Goal: Task Accomplishment & Management: Use online tool/utility

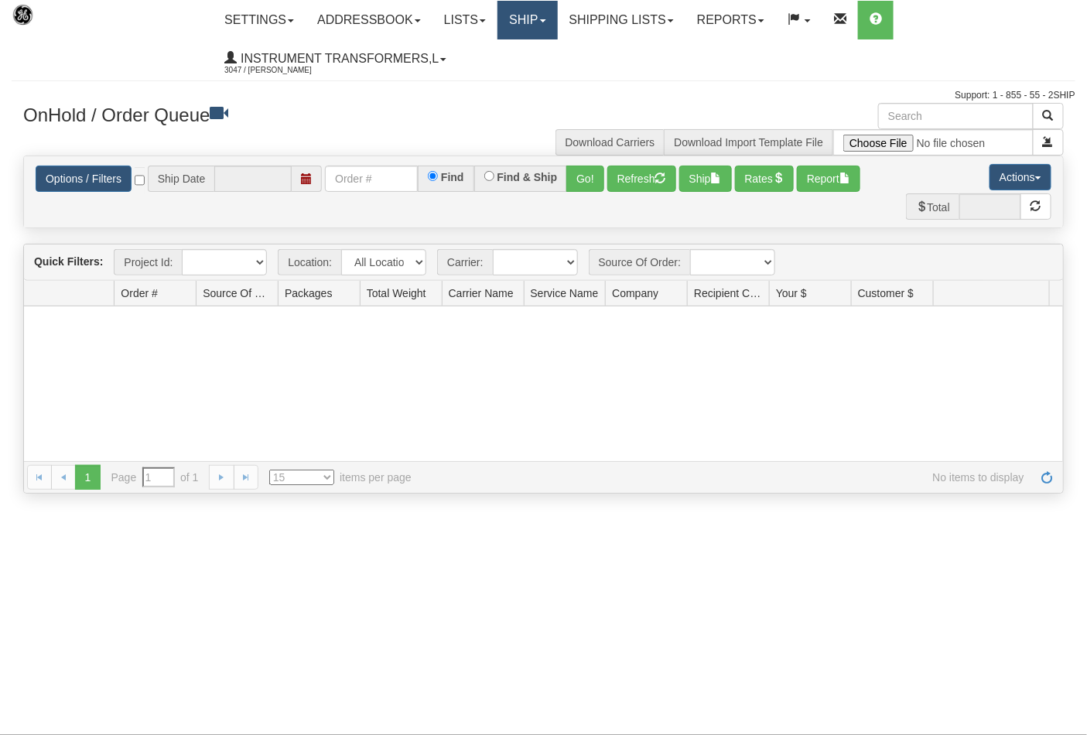
type input "[DATE]"
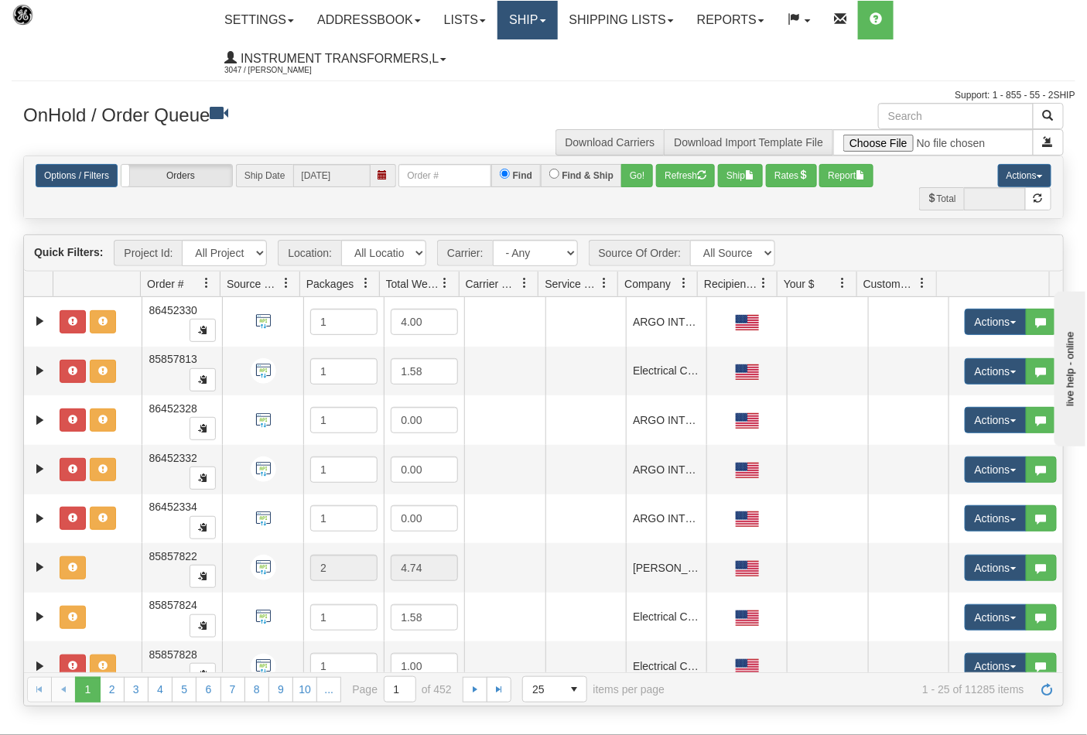
click at [549, 18] on link "Ship" at bounding box center [527, 20] width 60 height 39
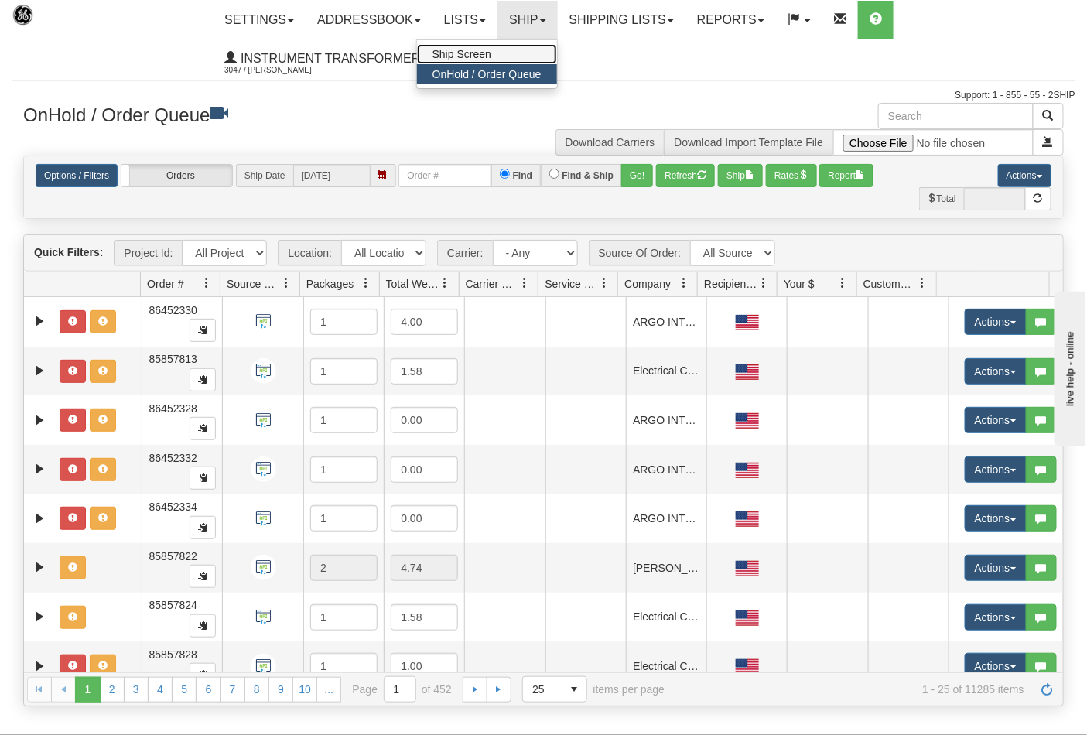
click at [491, 56] on span "Ship Screen" at bounding box center [461, 54] width 59 height 12
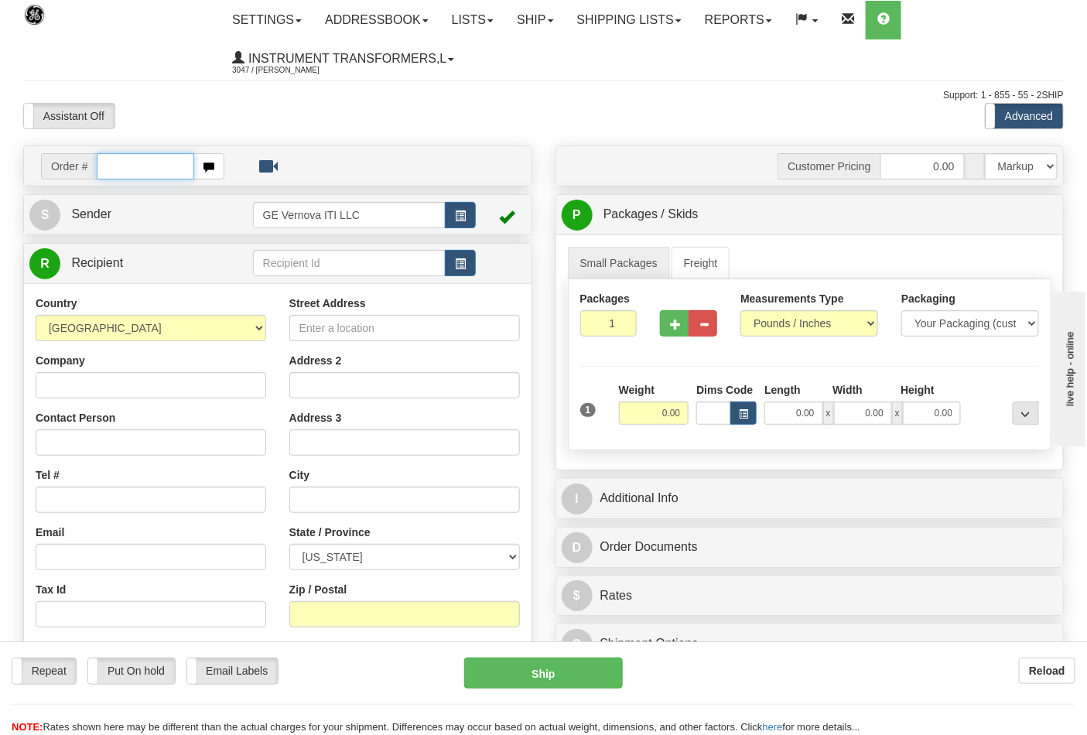
click at [110, 170] on input "text" at bounding box center [145, 166] width 97 height 26
type input "86700348"
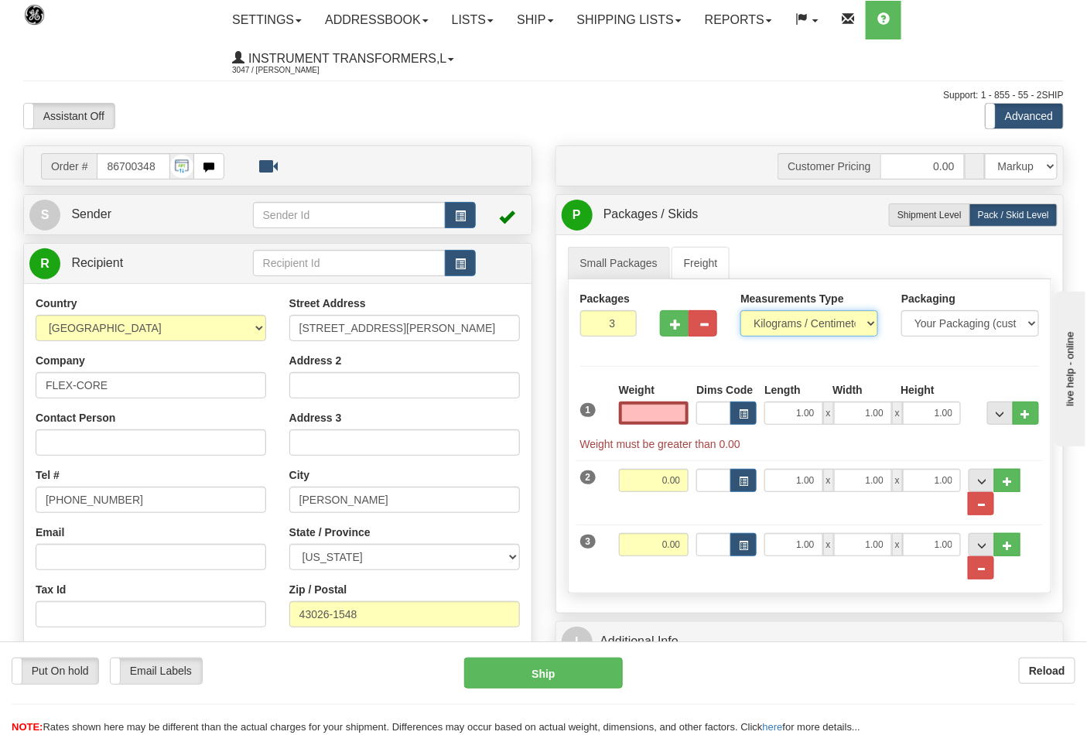
type input "0.00"
click at [873, 319] on select "Pounds / Inches Kilograms / Centimeters" at bounding box center [809, 323] width 138 height 26
select select "0"
click at [740, 311] on select "Pounds / Inches Kilograms / Centimeters" at bounding box center [809, 323] width 138 height 26
click at [654, 415] on input "0.00" at bounding box center [654, 412] width 70 height 23
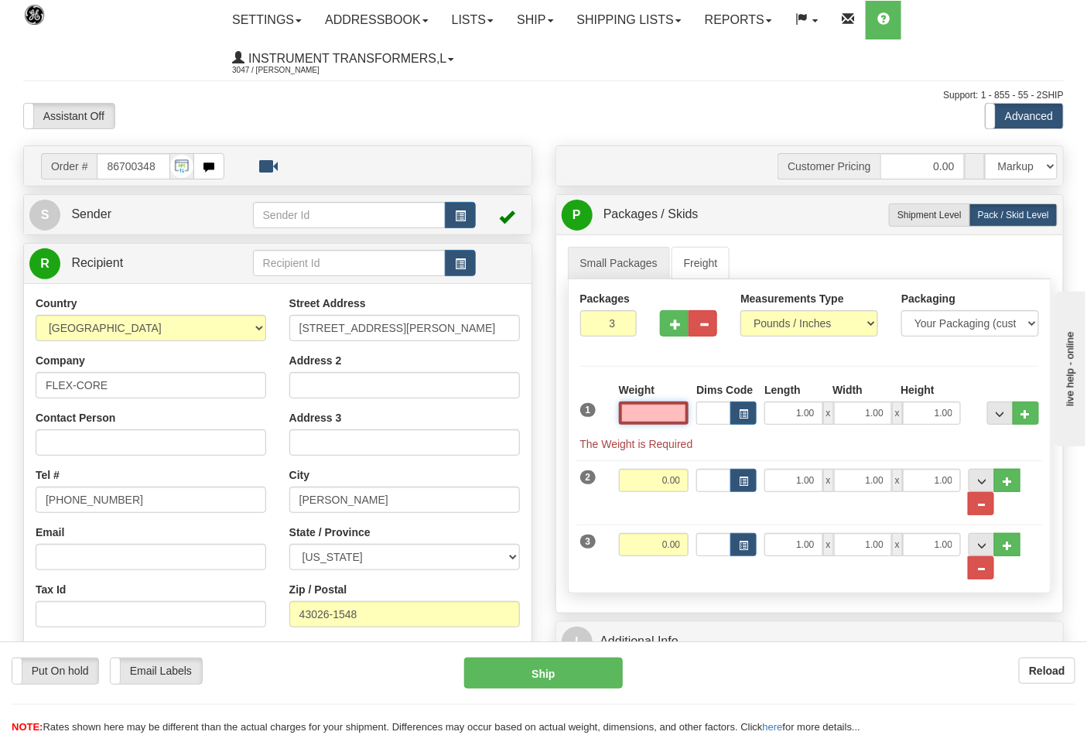
type input "9"
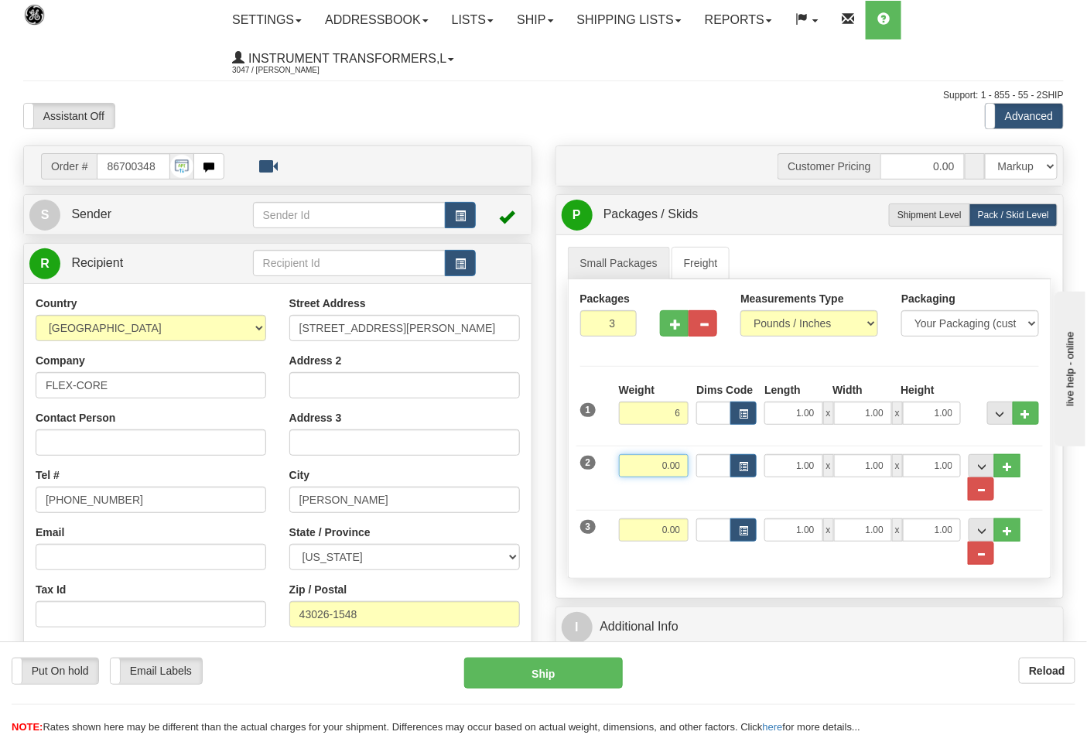
type input "6.00"
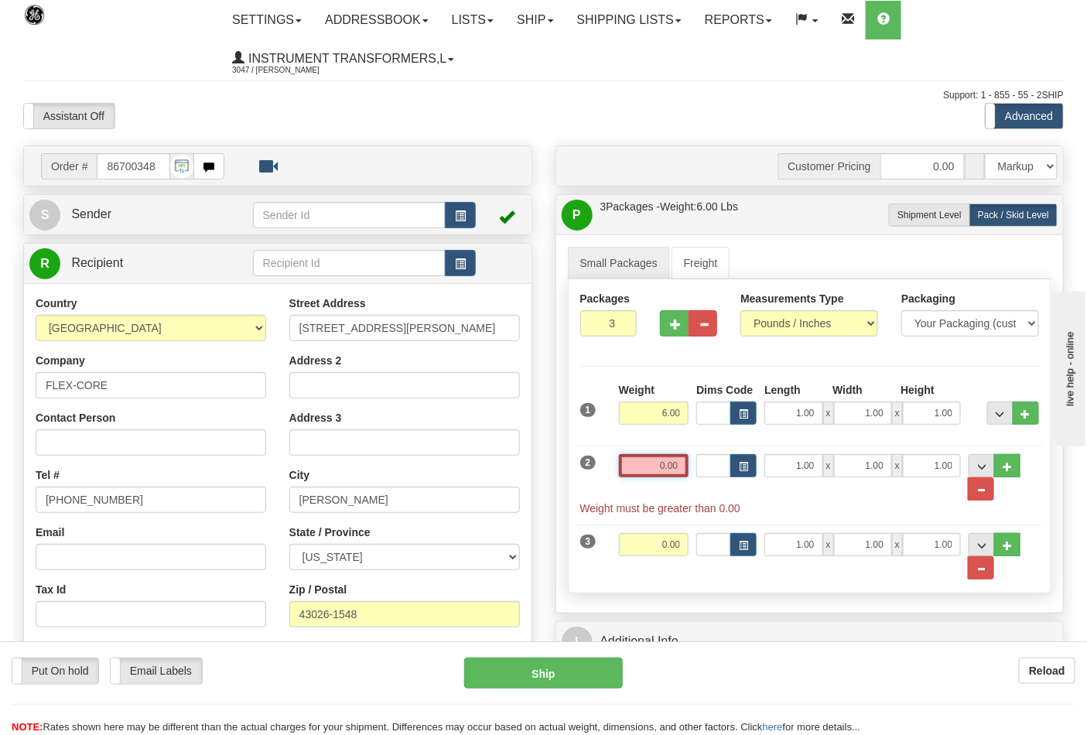
click at [684, 470] on input "0.00" at bounding box center [654, 465] width 70 height 23
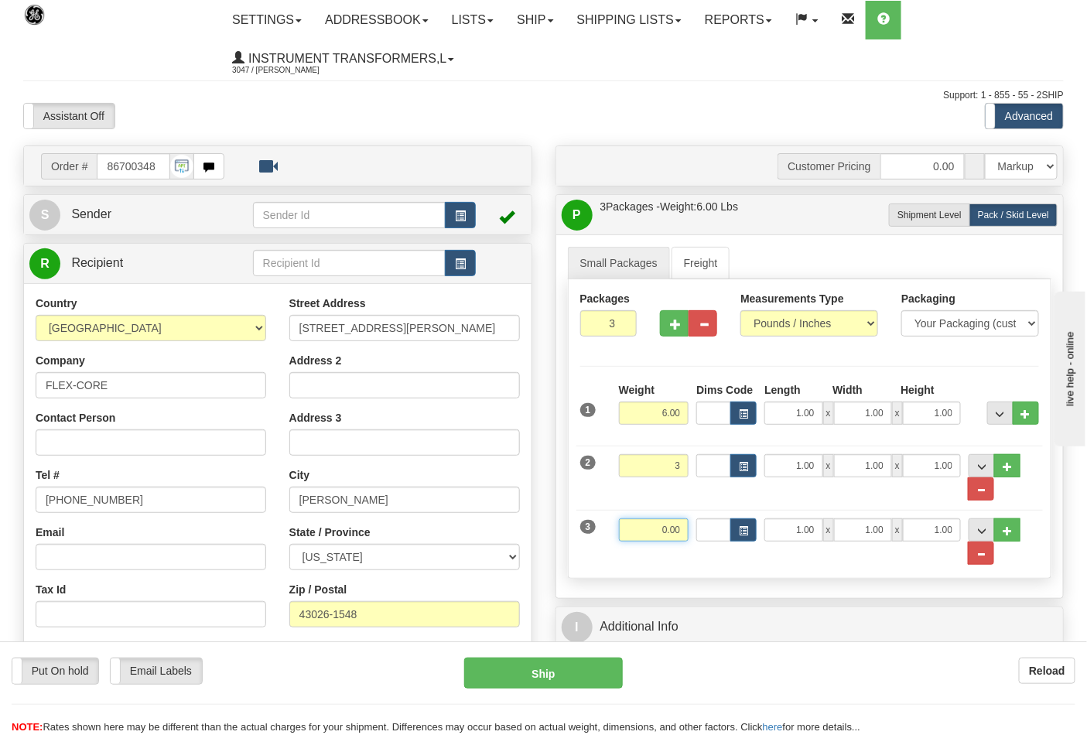
type input "3.00"
drag, startPoint x: 678, startPoint y: 527, endPoint x: 679, endPoint y: 514, distance: 12.4
click at [678, 527] on input "0.00" at bounding box center [654, 529] width 70 height 23
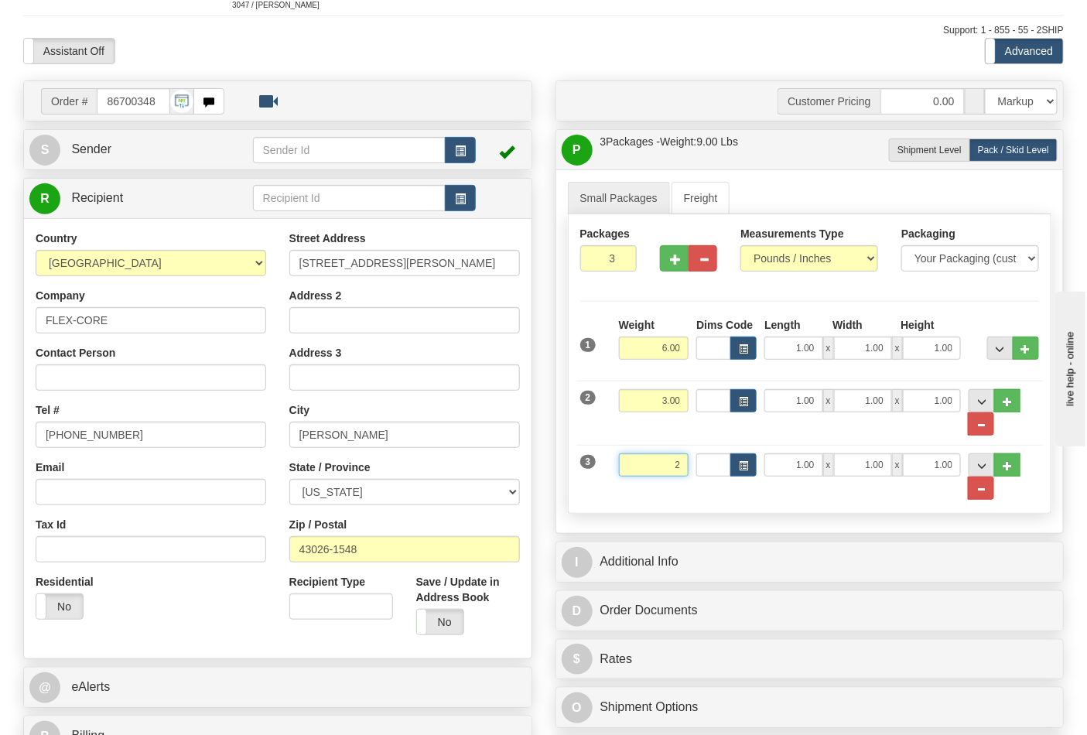
scroll to position [258, 0]
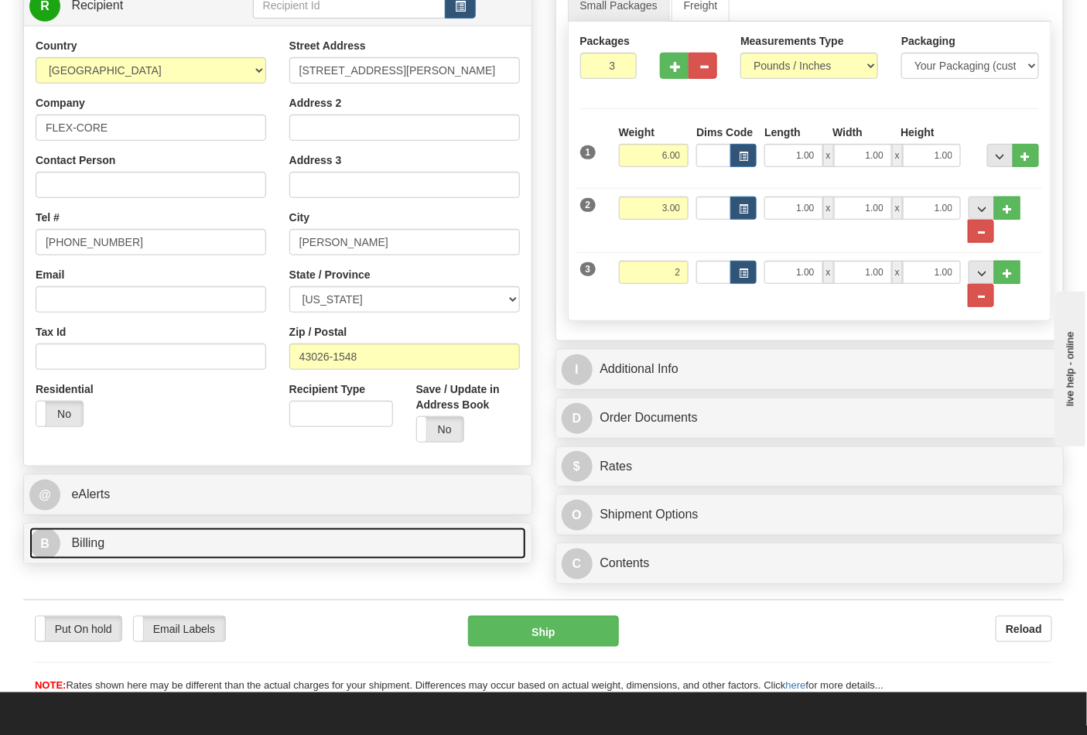
type input "2.00"
click at [157, 538] on link "B Billing" at bounding box center [277, 544] width 497 height 32
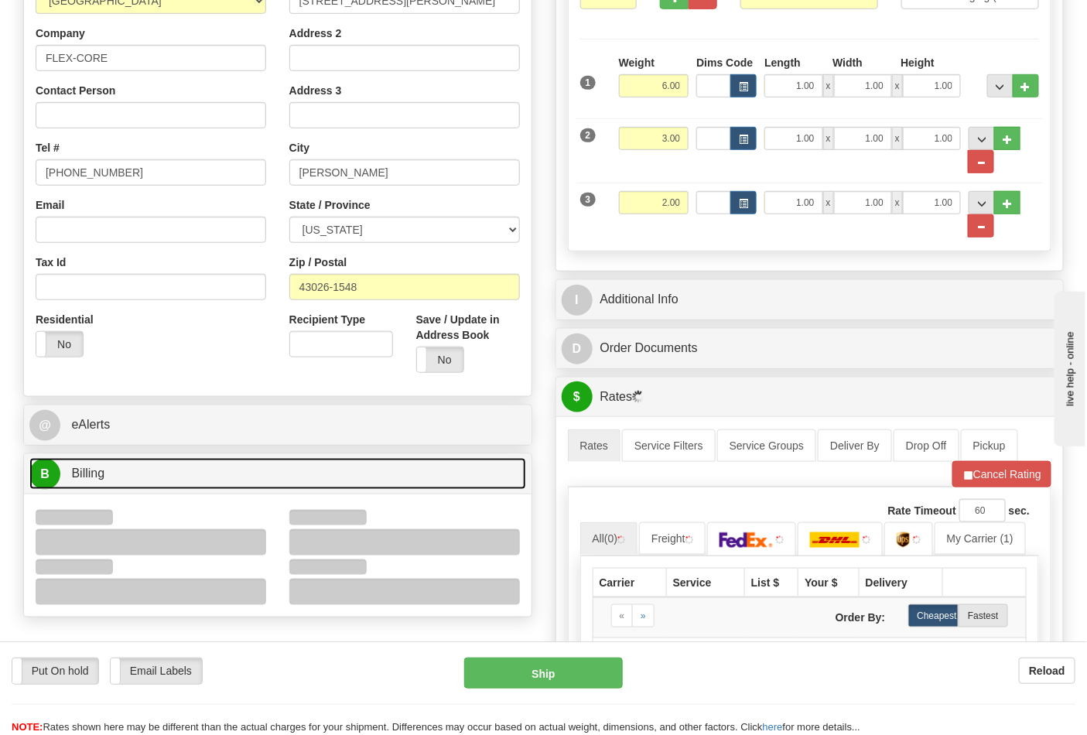
scroll to position [515, 0]
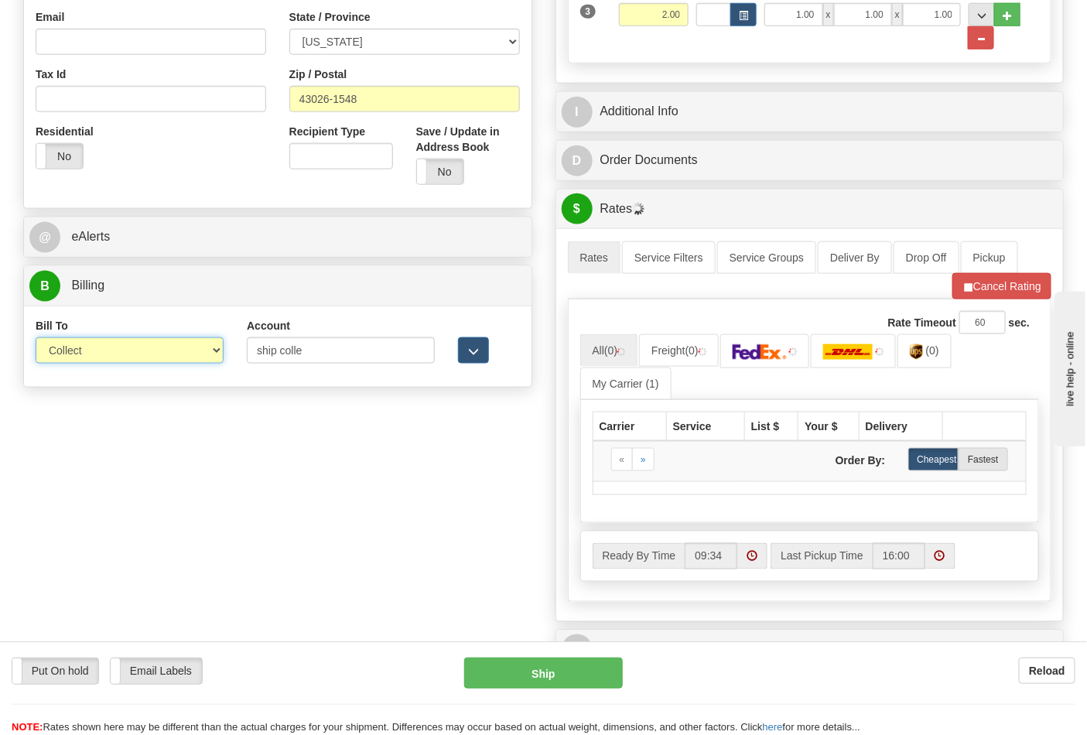
click at [217, 346] on select "Sender Recipient Third Party Collect" at bounding box center [130, 350] width 188 height 26
select select "2"
click at [36, 339] on select "Sender Recipient Third Party Collect" at bounding box center [130, 350] width 188 height 26
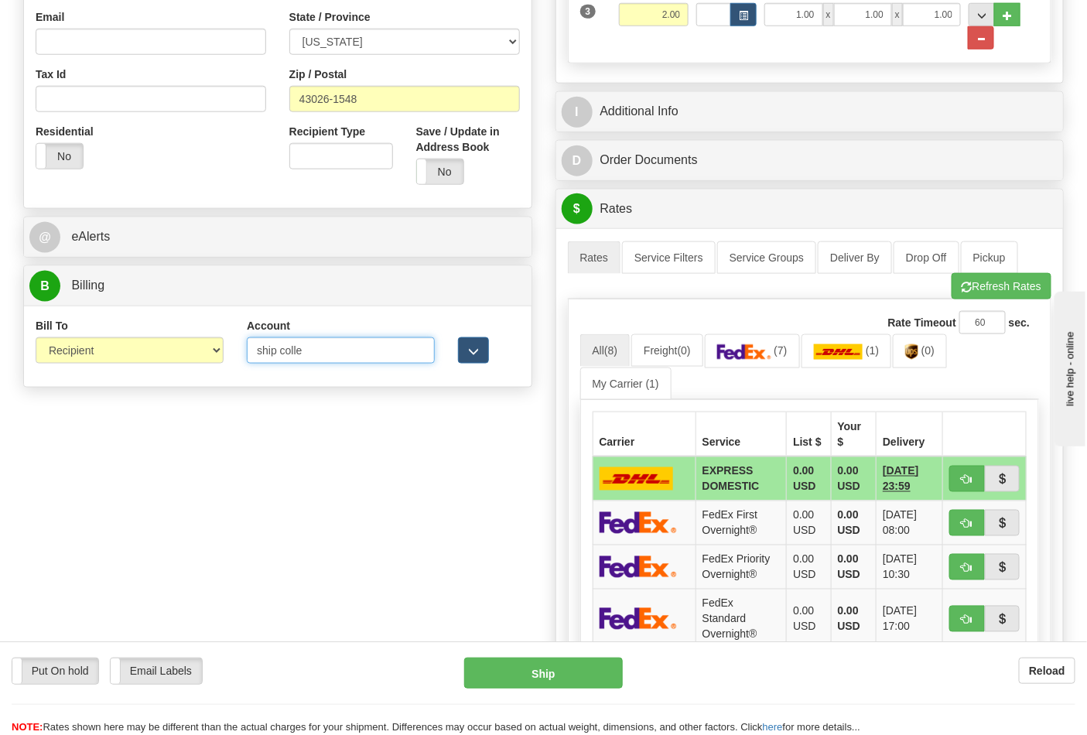
click at [343, 349] on input "ship colle" at bounding box center [341, 350] width 188 height 26
type input "s"
type input "473367"
click at [976, 291] on button "Refresh Rates" at bounding box center [1001, 286] width 100 height 26
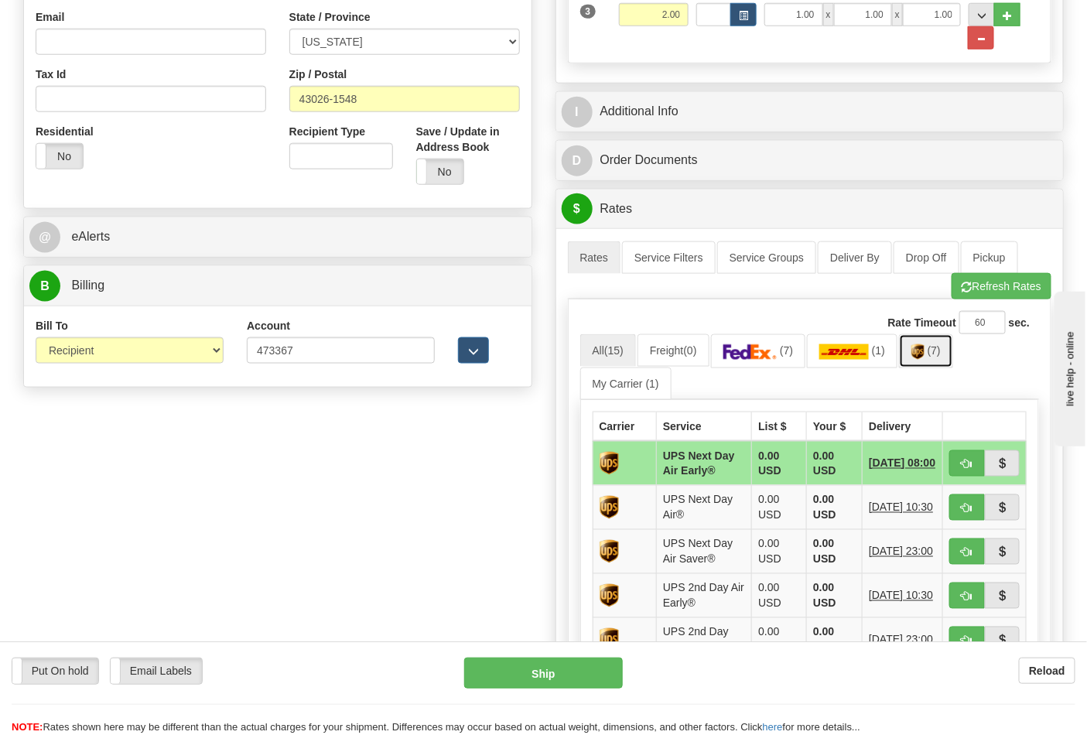
click at [933, 356] on link "(7)" at bounding box center [926, 350] width 54 height 33
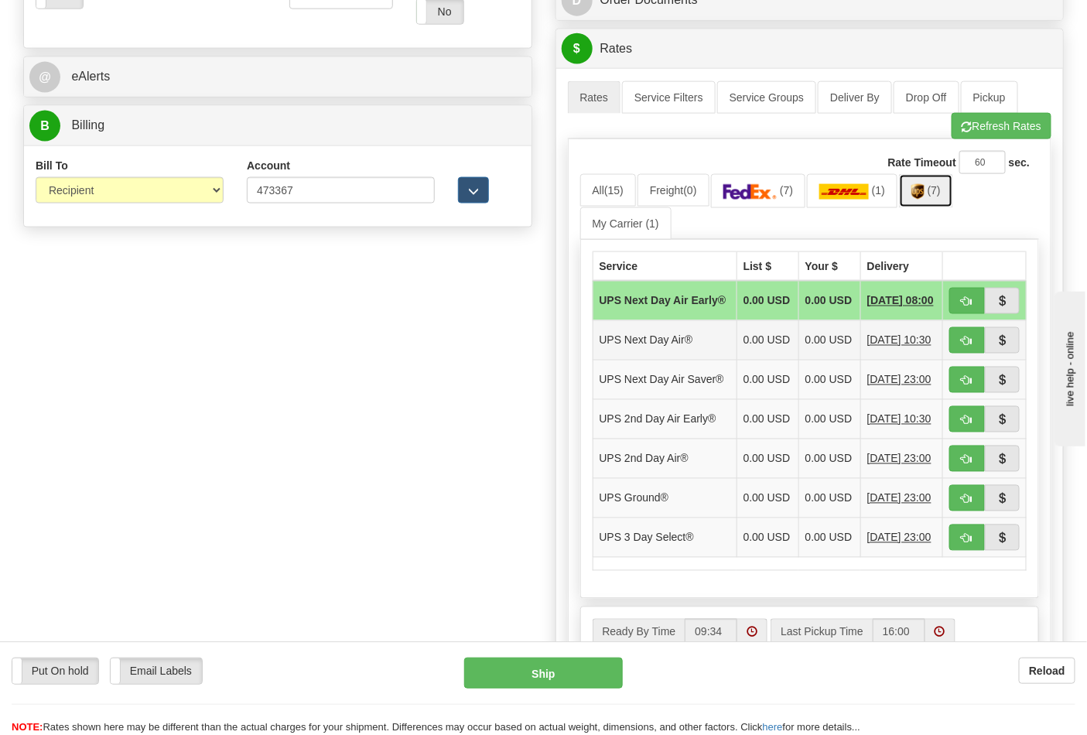
scroll to position [687, 0]
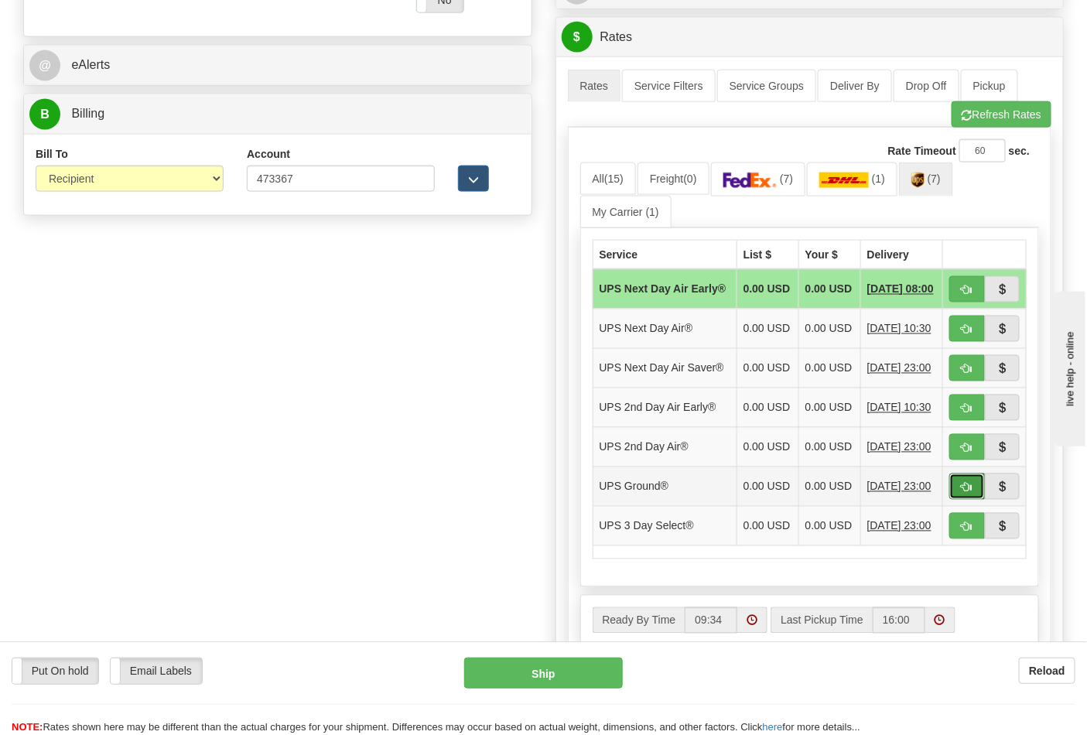
click at [960, 500] on button "button" at bounding box center [967, 486] width 36 height 26
type input "03"
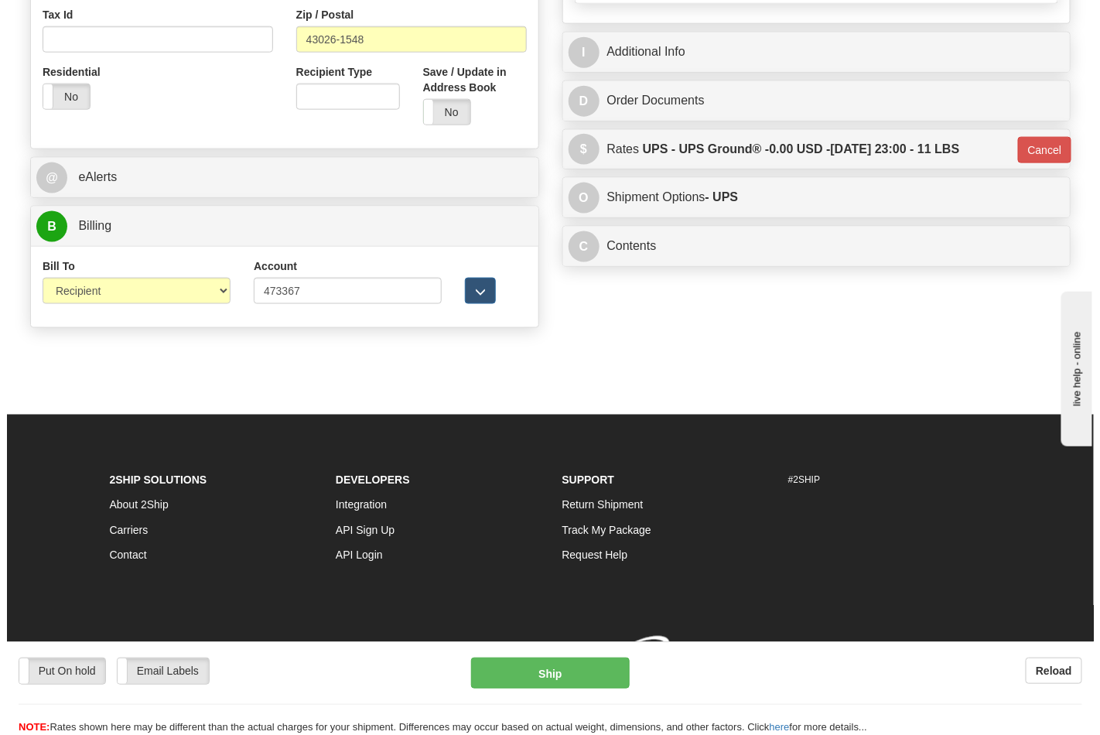
scroll to position [599, 0]
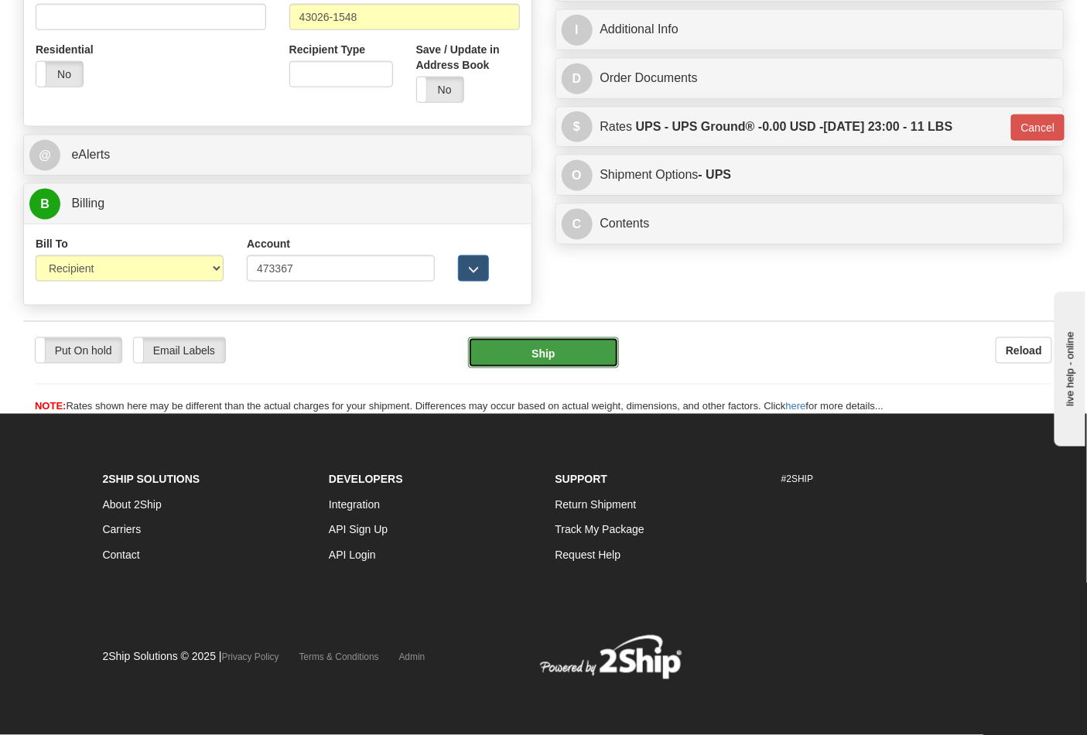
click at [561, 352] on button "Ship" at bounding box center [543, 352] width 150 height 31
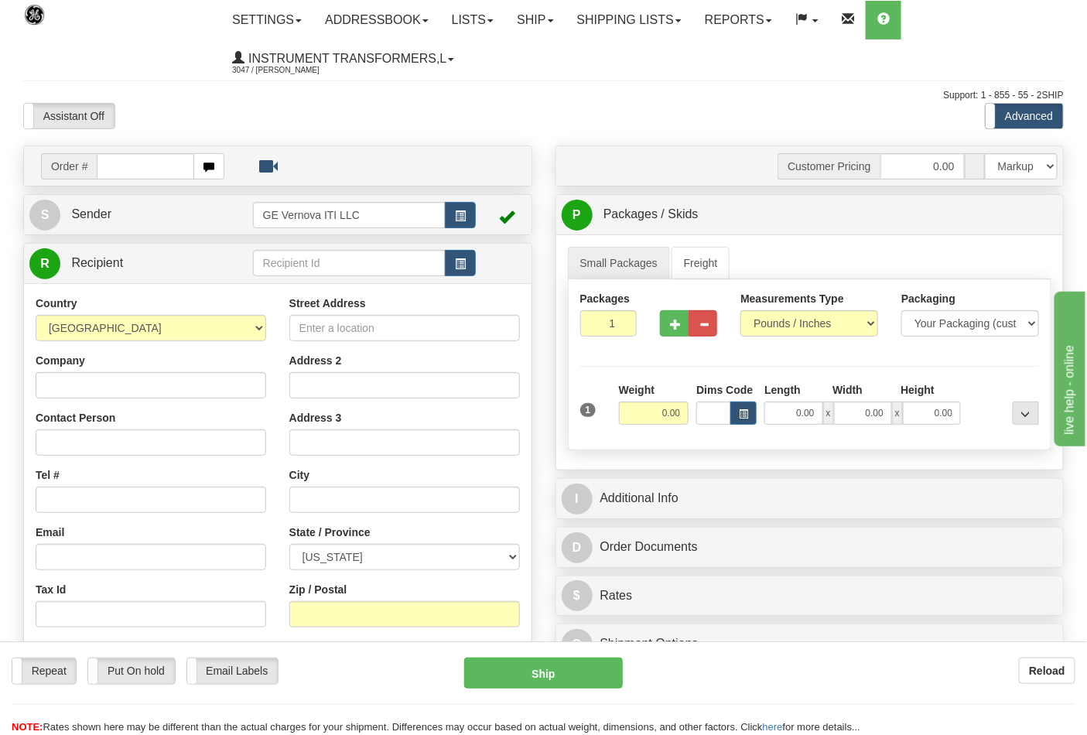
click at [125, 166] on input "text" at bounding box center [145, 166] width 97 height 26
type input "86700352"
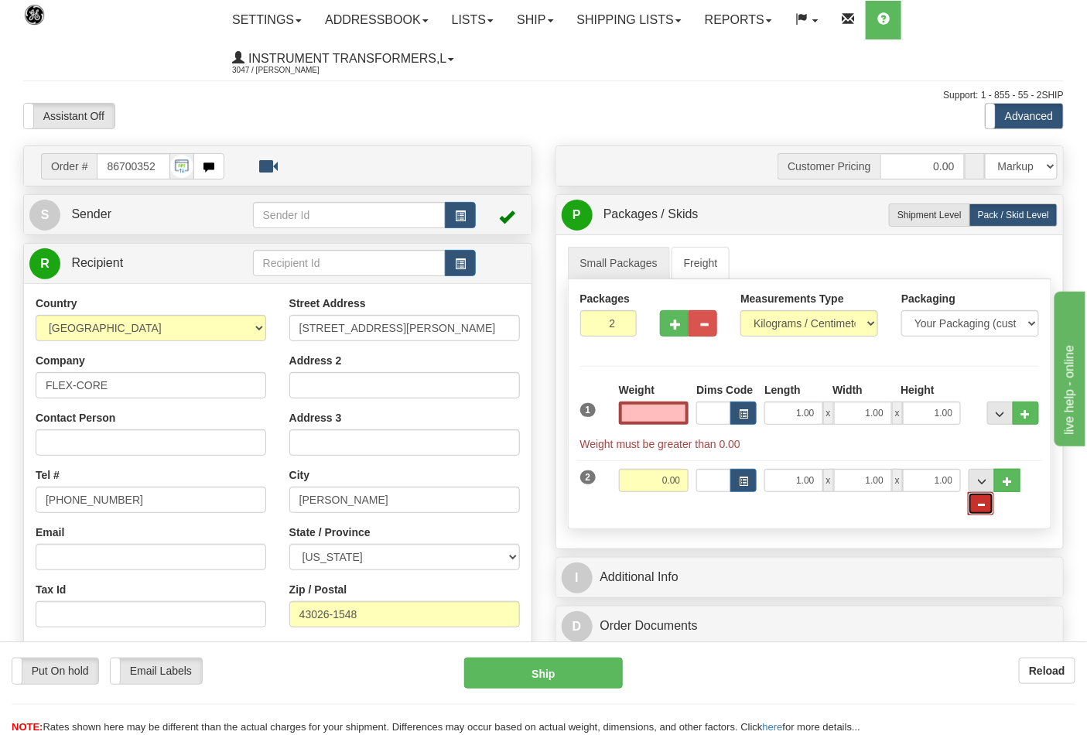
type input "0.00"
click at [984, 509] on span "..." at bounding box center [980, 504] width 9 height 9
type input "1"
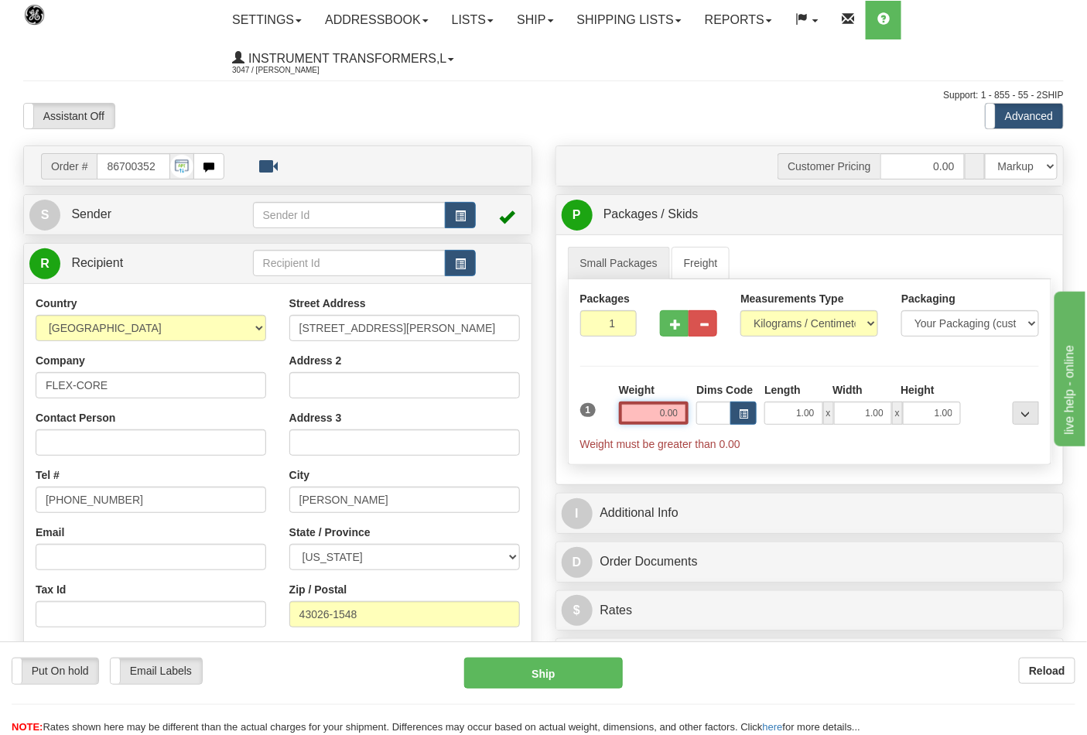
click at [669, 407] on input "0.00" at bounding box center [654, 412] width 70 height 23
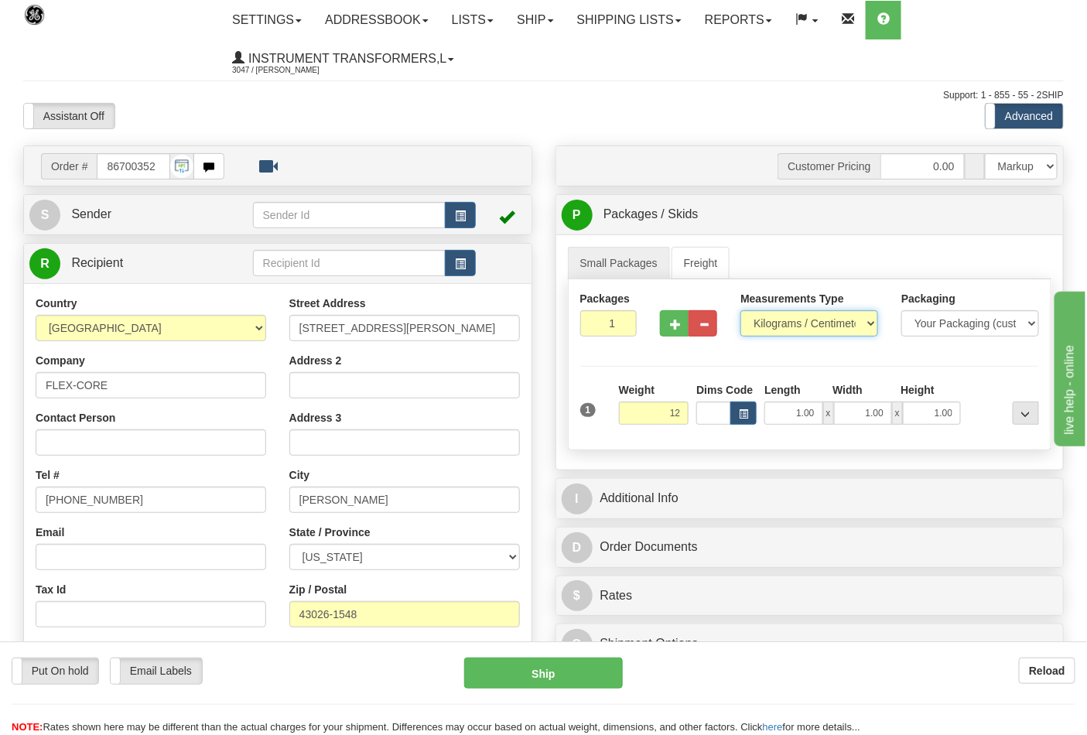
type input "12.00"
click at [869, 325] on select "Pounds / Inches Kilograms / Centimeters" at bounding box center [809, 323] width 138 height 26
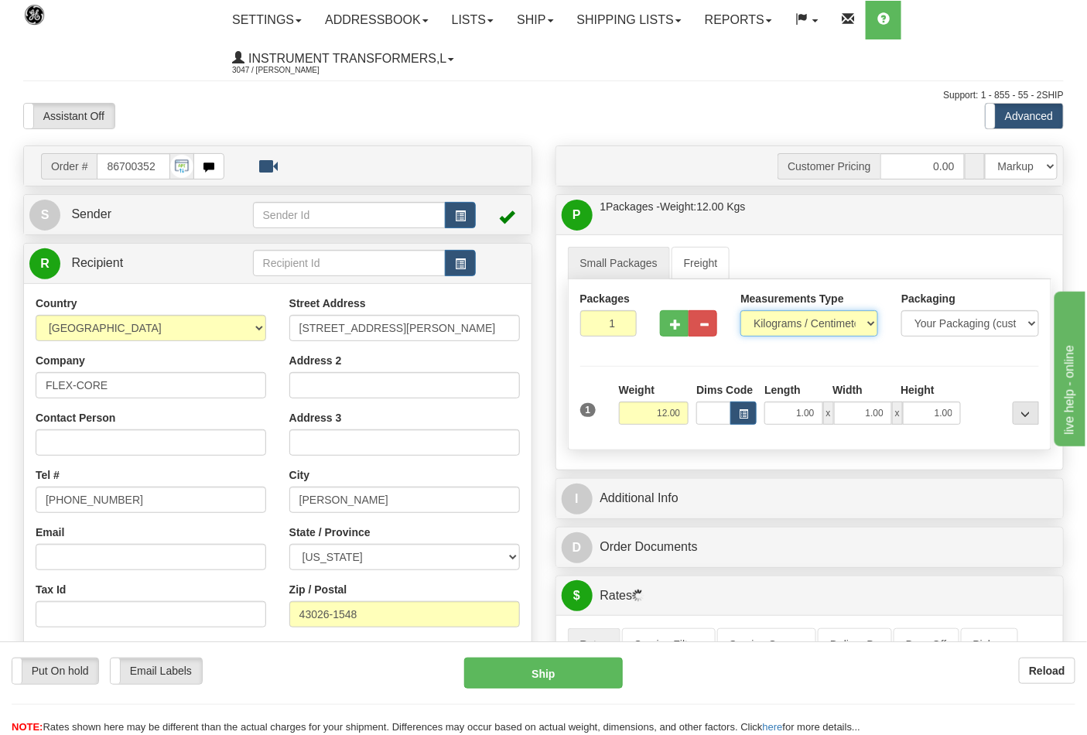
select select "0"
click at [740, 311] on select "Pounds / Inches Kilograms / Centimeters" at bounding box center [809, 323] width 138 height 26
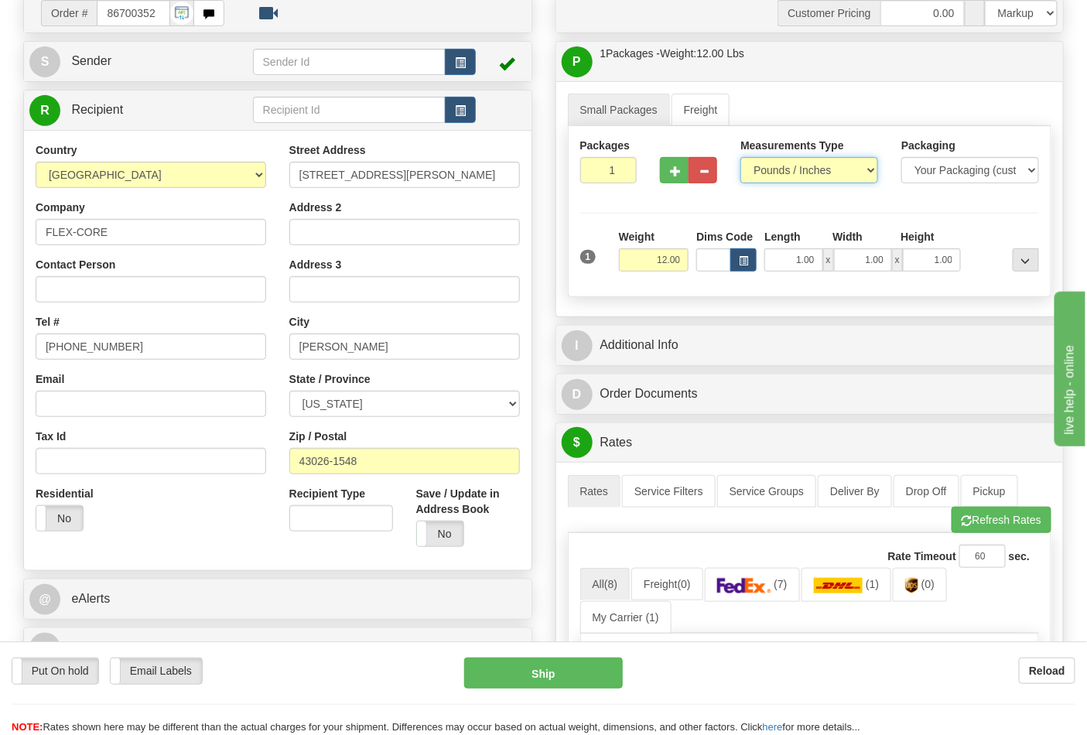
scroll to position [429, 0]
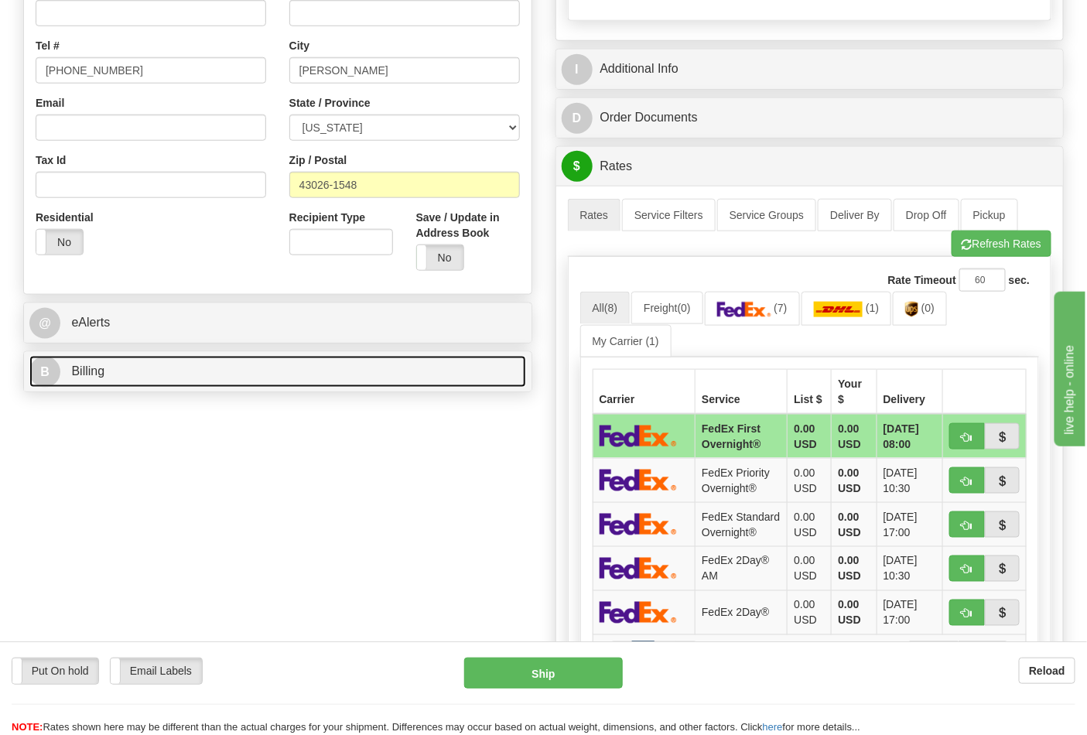
click at [326, 381] on link "B Billing" at bounding box center [277, 372] width 497 height 32
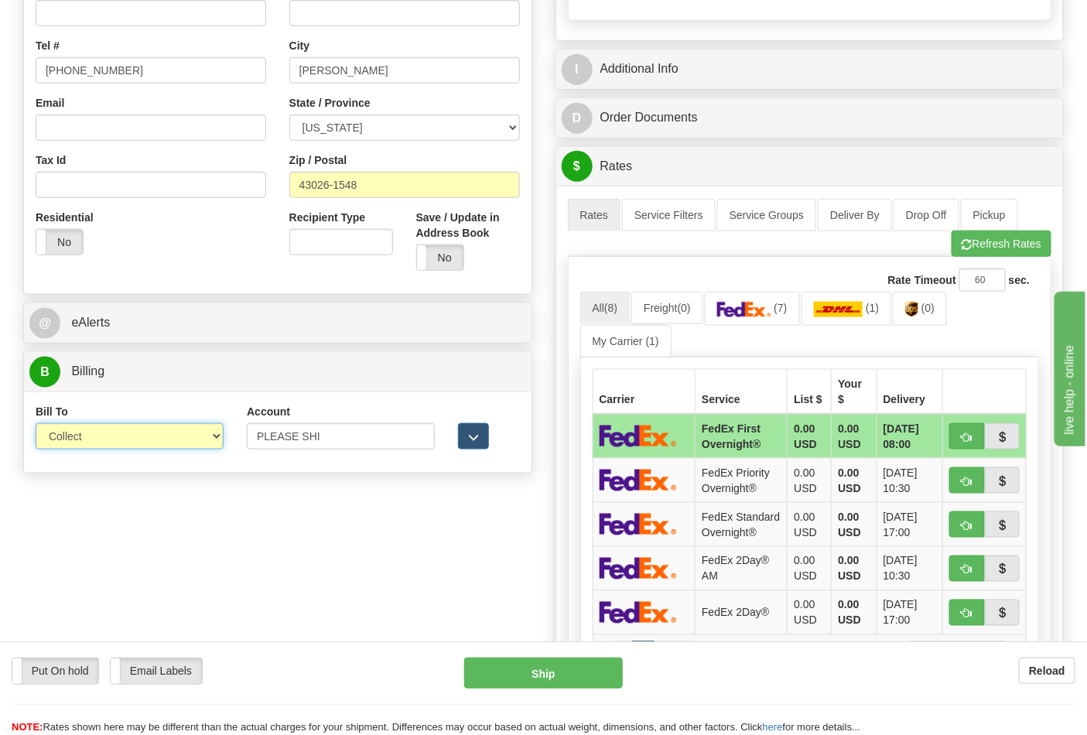
click at [213, 435] on select "Sender Recipient Third Party Collect" at bounding box center [130, 436] width 188 height 26
select select "2"
click at [36, 425] on select "Sender Recipient Third Party Collect" at bounding box center [130, 436] width 188 height 26
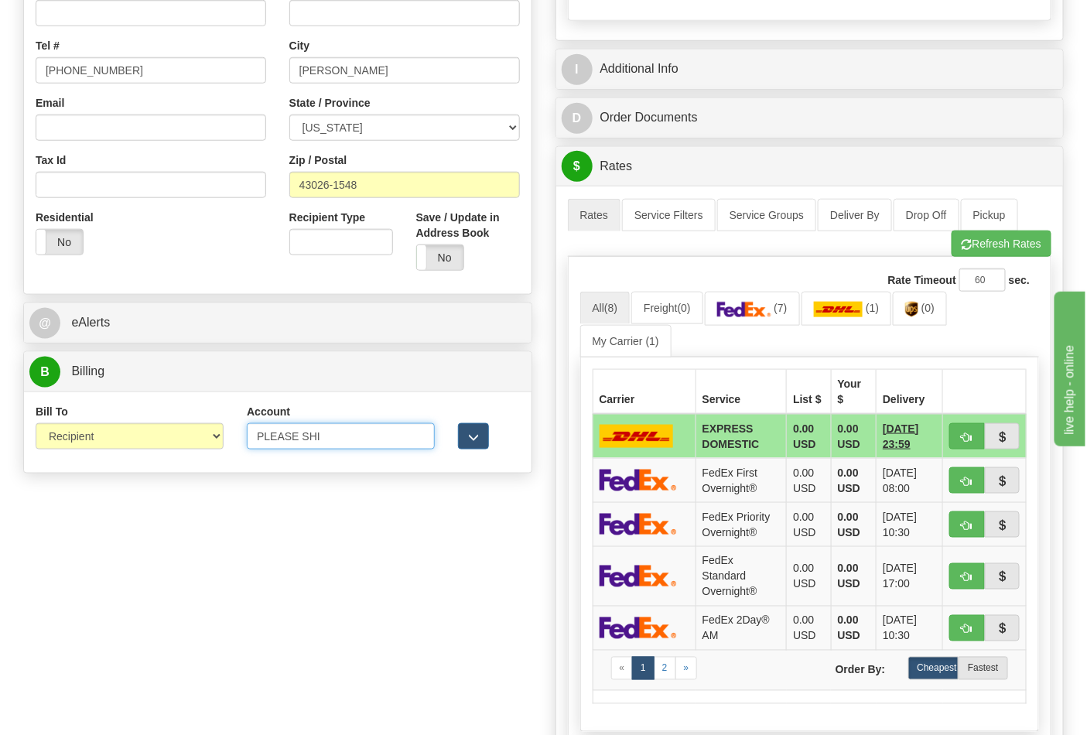
click at [260, 437] on input "PLEASE SHI" at bounding box center [341, 436] width 188 height 26
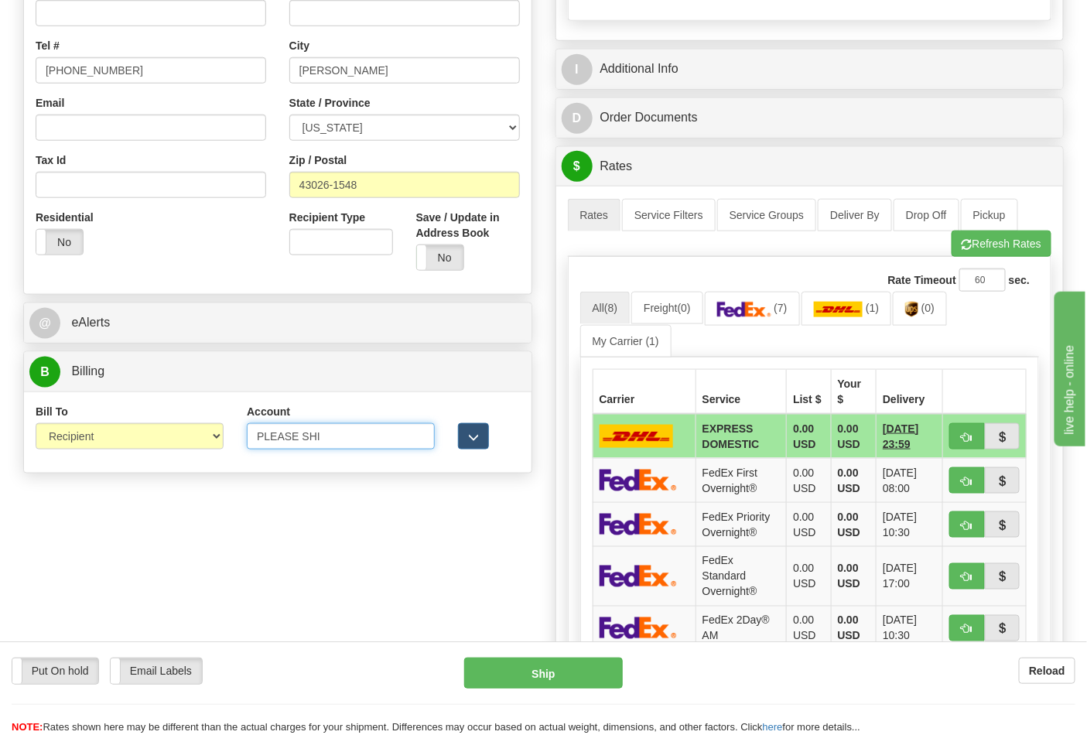
drag, startPoint x: 348, startPoint y: 432, endPoint x: 233, endPoint y: 424, distance: 115.5
click at [233, 424] on div "Bill To Sender Recipient Third Party Collect Account PLEASE SHI 3rd Party Accou…" at bounding box center [277, 432] width 507 height 57
paste input "473367"
type input "473367"
click at [928, 311] on span "(0)" at bounding box center [927, 308] width 13 height 12
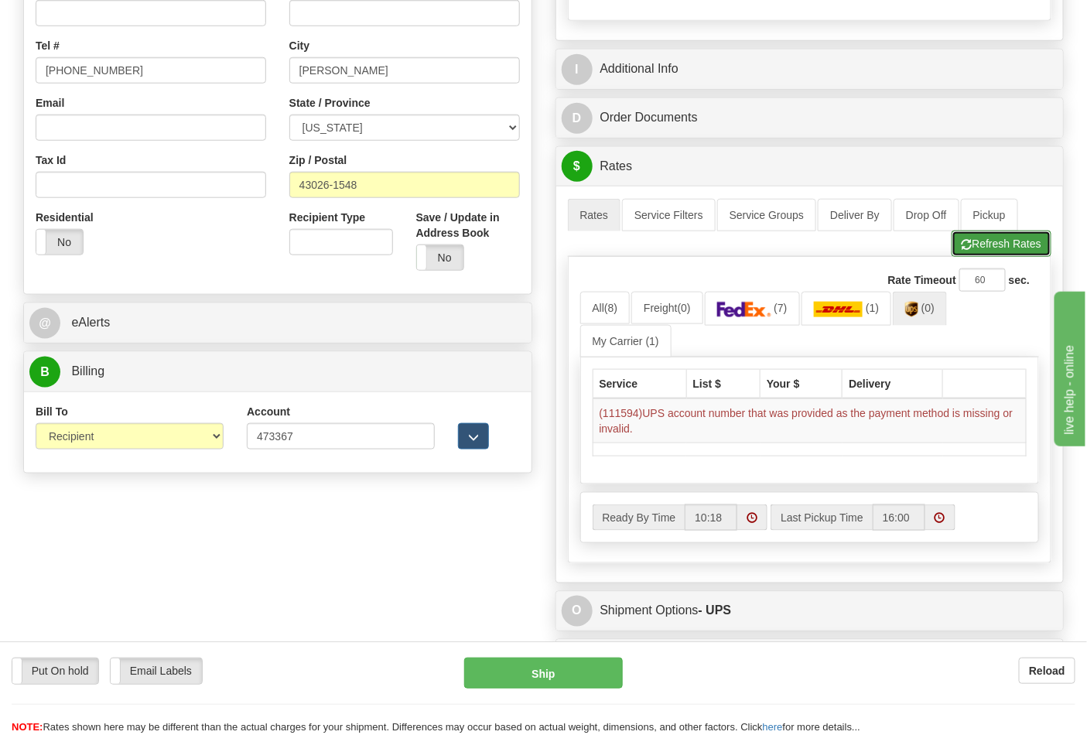
click at [973, 241] on button "Refresh Rates" at bounding box center [1001, 244] width 100 height 26
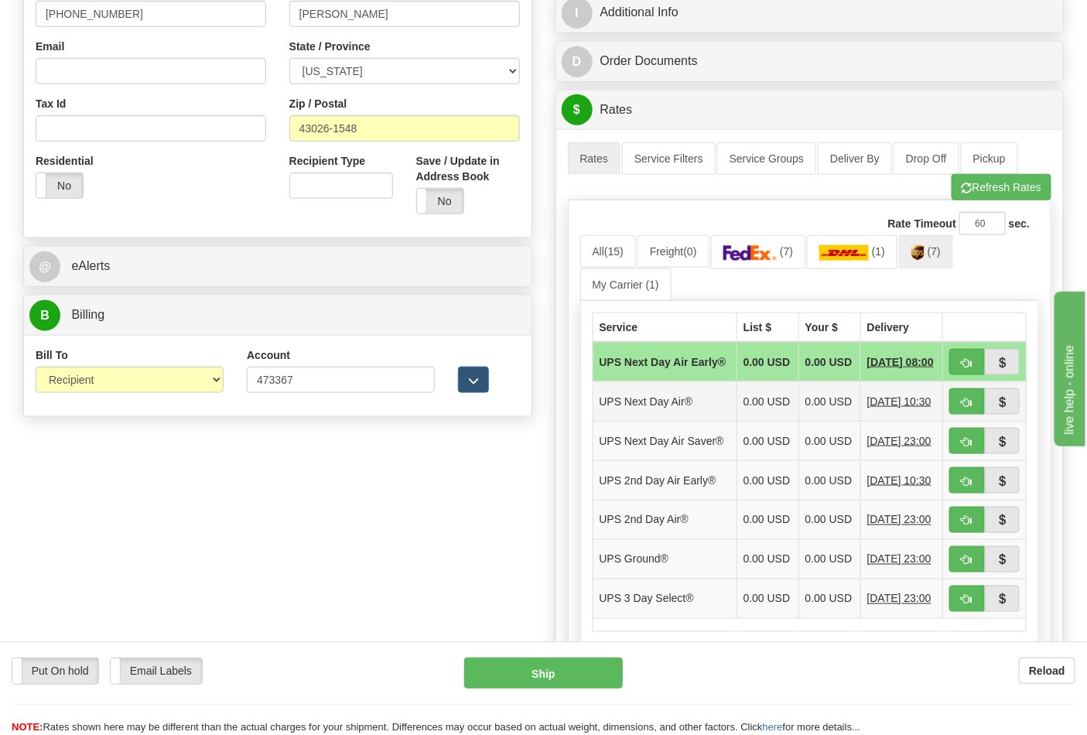
scroll to position [601, 0]
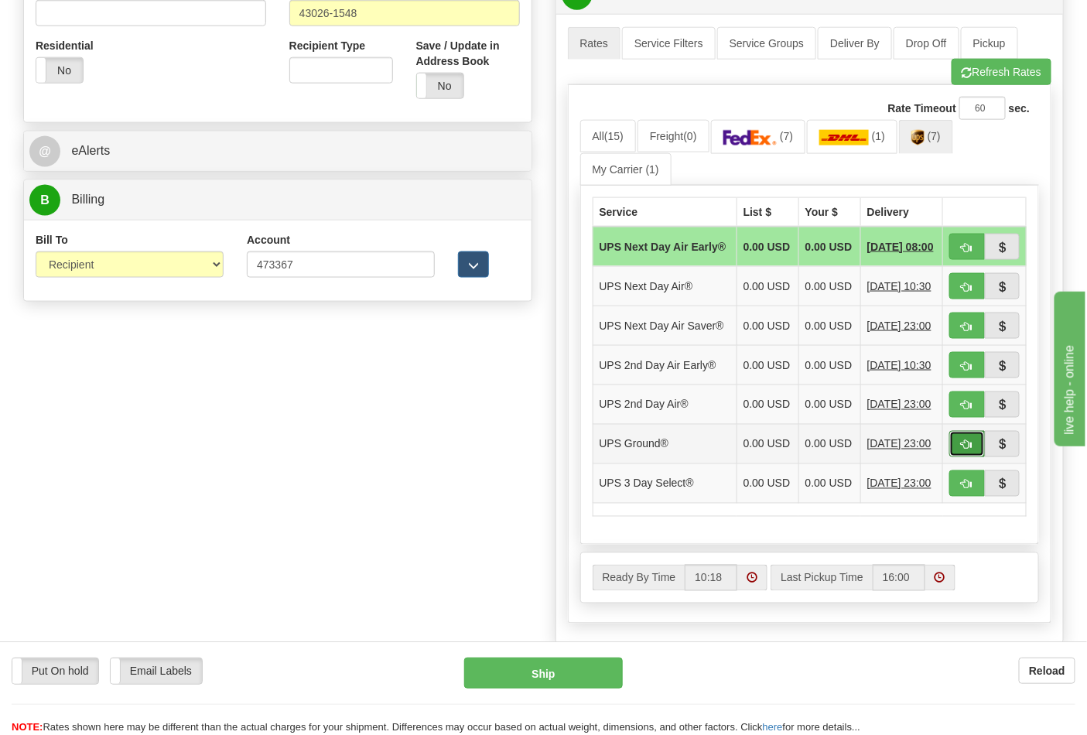
click at [972, 450] on span "button" at bounding box center [966, 445] width 11 height 10
type input "03"
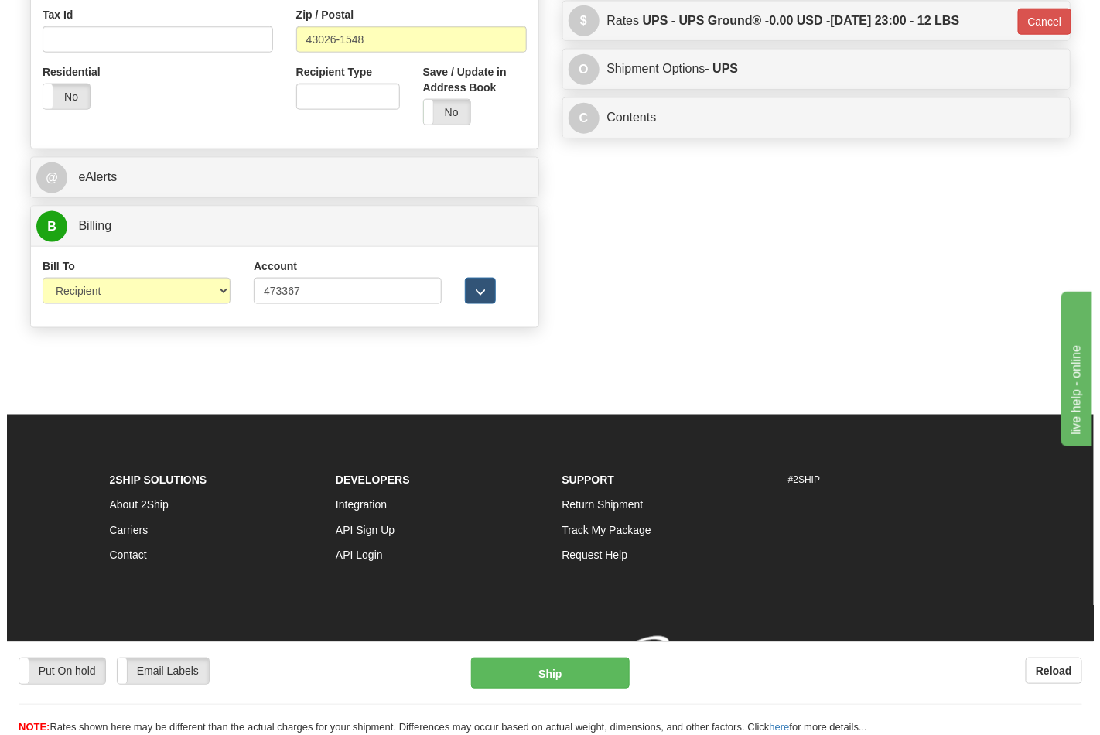
scroll to position [577, 0]
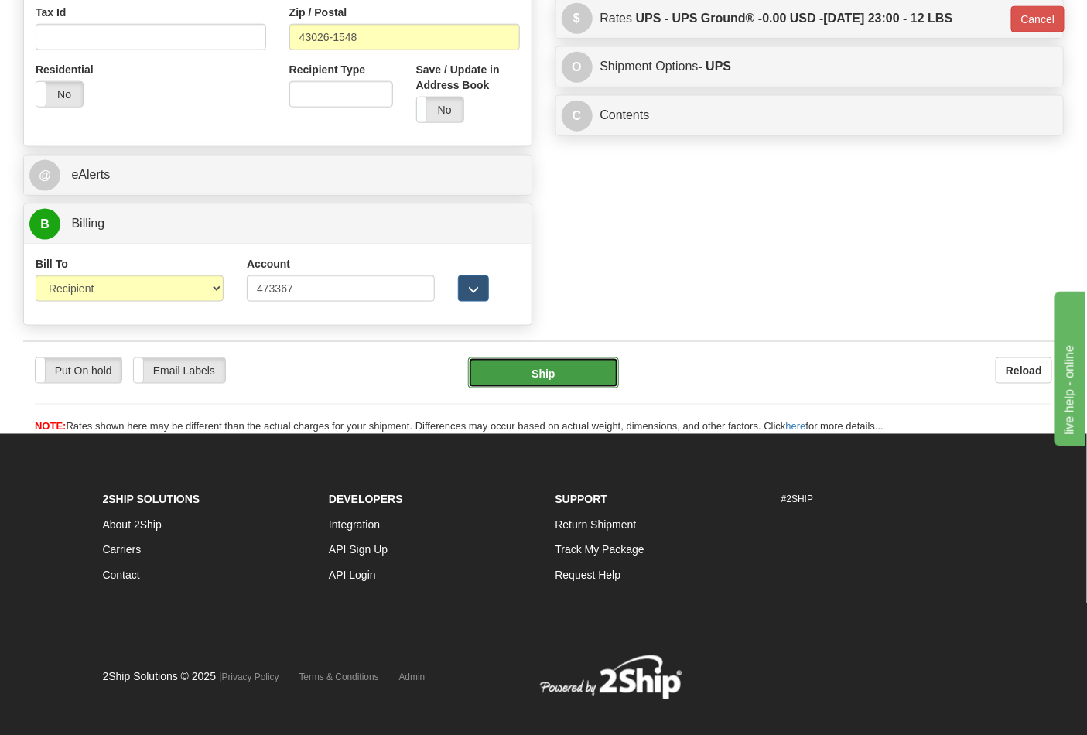
click at [522, 374] on button "Ship" at bounding box center [543, 372] width 150 height 31
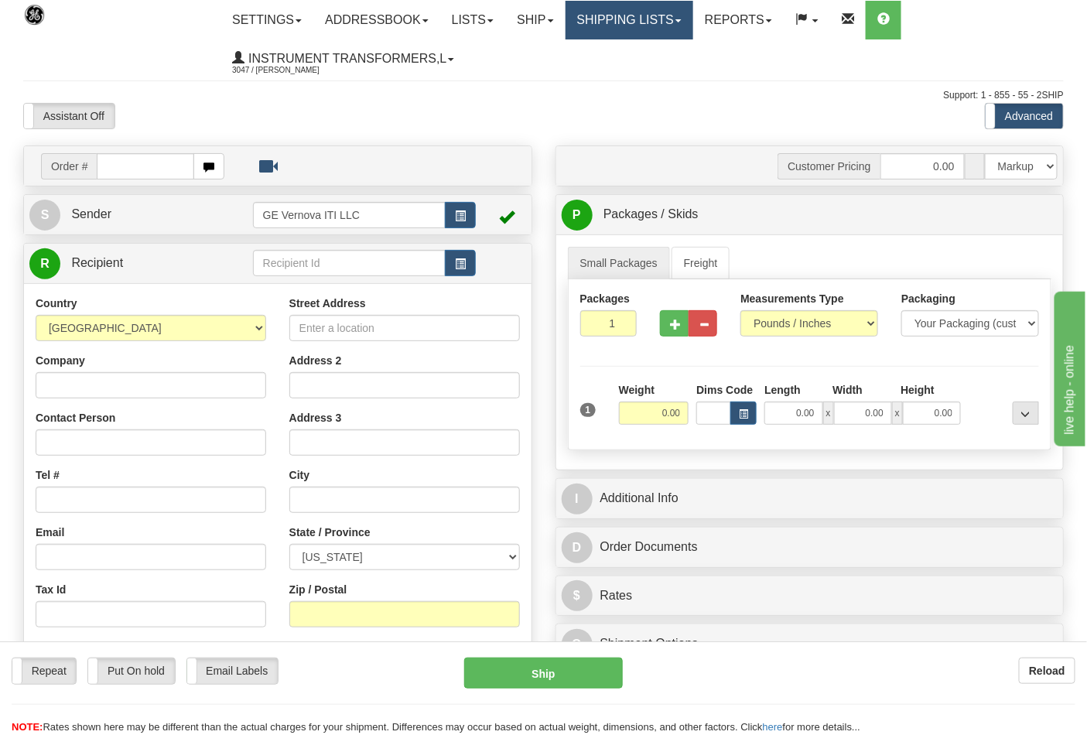
click at [627, 27] on link "Shipping lists" at bounding box center [629, 20] width 128 height 39
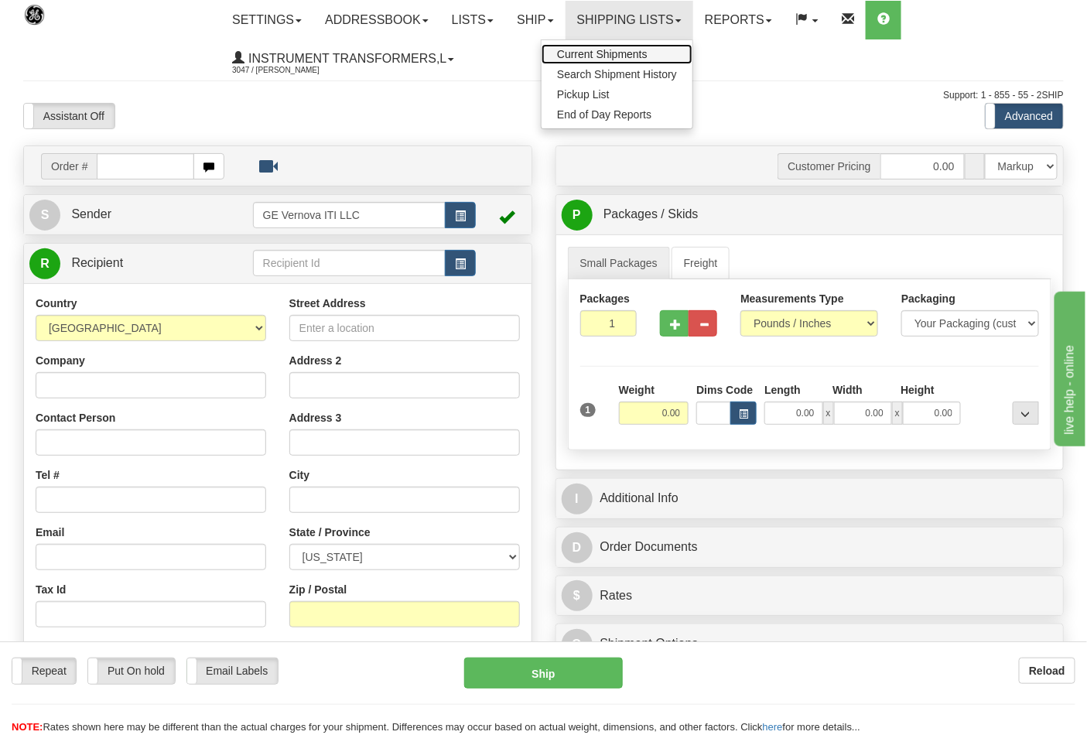
click at [617, 52] on span "Current Shipments" at bounding box center [602, 54] width 91 height 12
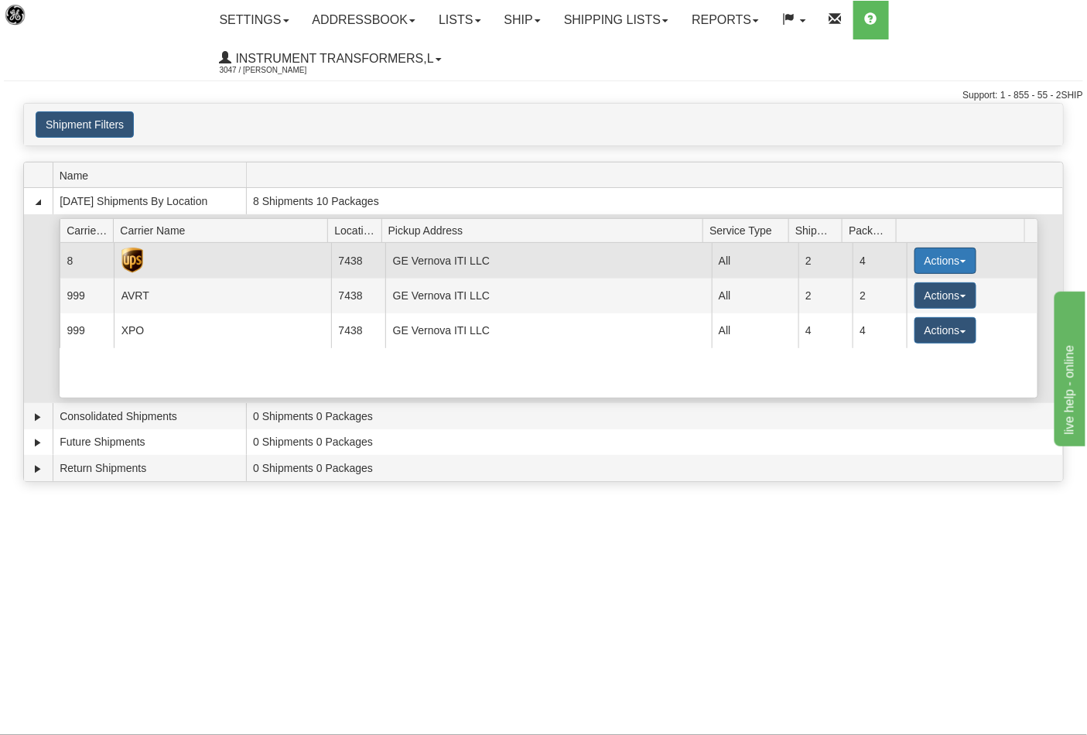
click at [941, 256] on button "Actions" at bounding box center [945, 261] width 62 height 26
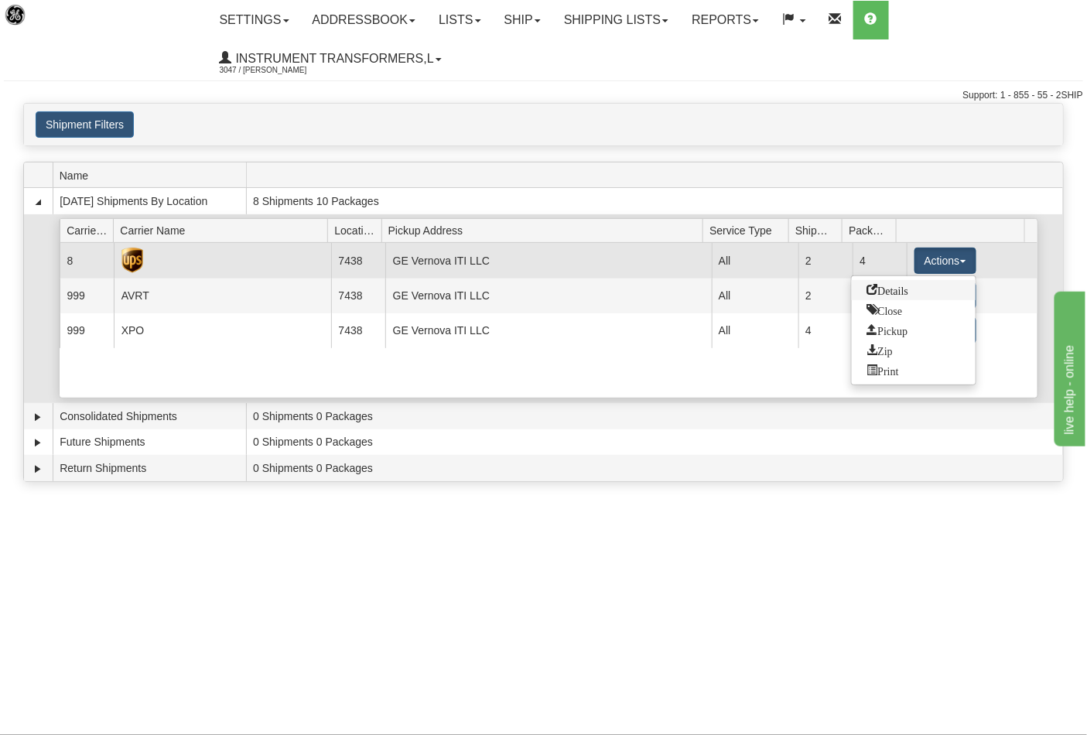
click at [891, 292] on span "Details" at bounding box center [888, 289] width 42 height 11
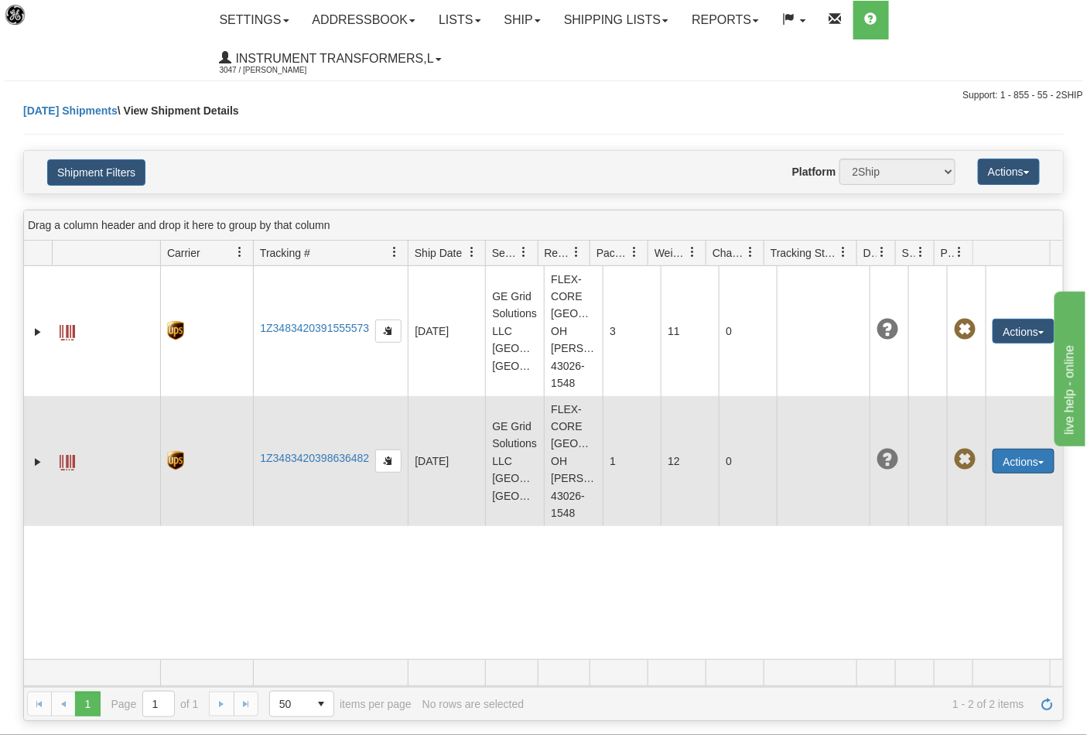
click at [1006, 460] on button "Actions" at bounding box center [1023, 461] width 62 height 25
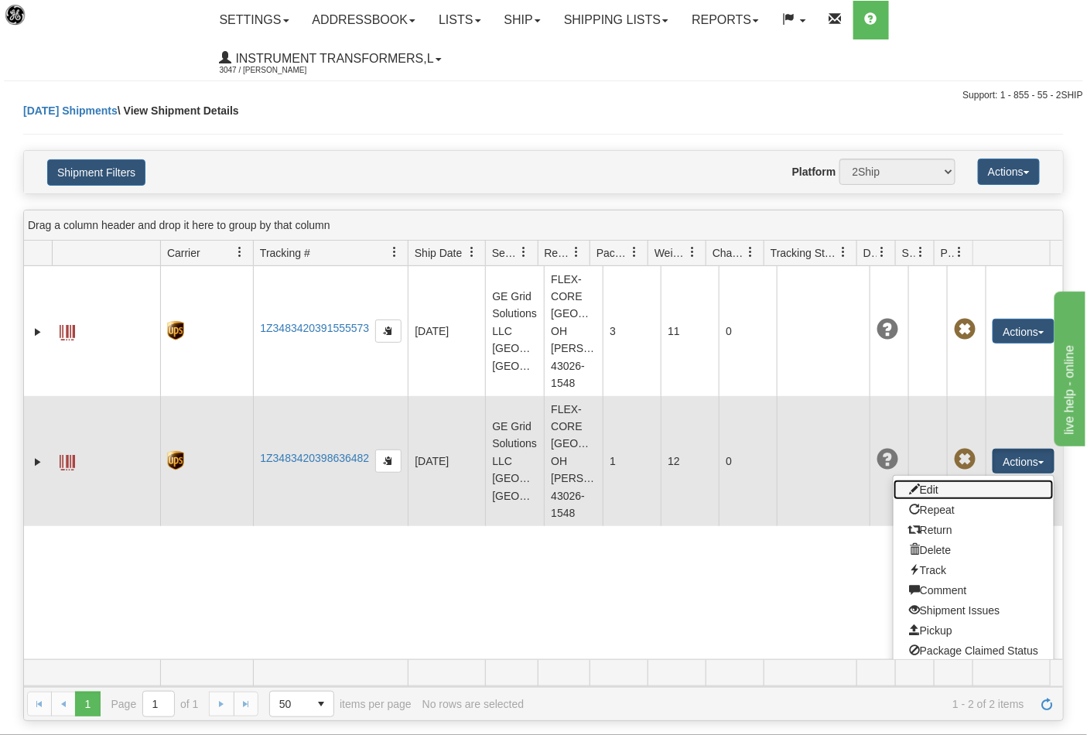
click at [917, 493] on link "Edit" at bounding box center [973, 490] width 160 height 20
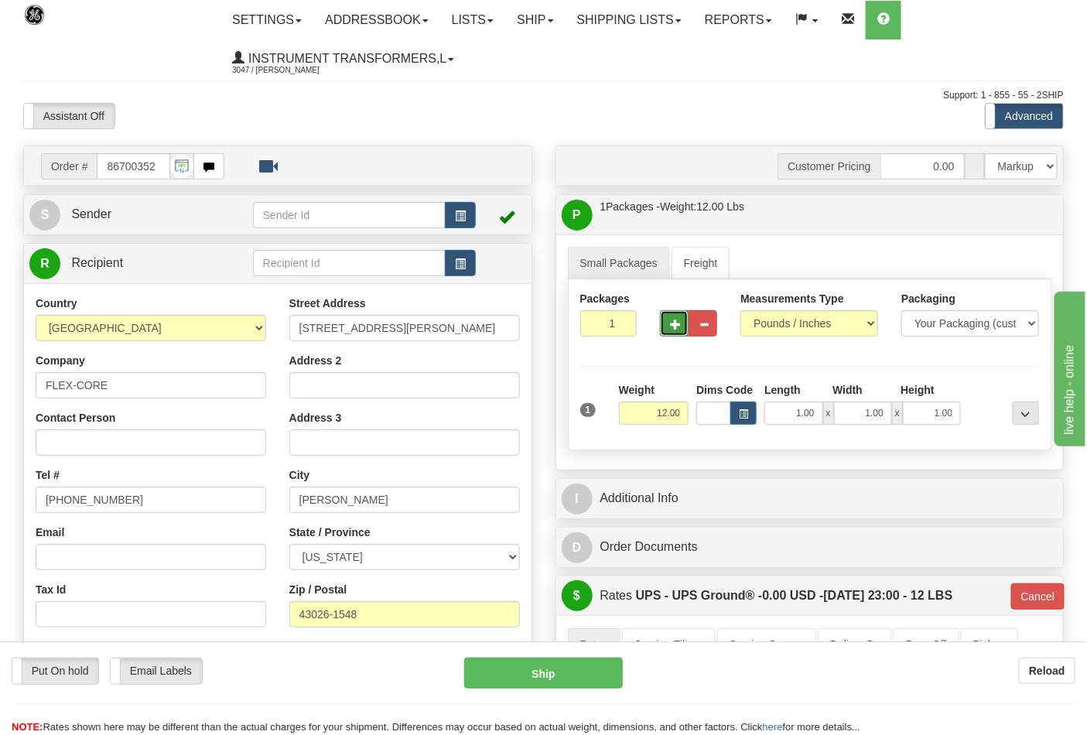
click at [681, 329] on button "button" at bounding box center [674, 323] width 29 height 26
type input "2"
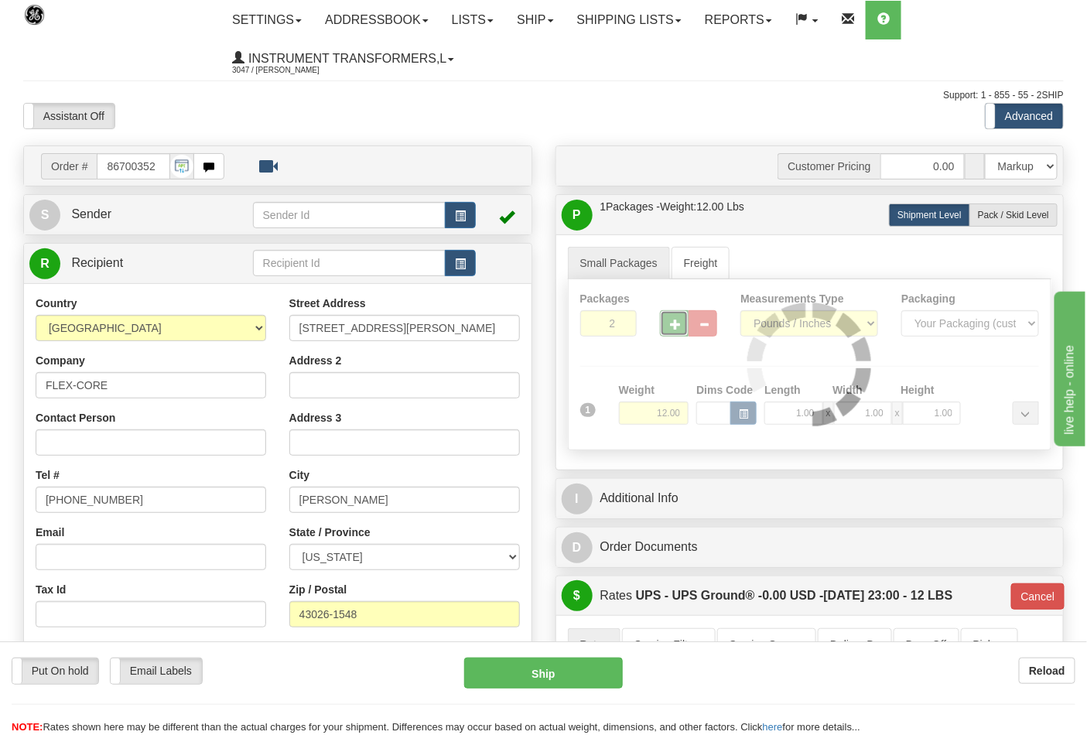
type input "03"
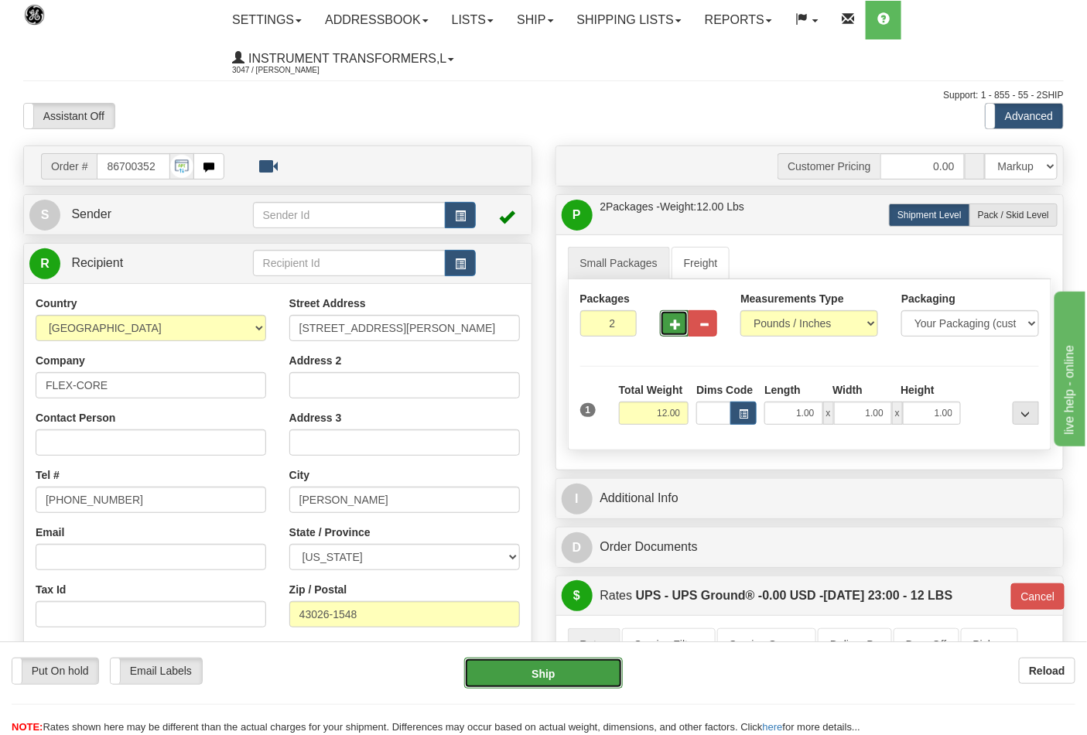
click at [561, 669] on button "Ship" at bounding box center [543, 672] width 158 height 31
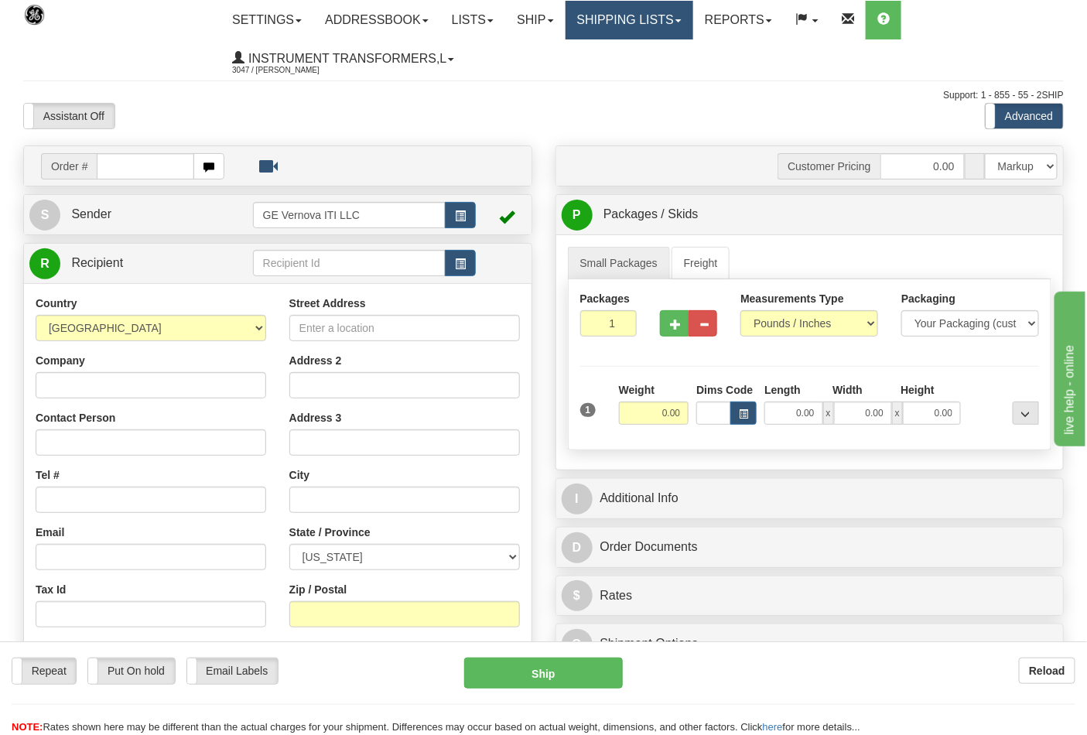
click at [688, 23] on link "Shipping lists" at bounding box center [629, 20] width 128 height 39
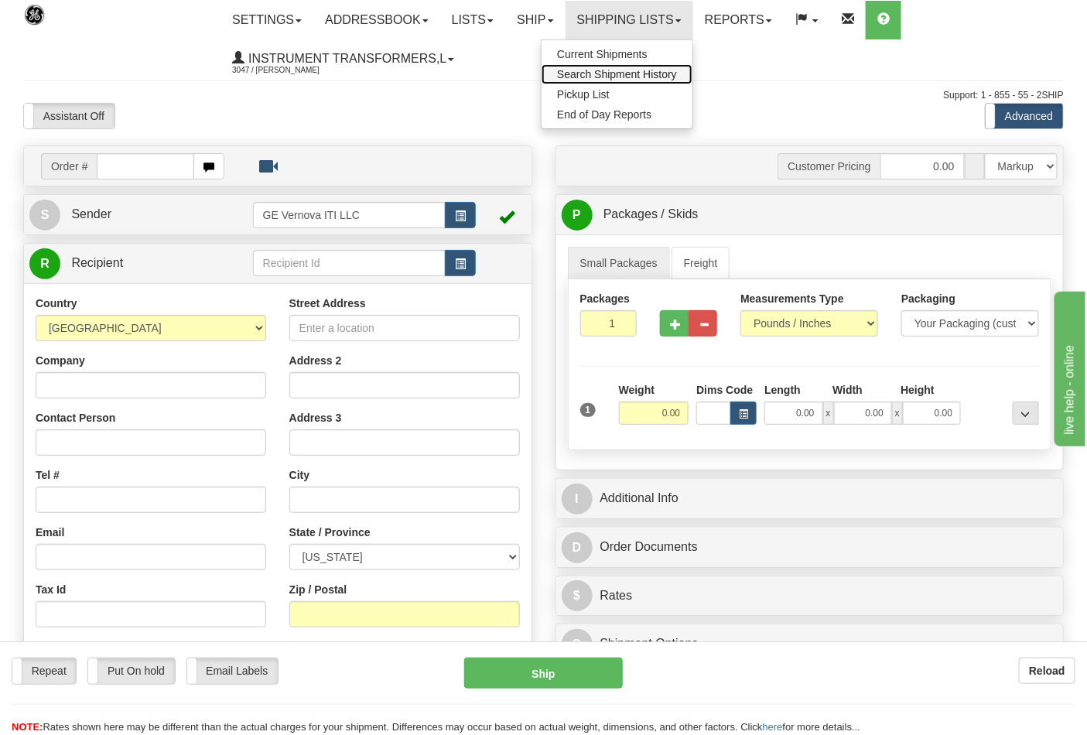
click at [647, 66] on link "Search Shipment History" at bounding box center [616, 74] width 151 height 20
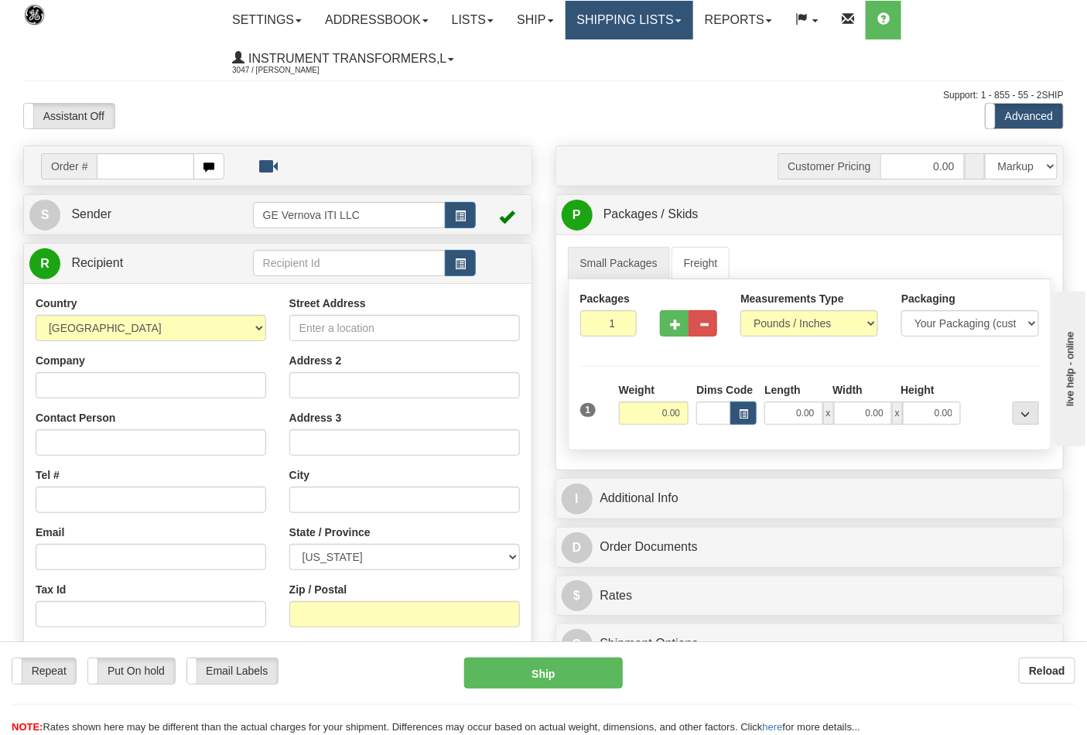
click at [617, 26] on link "Shipping lists" at bounding box center [629, 20] width 128 height 39
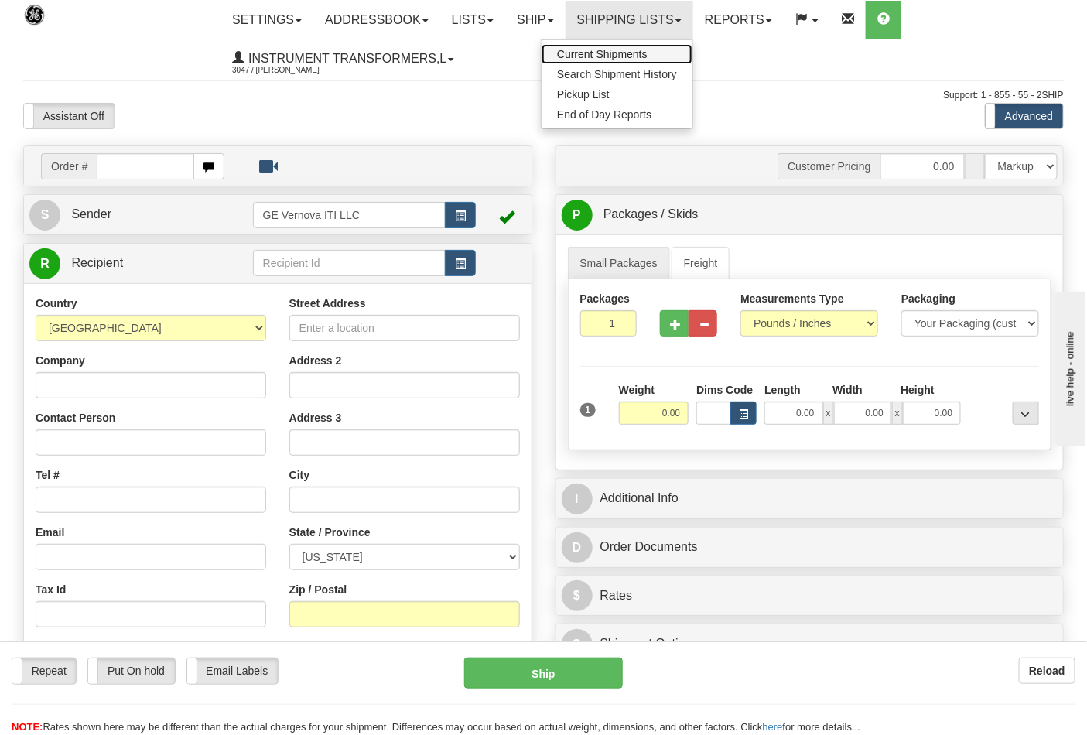
click at [620, 53] on span "Current Shipments" at bounding box center [602, 54] width 91 height 12
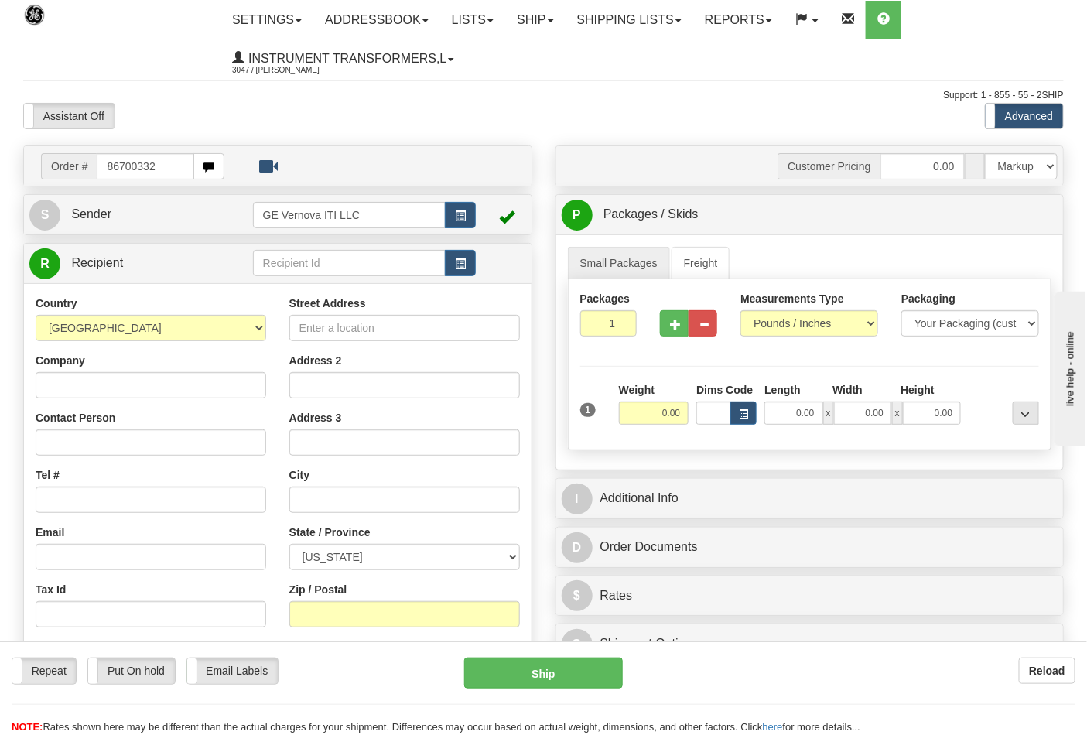
type input "86700332"
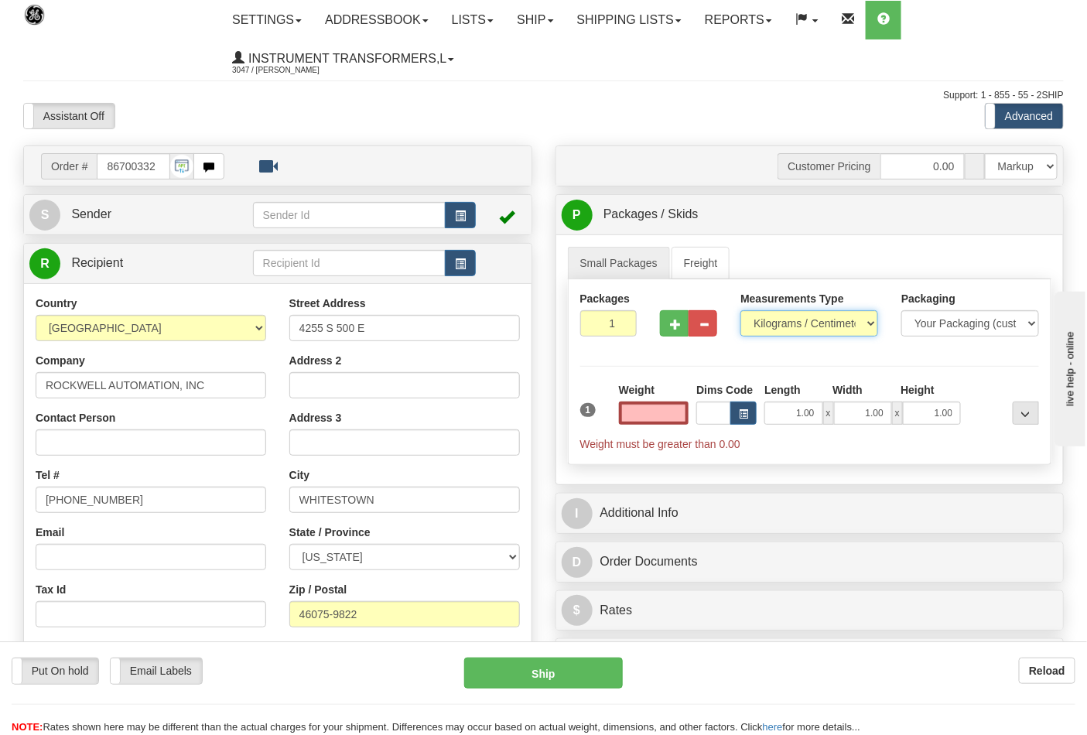
type input "0.00"
click at [836, 316] on select "Pounds / Inches Kilograms / Centimeters" at bounding box center [809, 323] width 138 height 26
select select "0"
click at [740, 311] on select "Pounds / Inches Kilograms / Centimeters" at bounding box center [809, 323] width 138 height 26
click at [658, 412] on input "0.00" at bounding box center [654, 412] width 70 height 23
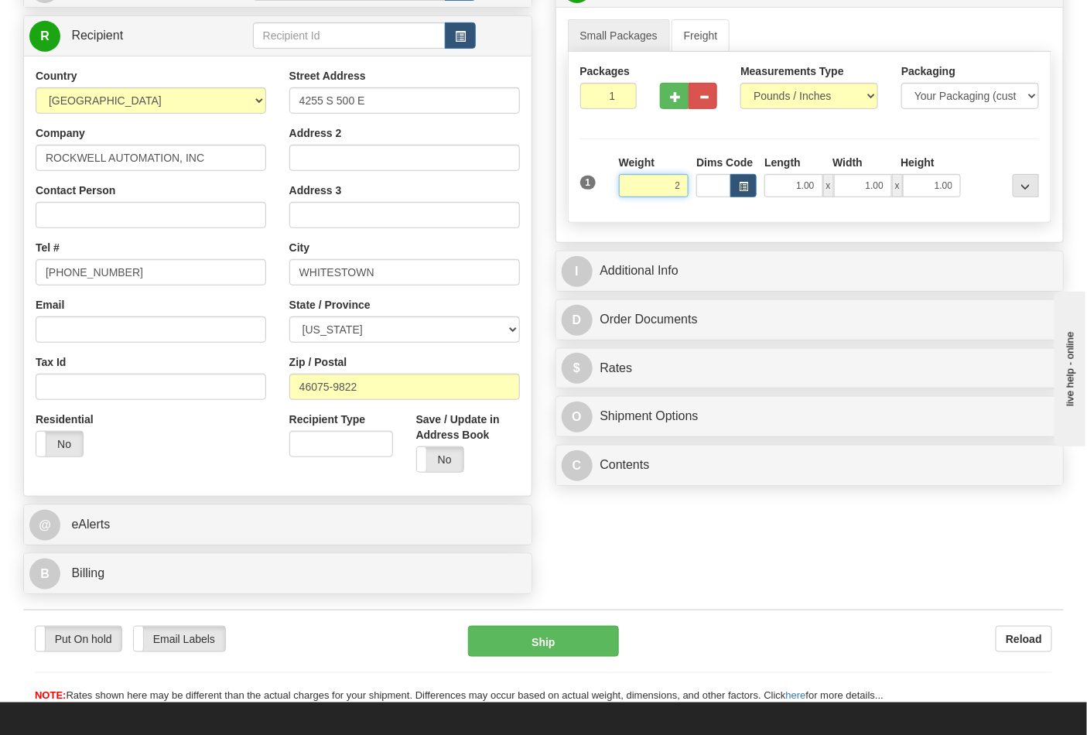
scroll to position [258, 0]
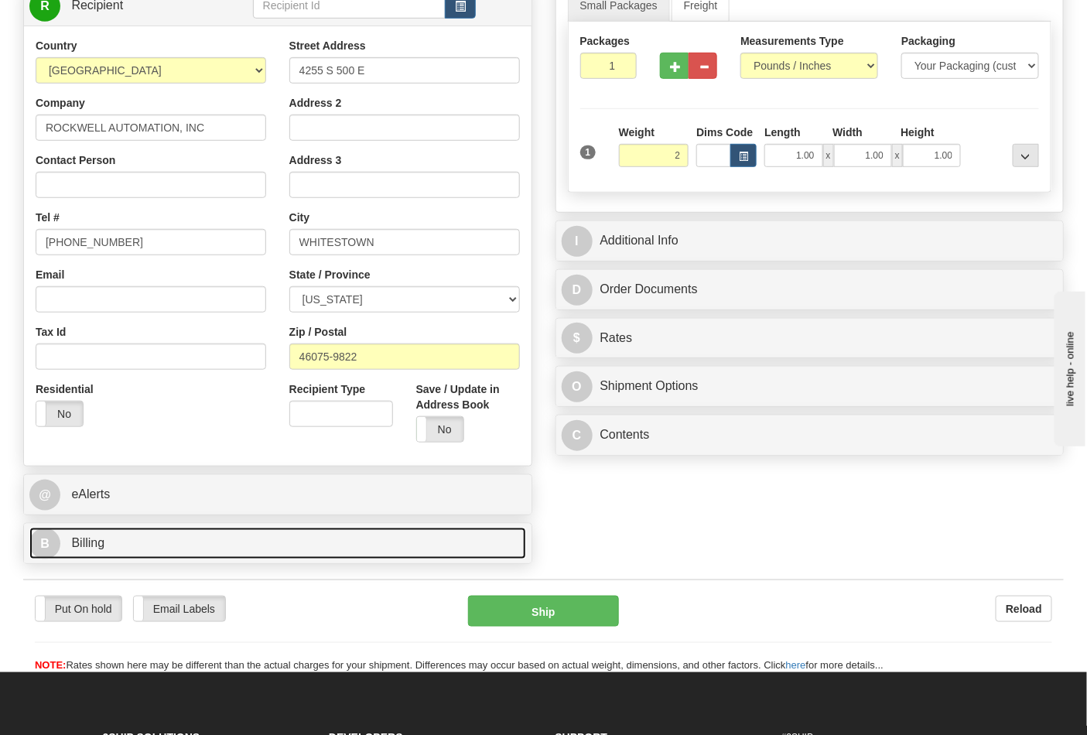
type input "2.00"
click at [131, 535] on link "B Billing" at bounding box center [277, 544] width 497 height 32
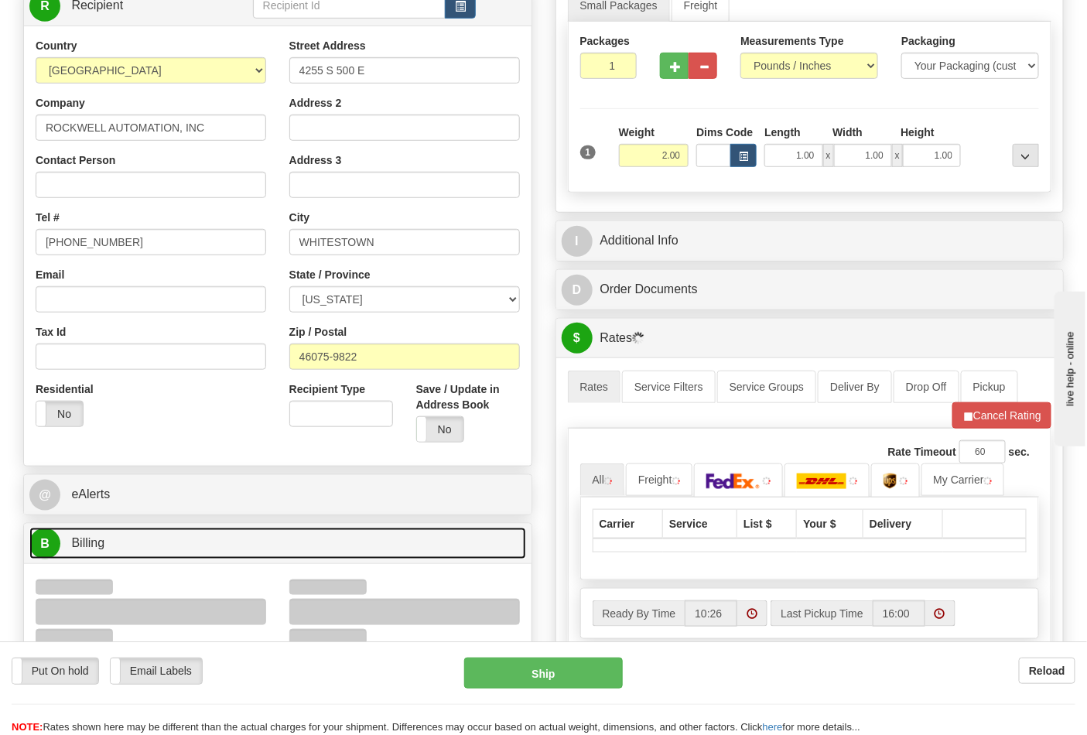
click at [130, 545] on link "B Billing" at bounding box center [277, 544] width 497 height 32
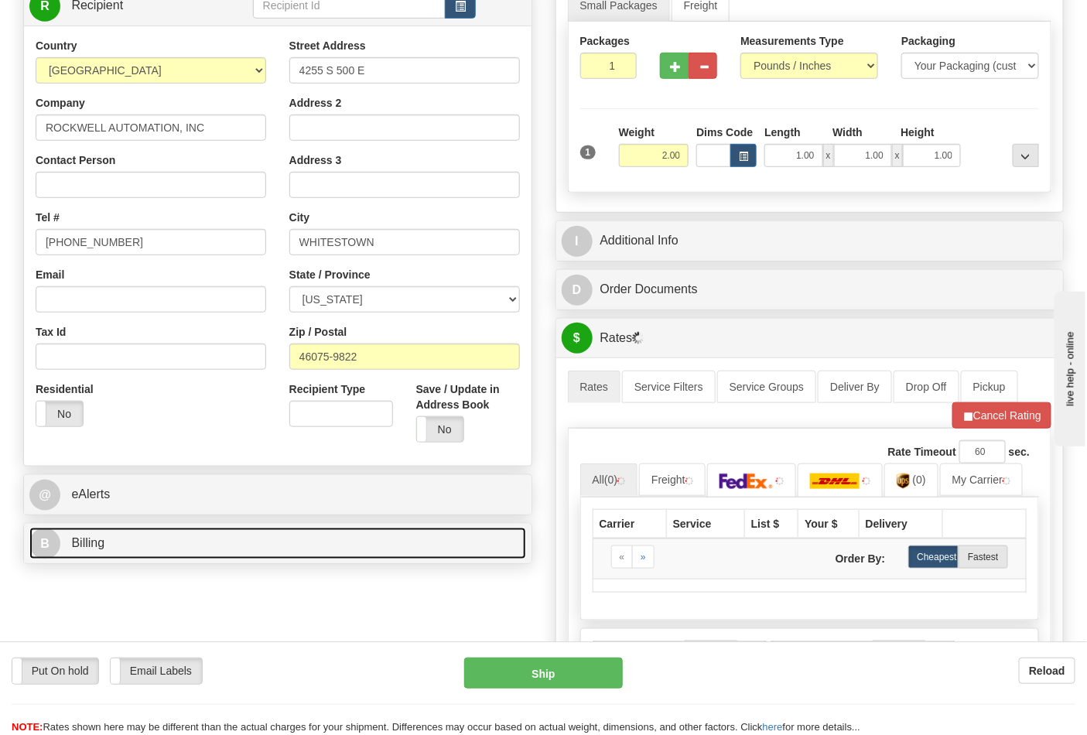
scroll to position [515, 0]
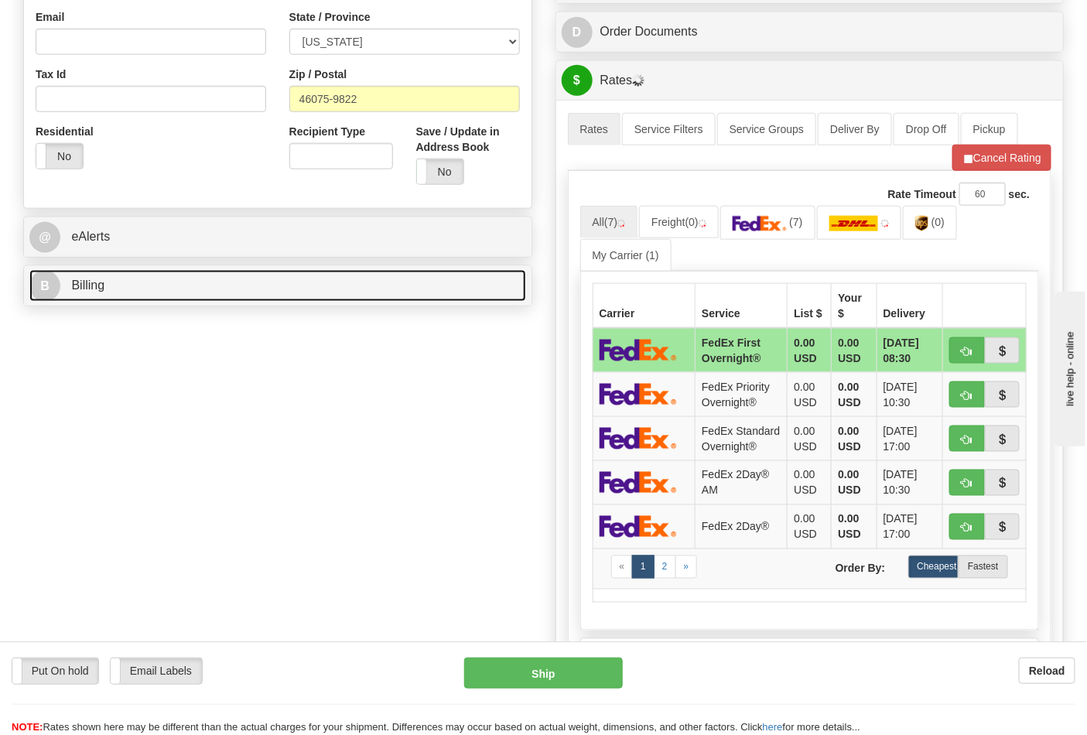
drag, startPoint x: 190, startPoint y: 292, endPoint x: 193, endPoint y: 310, distance: 18.8
click at [190, 295] on link "B Billing" at bounding box center [277, 286] width 497 height 32
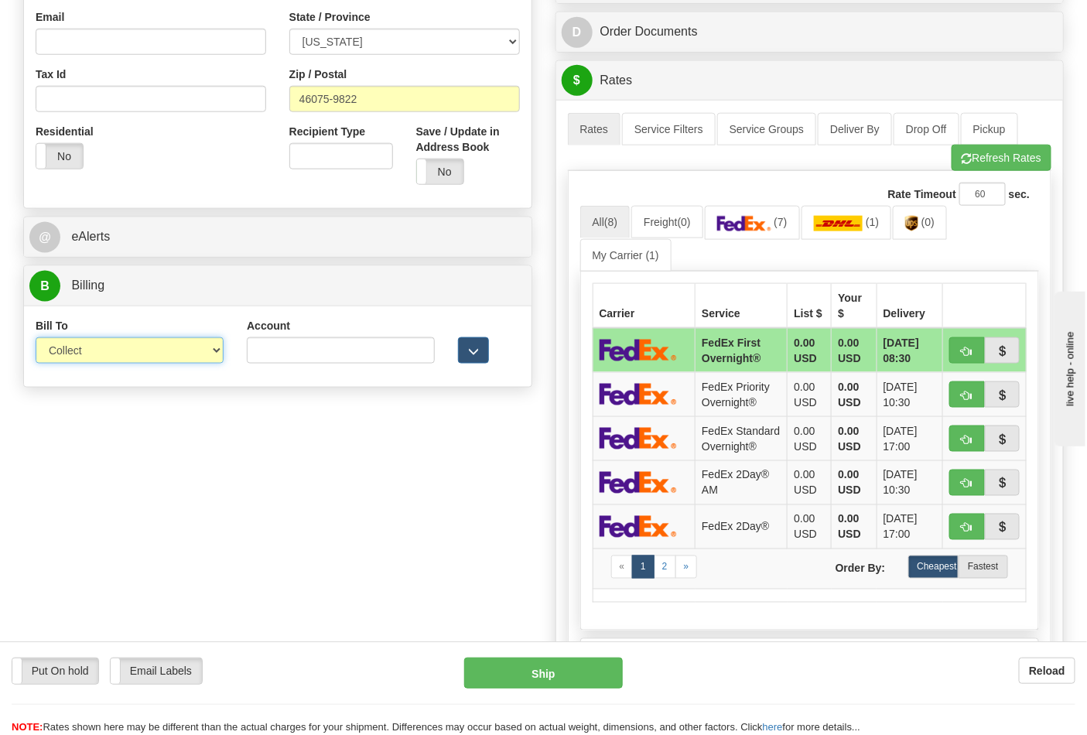
click at [120, 352] on select "Sender Recipient Third Party Collect" at bounding box center [130, 350] width 188 height 26
select select "2"
click at [36, 339] on select "Sender Recipient Third Party Collect" at bounding box center [130, 350] width 188 height 26
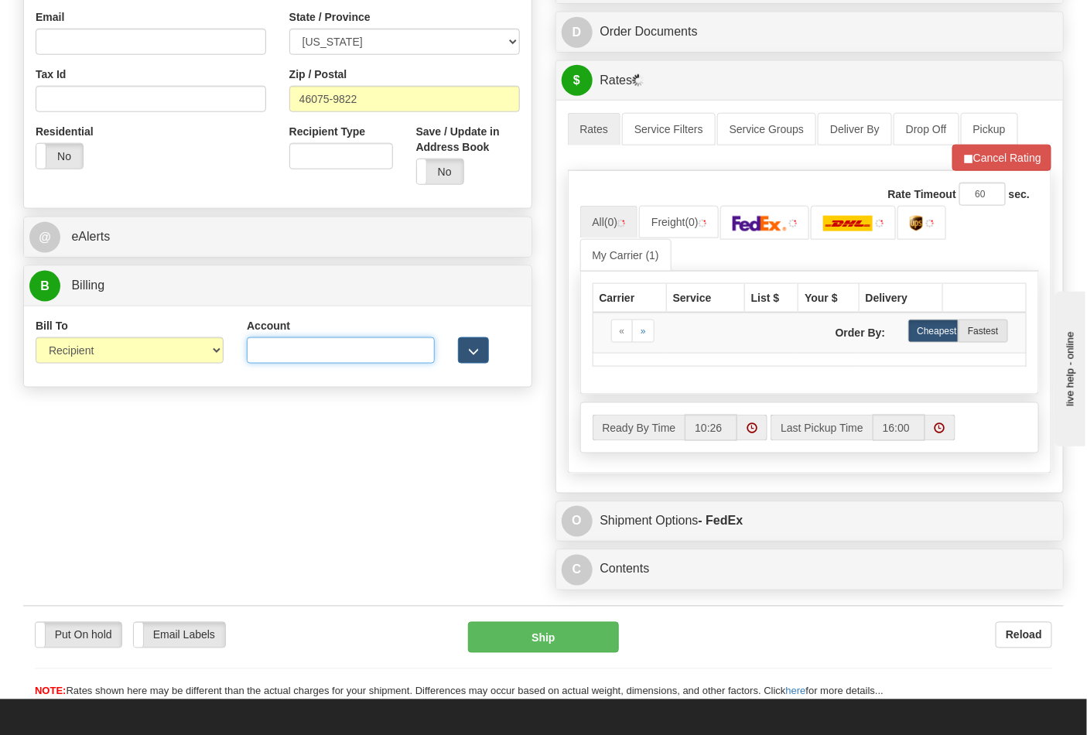
click at [260, 344] on input "Account" at bounding box center [341, 350] width 188 height 26
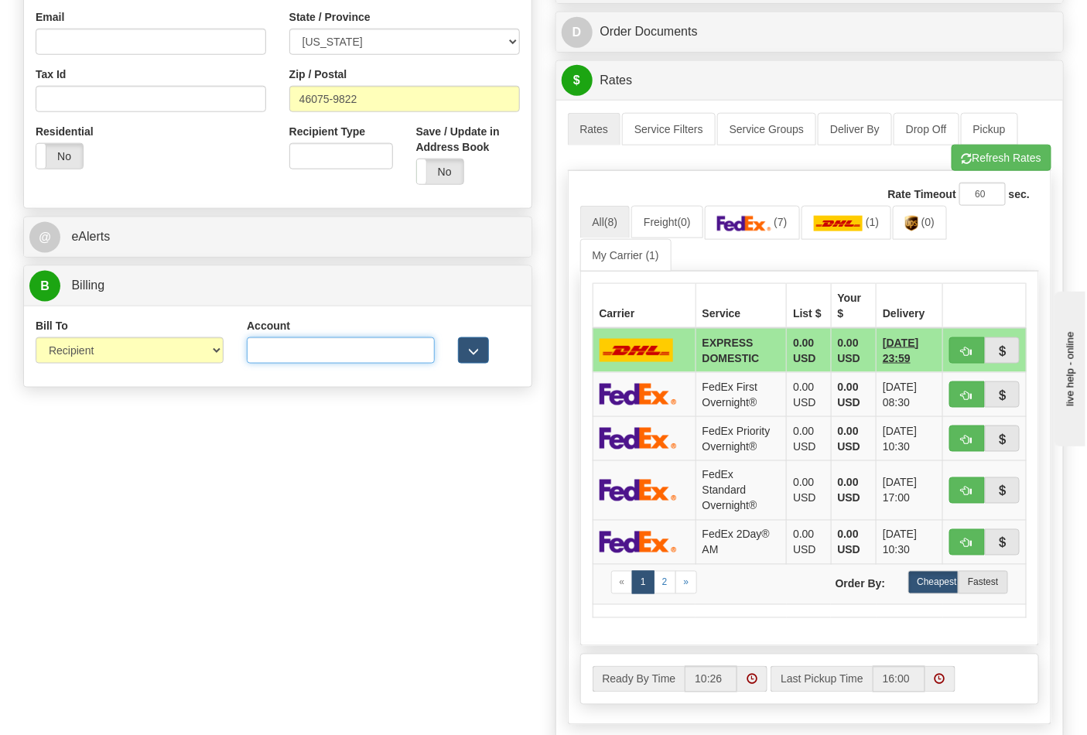
click at [326, 357] on input "Account" at bounding box center [341, 350] width 188 height 26
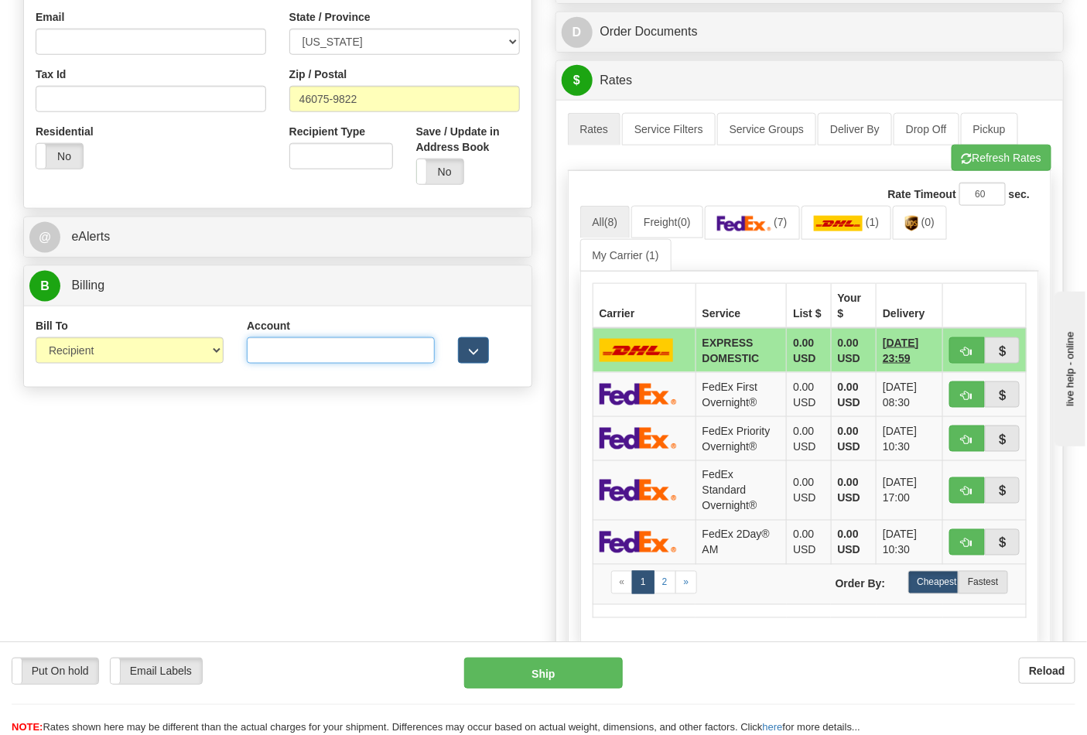
paste input "587102"
type input "587102"
click at [1019, 159] on button "Refresh Rates" at bounding box center [1001, 158] width 100 height 26
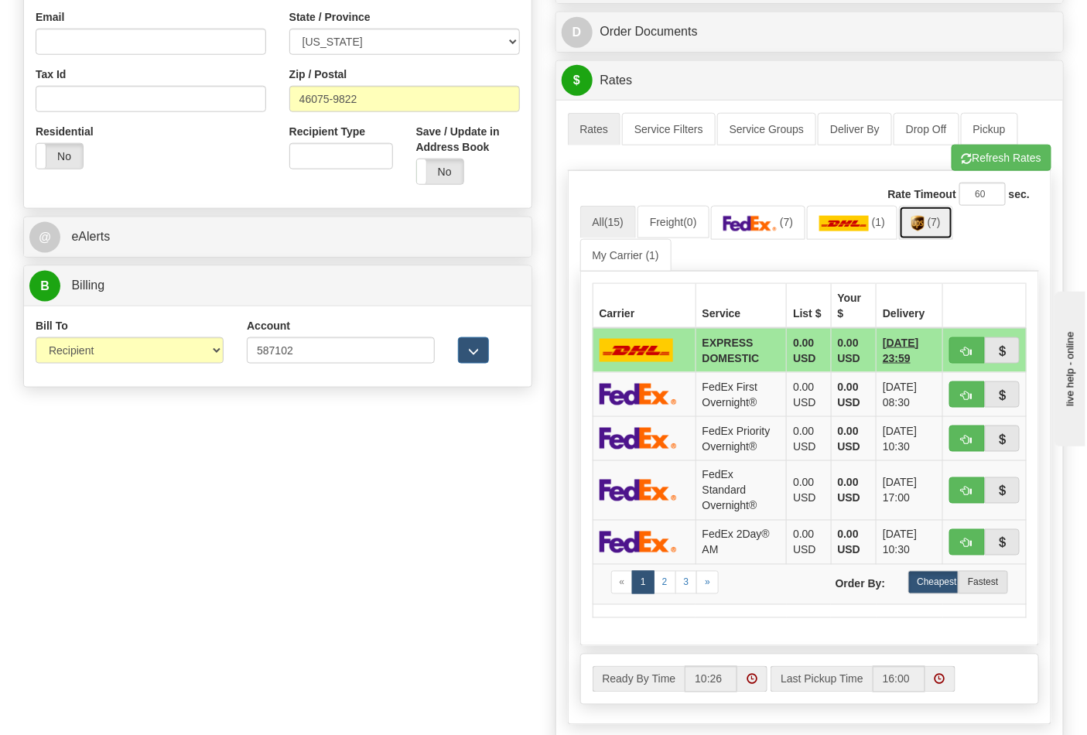
click at [924, 223] on img at bounding box center [917, 223] width 13 height 15
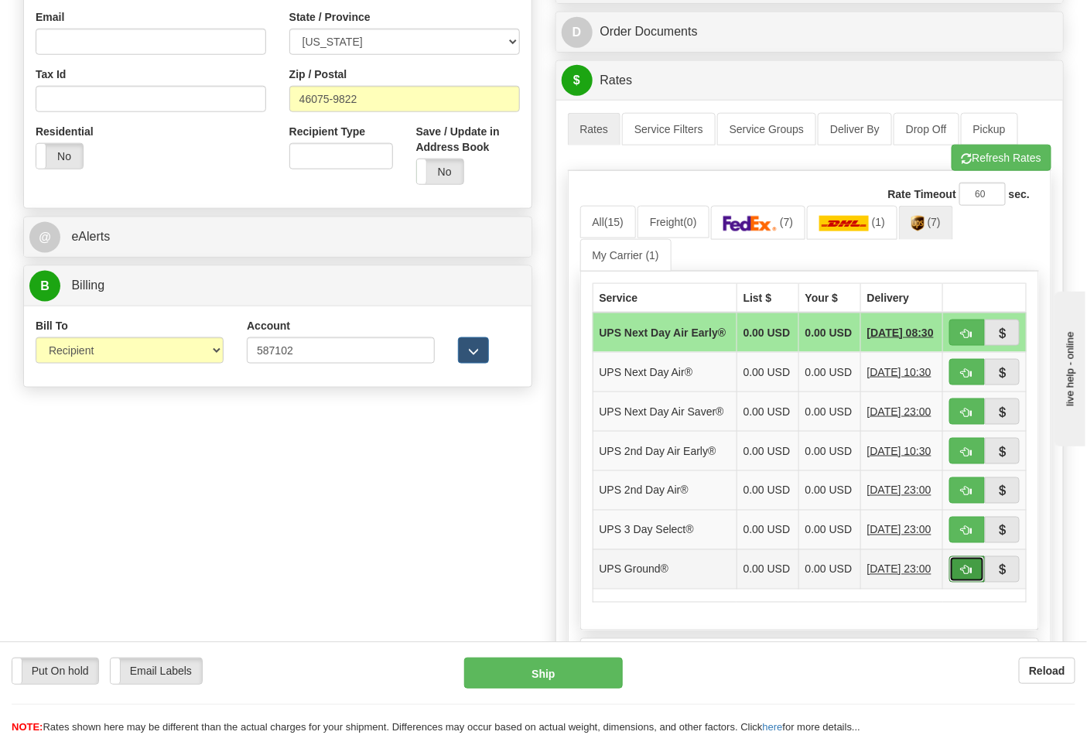
click at [963, 575] on span "button" at bounding box center [966, 570] width 11 height 10
type input "03"
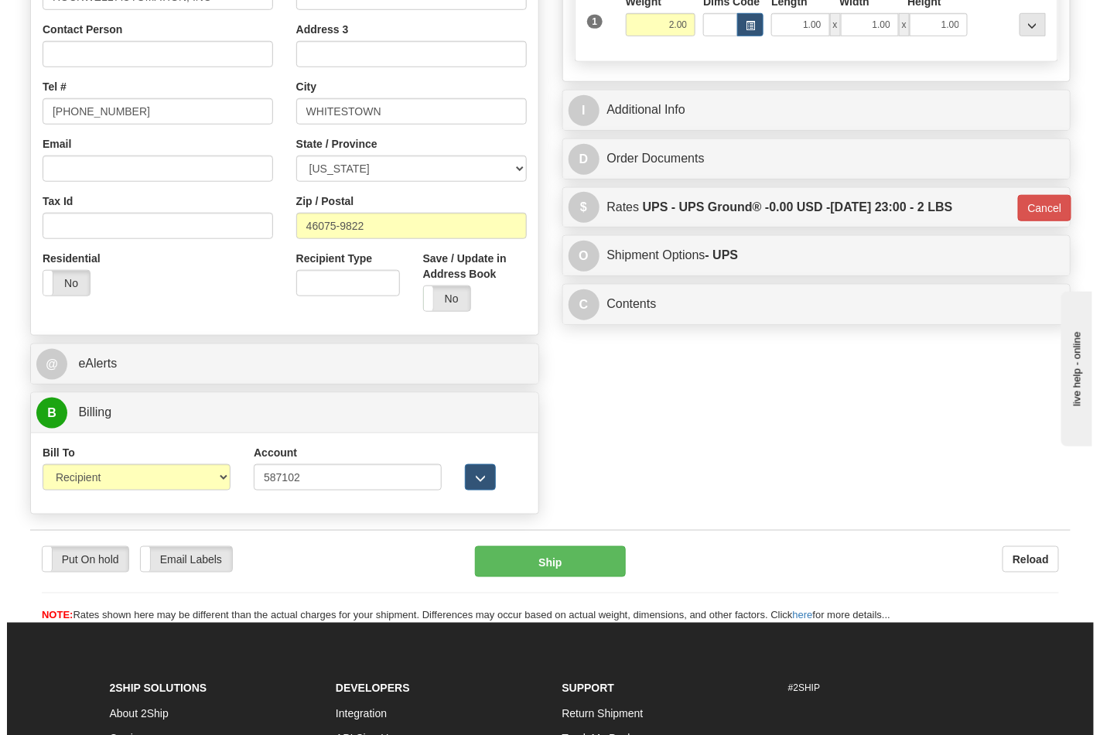
scroll to position [429, 0]
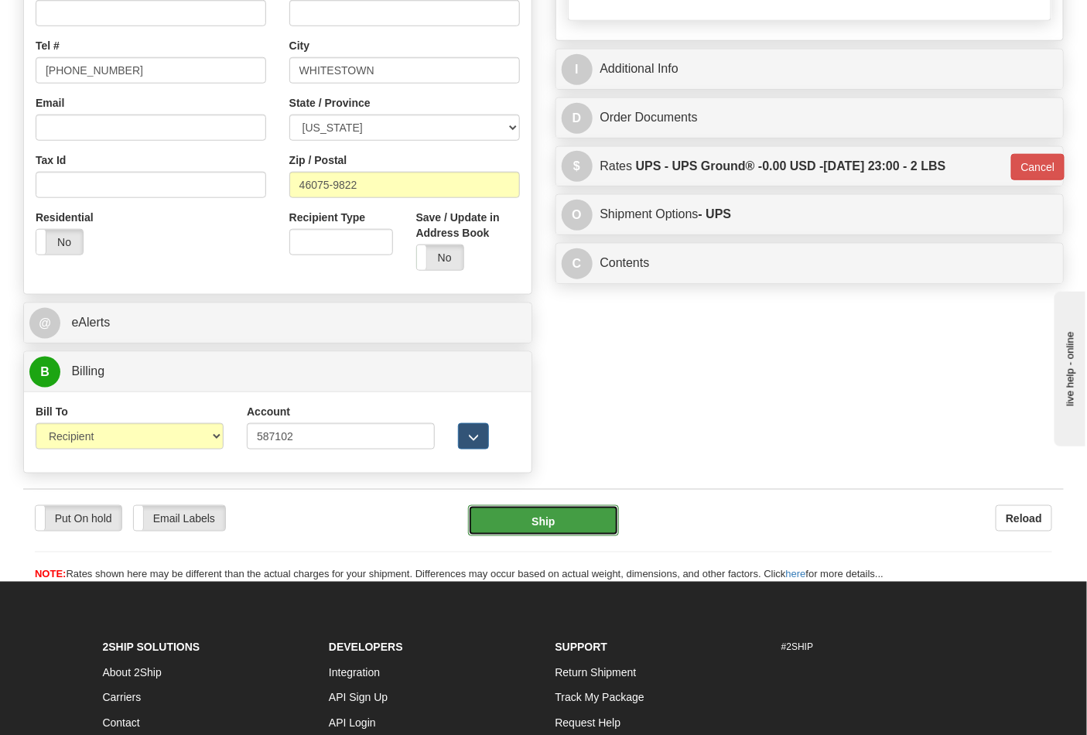
click at [562, 531] on button "Ship" at bounding box center [543, 520] width 150 height 31
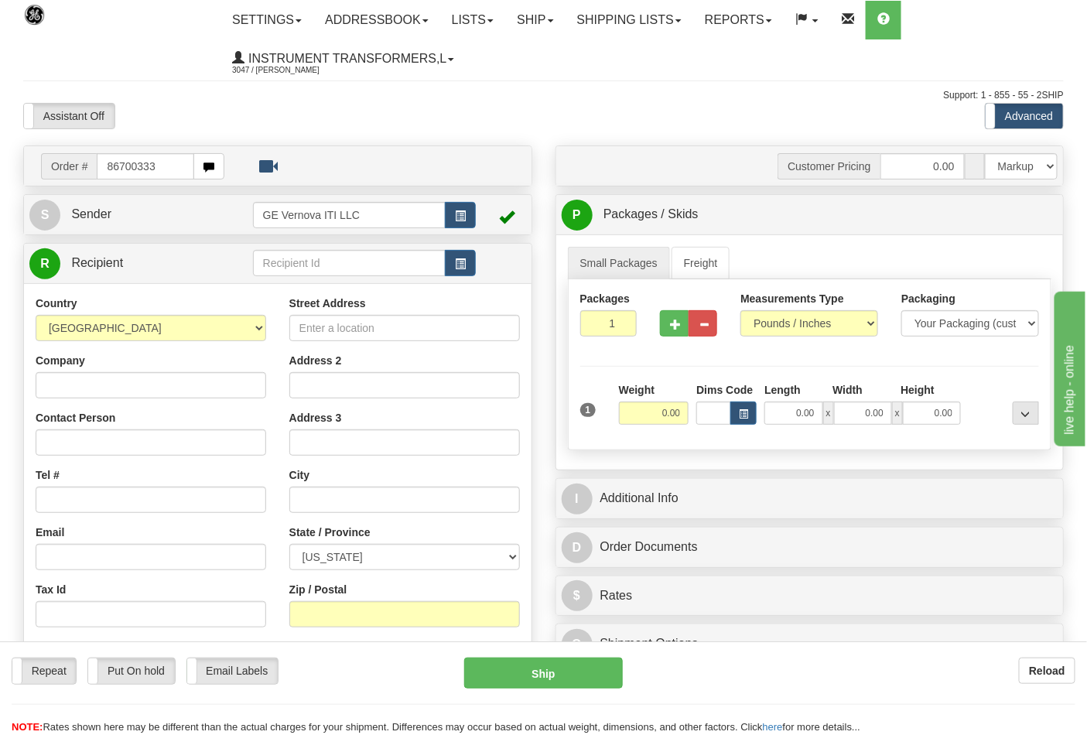
type input "86700333"
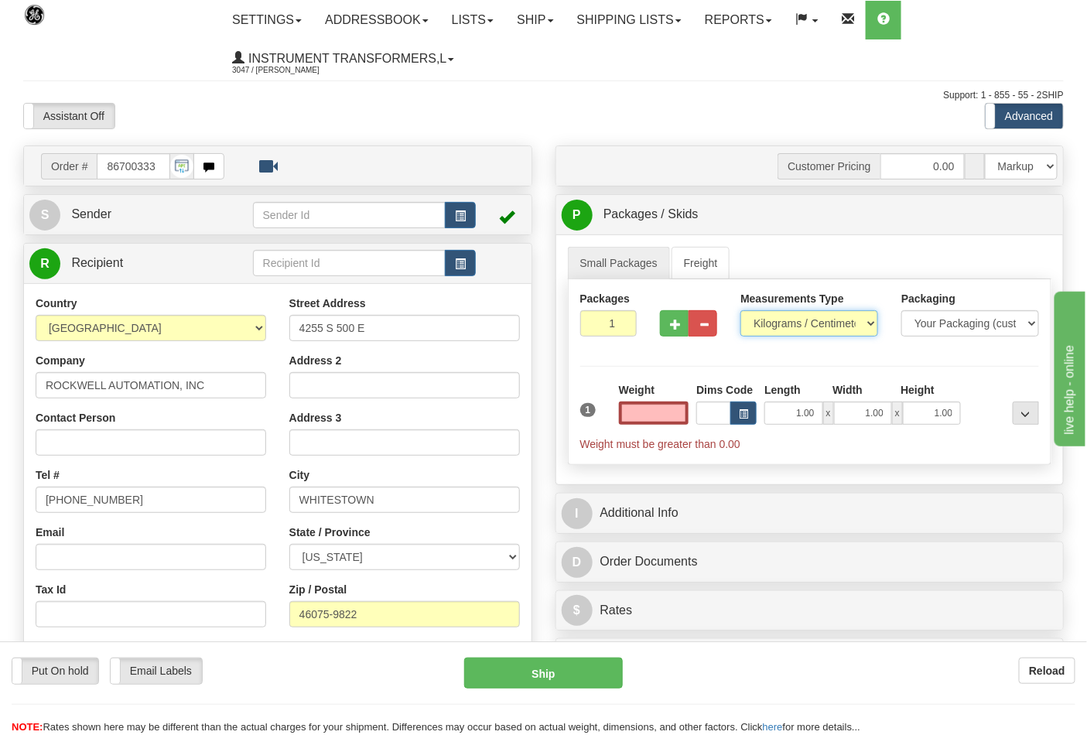
type input "0.00"
click at [802, 321] on select "Pounds / Inches Kilograms / Centimeters" at bounding box center [809, 323] width 138 height 26
select select "0"
click at [740, 311] on select "Pounds / Inches Kilograms / Centimeters" at bounding box center [809, 323] width 138 height 26
click at [665, 418] on input "0.00" at bounding box center [654, 412] width 70 height 23
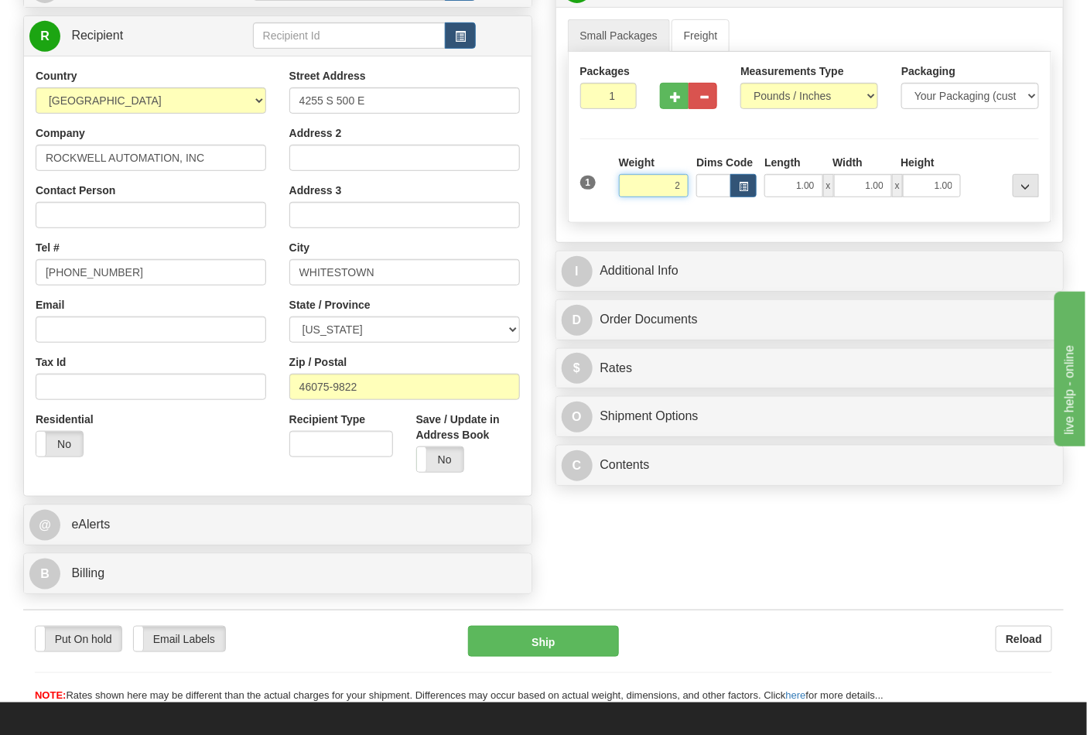
scroll to position [258, 0]
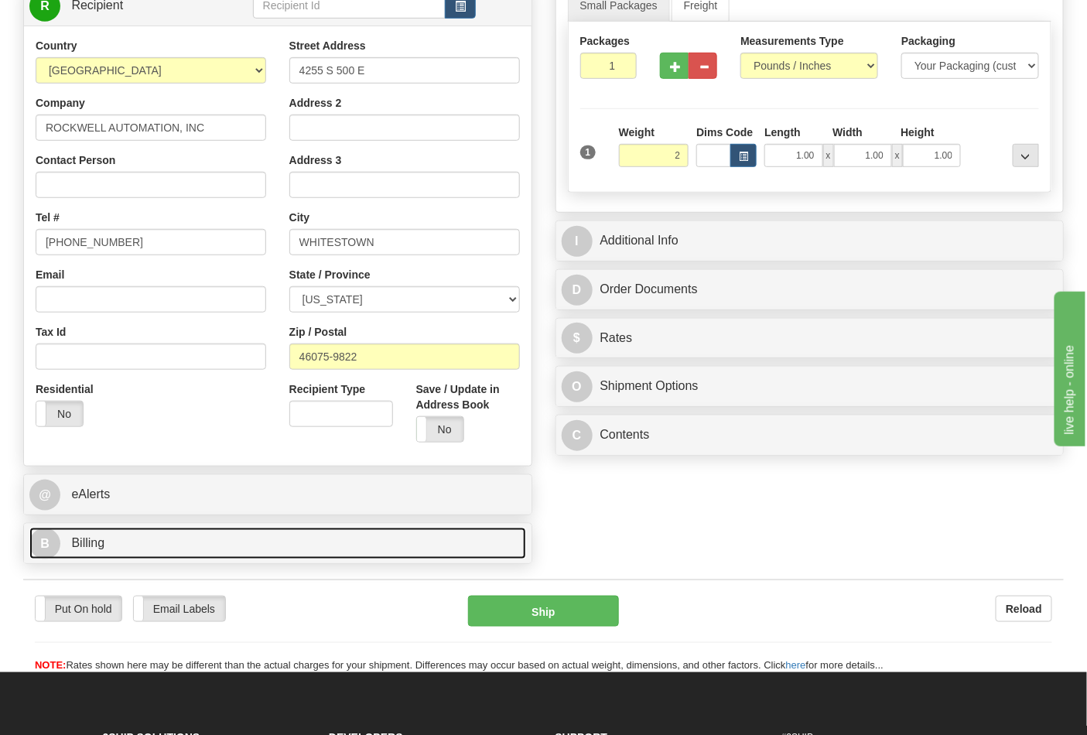
type input "2.00"
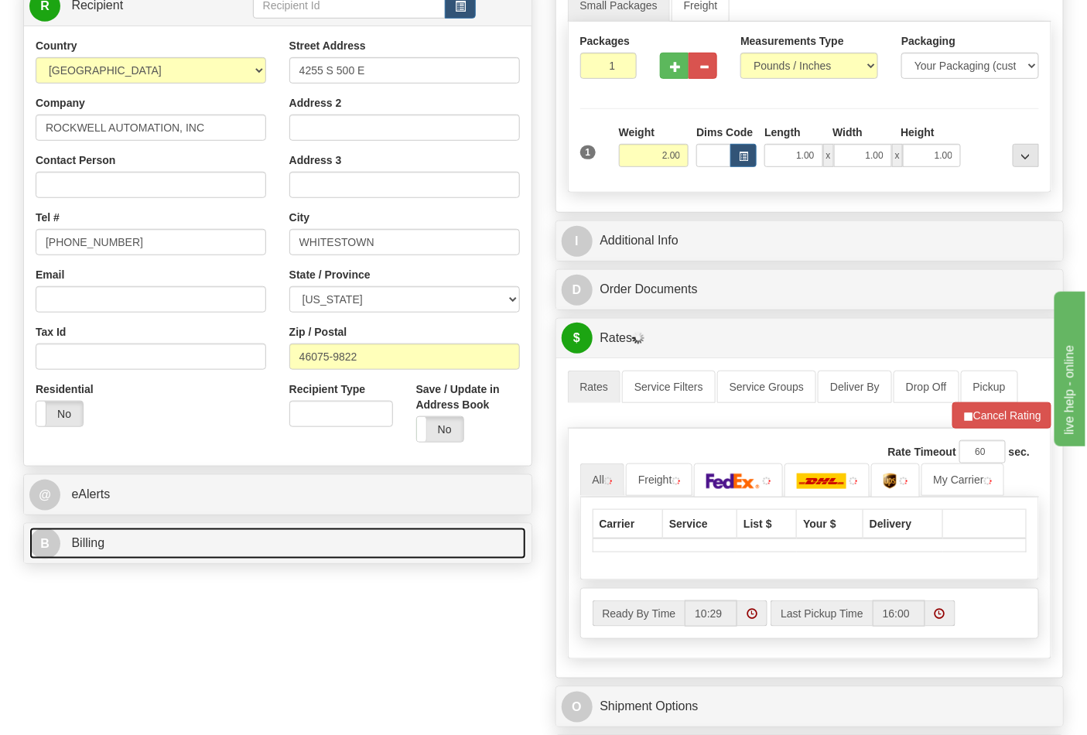
click at [183, 551] on link "B Billing" at bounding box center [277, 544] width 497 height 32
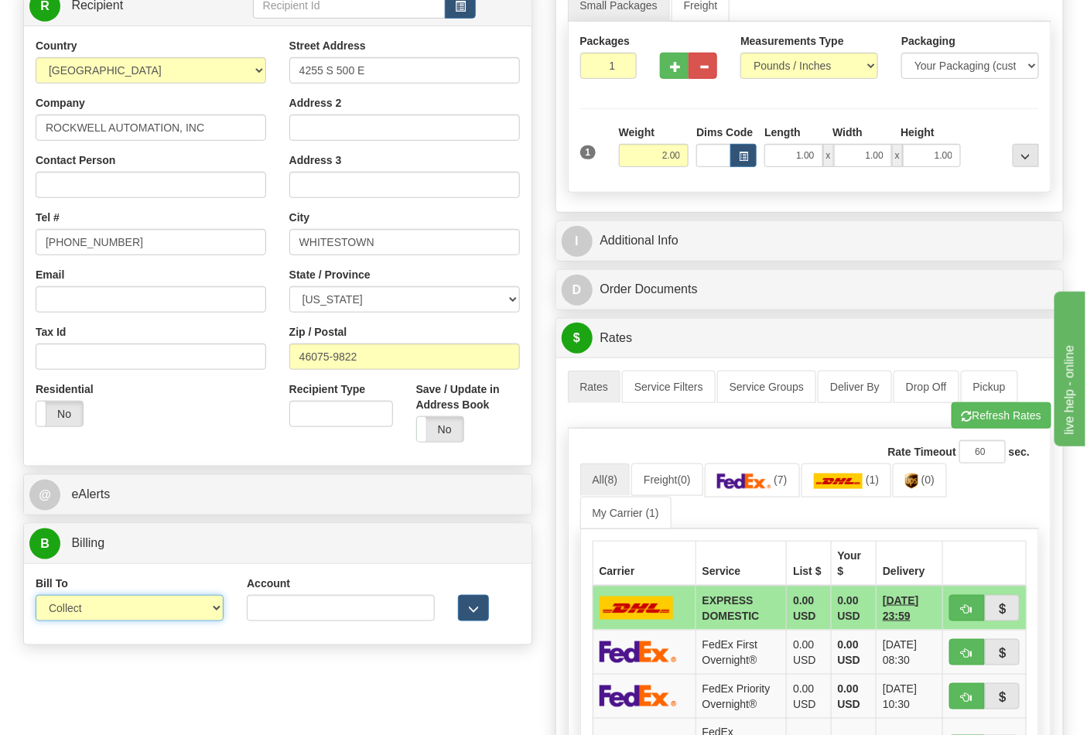
click at [203, 612] on select "Sender Recipient Third Party Collect" at bounding box center [130, 608] width 188 height 26
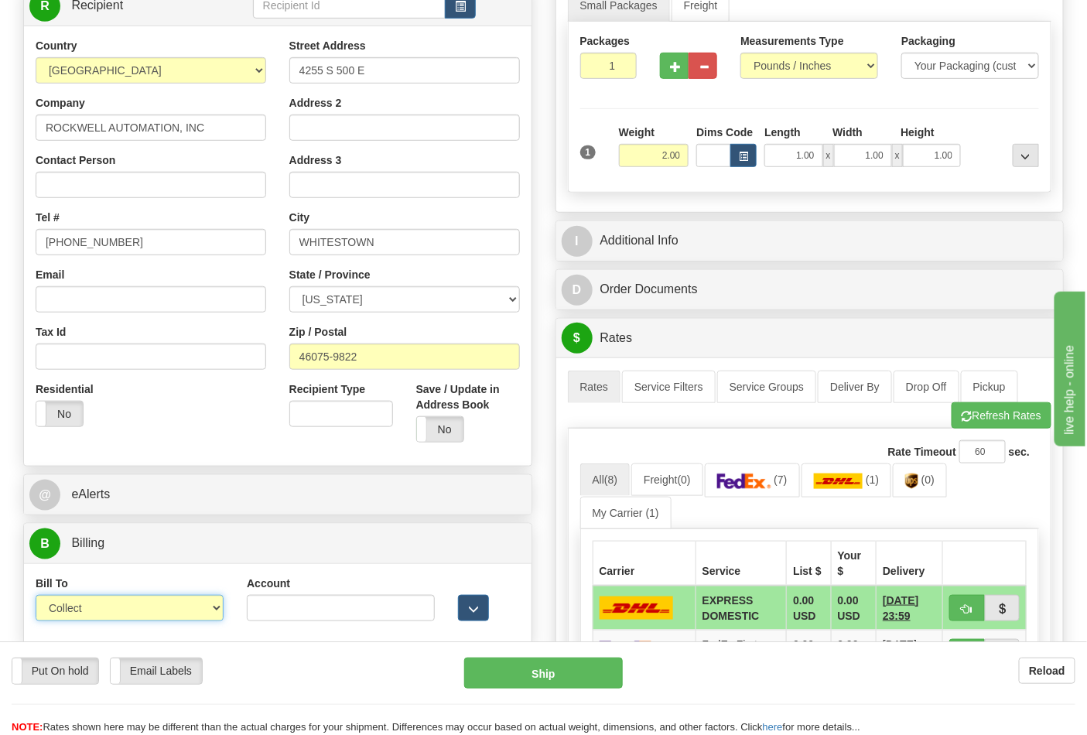
select select "2"
click at [36, 597] on select "Sender Recipient Third Party Collect" at bounding box center [130, 608] width 188 height 26
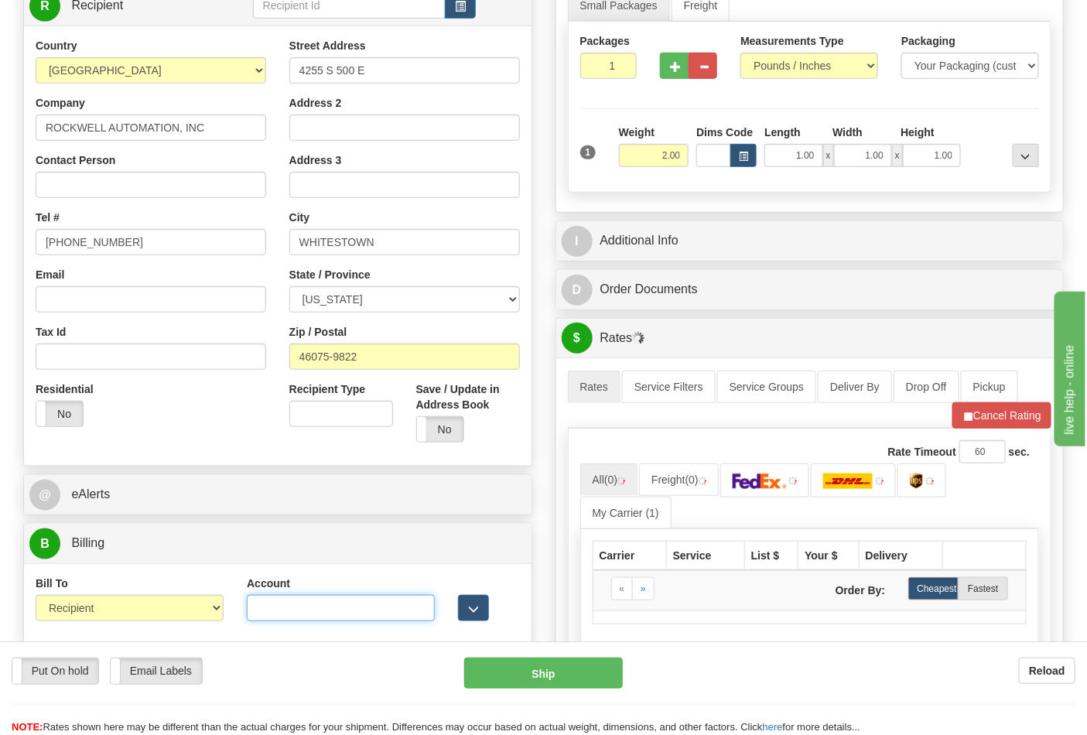
click at [286, 612] on input "Account" at bounding box center [341, 608] width 188 height 26
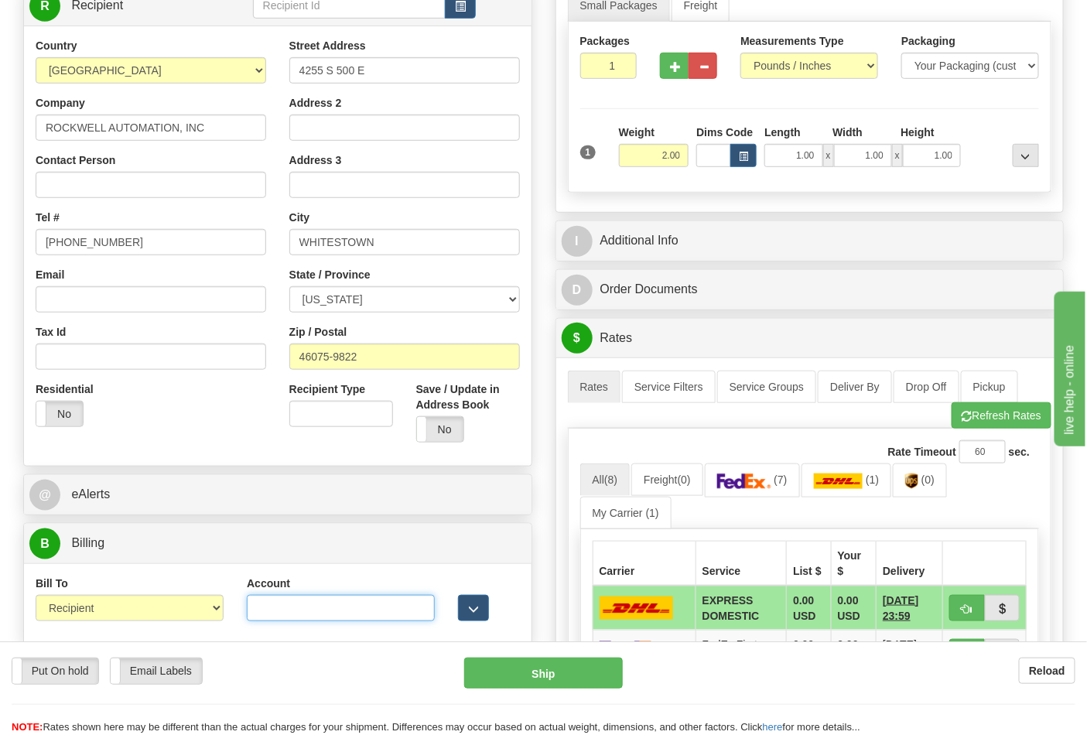
paste input "587102"
type input "587102"
click at [913, 480] on img at bounding box center [911, 480] width 13 height 15
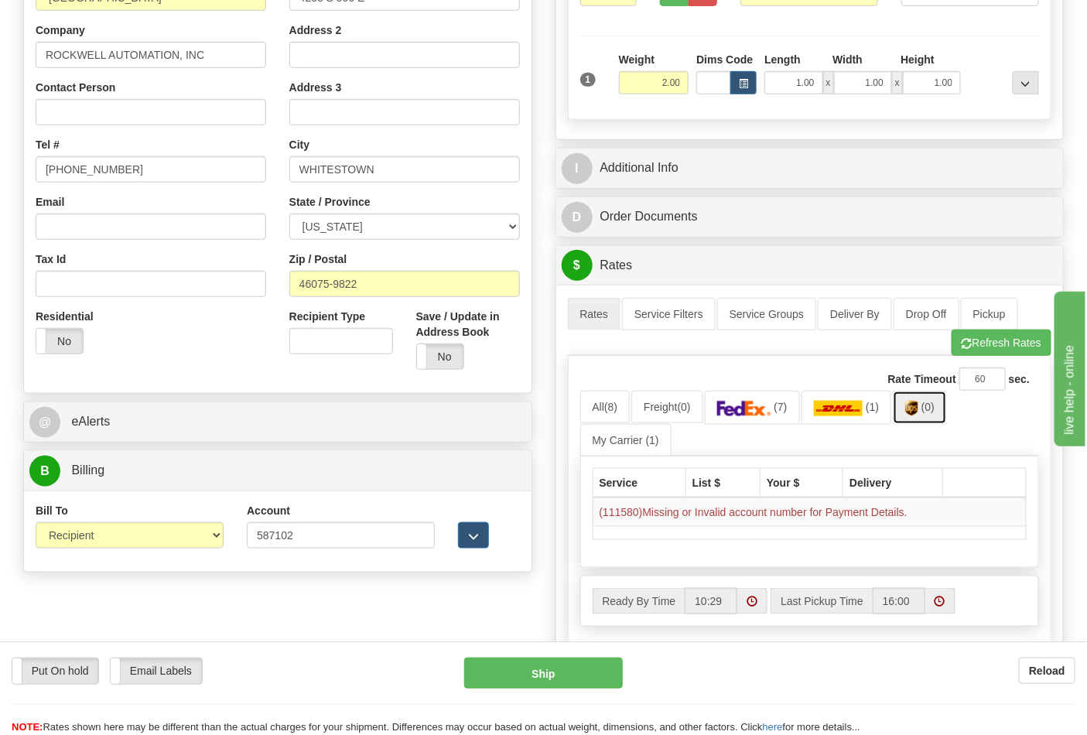
scroll to position [429, 0]
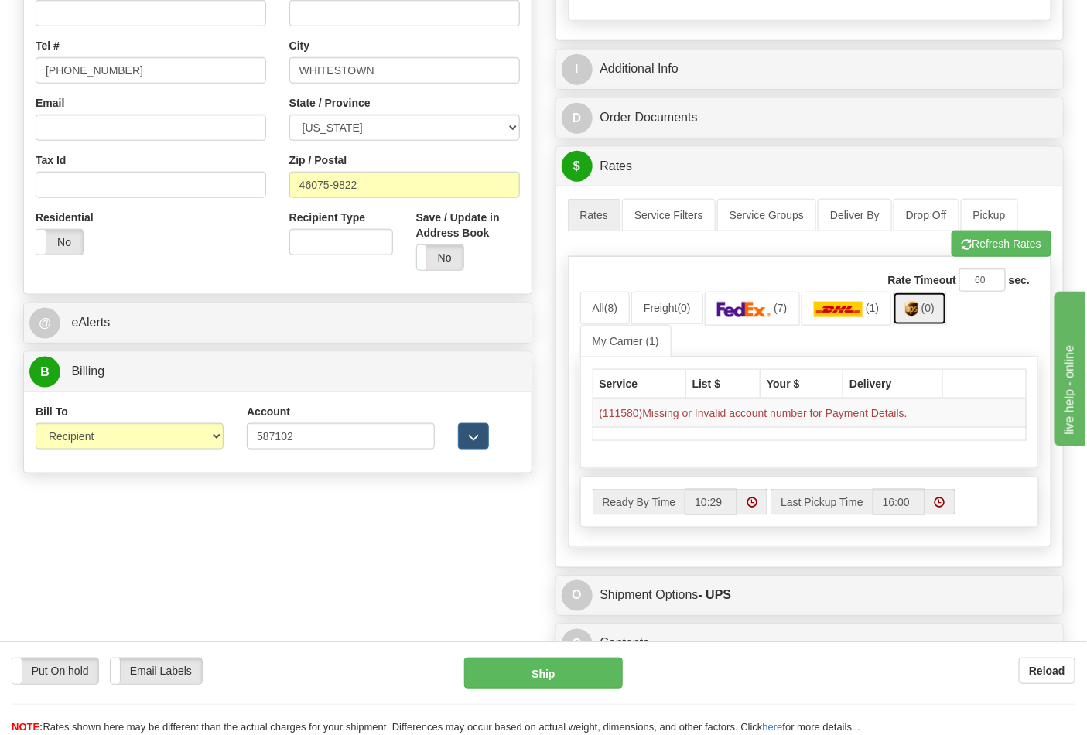
click at [926, 310] on link "(0)" at bounding box center [920, 308] width 54 height 33
click at [984, 241] on button "Refresh Rates" at bounding box center [1001, 244] width 100 height 26
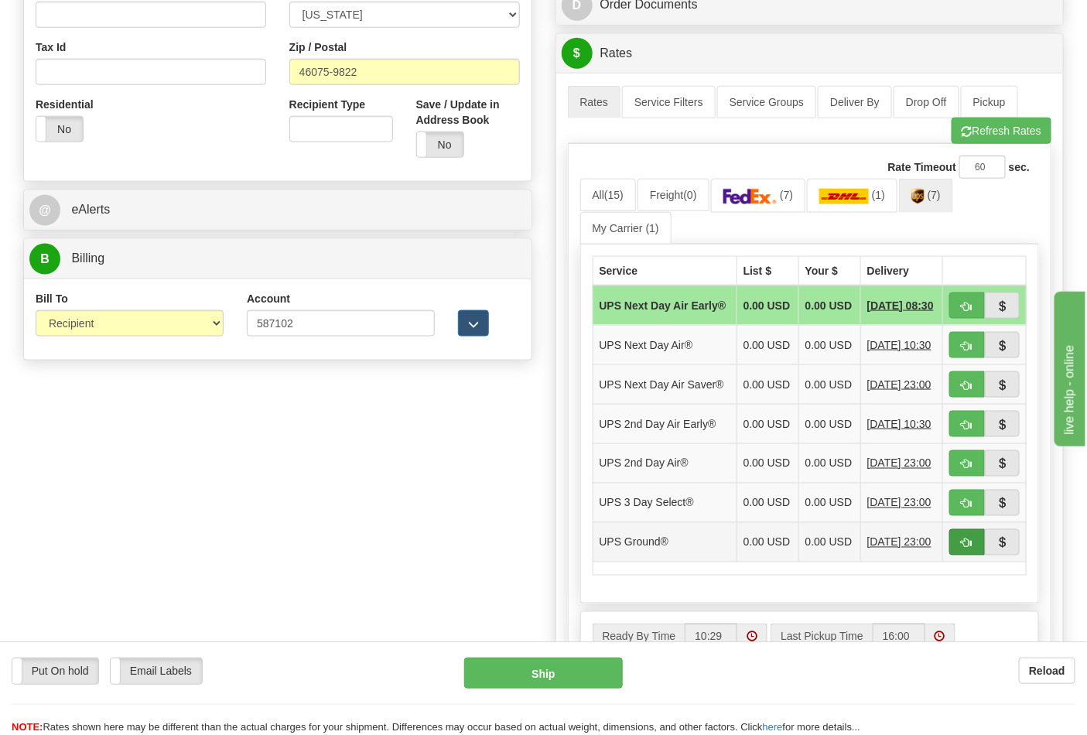
scroll to position [601, 0]
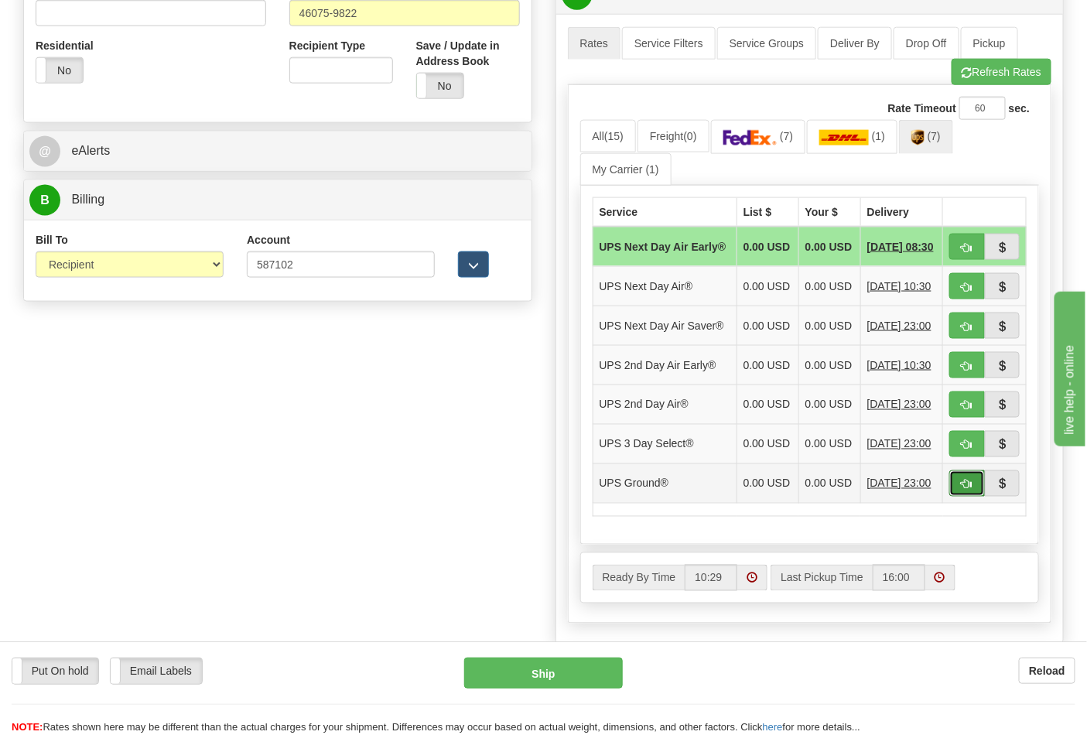
click at [962, 490] on span "button" at bounding box center [966, 485] width 11 height 10
type input "03"
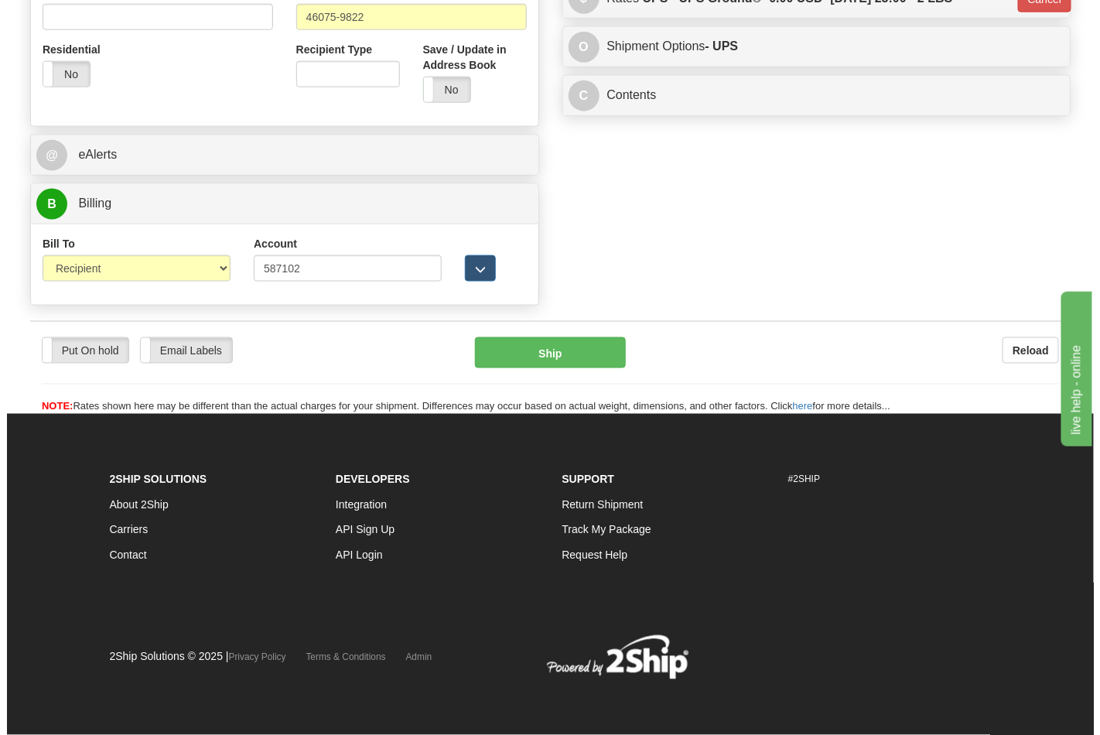
scroll to position [577, 0]
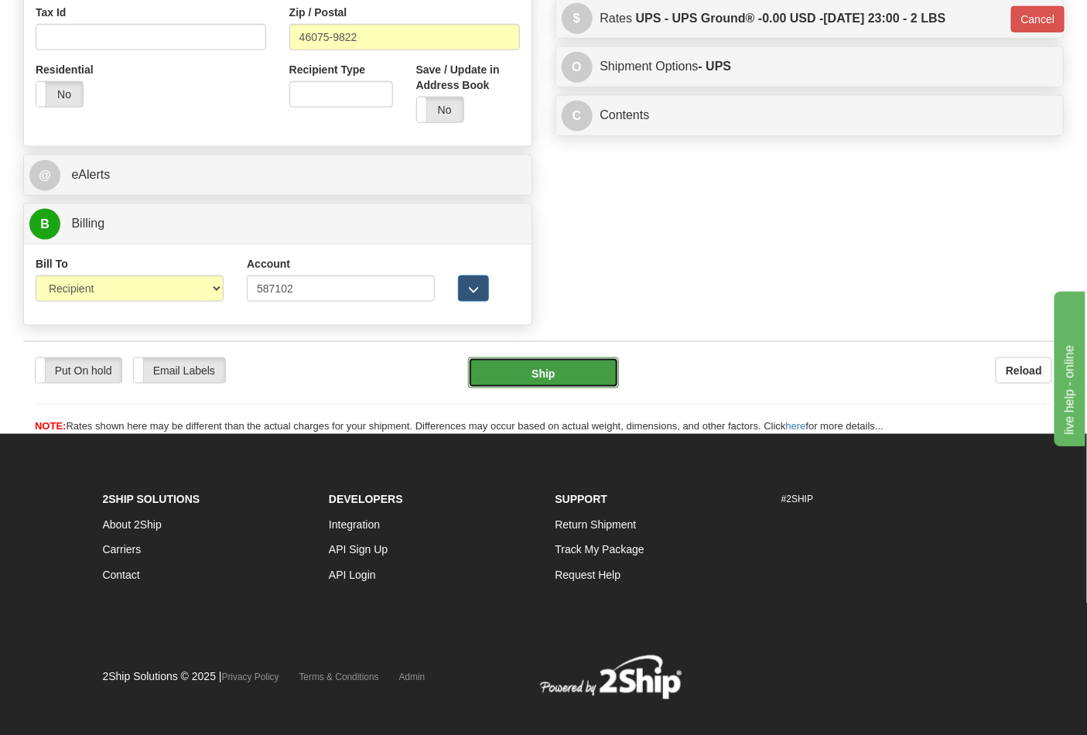
click at [583, 383] on button "Ship" at bounding box center [543, 372] width 150 height 31
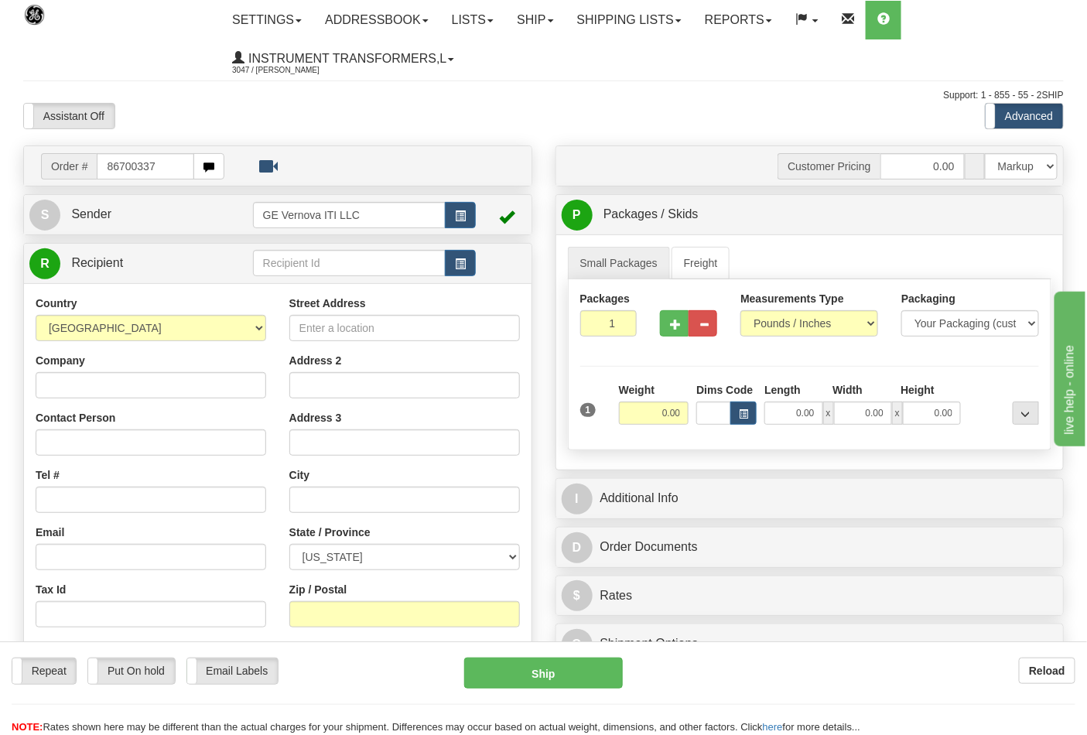
type input "86700337"
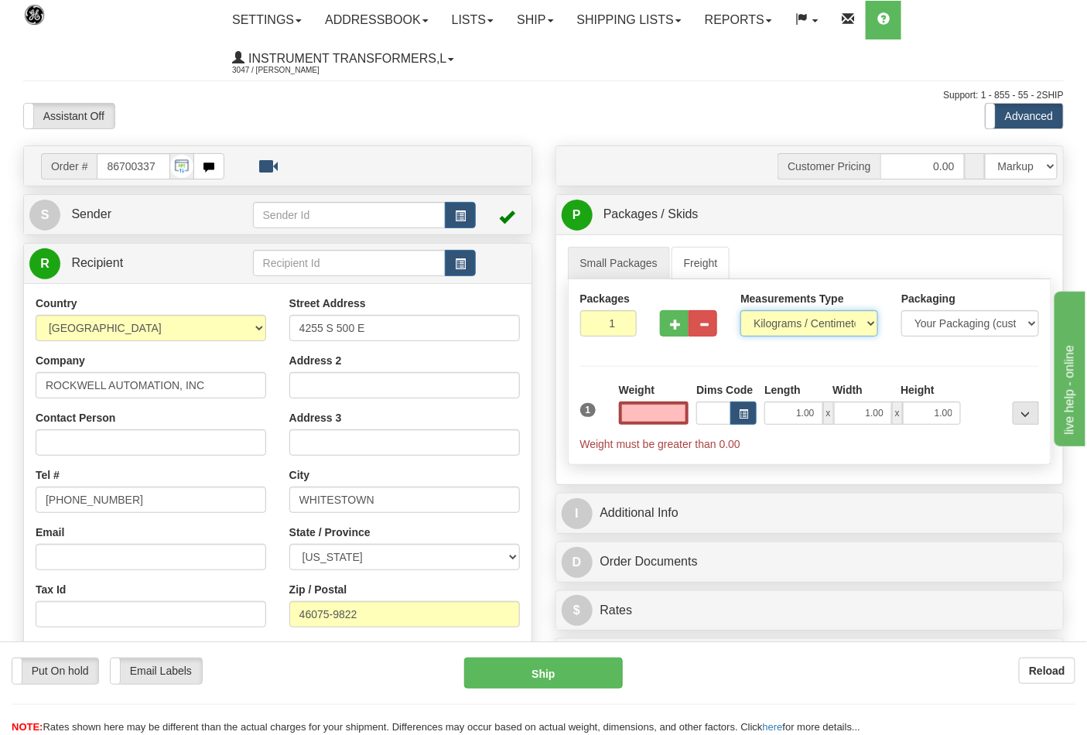
type input "0.00"
click at [768, 326] on select "Pounds / Inches Kilograms / Centimeters" at bounding box center [809, 323] width 138 height 26
select select "0"
click at [740, 311] on select "Pounds / Inches Kilograms / Centimeters" at bounding box center [809, 323] width 138 height 26
drag, startPoint x: 673, startPoint y: 401, endPoint x: 673, endPoint y: 412, distance: 10.8
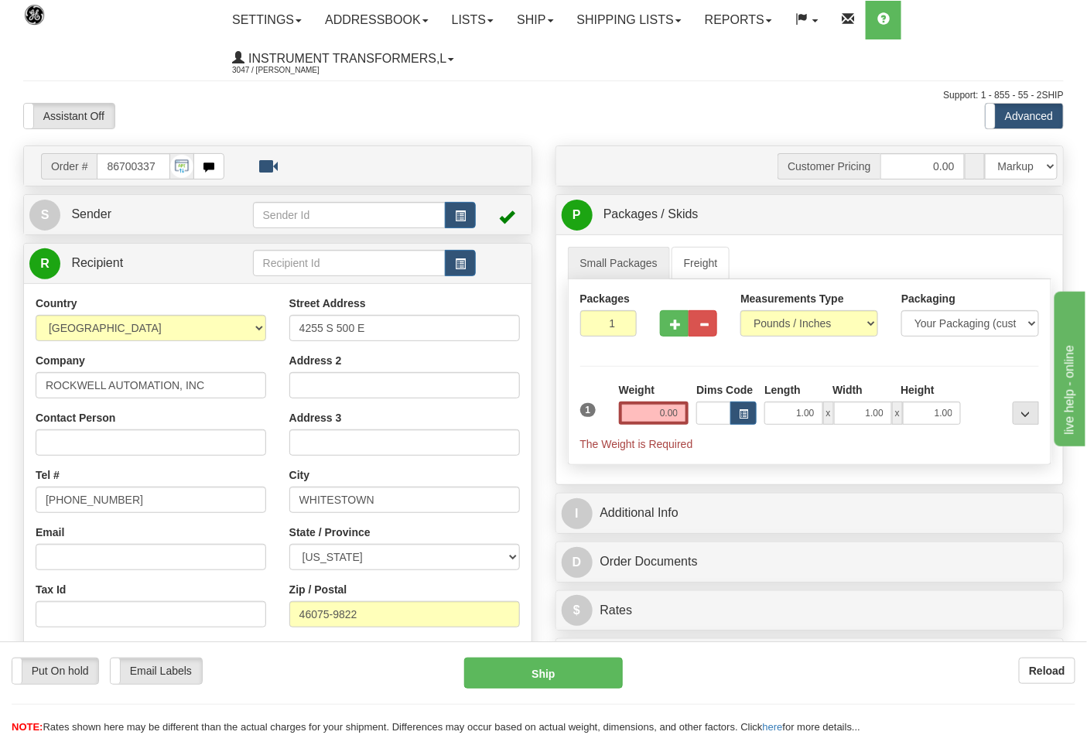
click at [671, 408] on div "Weight 0.00" at bounding box center [654, 403] width 70 height 43
click at [673, 412] on input "0.00" at bounding box center [654, 412] width 70 height 23
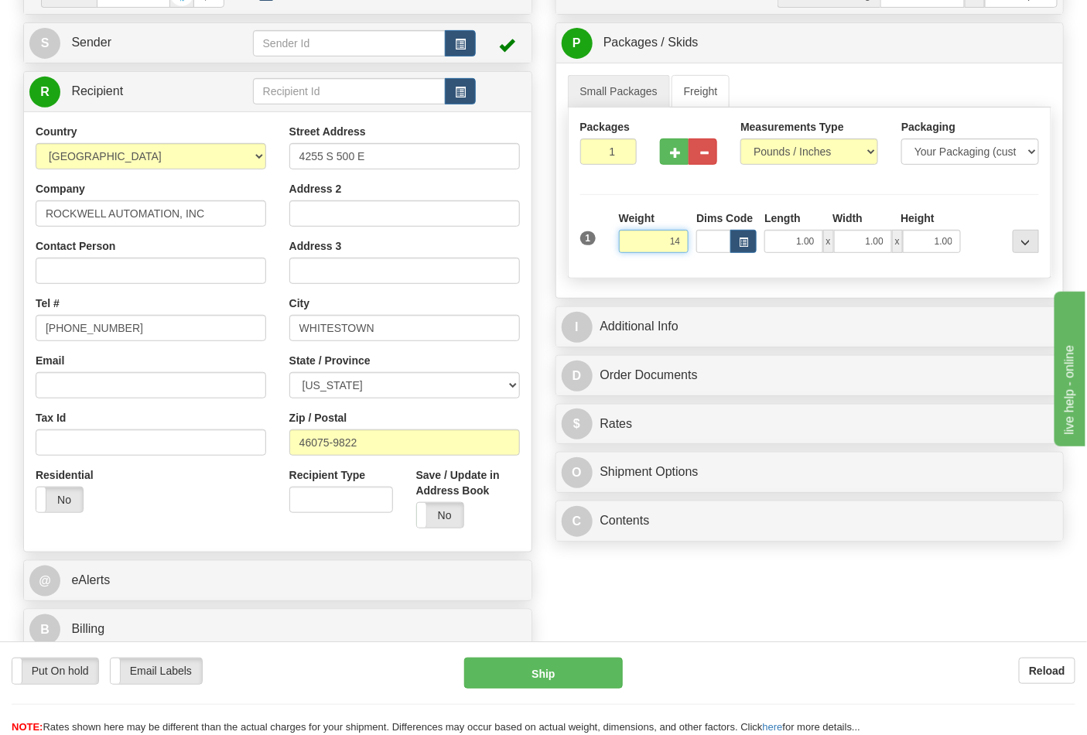
scroll to position [258, 0]
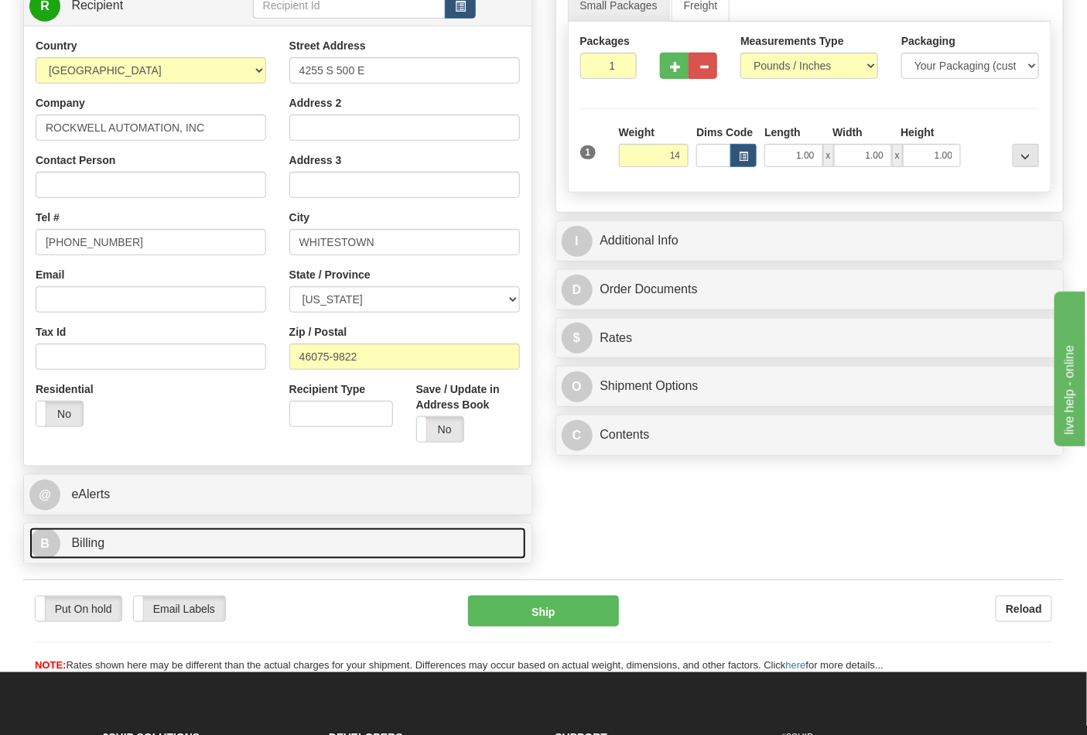
type input "14.00"
click at [318, 551] on link "B Billing" at bounding box center [277, 544] width 497 height 32
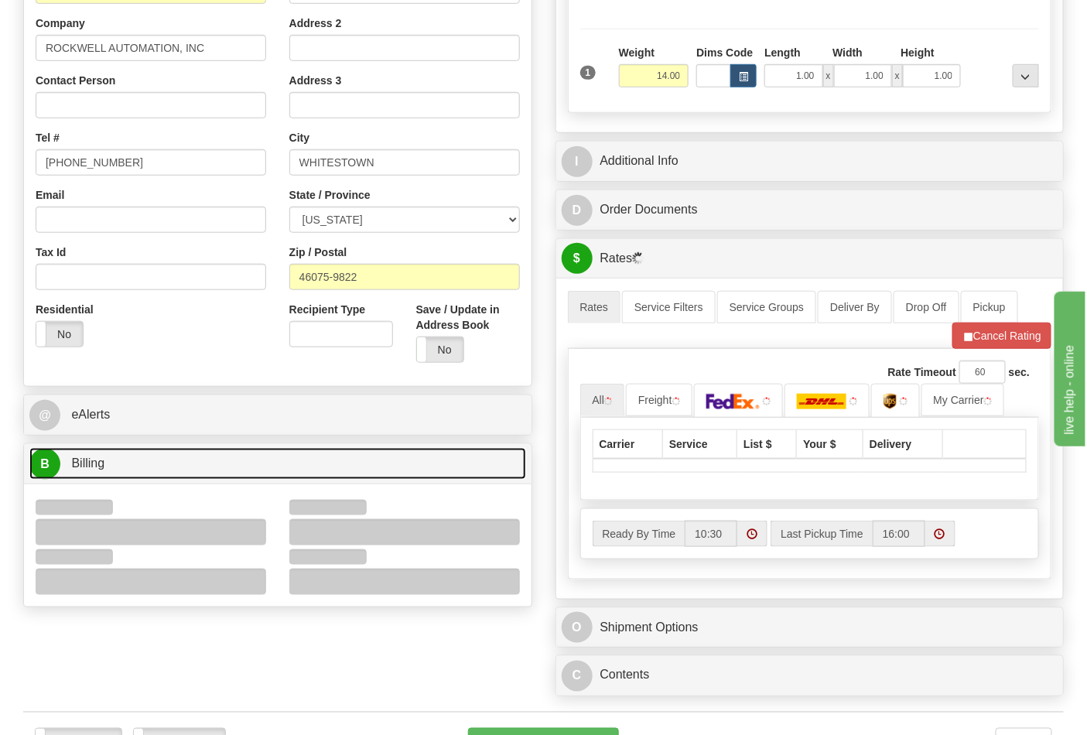
scroll to position [429, 0]
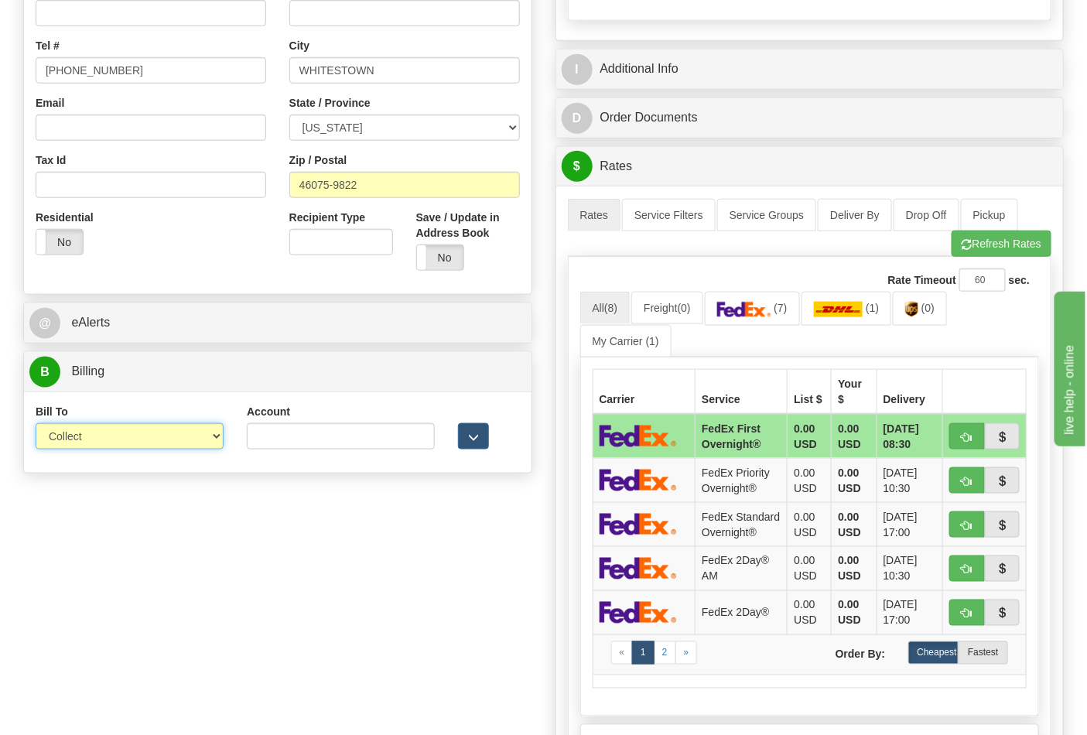
click at [206, 439] on select "Sender Recipient Third Party Collect" at bounding box center [130, 436] width 188 height 26
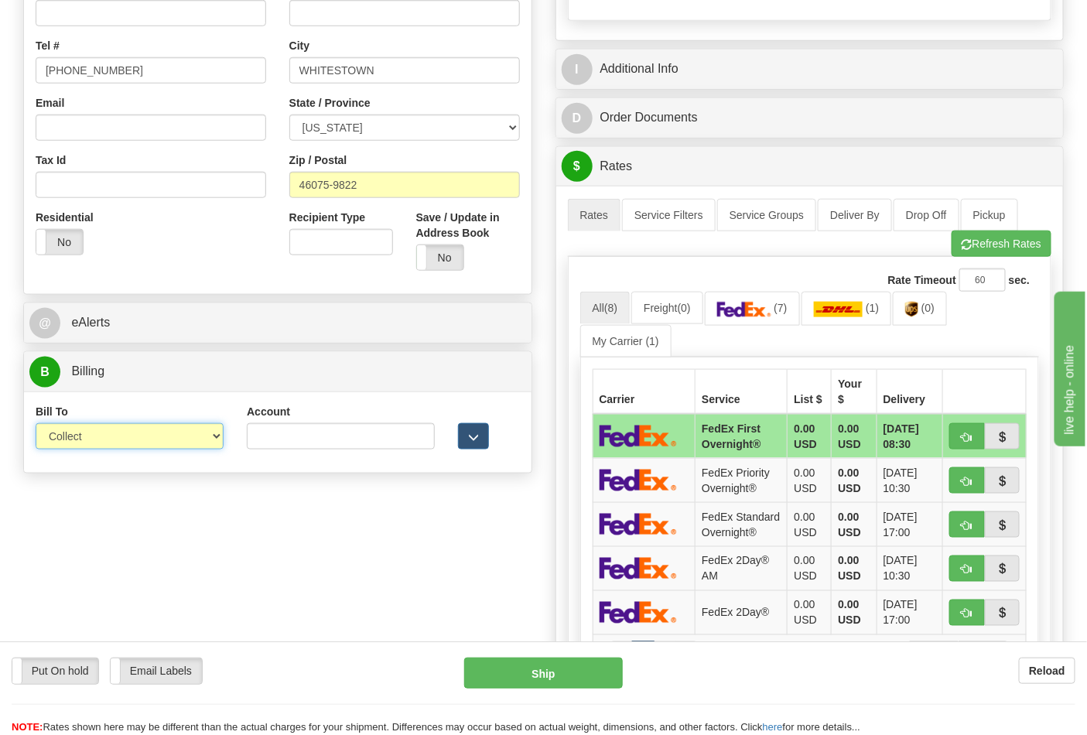
select select "2"
click at [36, 425] on select "Sender Recipient Third Party Collect" at bounding box center [130, 436] width 188 height 26
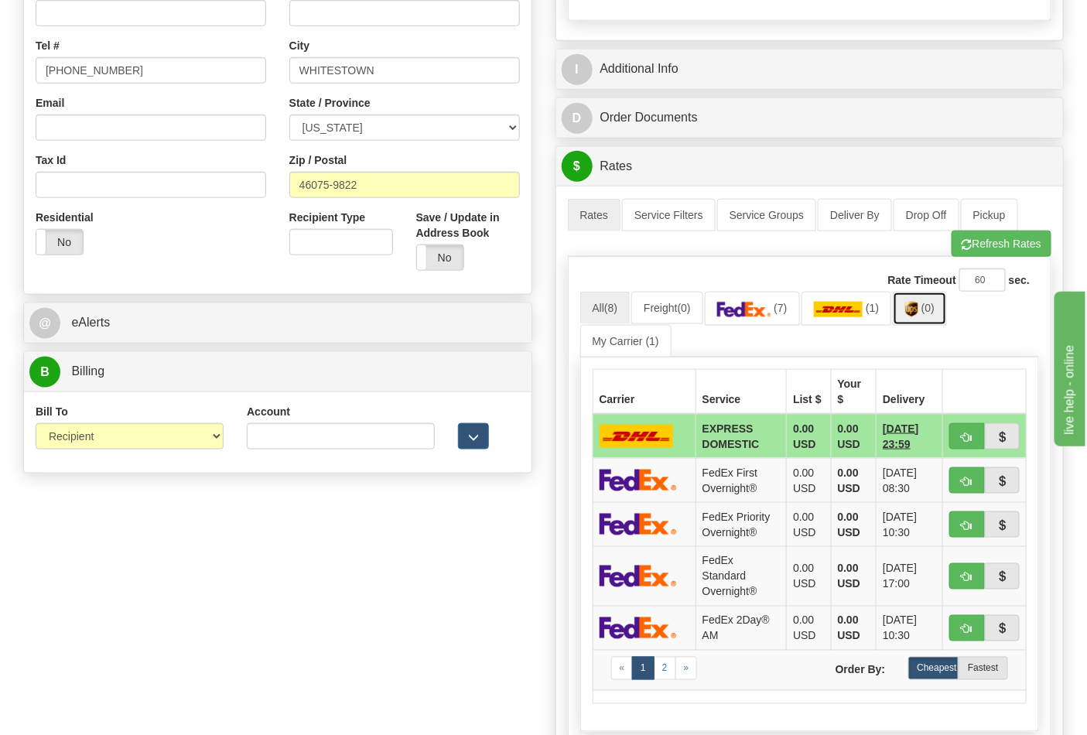
click at [905, 308] on link "(0)" at bounding box center [920, 308] width 54 height 33
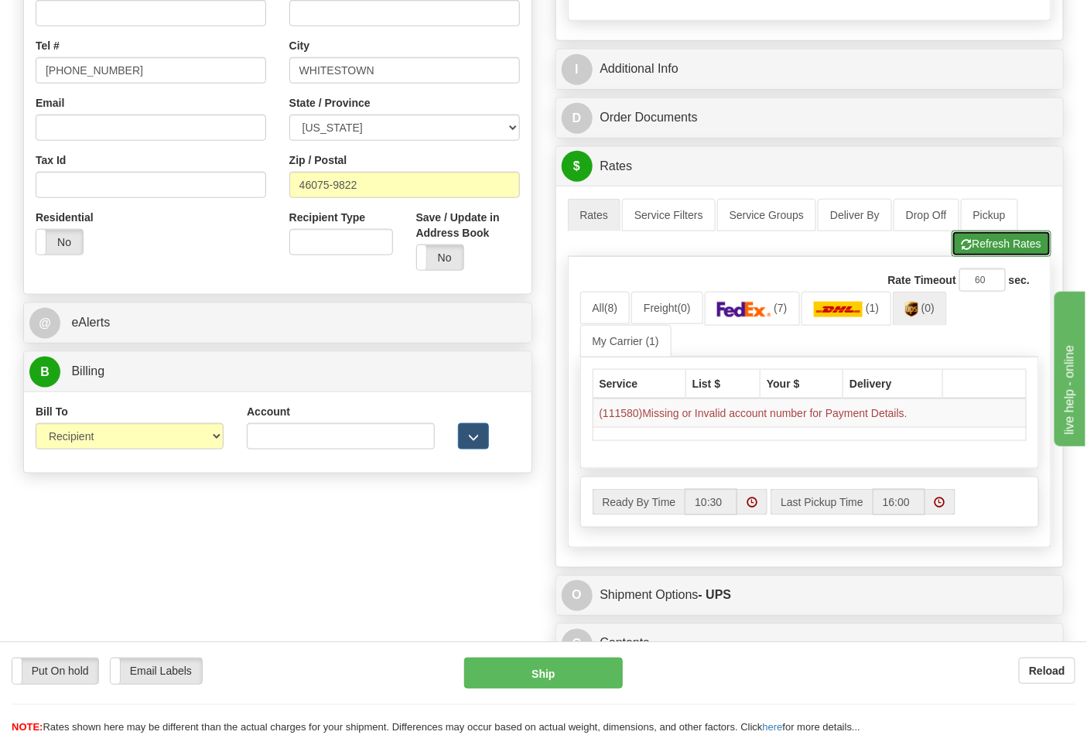
click at [1002, 245] on button "Refresh Rates" at bounding box center [1001, 244] width 100 height 26
click at [368, 435] on input "Account" at bounding box center [341, 436] width 188 height 26
paste input "587102"
type input "587102"
click at [934, 313] on span "(0)" at bounding box center [927, 308] width 13 height 12
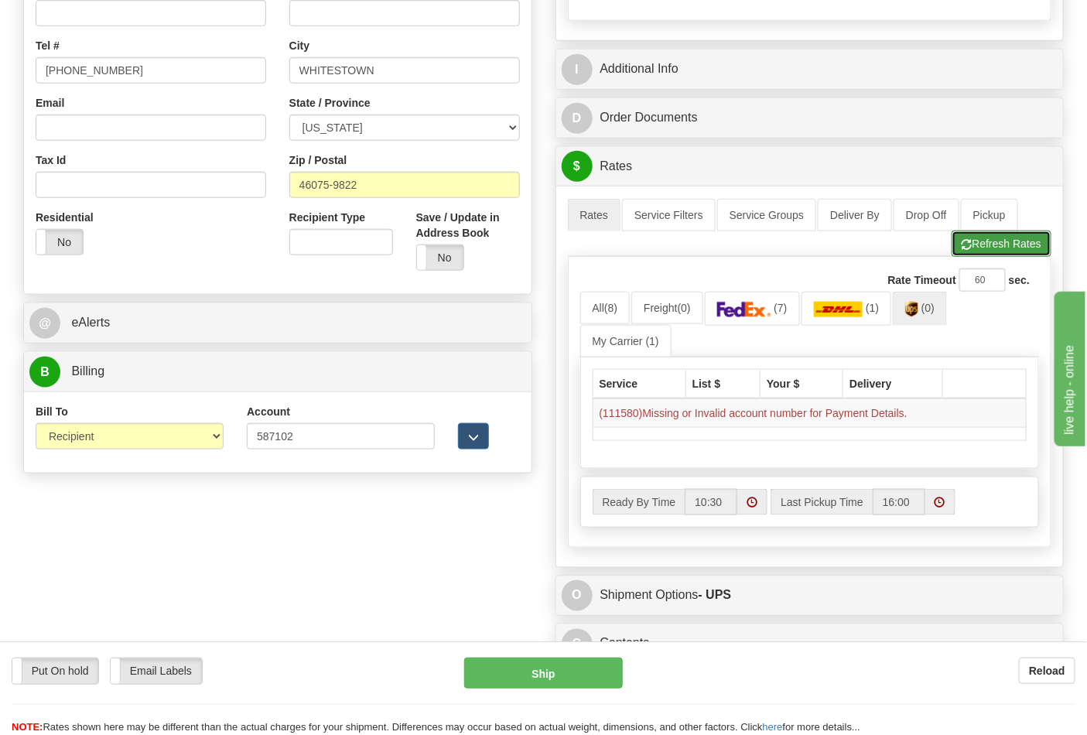
click at [993, 248] on button "Refresh Rates" at bounding box center [1001, 244] width 100 height 26
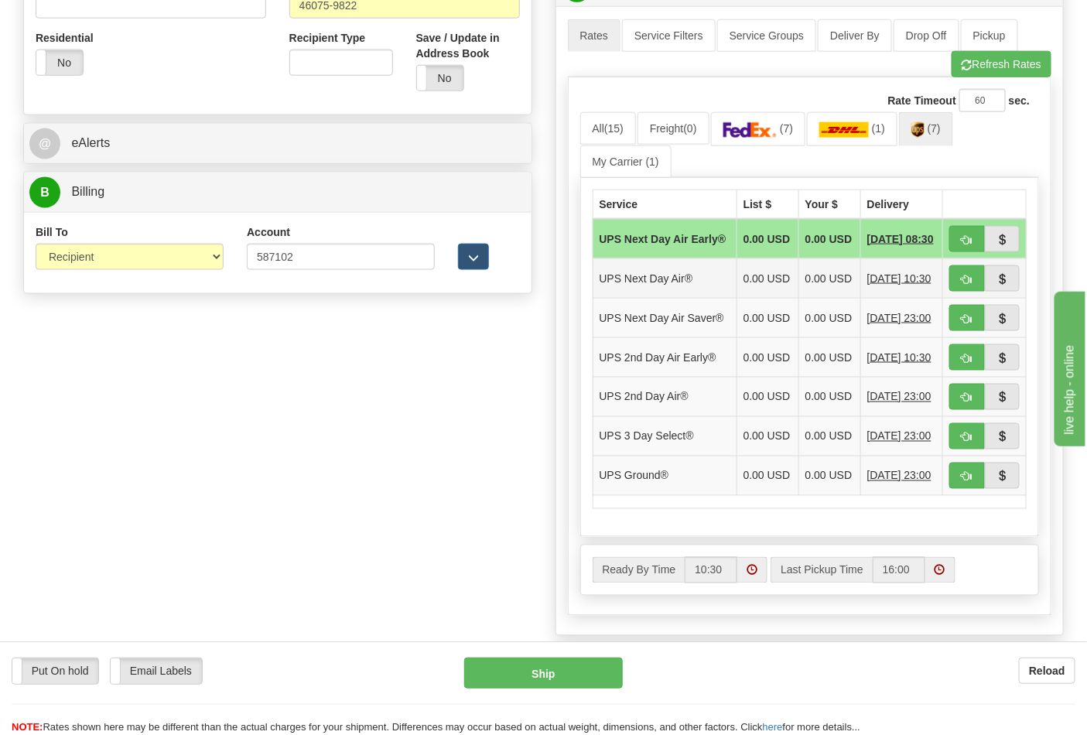
scroll to position [687, 0]
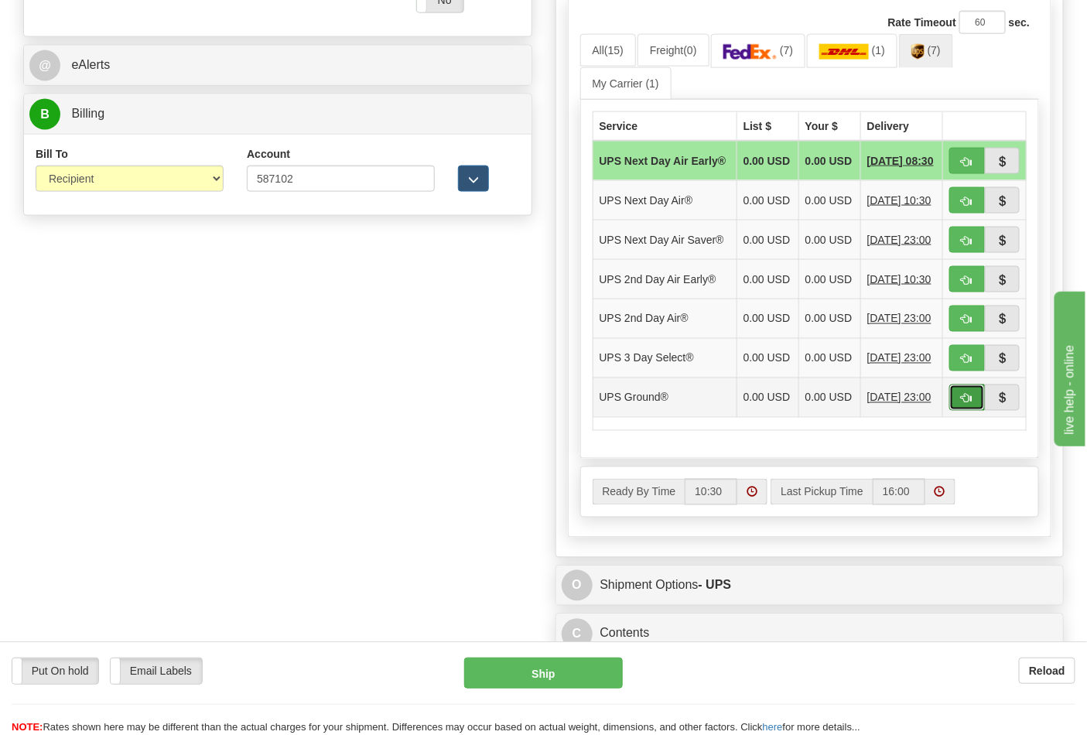
click at [969, 404] on span "button" at bounding box center [966, 399] width 11 height 10
type input "03"
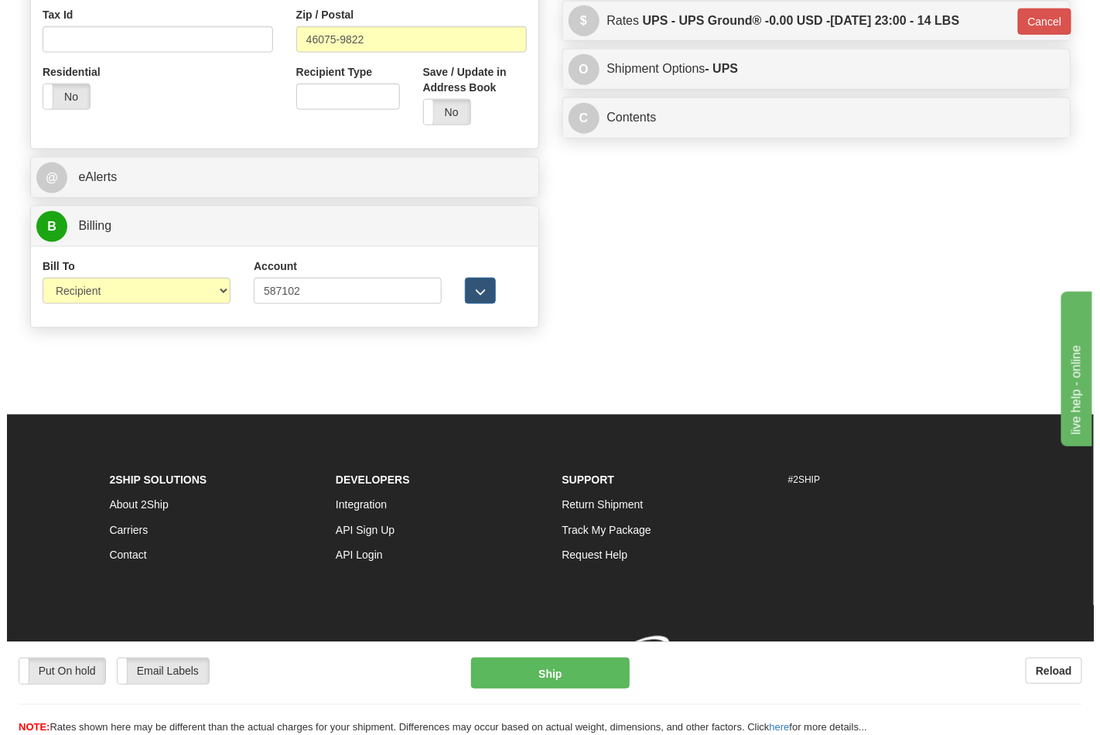
scroll to position [599, 0]
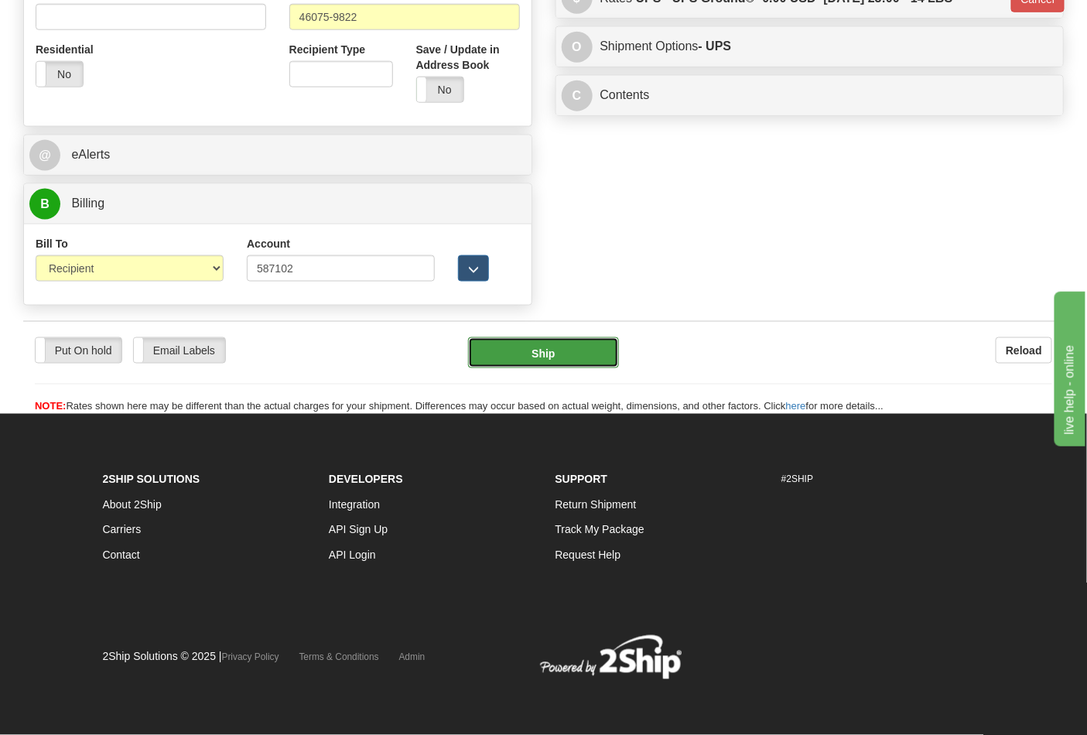
click at [582, 357] on button "Ship" at bounding box center [543, 352] width 150 height 31
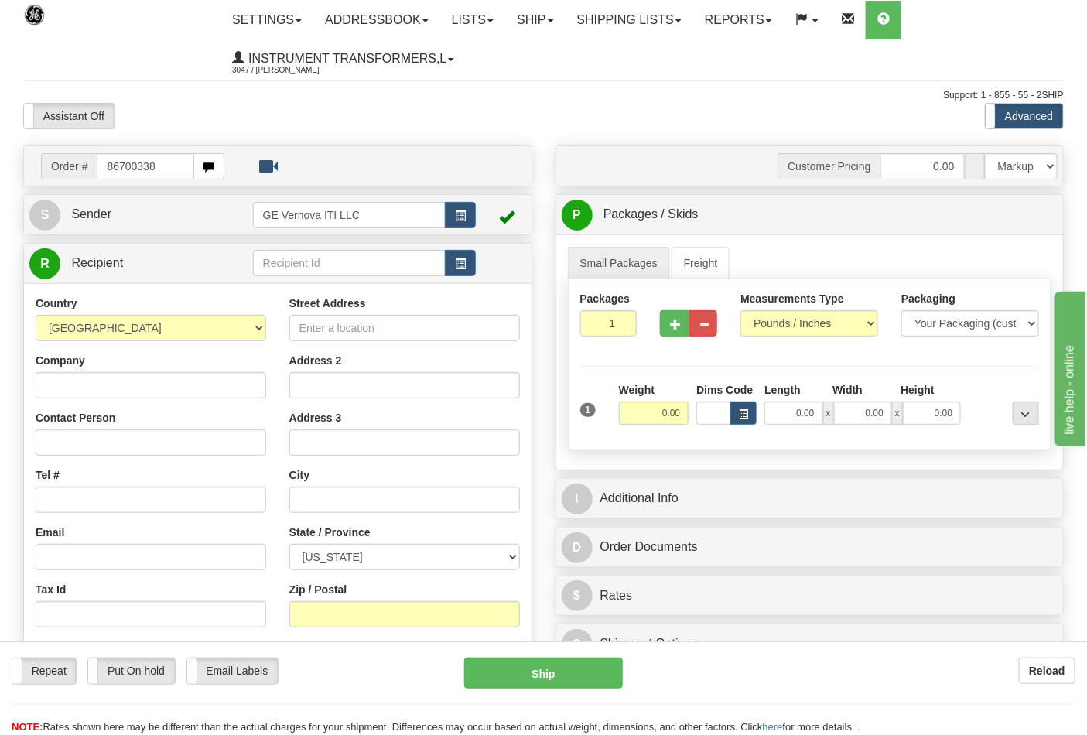
type input "86700338"
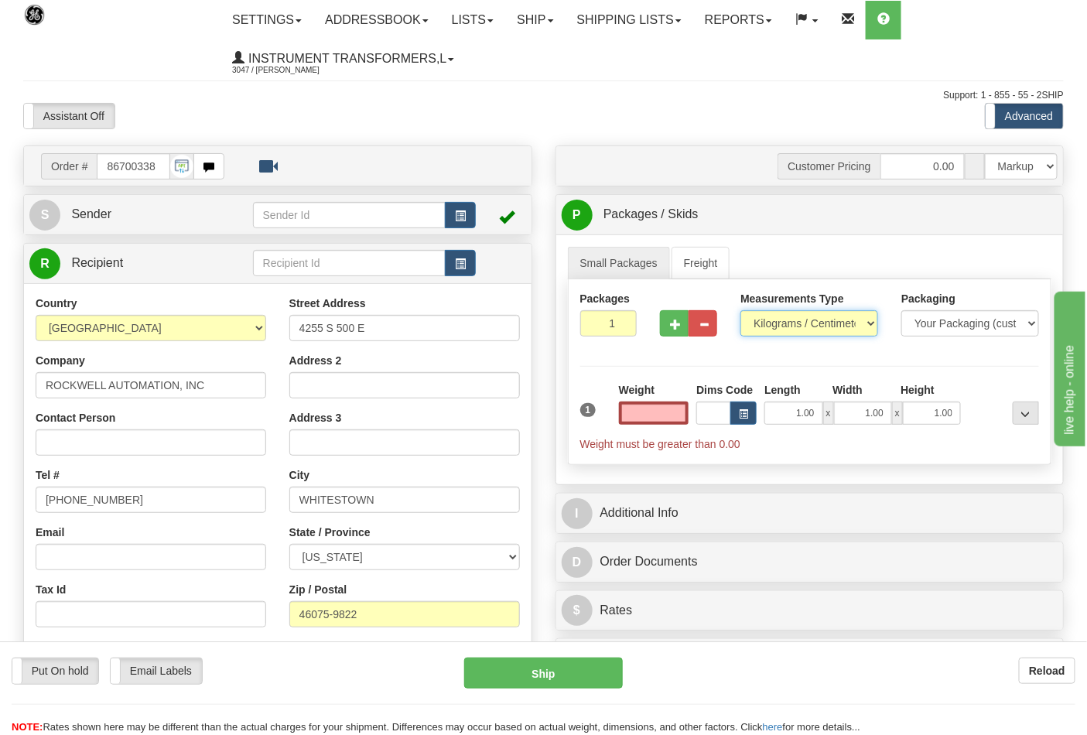
type input "0.00"
click at [856, 325] on select "Pounds / Inches Kilograms / Centimeters" at bounding box center [809, 323] width 138 height 26
select select "0"
click at [740, 311] on select "Pounds / Inches Kilograms / Centimeters" at bounding box center [809, 323] width 138 height 26
click at [659, 412] on input "0.00" at bounding box center [654, 412] width 70 height 23
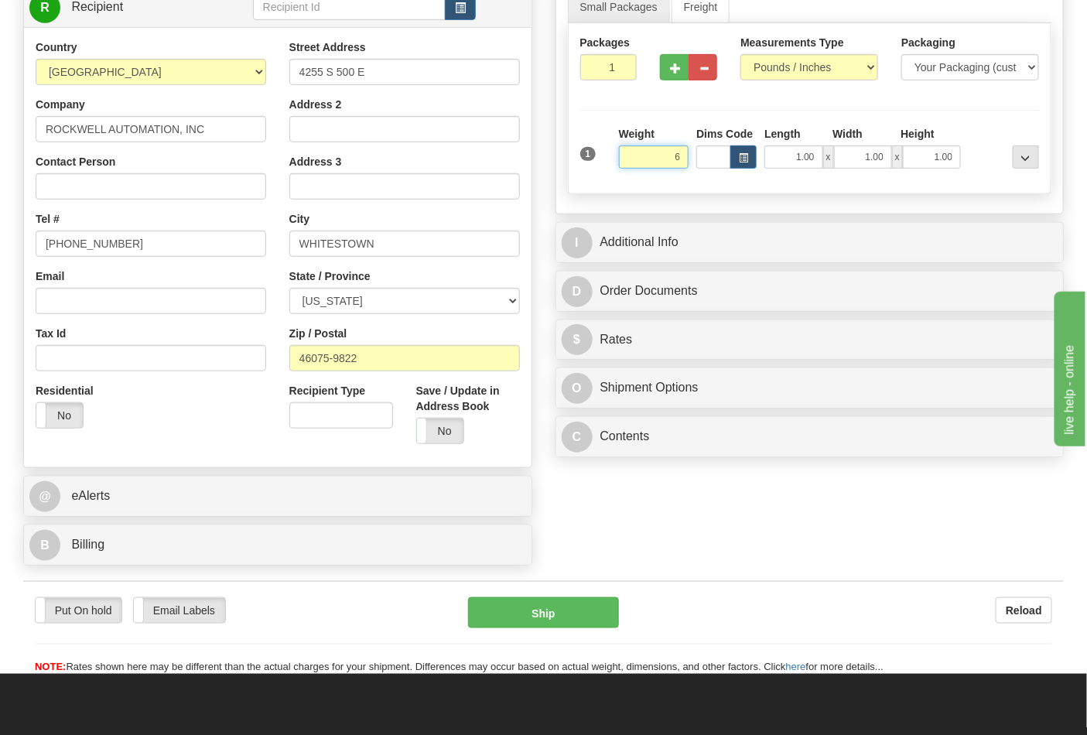
scroll to position [258, 0]
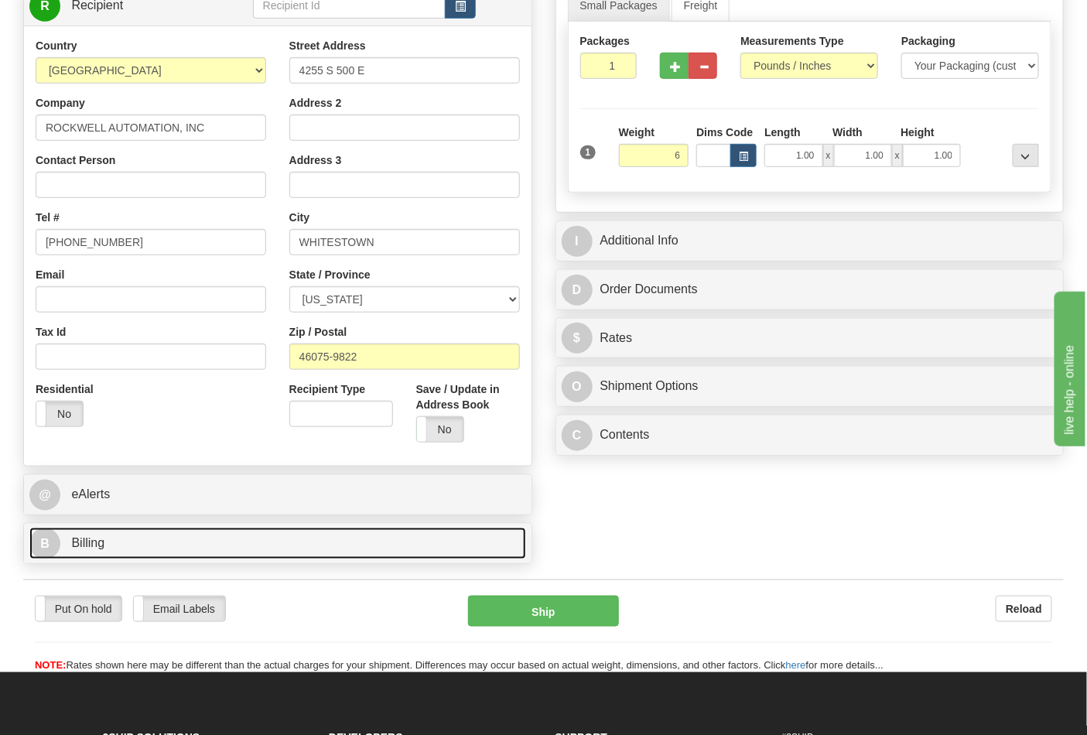
type input "6.00"
click at [132, 537] on link "B Billing" at bounding box center [277, 544] width 497 height 32
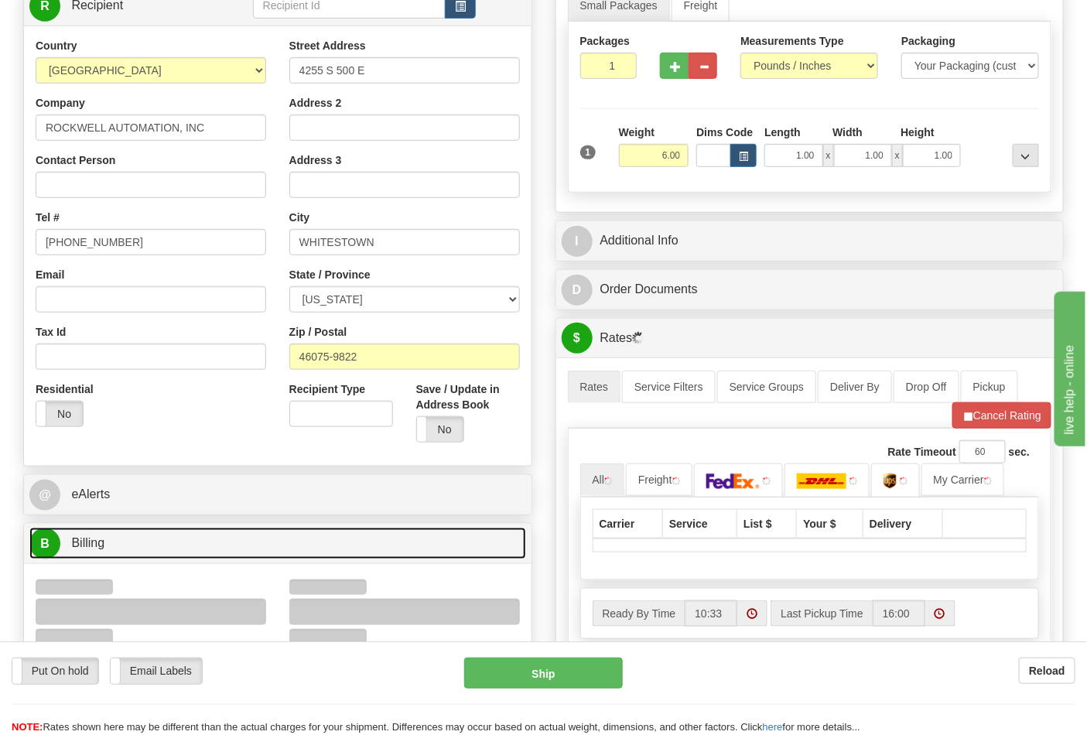
scroll to position [429, 0]
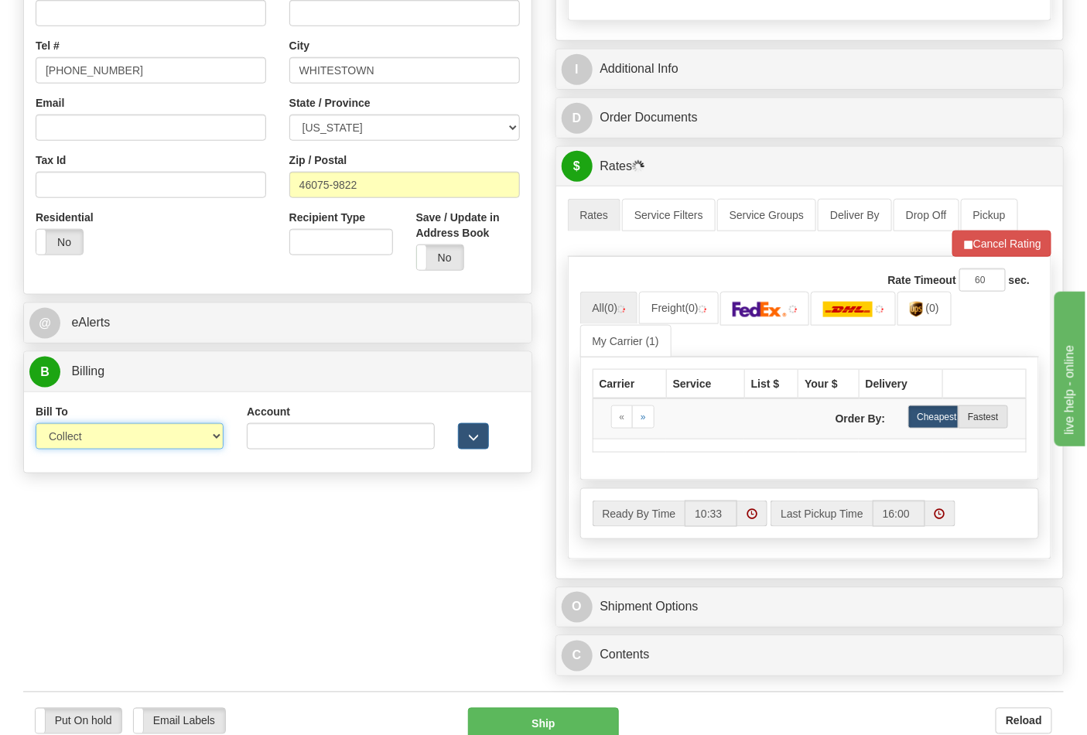
click at [215, 438] on select "Sender Recipient Third Party Collect" at bounding box center [130, 436] width 188 height 26
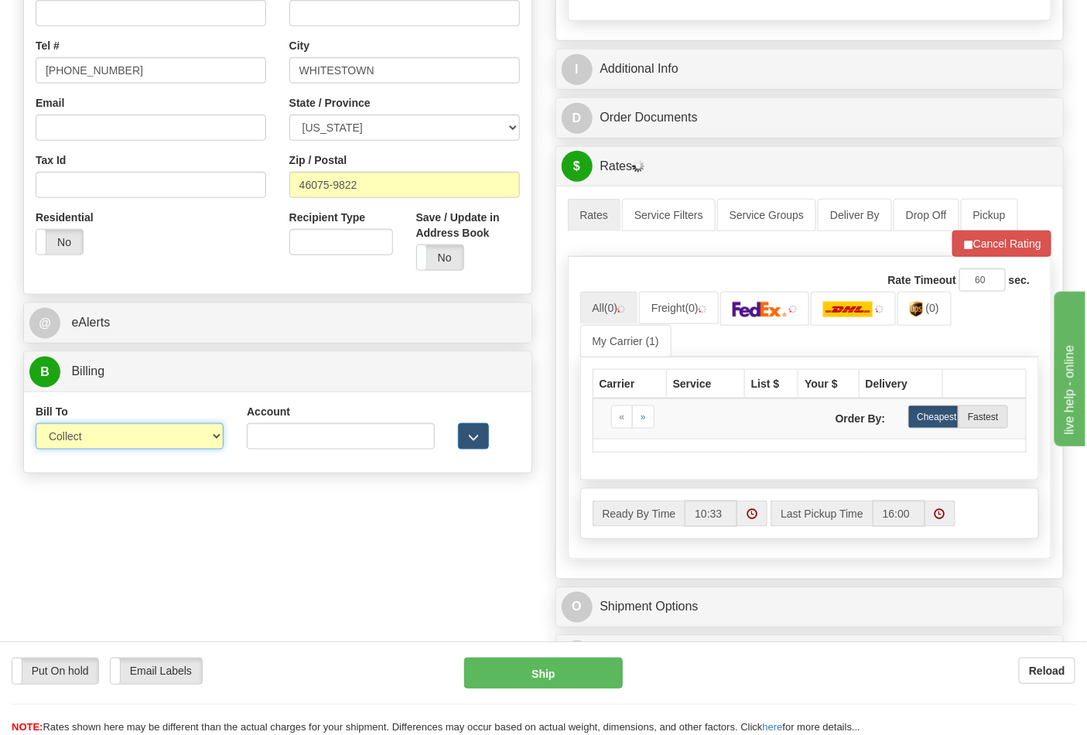
select select "2"
click at [36, 425] on select "Sender Recipient Third Party Collect" at bounding box center [130, 436] width 188 height 26
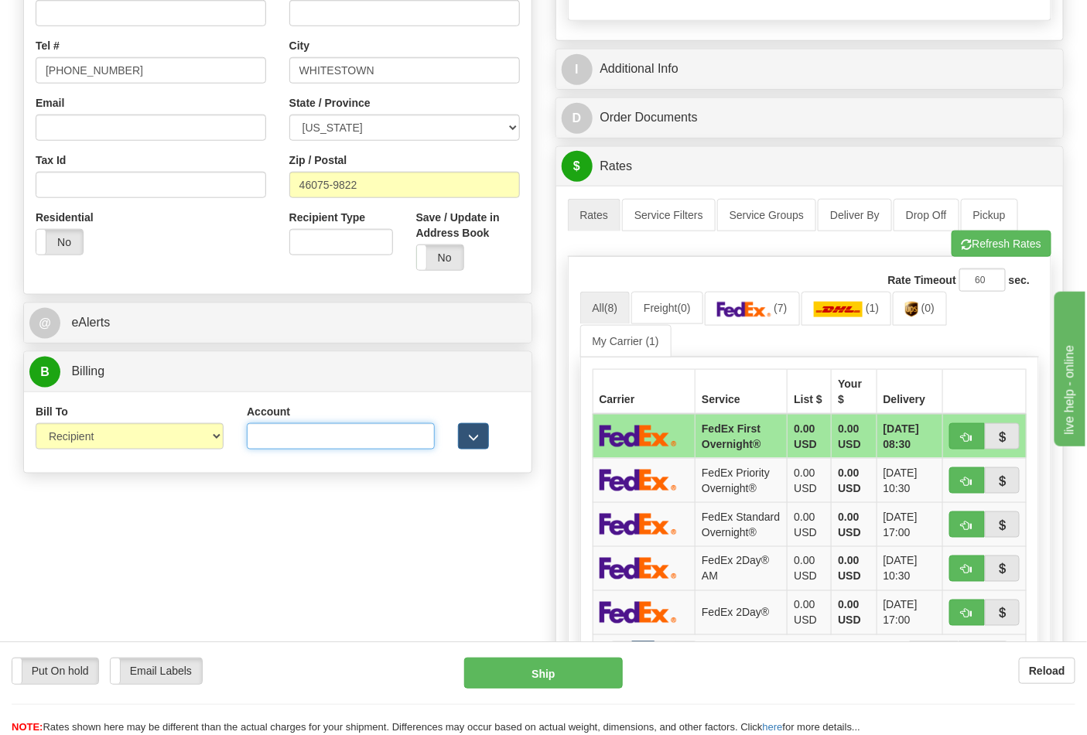
click at [334, 436] on input "Account" at bounding box center [341, 436] width 188 height 26
paste input "587102"
type input "587102"
click at [985, 242] on button "Refresh Rates" at bounding box center [1001, 244] width 100 height 26
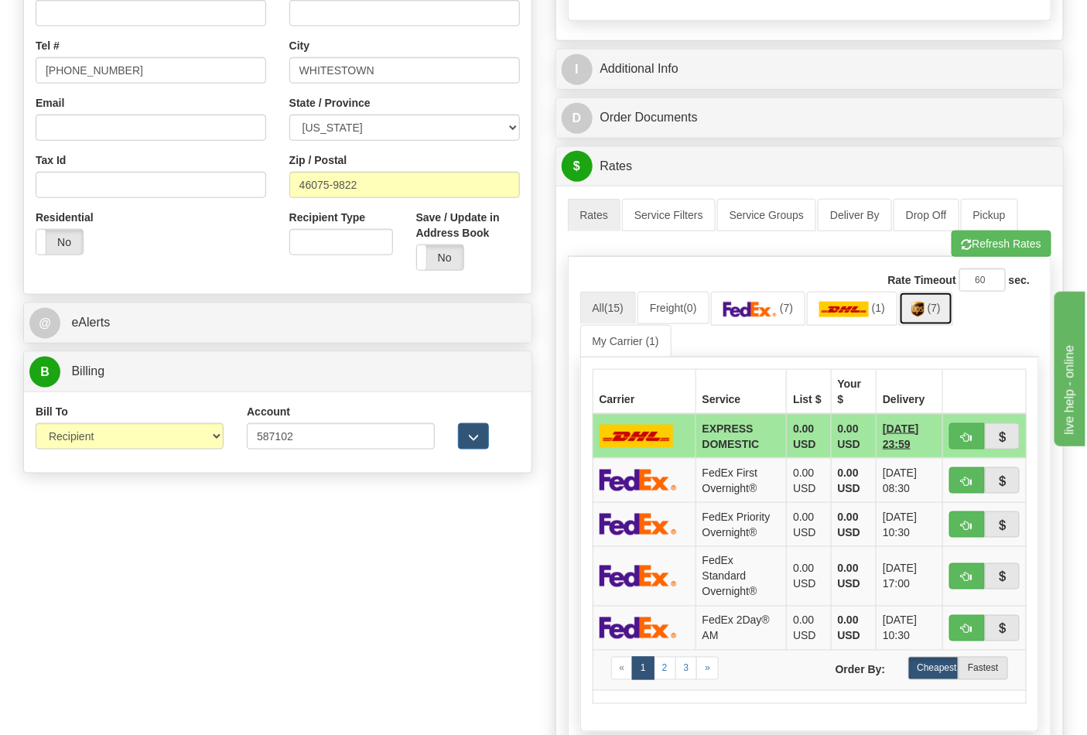
click at [934, 313] on span "(7)" at bounding box center [933, 308] width 13 height 12
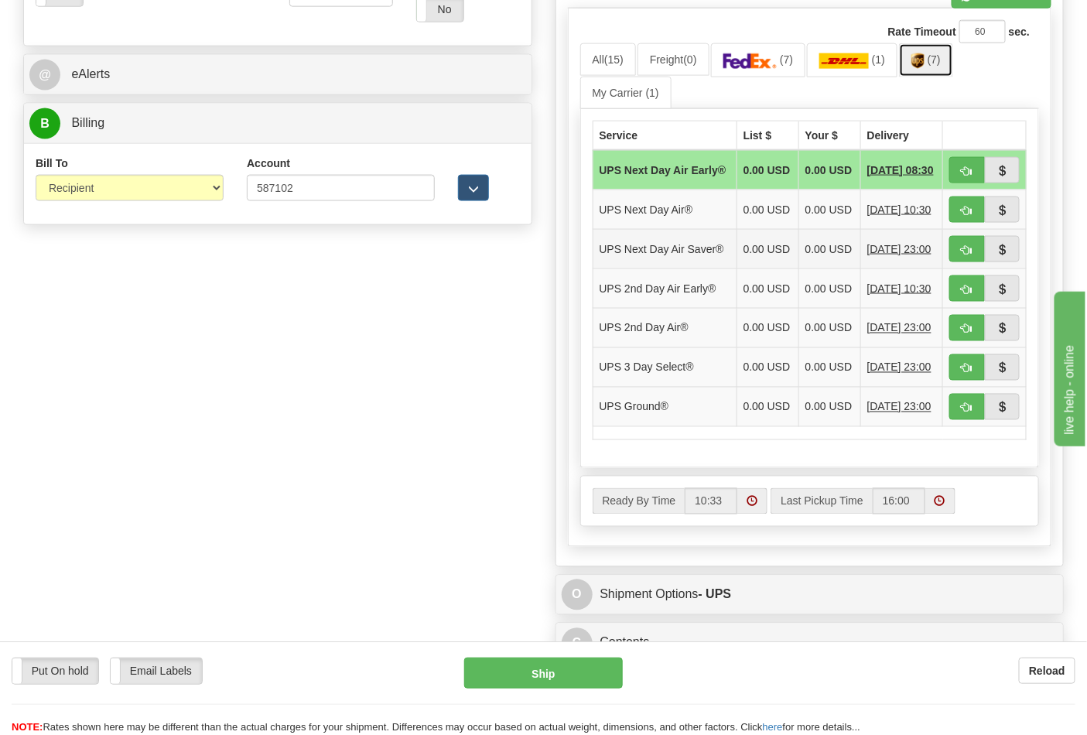
scroll to position [687, 0]
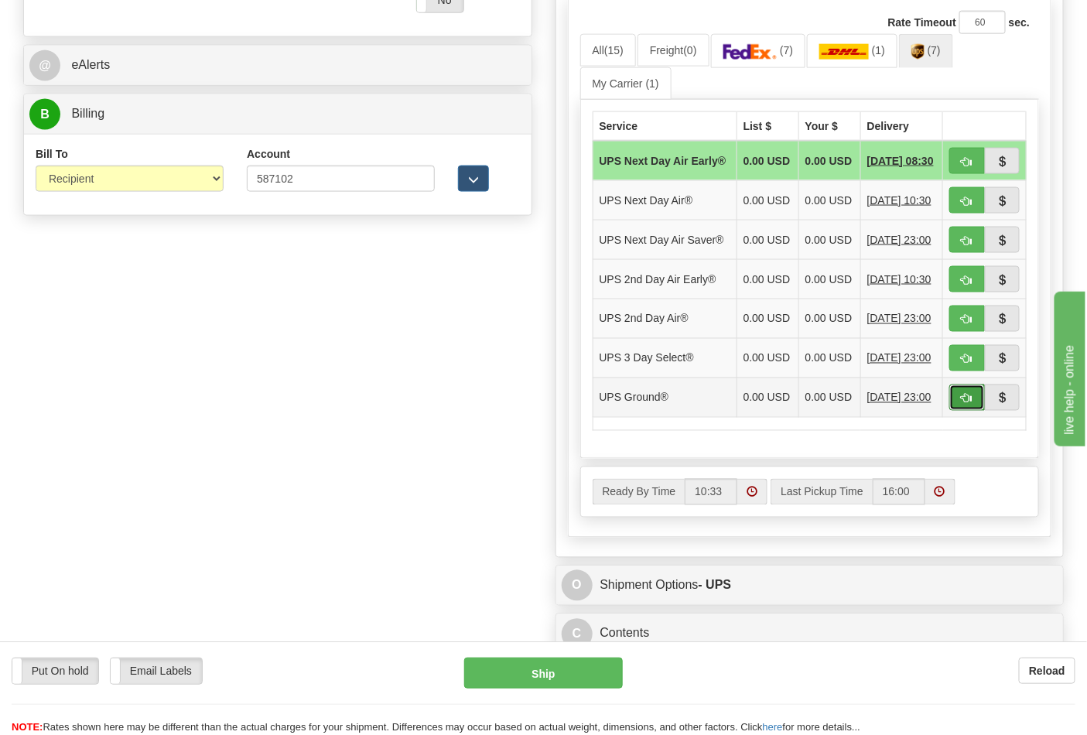
click at [962, 404] on span "button" at bounding box center [966, 399] width 11 height 10
type input "03"
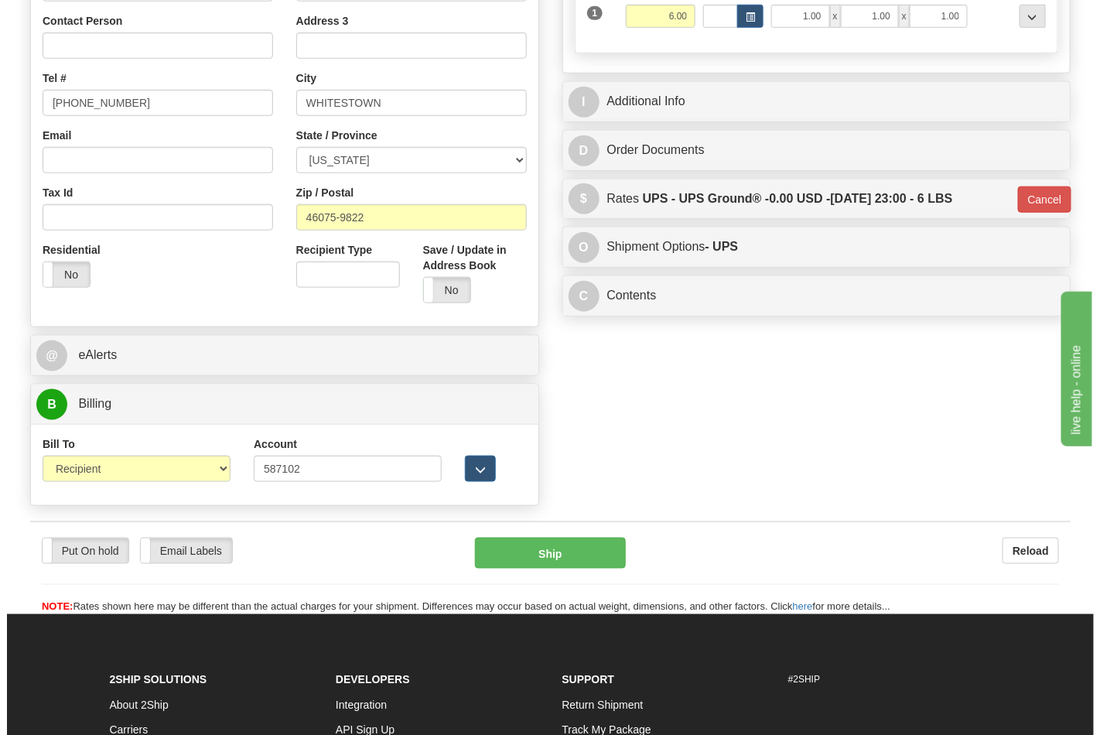
scroll to position [428, 0]
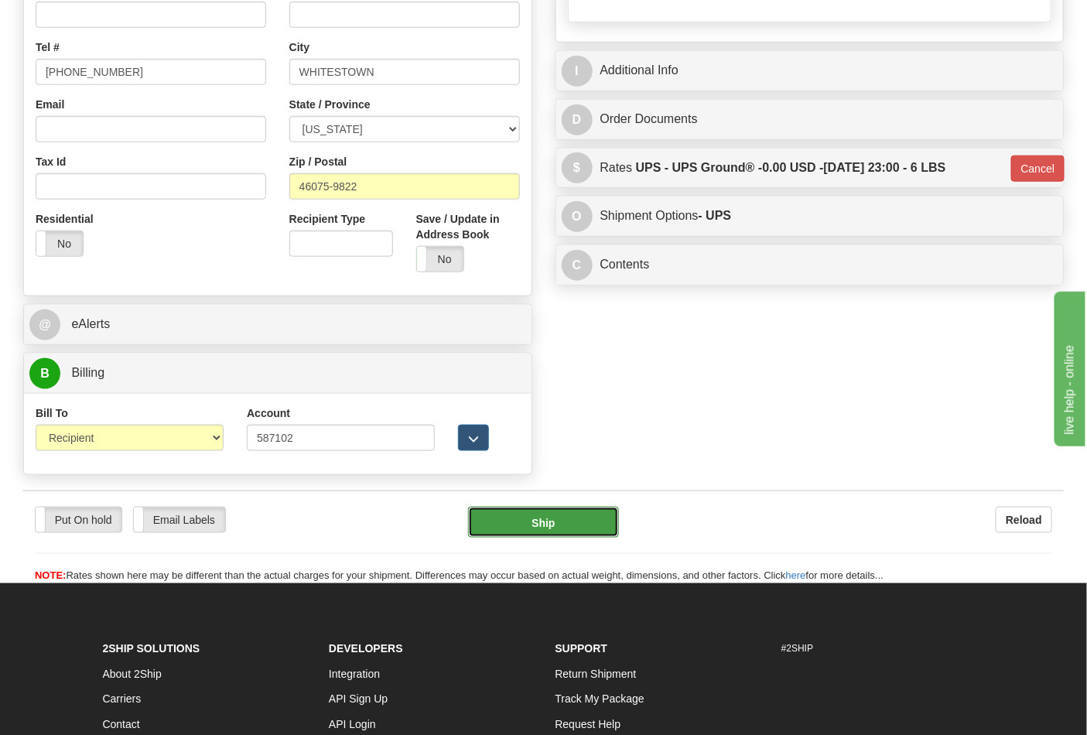
click at [535, 524] on button "Ship" at bounding box center [543, 522] width 150 height 31
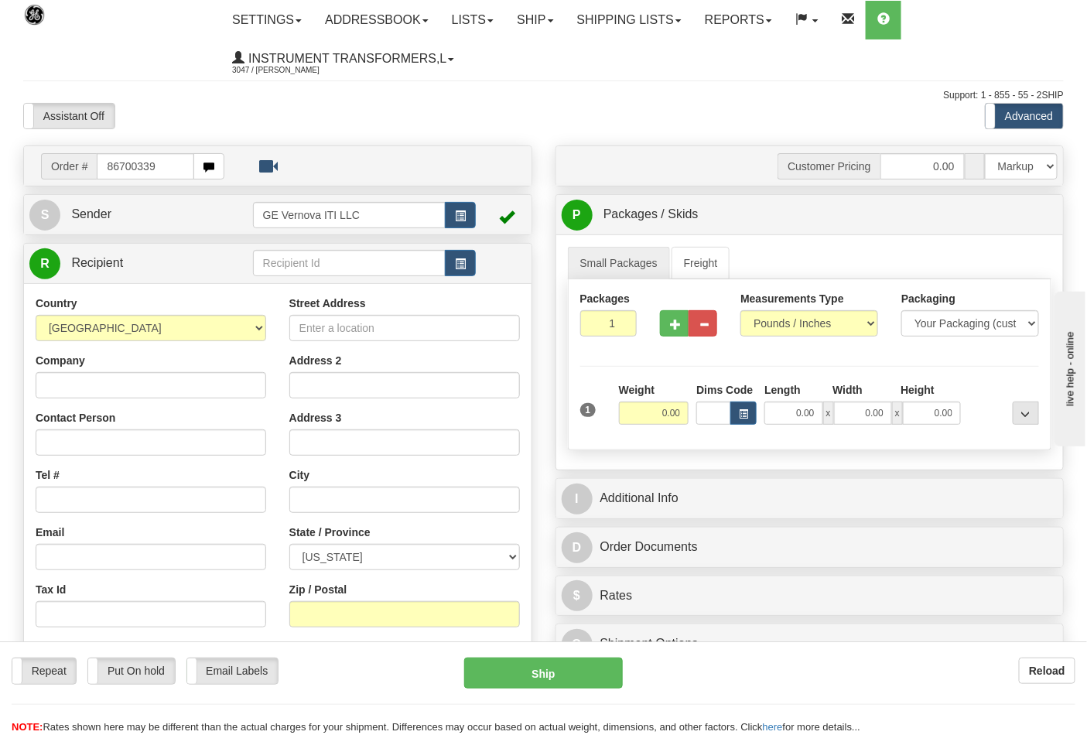
type input "86700339"
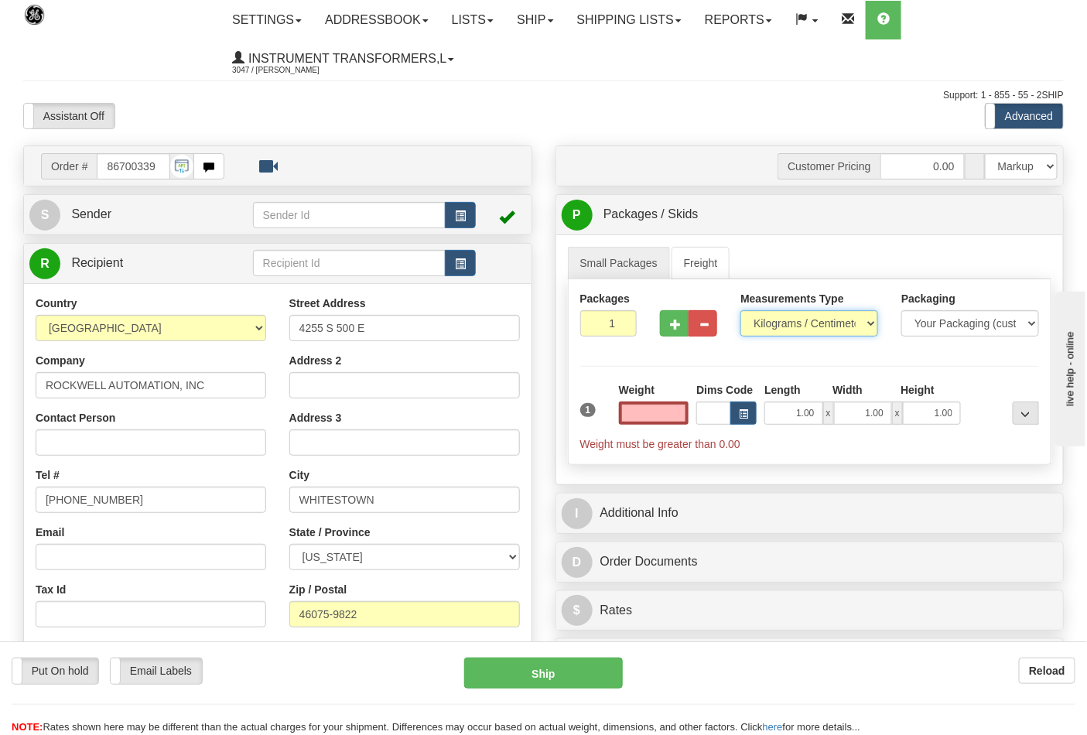
type input "0.00"
click at [862, 319] on select "Pounds / Inches Kilograms / Centimeters" at bounding box center [809, 323] width 138 height 26
select select "0"
click at [740, 311] on select "Pounds / Inches Kilograms / Centimeters" at bounding box center [809, 323] width 138 height 26
click at [668, 412] on input "0.00" at bounding box center [654, 412] width 70 height 23
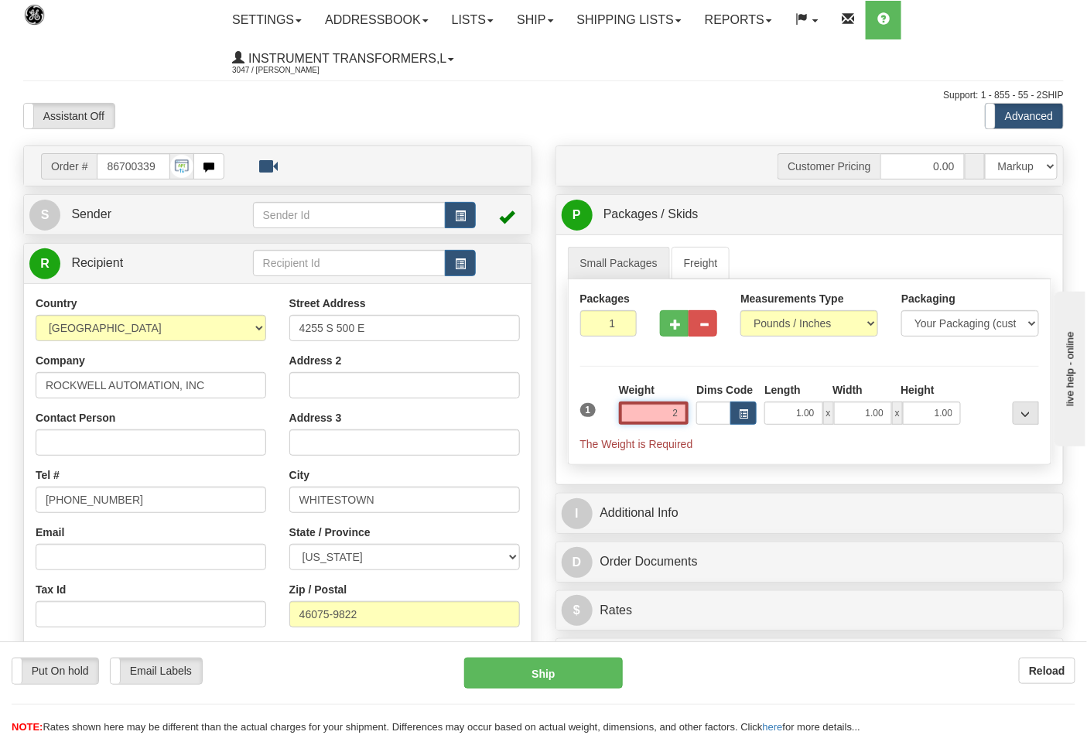
click button "Delete" at bounding box center [0, 0] width 0 height 0
type input "2.00"
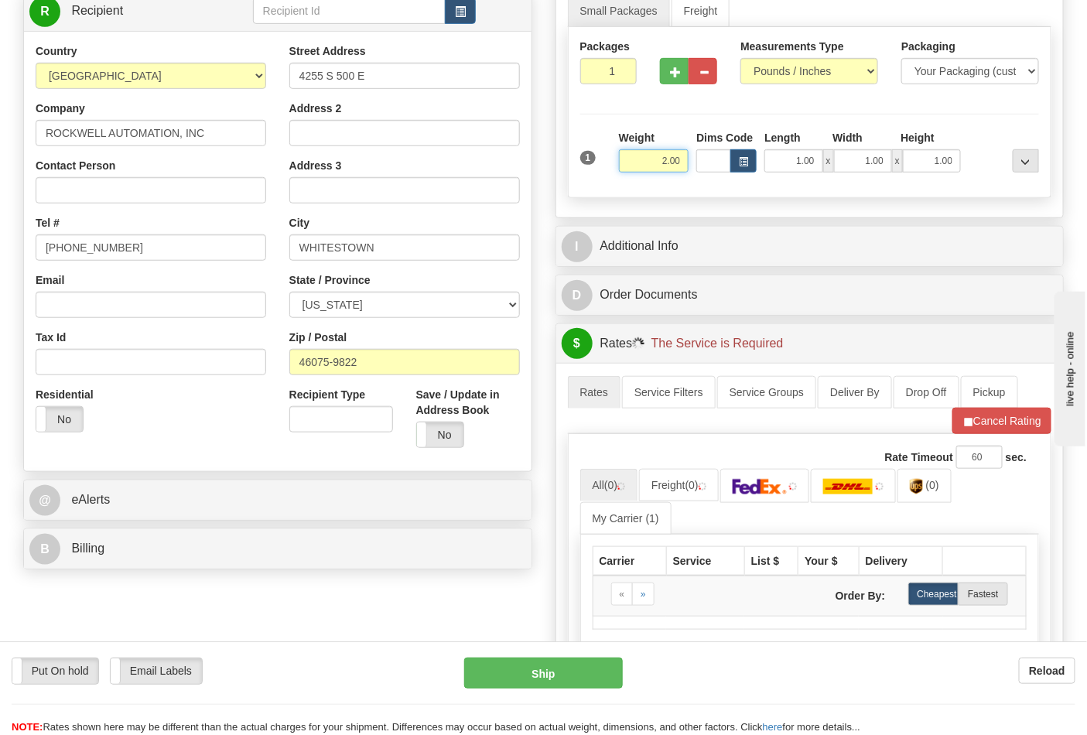
scroll to position [343, 0]
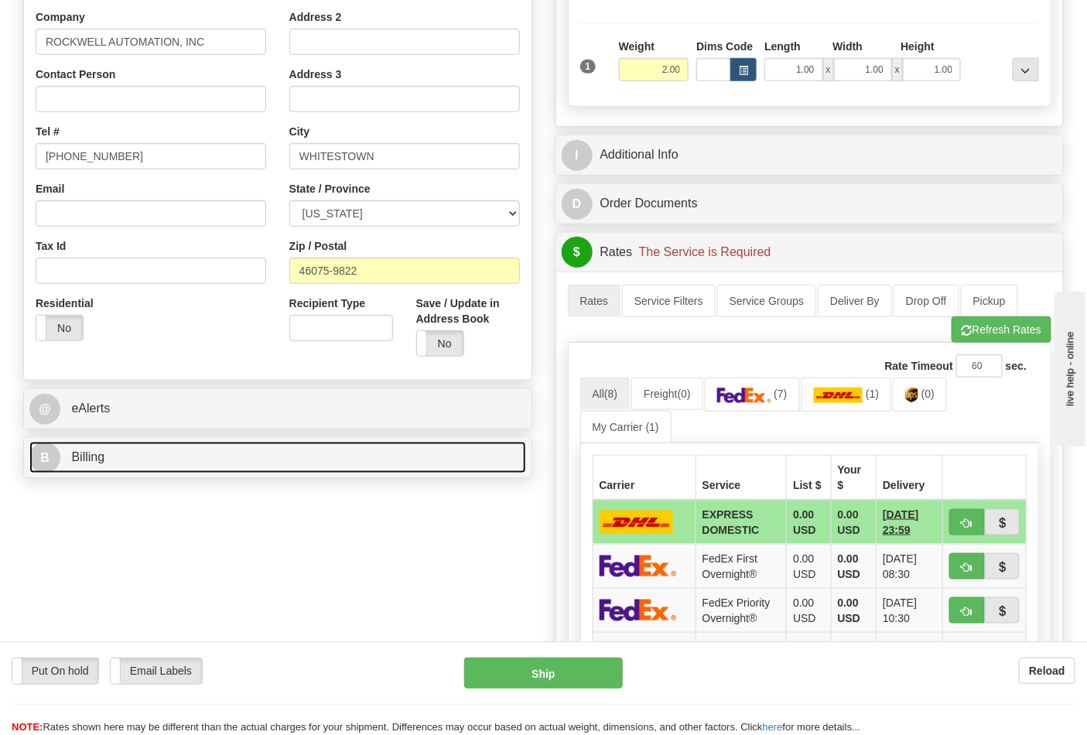
click at [211, 452] on link "B Billing" at bounding box center [277, 458] width 497 height 32
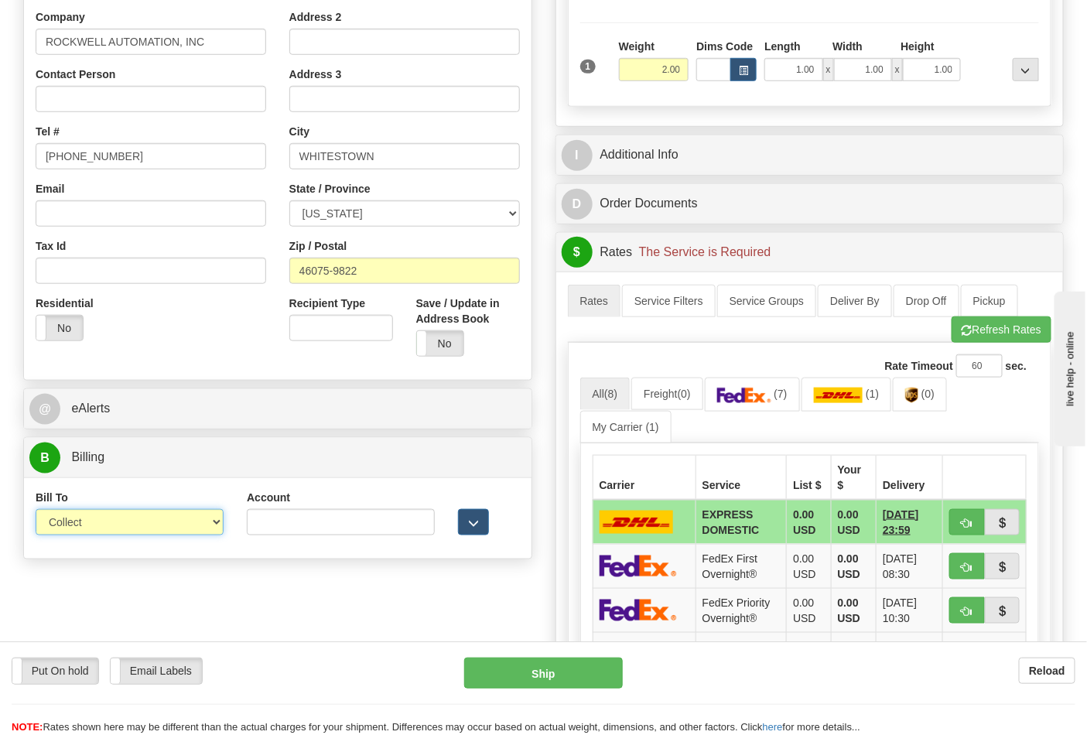
click at [137, 526] on select "Sender Recipient Third Party Collect" at bounding box center [130, 522] width 188 height 26
select select "2"
click at [36, 511] on select "Sender Recipient Third Party Collect" at bounding box center [130, 522] width 188 height 26
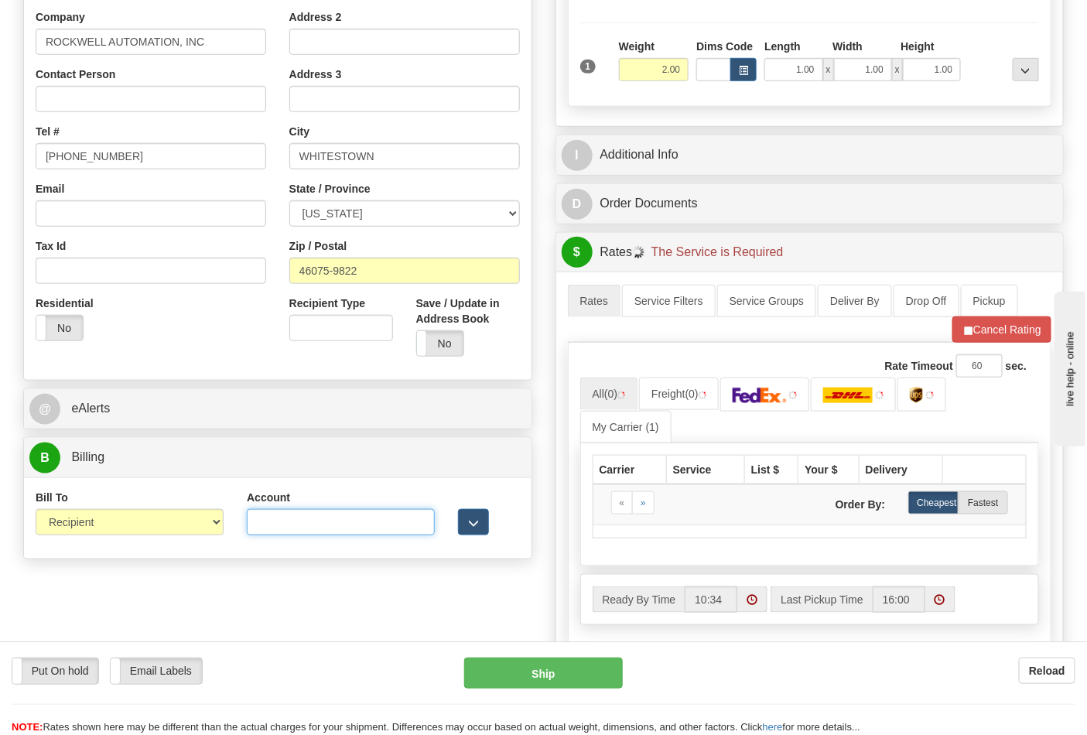
click at [263, 535] on input "Account" at bounding box center [341, 522] width 188 height 26
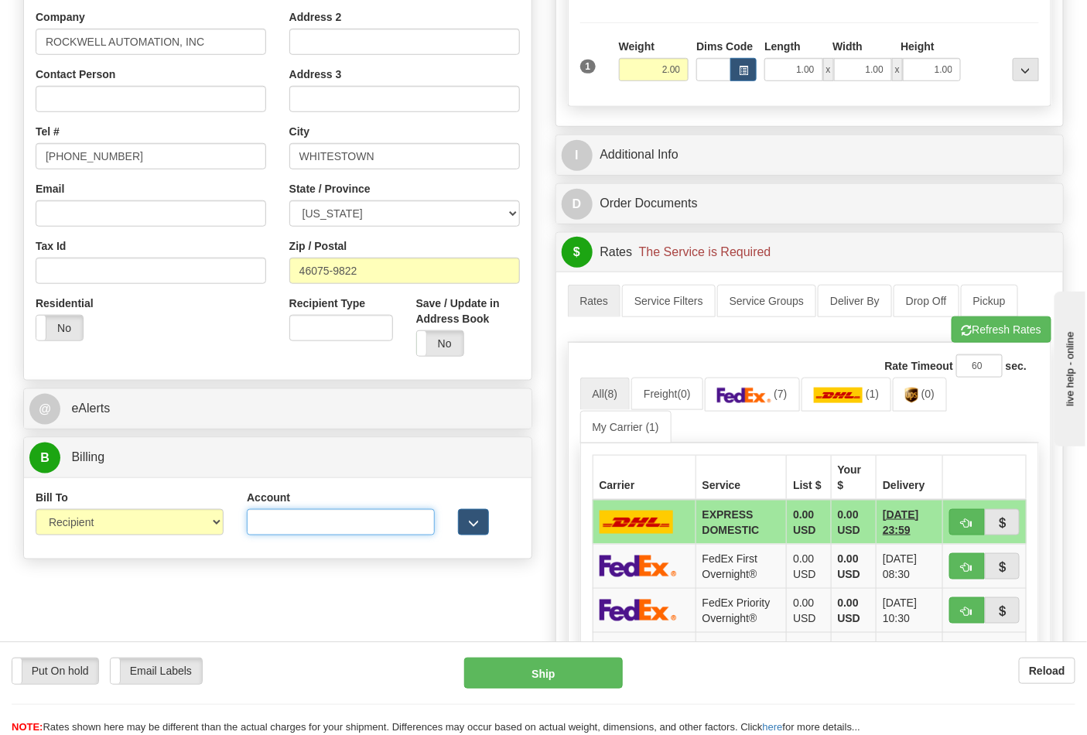
paste input "587102"
type input "587102"
click at [990, 338] on button "Refresh Rates" at bounding box center [1001, 329] width 100 height 26
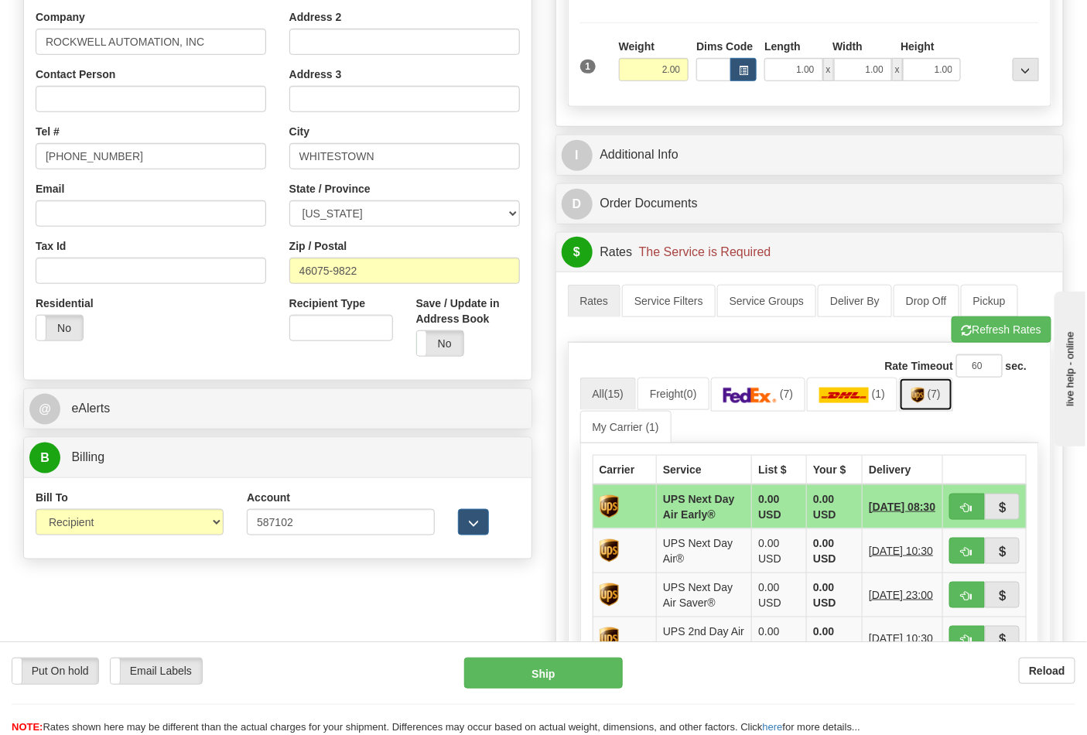
click at [933, 398] on link "(7)" at bounding box center [926, 393] width 54 height 33
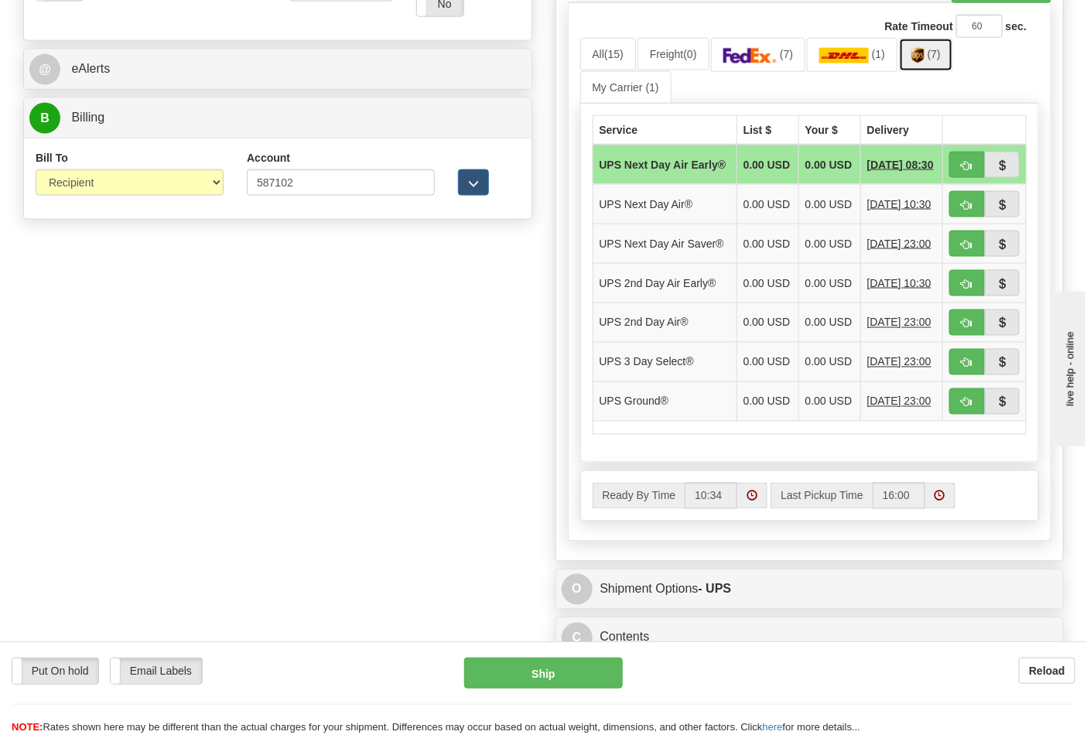
scroll to position [687, 0]
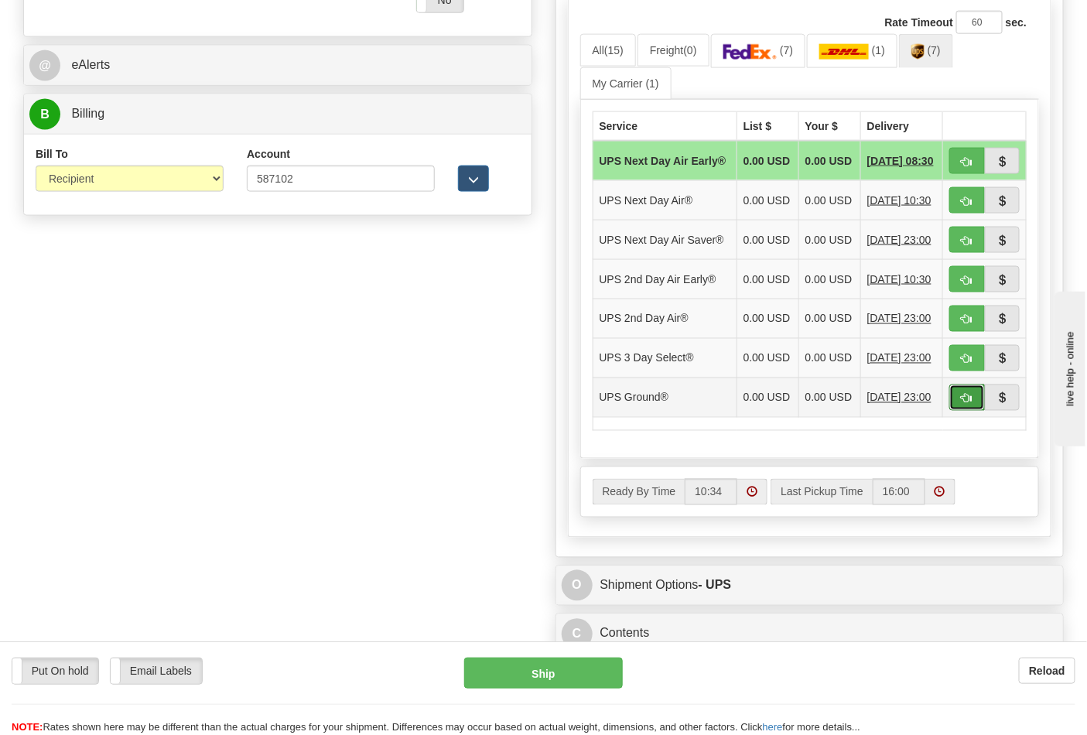
click at [967, 411] on button "button" at bounding box center [967, 397] width 36 height 26
type input "03"
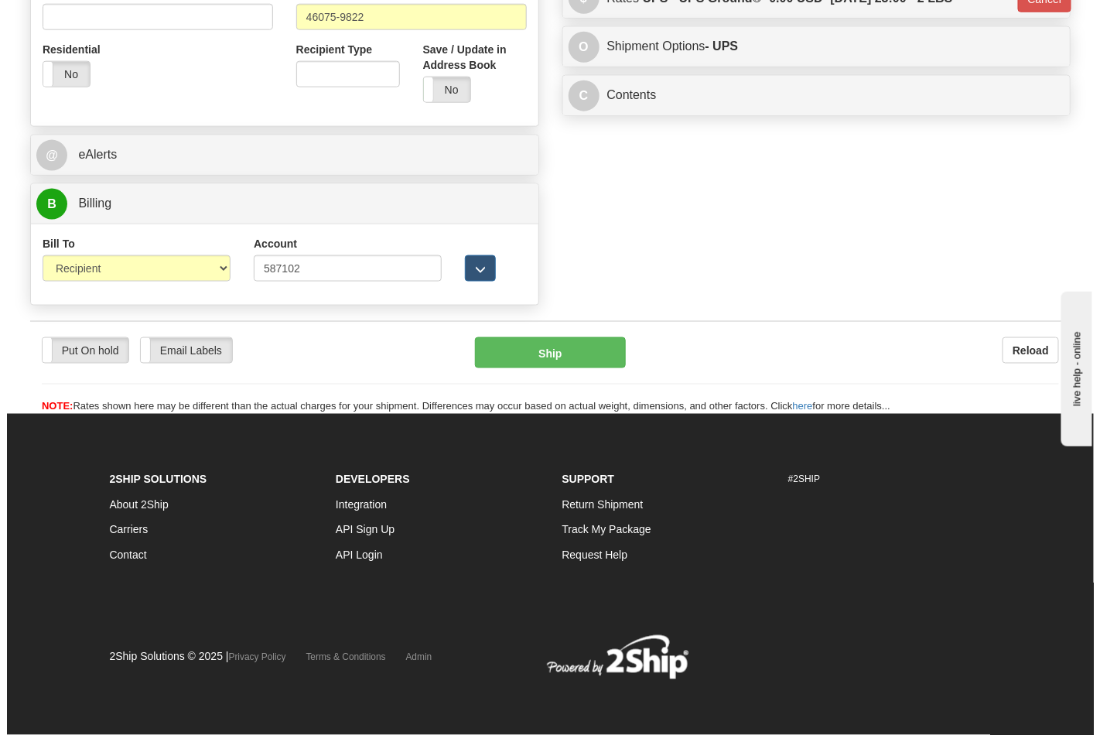
scroll to position [599, 0]
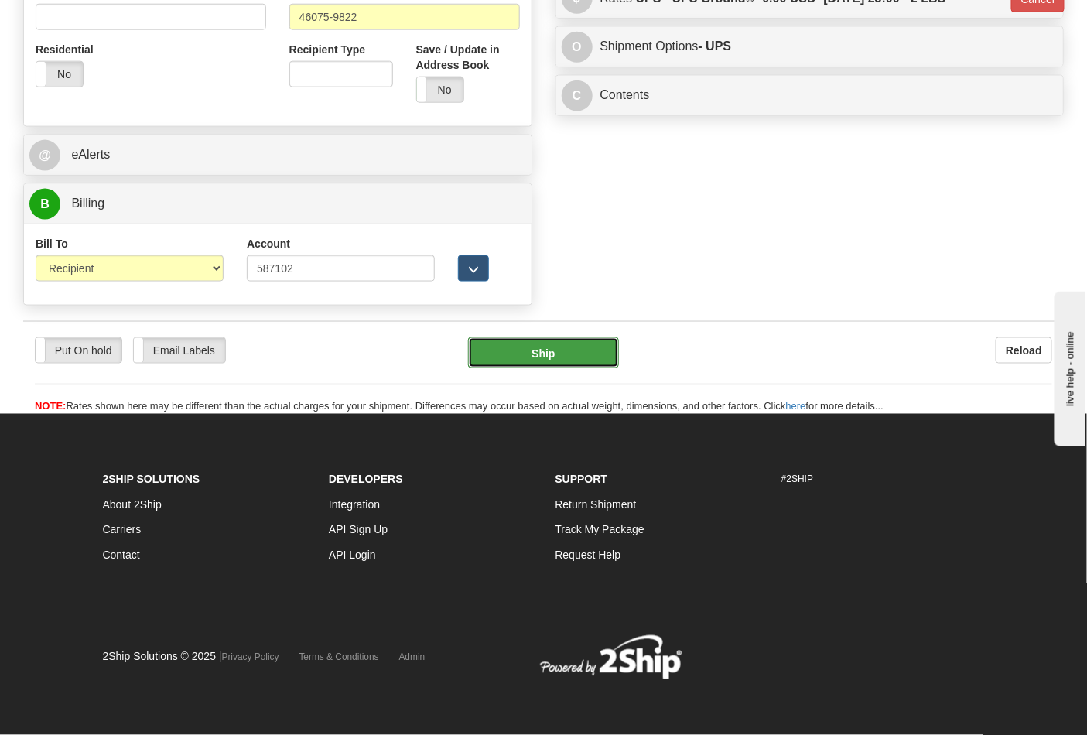
click at [550, 357] on button "Ship" at bounding box center [543, 352] width 150 height 31
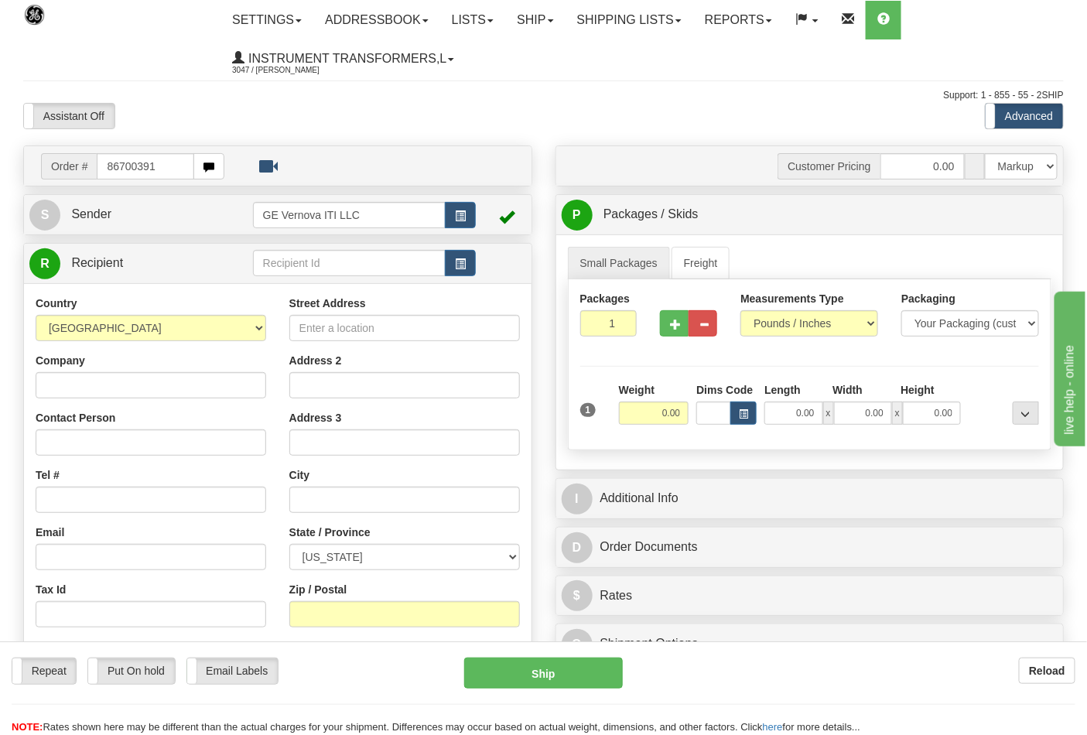
type input "86700391"
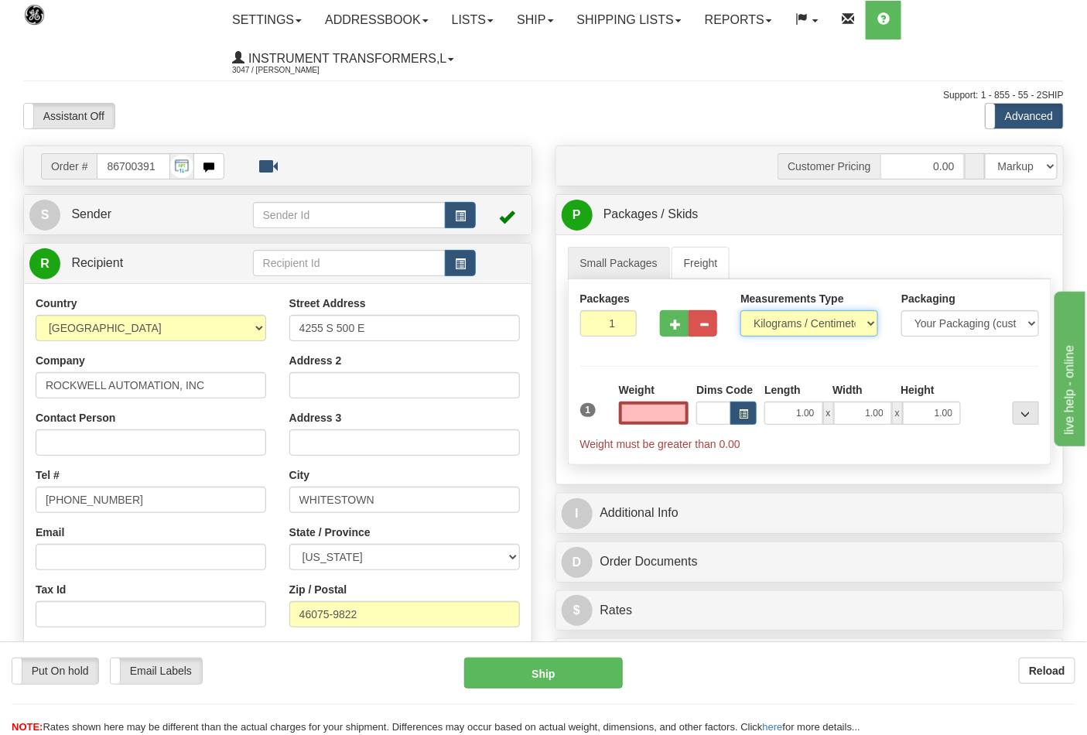
type input "0.00"
click at [865, 319] on select "Pounds / Inches Kilograms / Centimeters" at bounding box center [809, 323] width 138 height 26
select select "0"
click at [740, 311] on select "Pounds / Inches Kilograms / Centimeters" at bounding box center [809, 323] width 138 height 26
click at [657, 410] on input "0.00" at bounding box center [654, 412] width 70 height 23
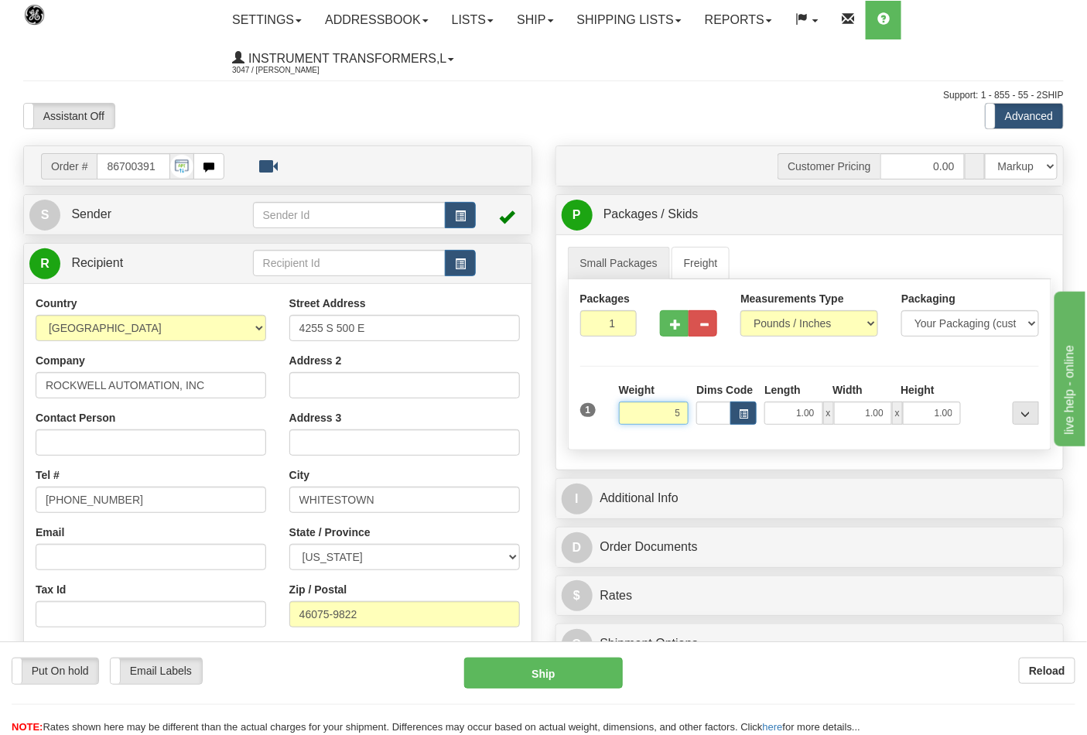
click button "Delete" at bounding box center [0, 0] width 0 height 0
type input "5.00"
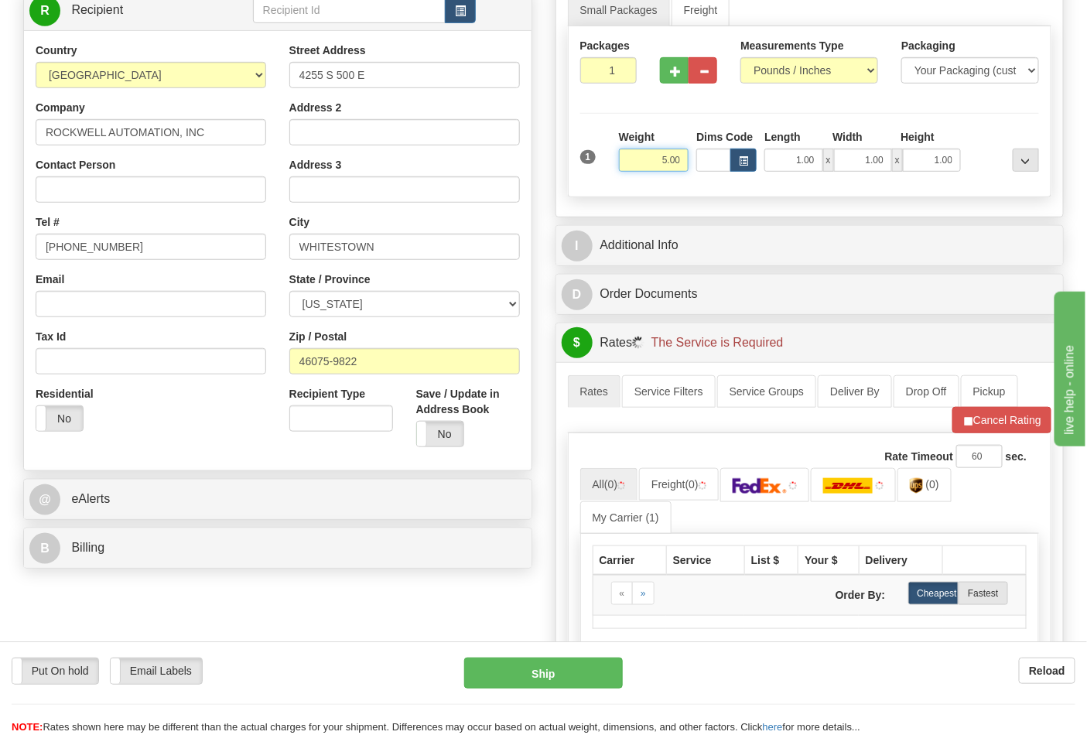
scroll to position [258, 0]
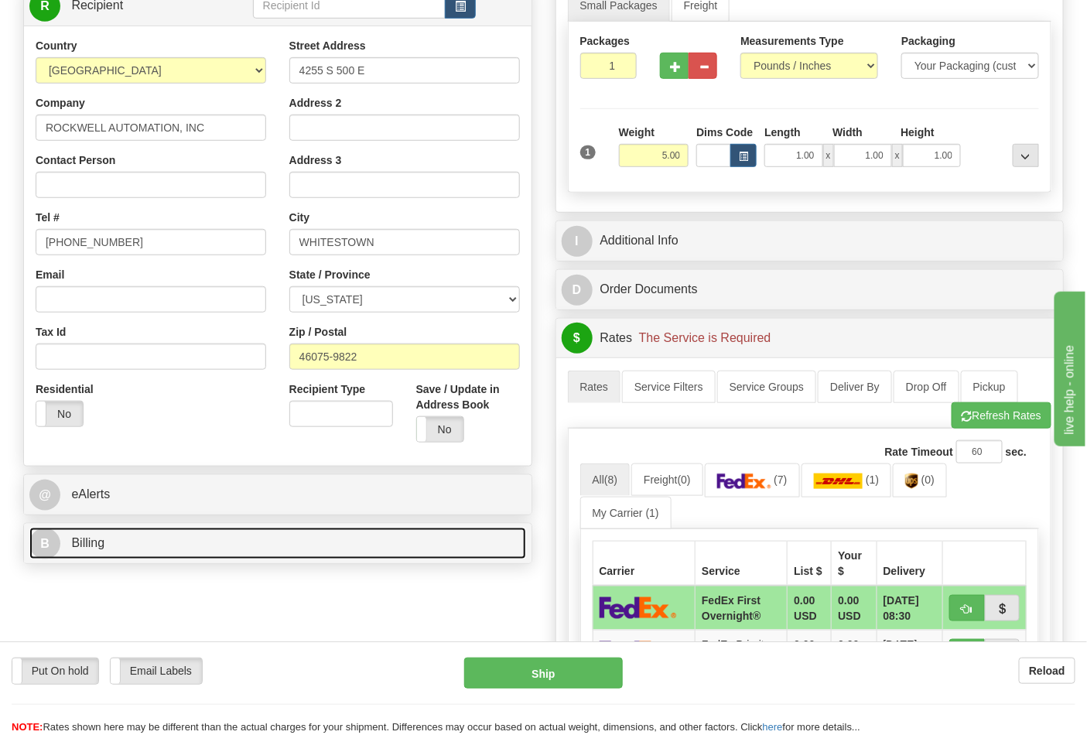
click at [110, 558] on link "B Billing" at bounding box center [277, 544] width 497 height 32
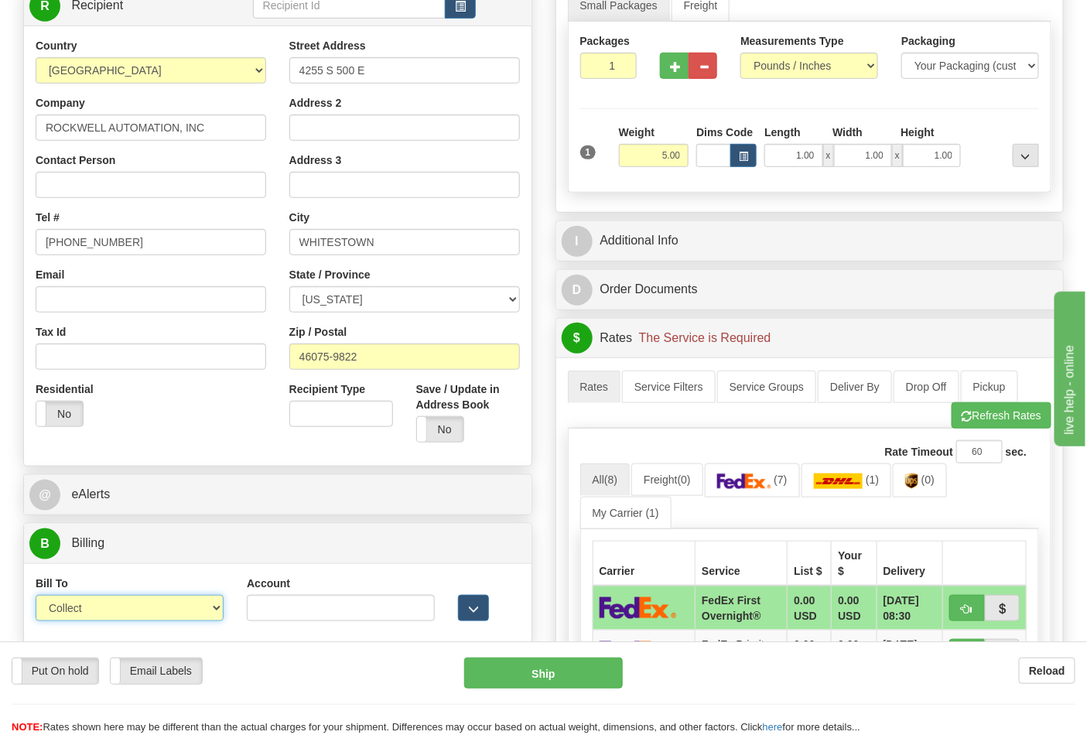
click at [130, 602] on select "Sender Recipient Third Party Collect" at bounding box center [130, 608] width 188 height 26
select select "2"
click at [36, 597] on select "Sender Recipient Third Party Collect" at bounding box center [130, 608] width 188 height 26
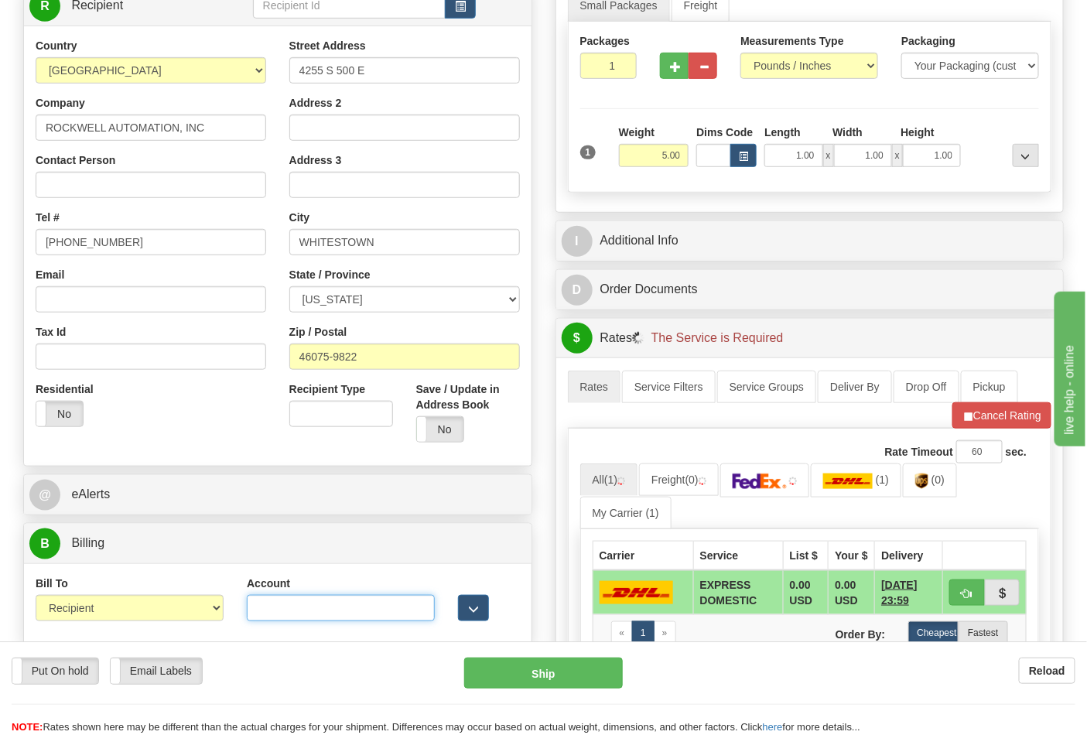
click at [374, 607] on input "Account" at bounding box center [341, 608] width 188 height 26
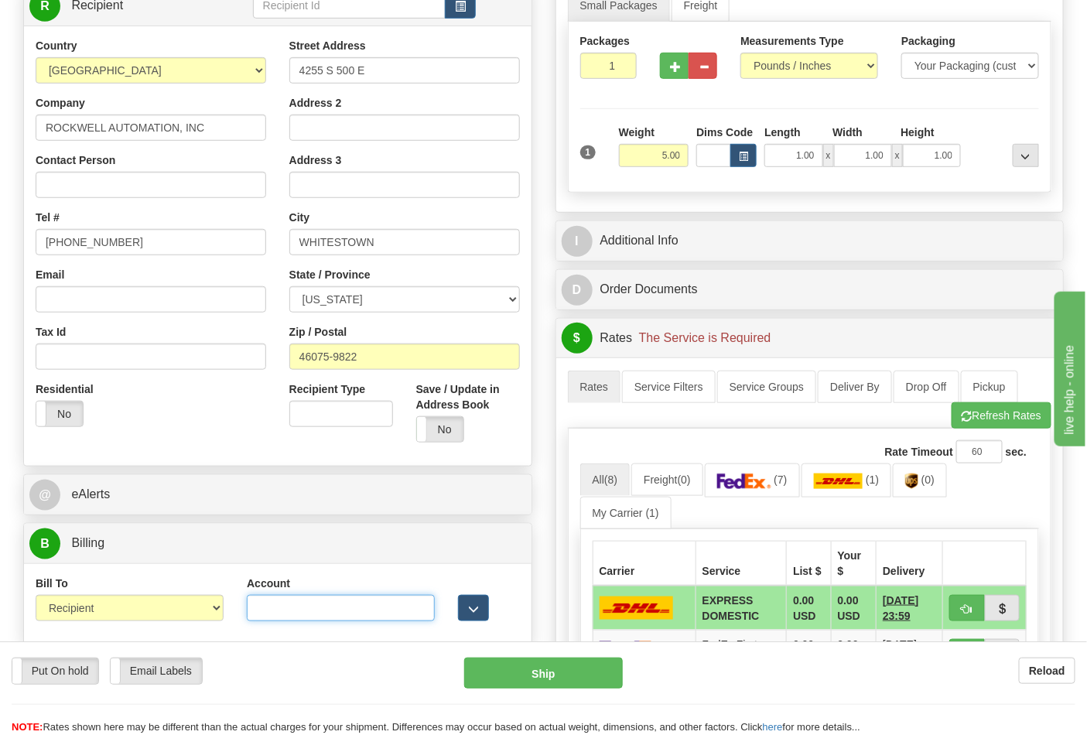
paste input "587102"
type input "587102"
click at [996, 412] on button "Refresh Rates" at bounding box center [1001, 415] width 100 height 26
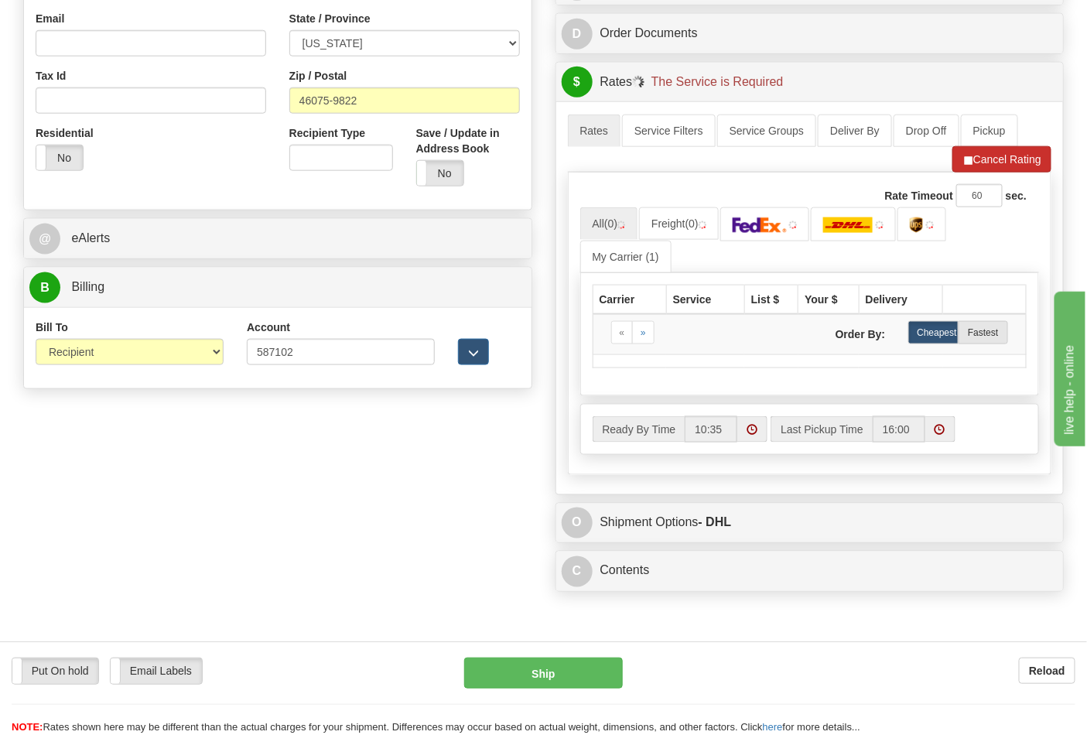
scroll to position [515, 0]
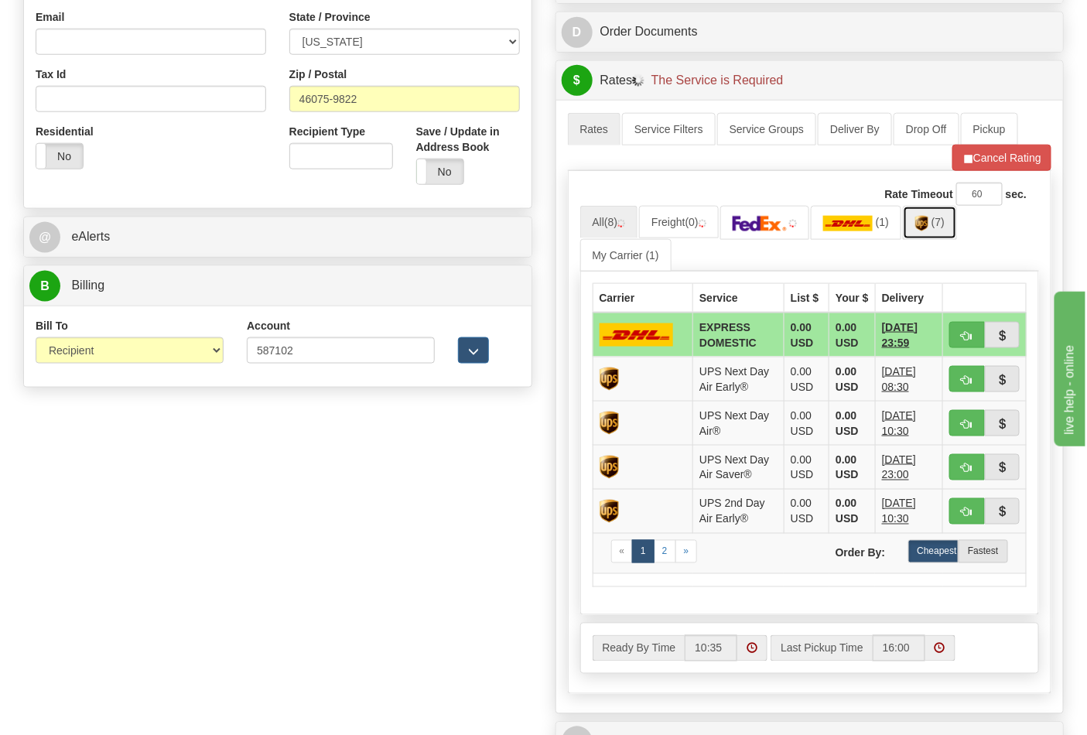
click at [928, 231] on img at bounding box center [921, 223] width 13 height 15
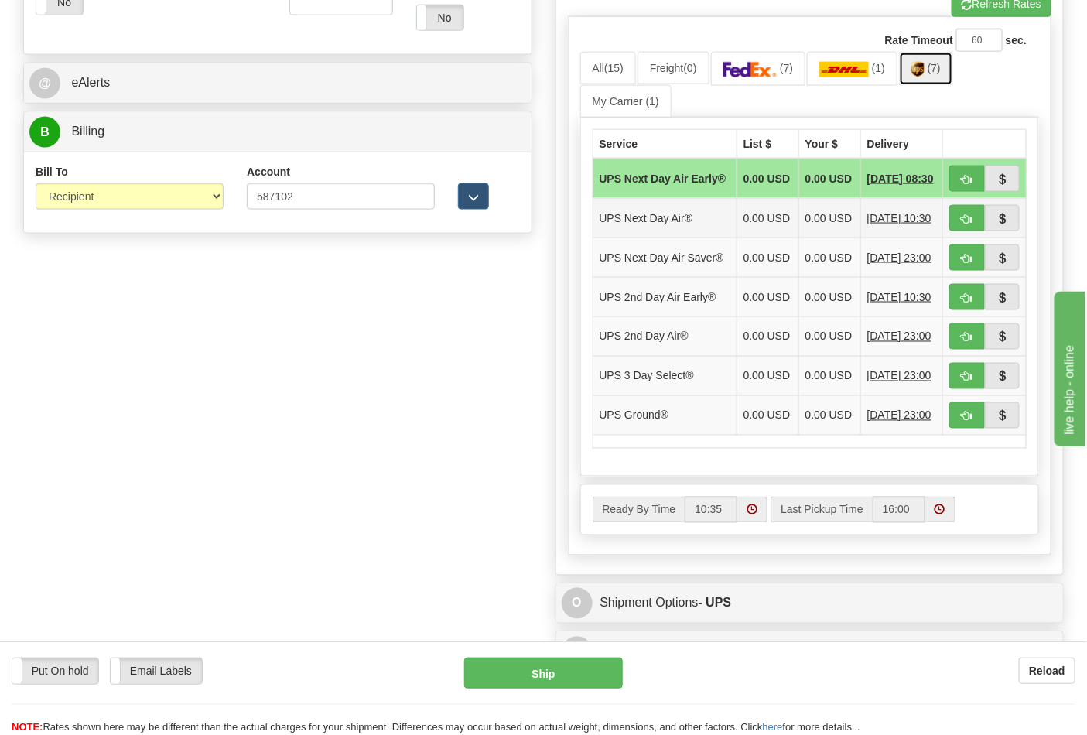
scroll to position [687, 0]
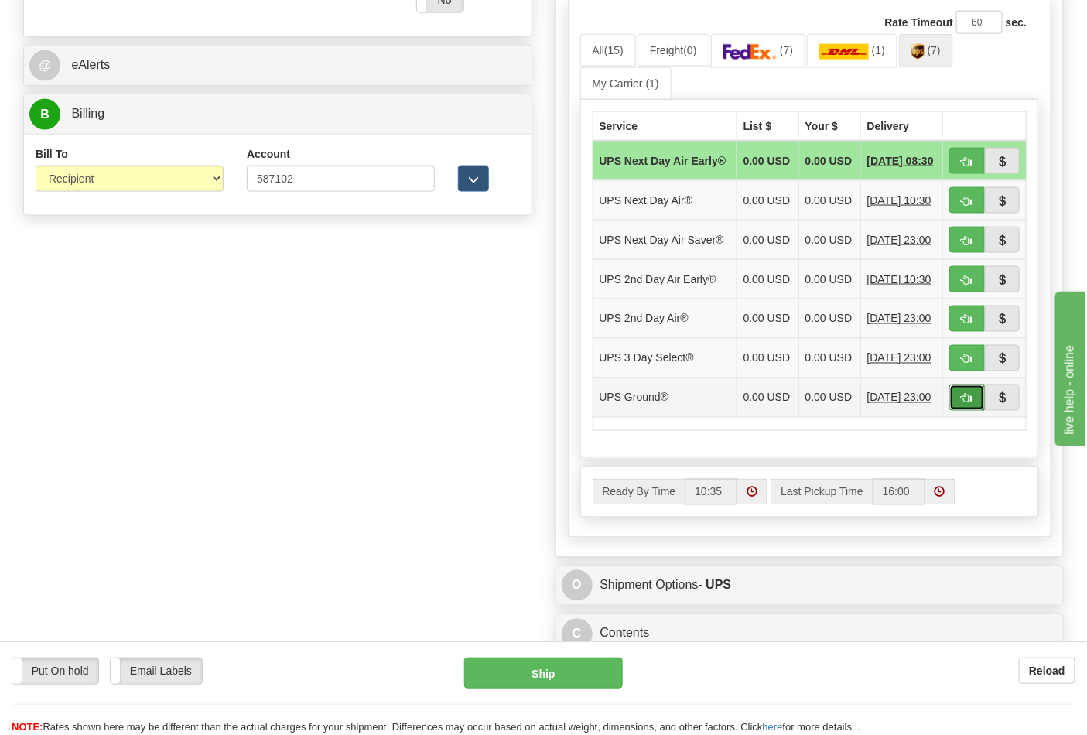
click at [970, 404] on span "button" at bounding box center [966, 399] width 11 height 10
type input "03"
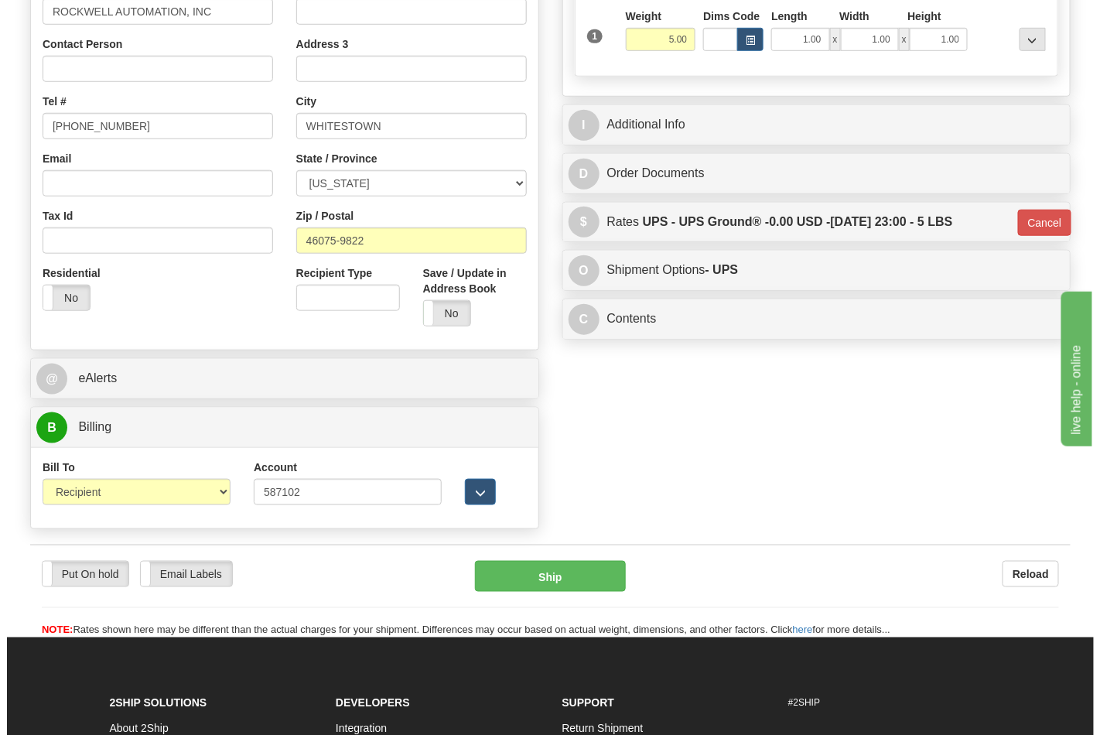
scroll to position [428, 0]
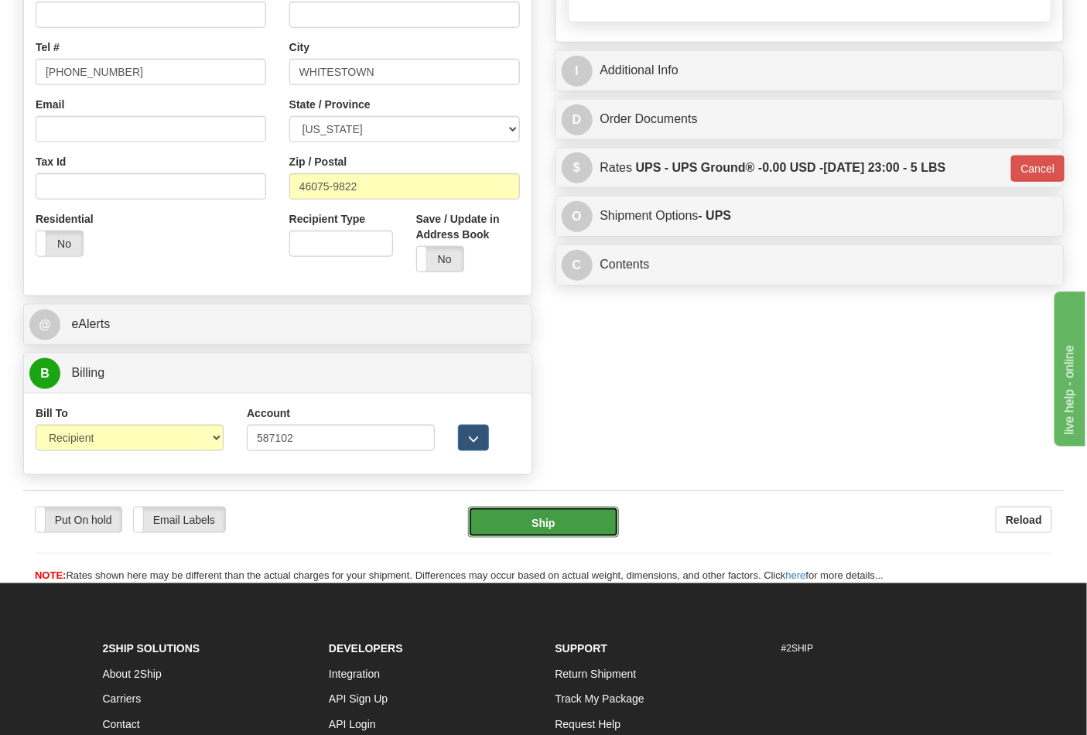
click at [504, 516] on button "Ship" at bounding box center [543, 522] width 150 height 31
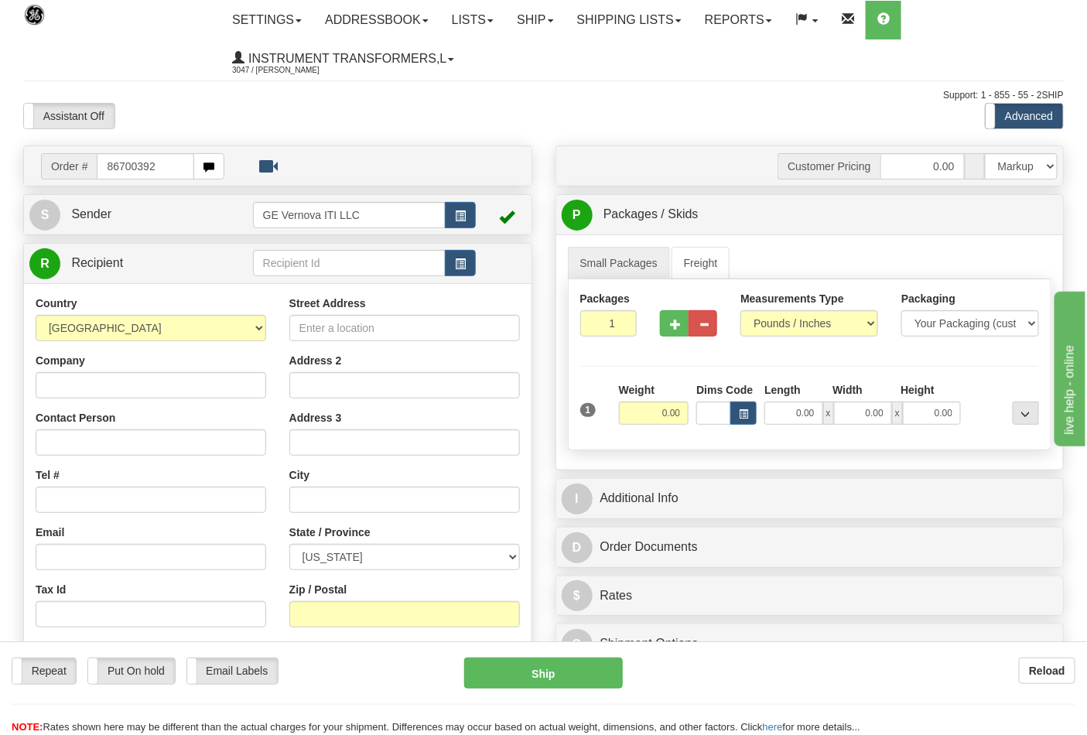
type input "86700392"
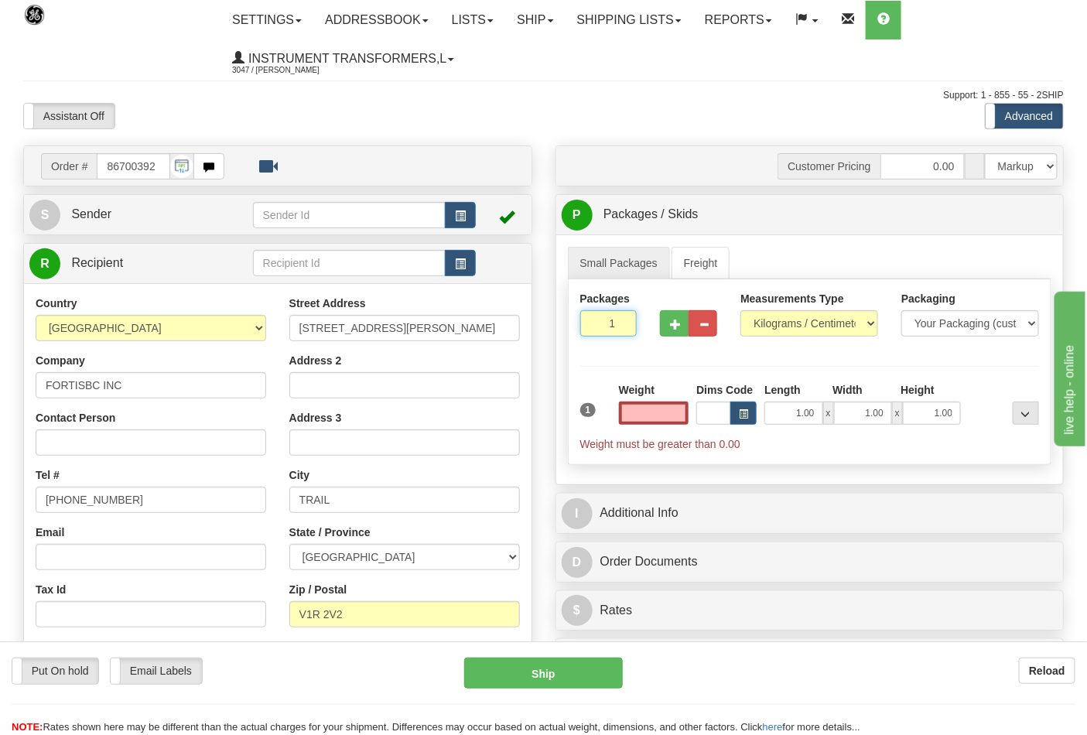
type input "2"
type input "0.00"
click at [622, 319] on input "2" at bounding box center [608, 323] width 57 height 26
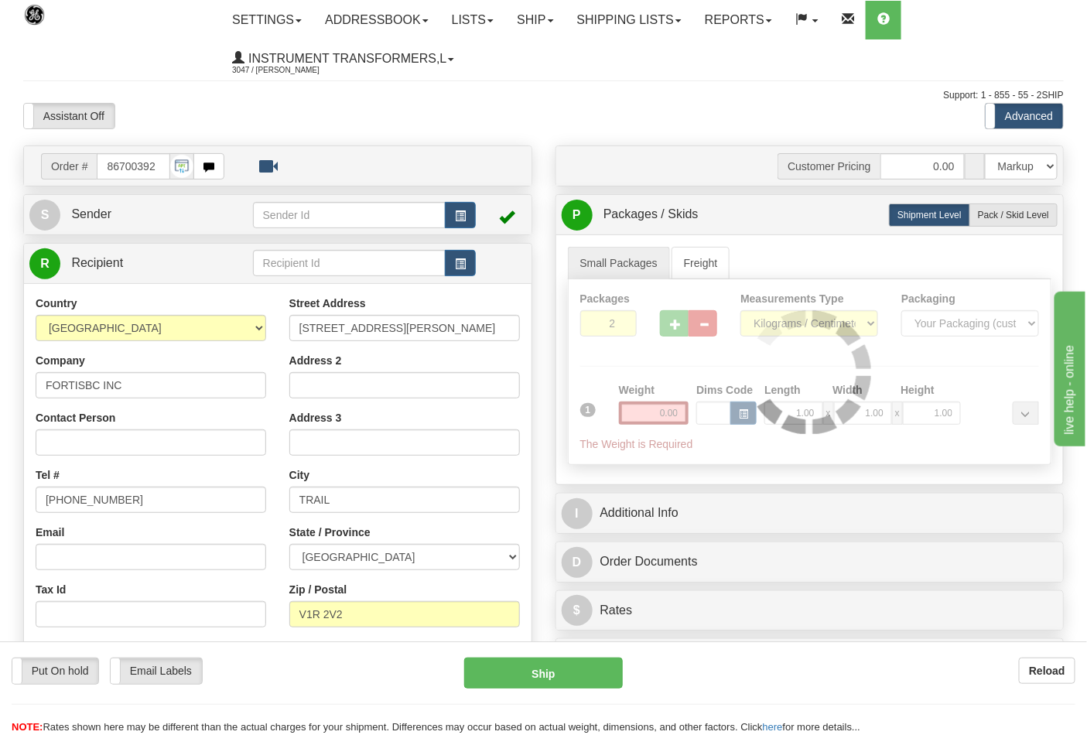
click at [622, 319] on div "Packages 2 1 Measurements Type" at bounding box center [810, 372] width 484 height 186
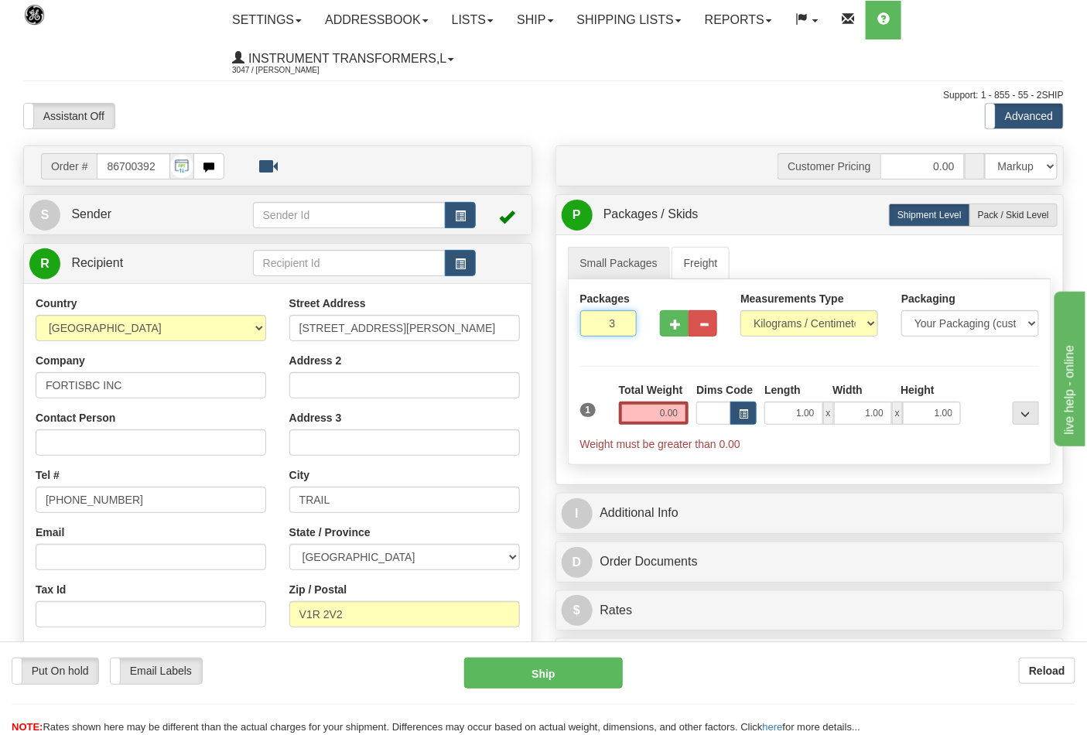
click at [622, 319] on input "3" at bounding box center [608, 323] width 57 height 26
click at [622, 319] on input "4" at bounding box center [608, 323] width 57 height 26
click at [622, 319] on input "5" at bounding box center [608, 323] width 57 height 26
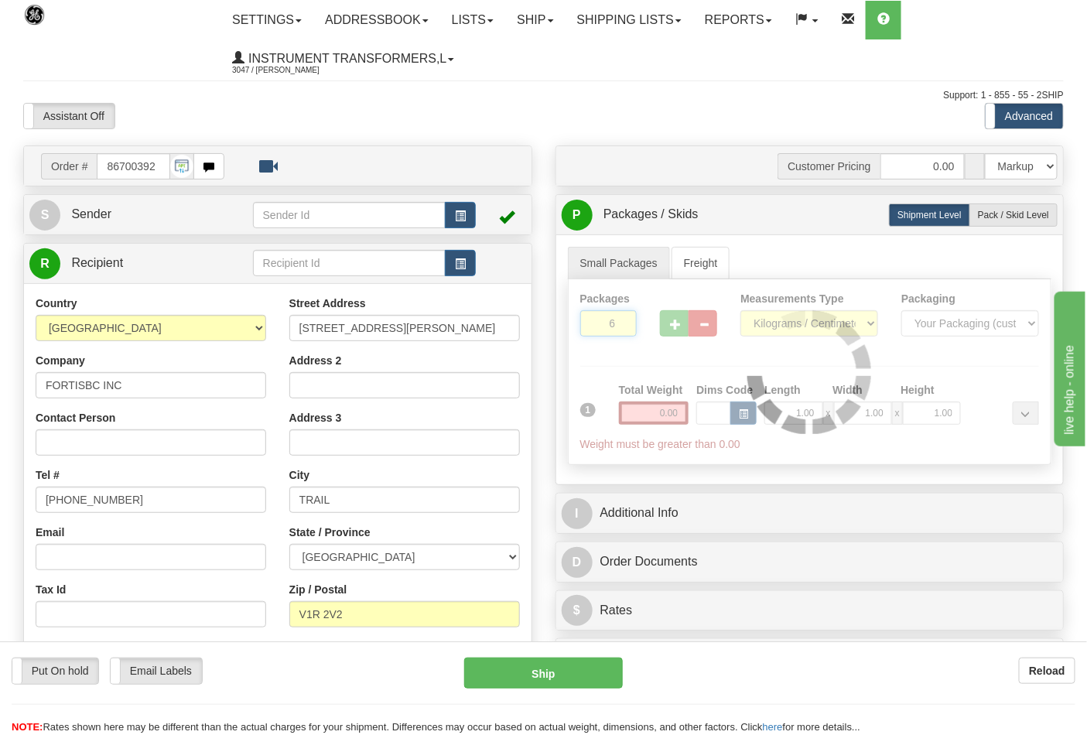
type input "6"
click at [622, 319] on input "6" at bounding box center [608, 323] width 57 height 26
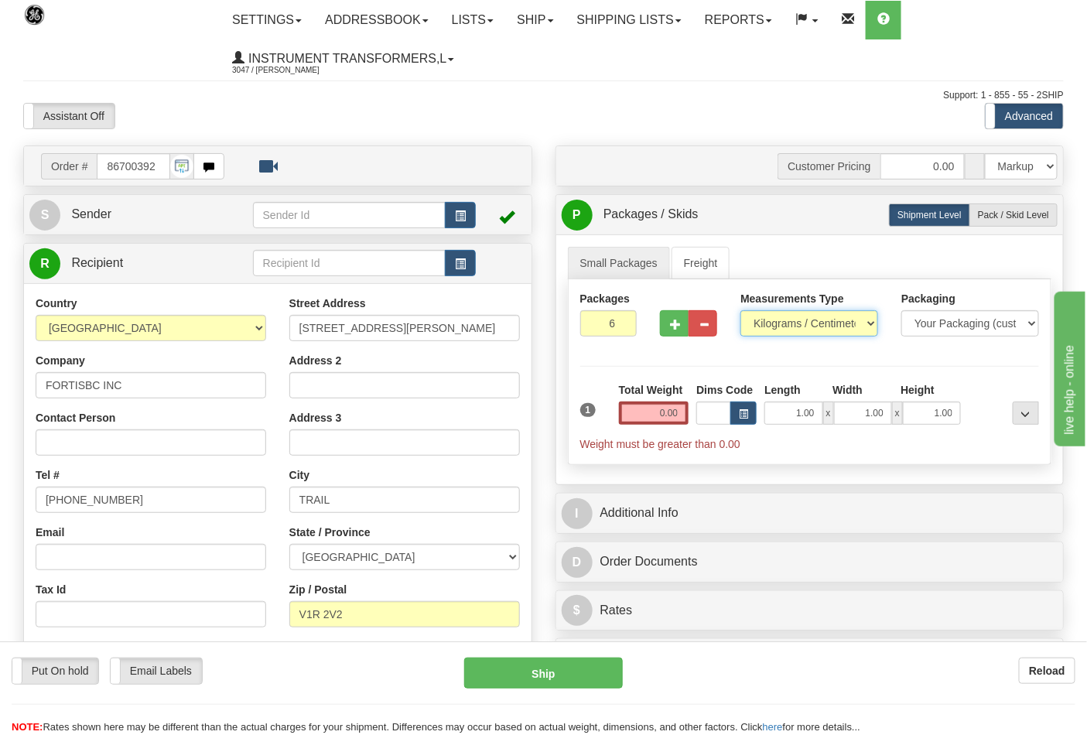
click at [844, 325] on select "Pounds / Inches Kilograms / Centimeters" at bounding box center [809, 323] width 138 height 26
select select "0"
click at [740, 311] on select "Pounds / Inches Kilograms / Centimeters" at bounding box center [809, 323] width 138 height 26
click at [654, 406] on input "0.00" at bounding box center [654, 412] width 70 height 23
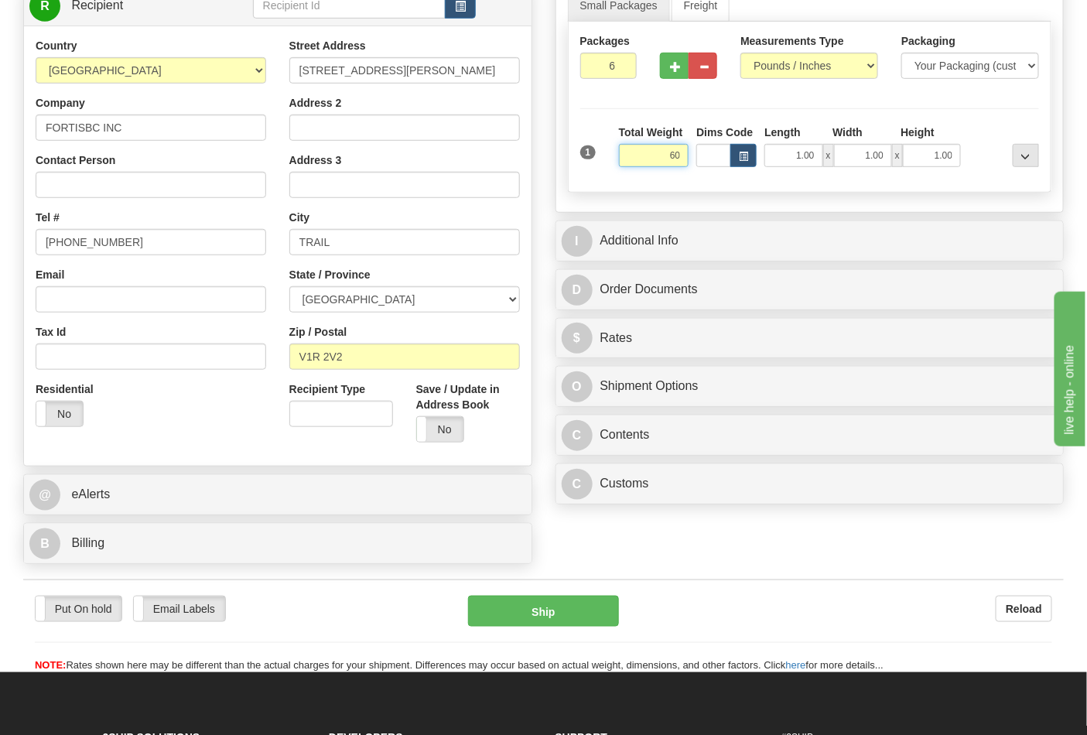
scroll to position [343, 0]
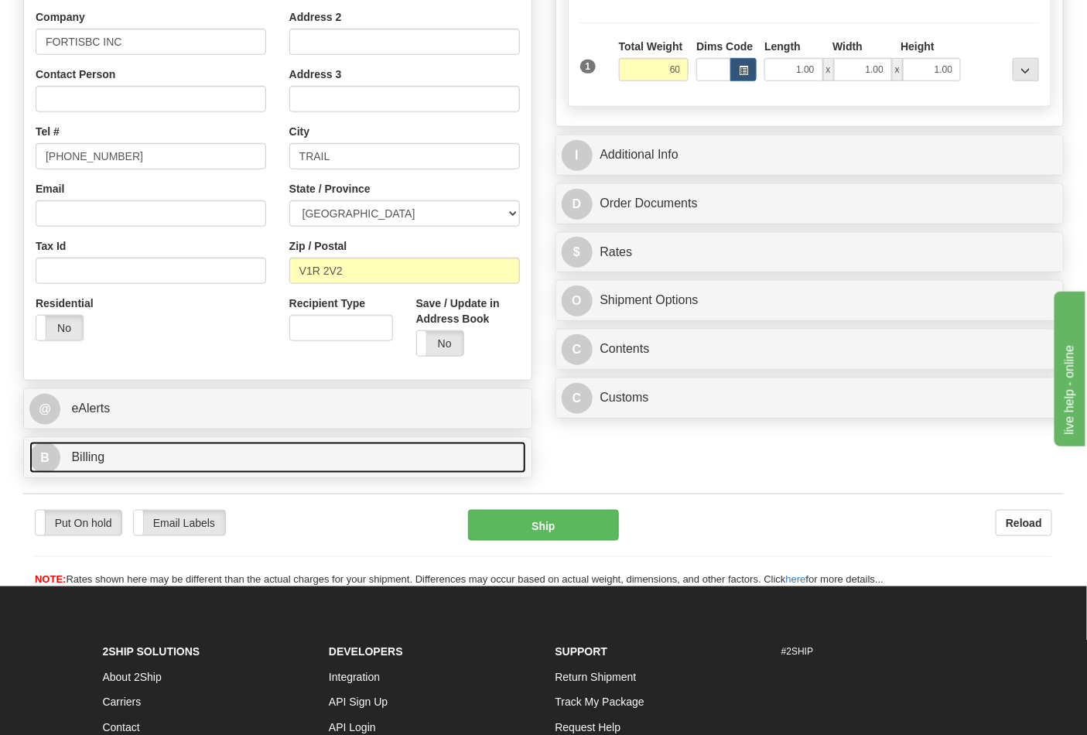
type input "60.00"
click at [350, 456] on link "B Billing" at bounding box center [277, 458] width 497 height 32
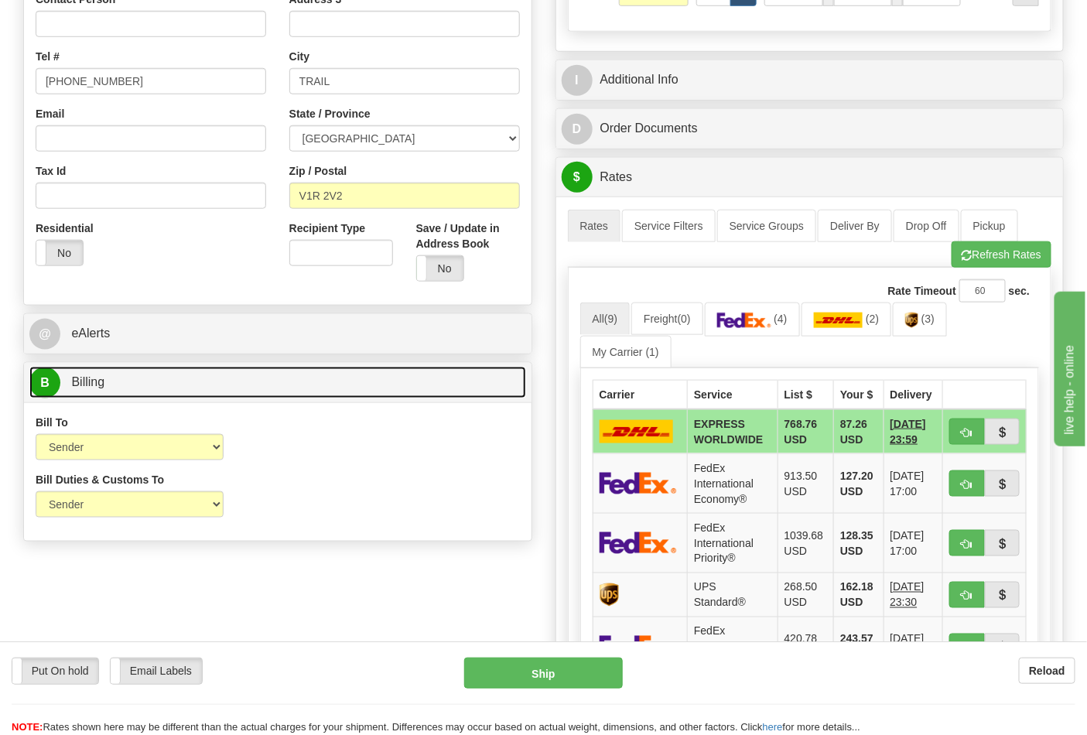
scroll to position [429, 0]
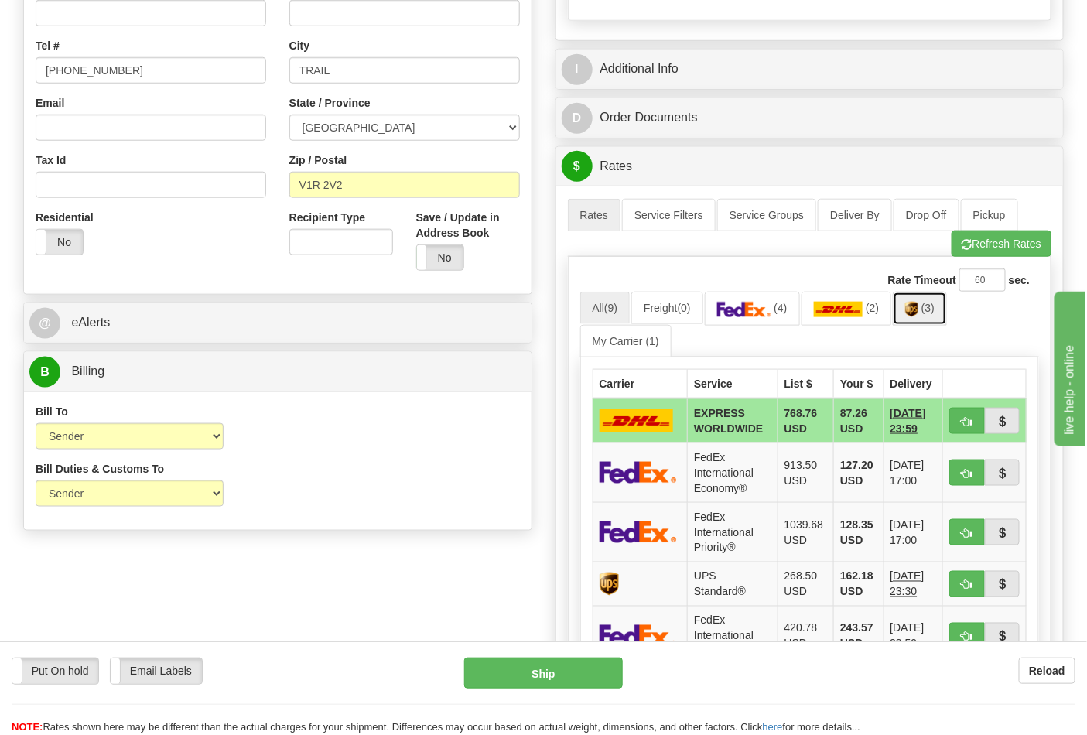
click at [913, 314] on img at bounding box center [911, 309] width 13 height 15
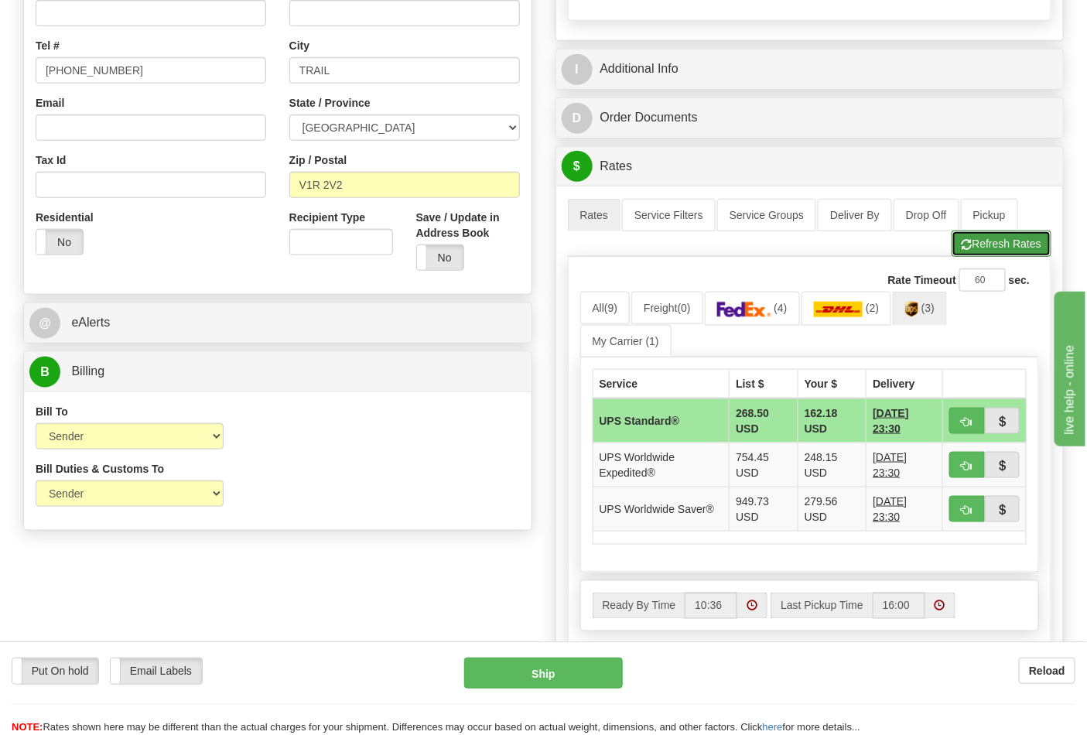
click at [986, 244] on button "Refresh Rates" at bounding box center [1001, 244] width 100 height 26
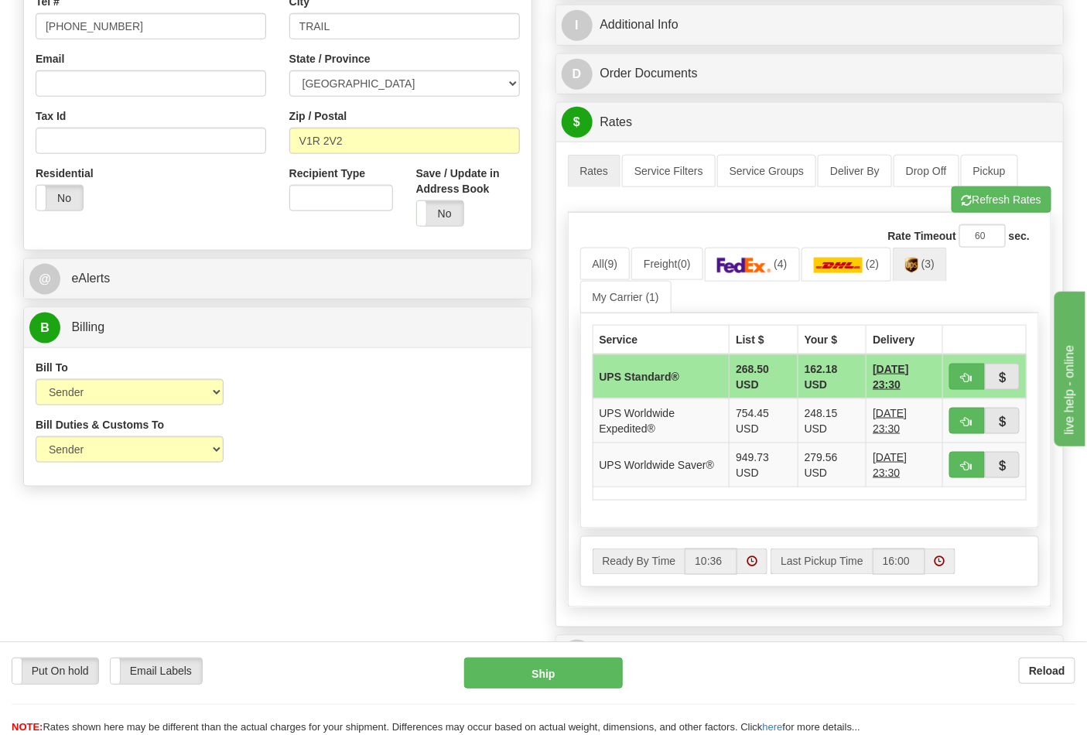
scroll to position [515, 0]
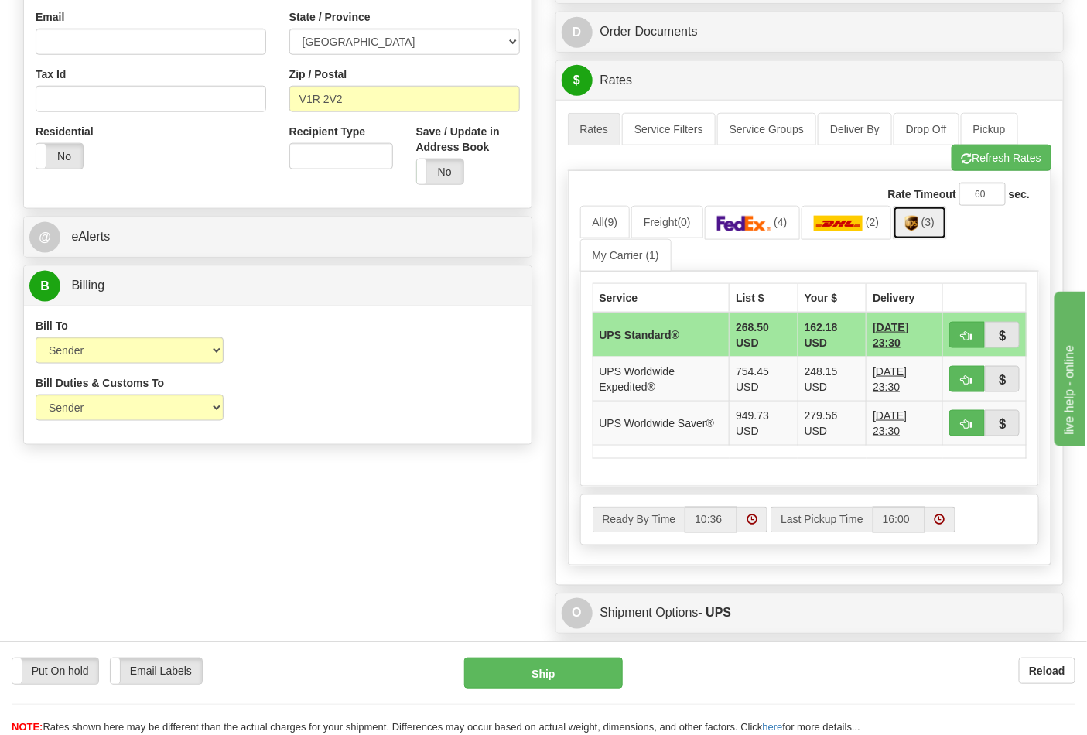
click at [918, 229] on img at bounding box center [911, 223] width 13 height 15
click at [975, 427] on button "button" at bounding box center [967, 423] width 36 height 26
type input "65"
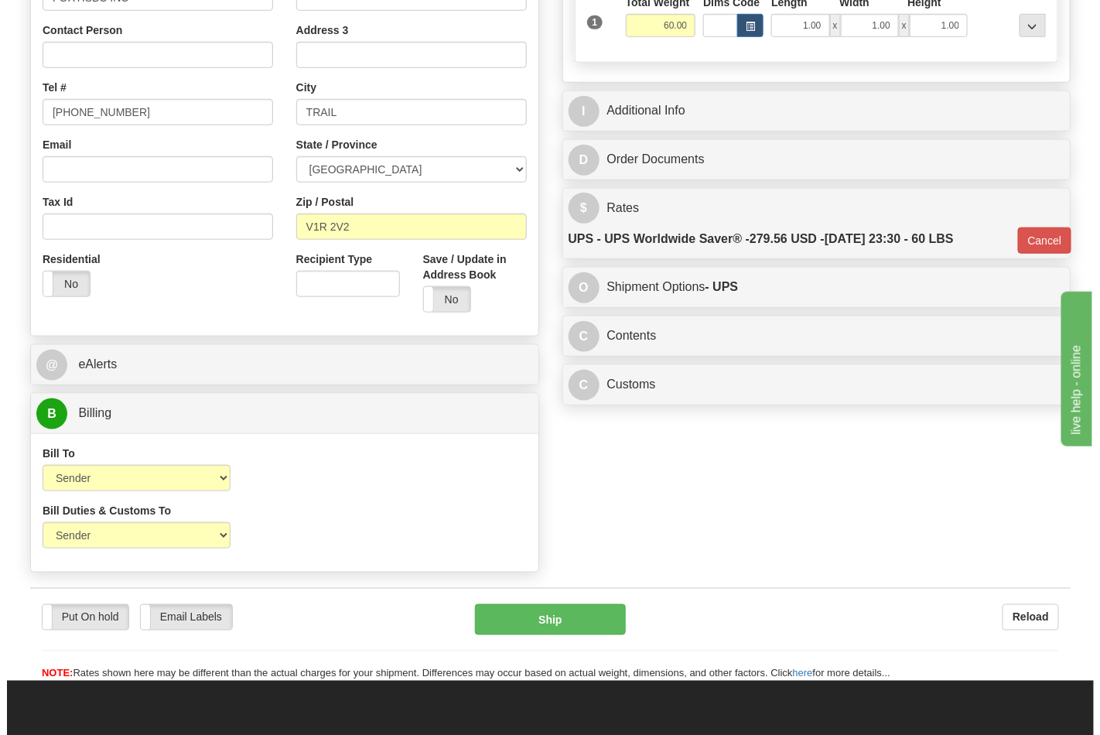
scroll to position [343, 0]
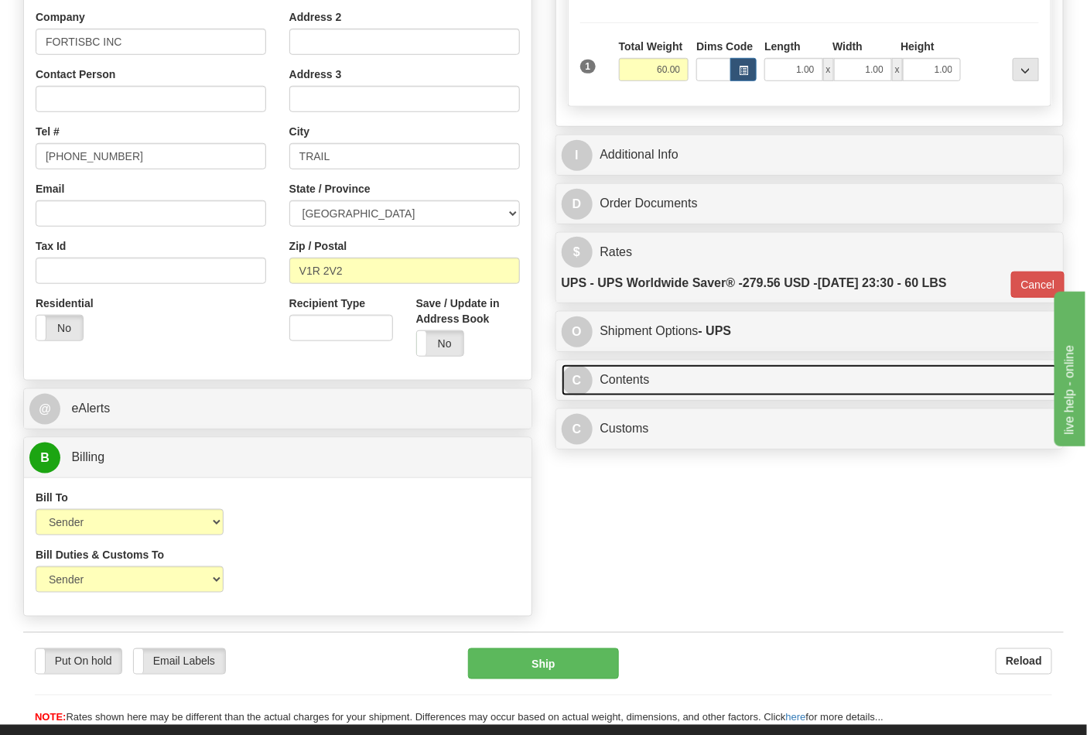
click at [637, 384] on link "C Contents" at bounding box center [810, 380] width 497 height 32
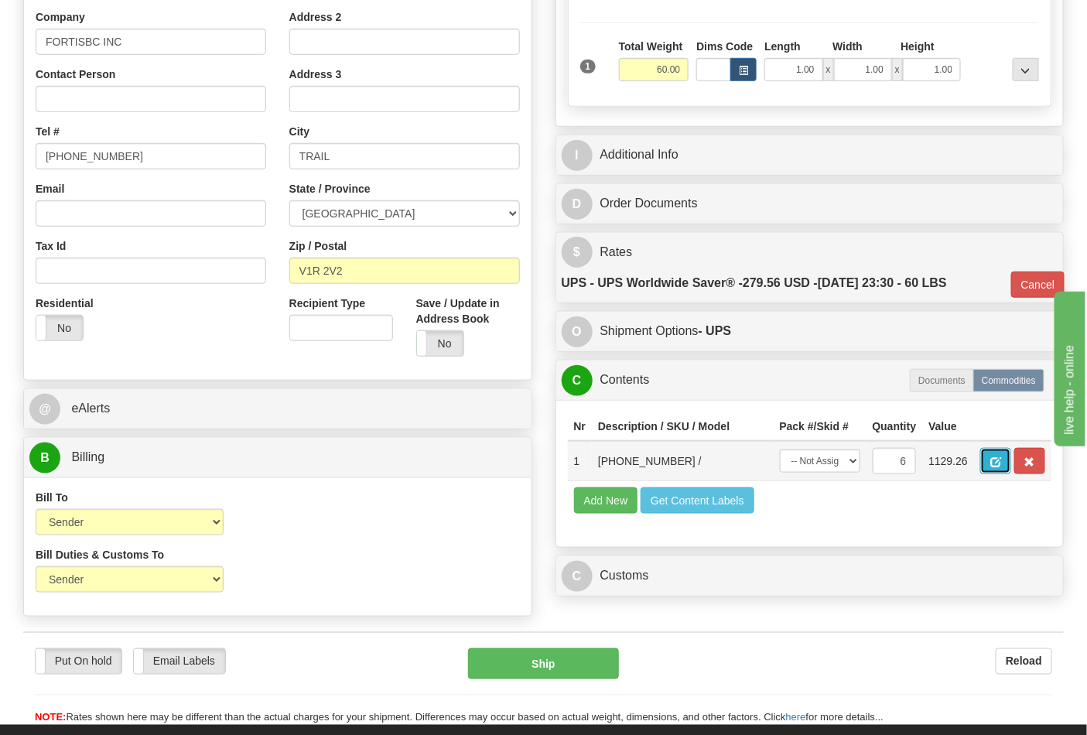
click at [1001, 463] on span "button" at bounding box center [995, 462] width 11 height 10
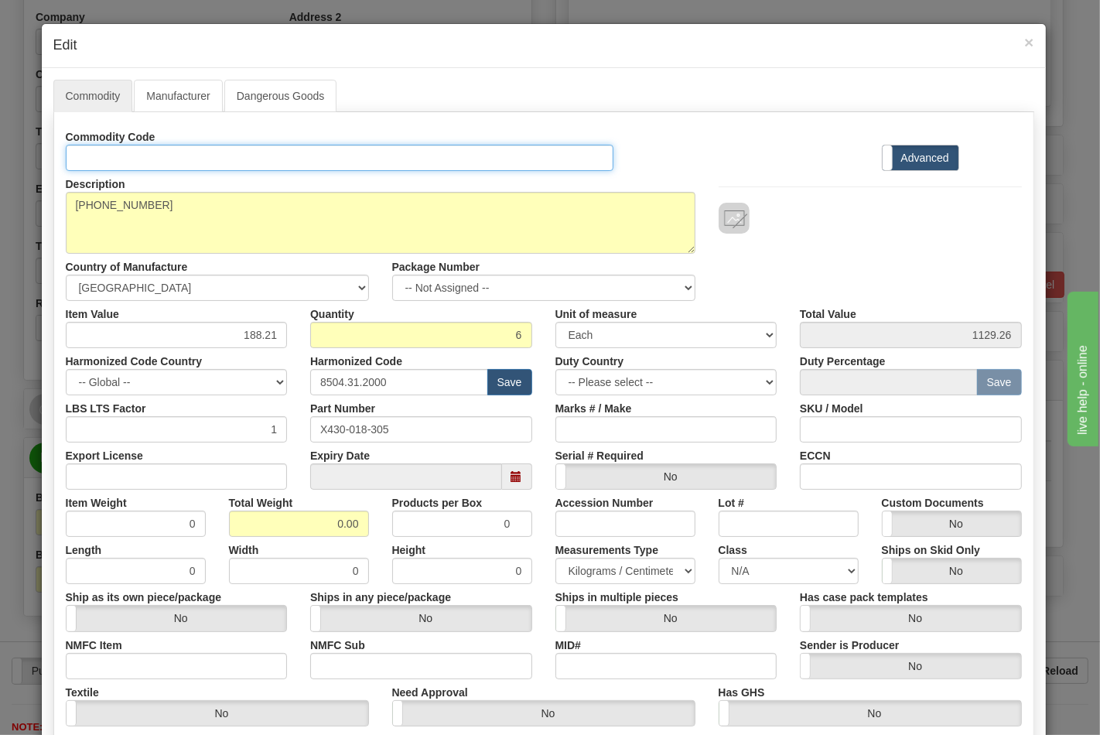
click at [158, 167] on input "Id" at bounding box center [340, 158] width 548 height 26
type input "TRANSFORMERS"
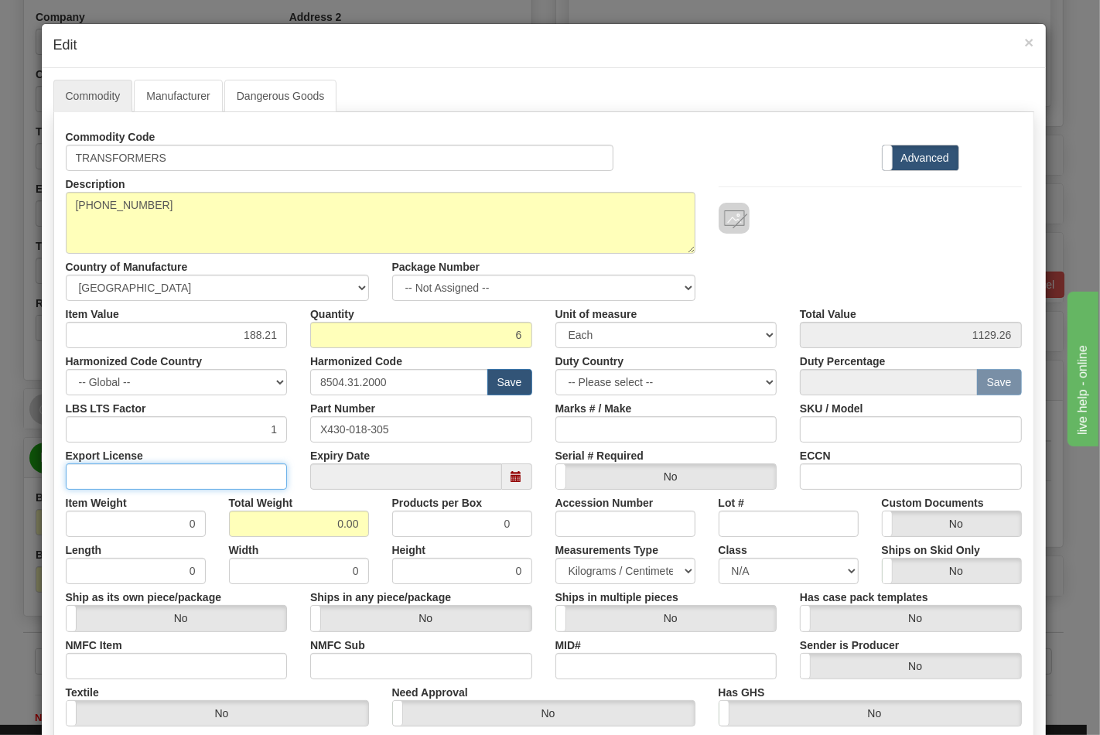
click at [150, 480] on input "Export License" at bounding box center [177, 476] width 222 height 26
type input "NLR"
click at [350, 524] on input "0.00" at bounding box center [299, 524] width 140 height 26
type input "0"
type input "60"
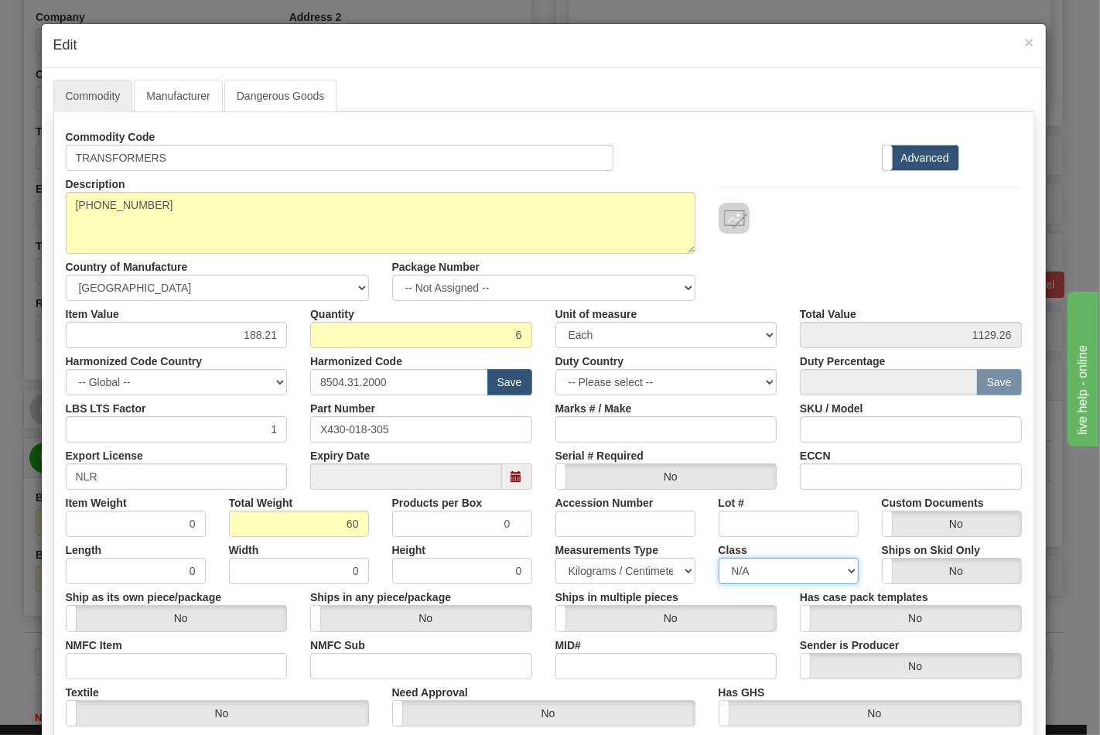
type input "10.0000"
click at [845, 569] on select "N/A 50.0 55.0 60.0 65.0 70.0 85.0 92.5 100.0 125.0 175.0 250.0 300.0 400.0" at bounding box center [789, 571] width 140 height 26
select select "70.0"
click at [719, 558] on select "N/A 50.0 55.0 60.0 65.0 70.0 85.0 92.5 100.0 125.0 175.0 250.0 300.0 400.0" at bounding box center [789, 571] width 140 height 26
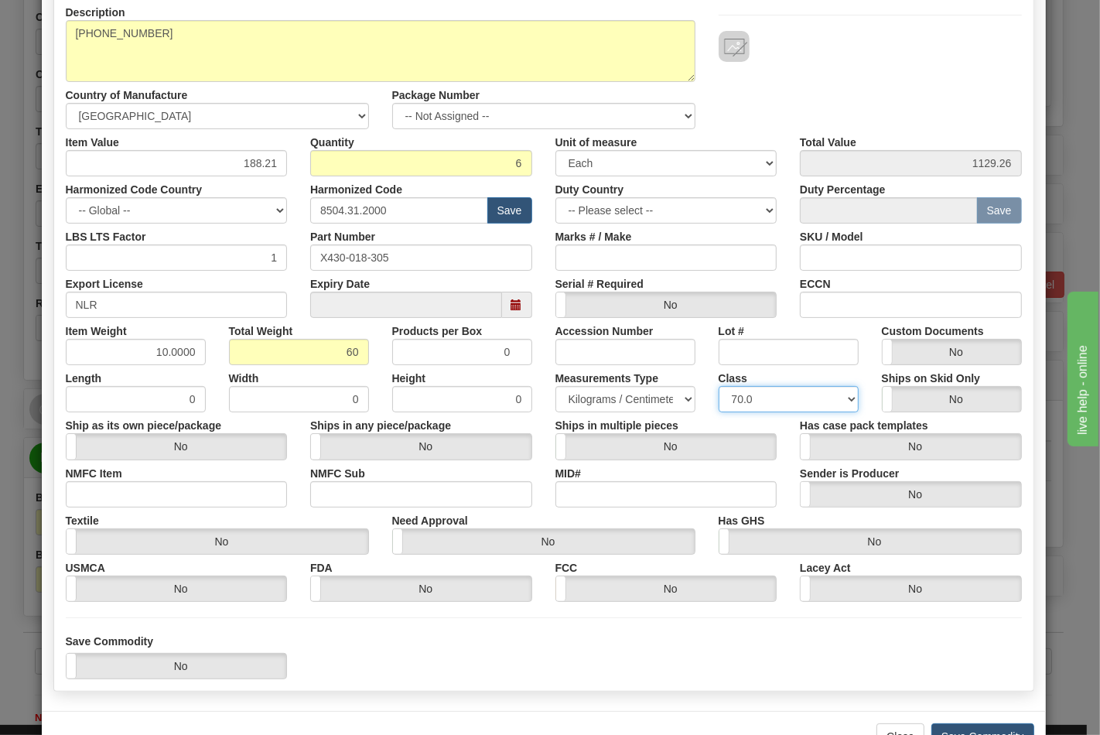
scroll to position [222, 0]
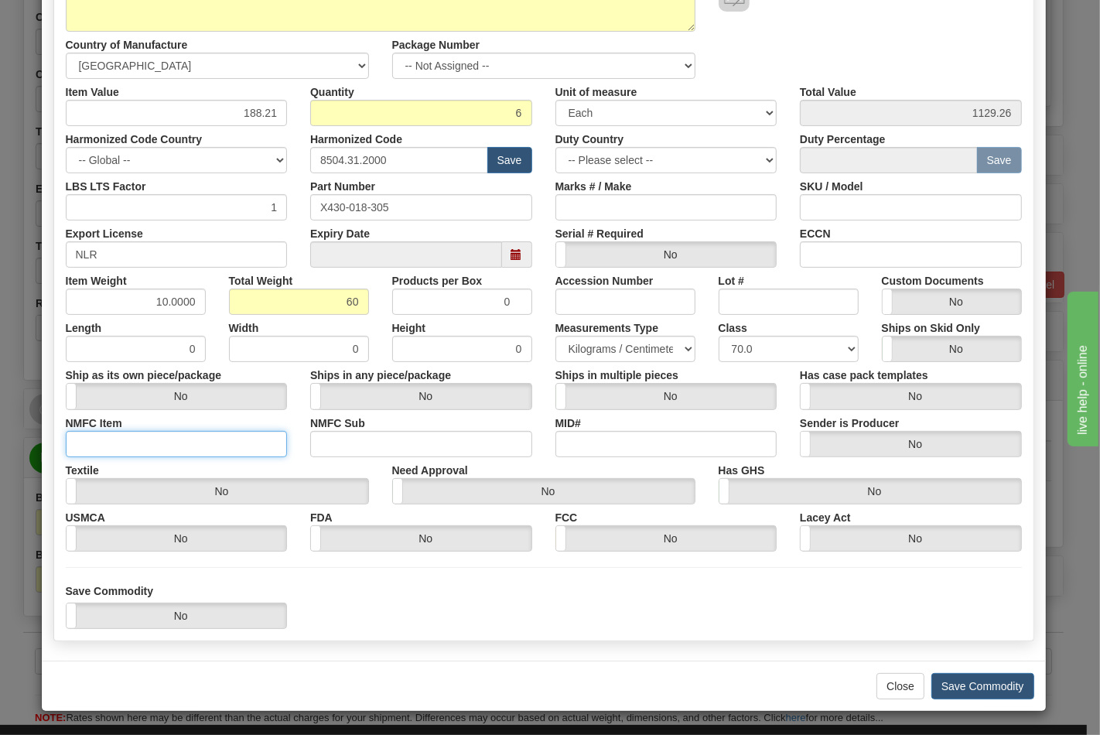
click at [187, 449] on input "NMFC Item" at bounding box center [177, 444] width 222 height 26
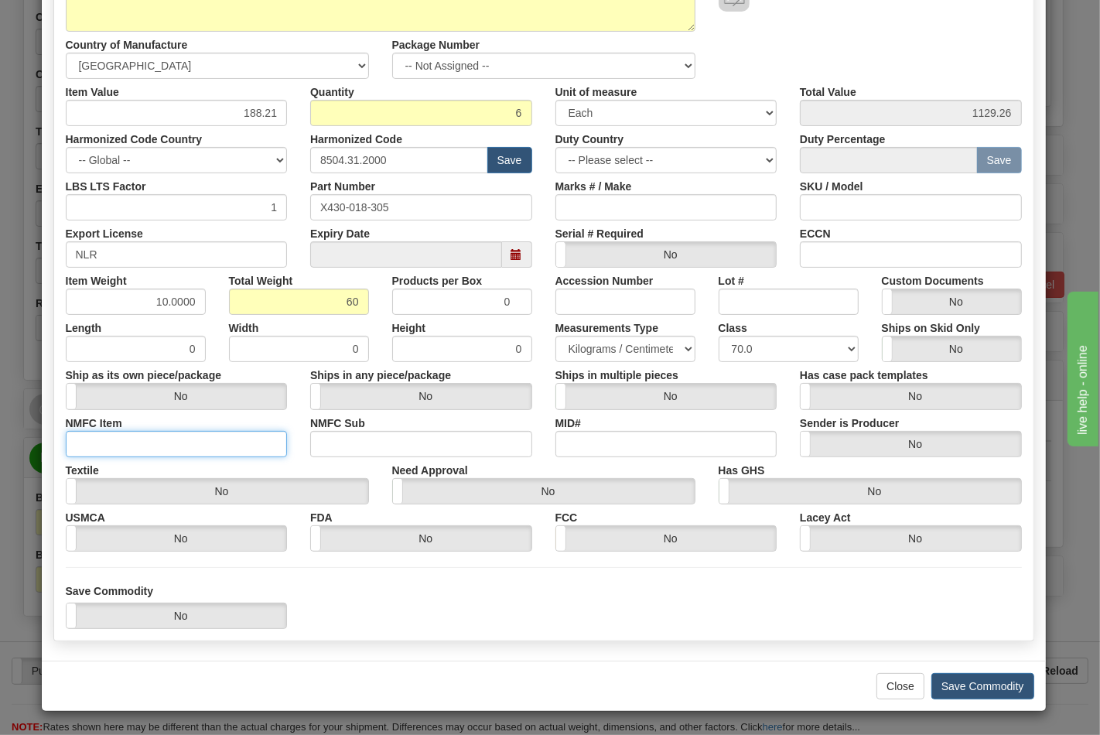
type input "63170"
click at [408, 442] on input "NMFC Sub" at bounding box center [421, 444] width 222 height 26
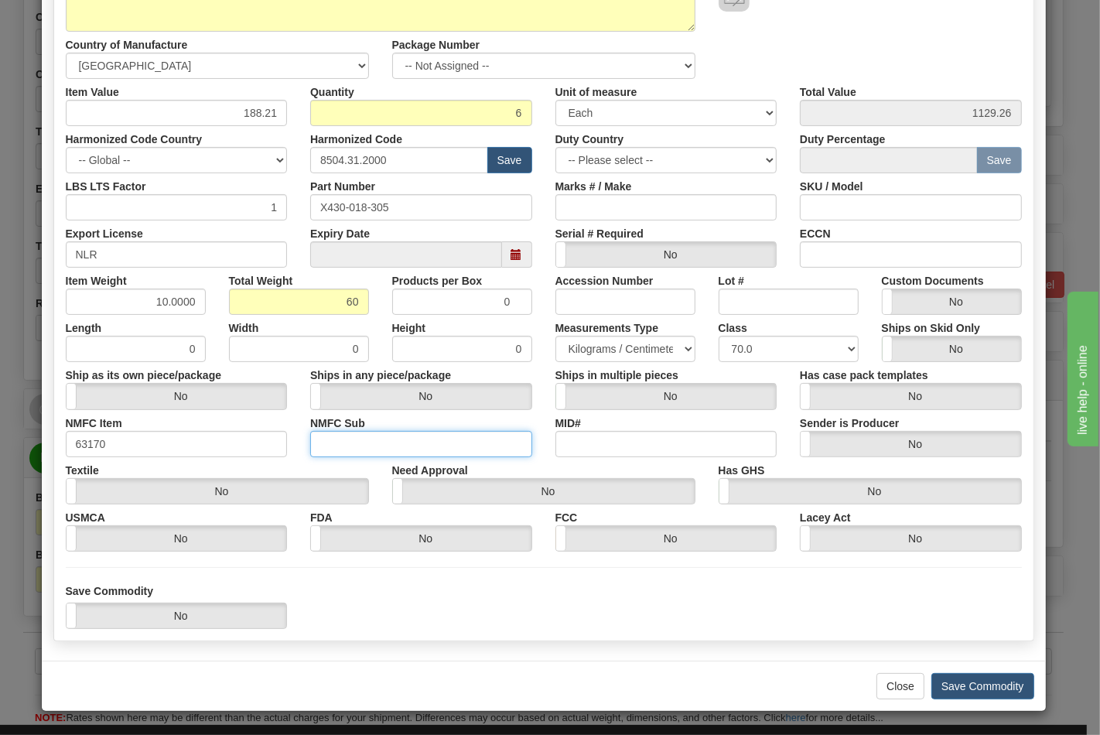
type input "4"
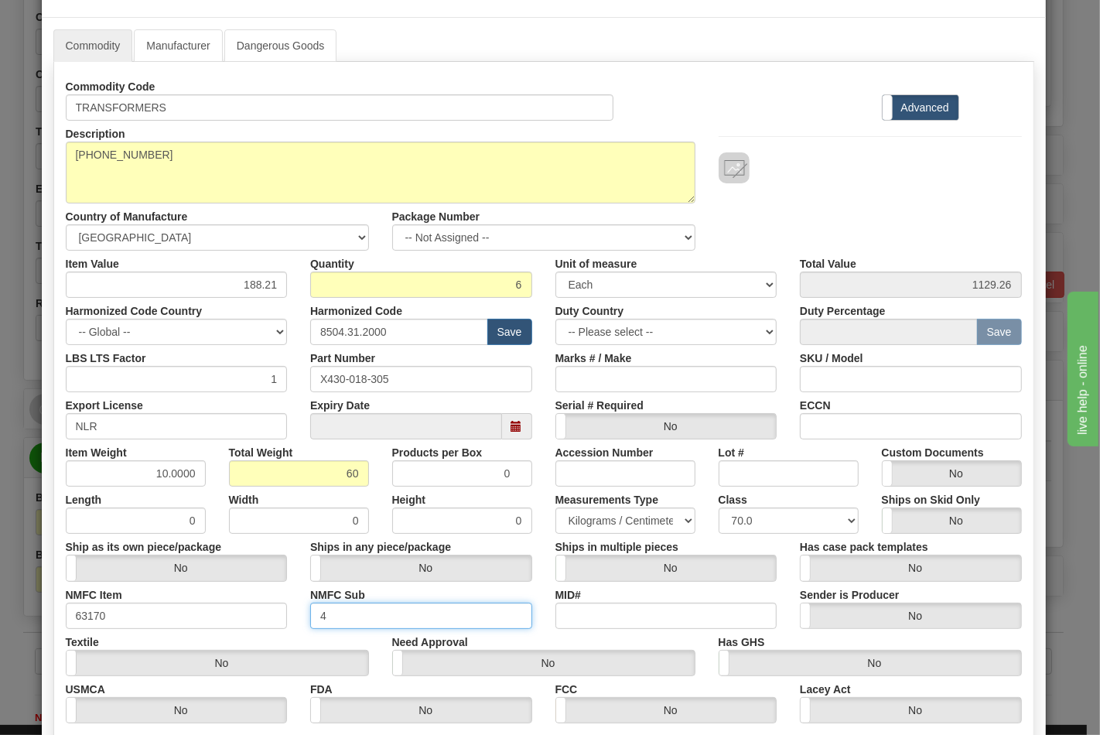
scroll to position [136, 0]
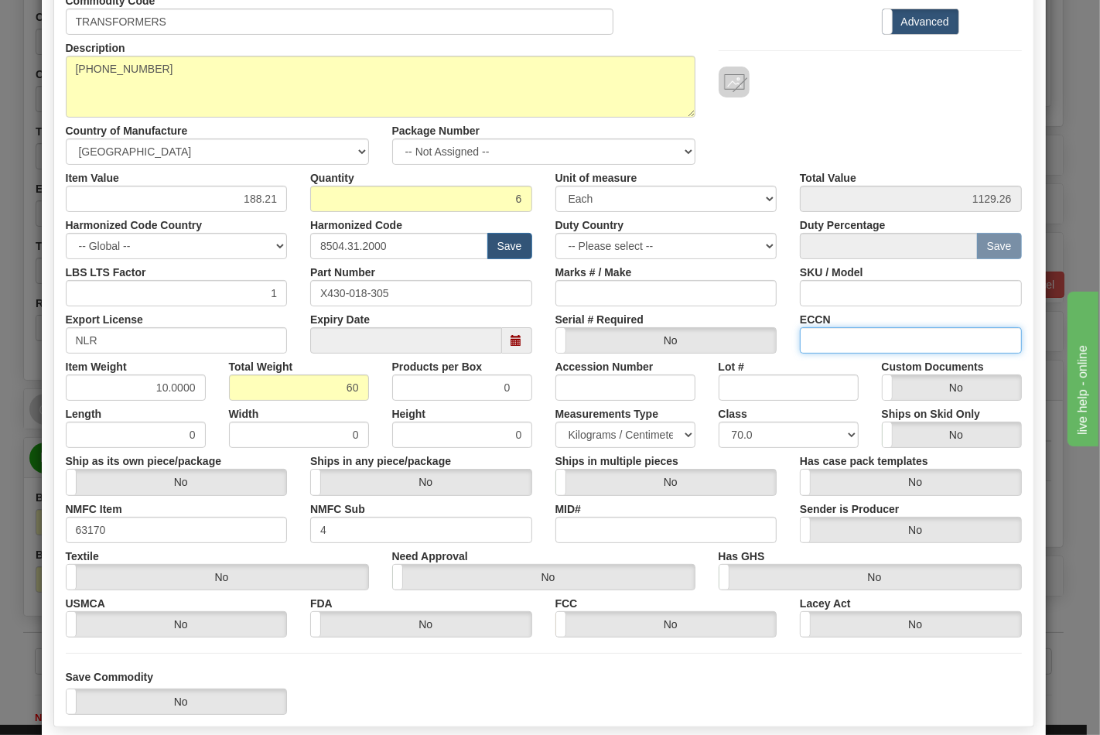
click at [874, 341] on input "ECCN" at bounding box center [911, 340] width 222 height 26
type input "EAR99"
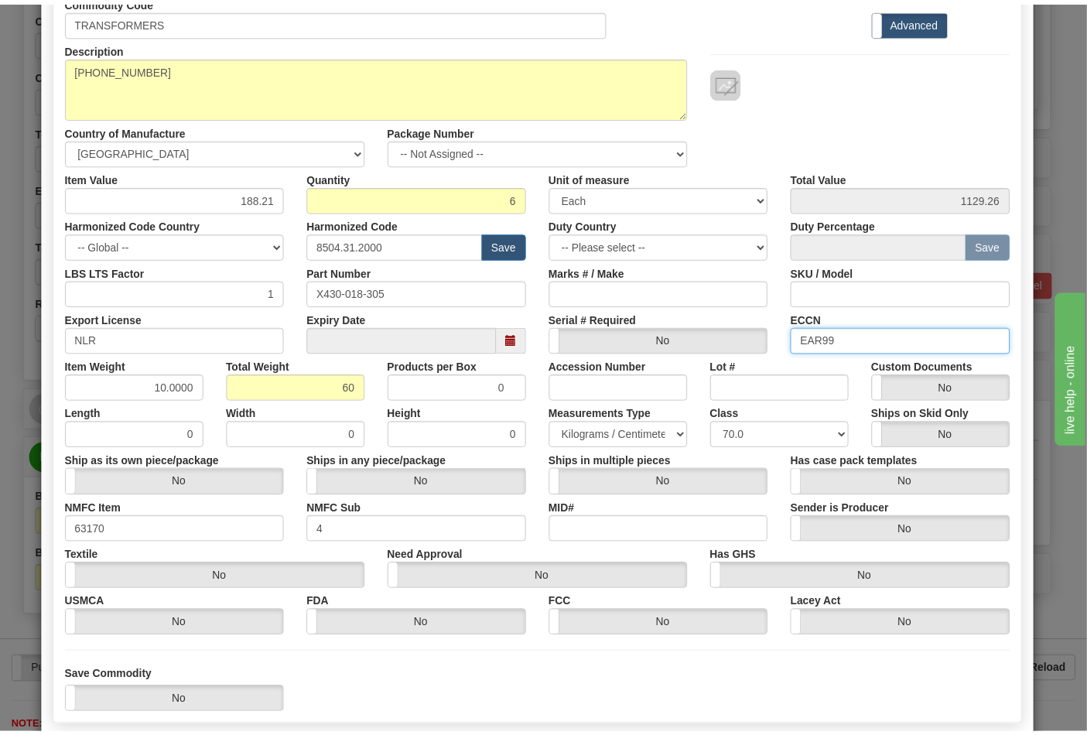
scroll to position [222, 0]
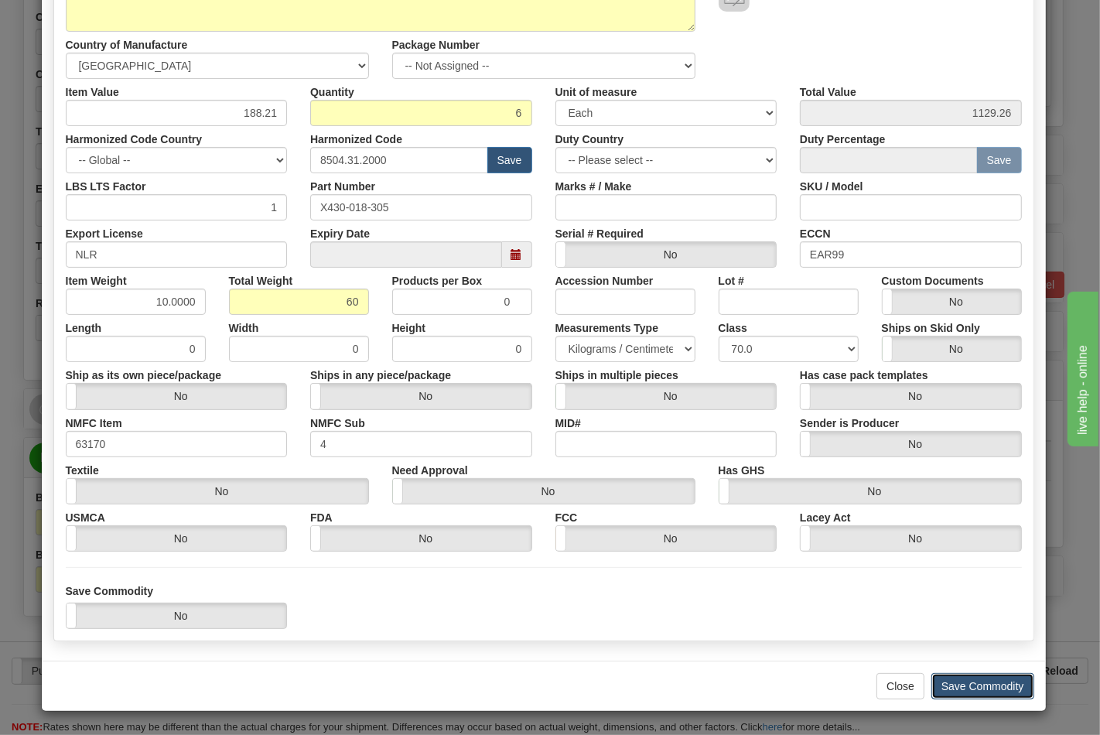
click at [958, 685] on button "Save Commodity" at bounding box center [982, 686] width 103 height 26
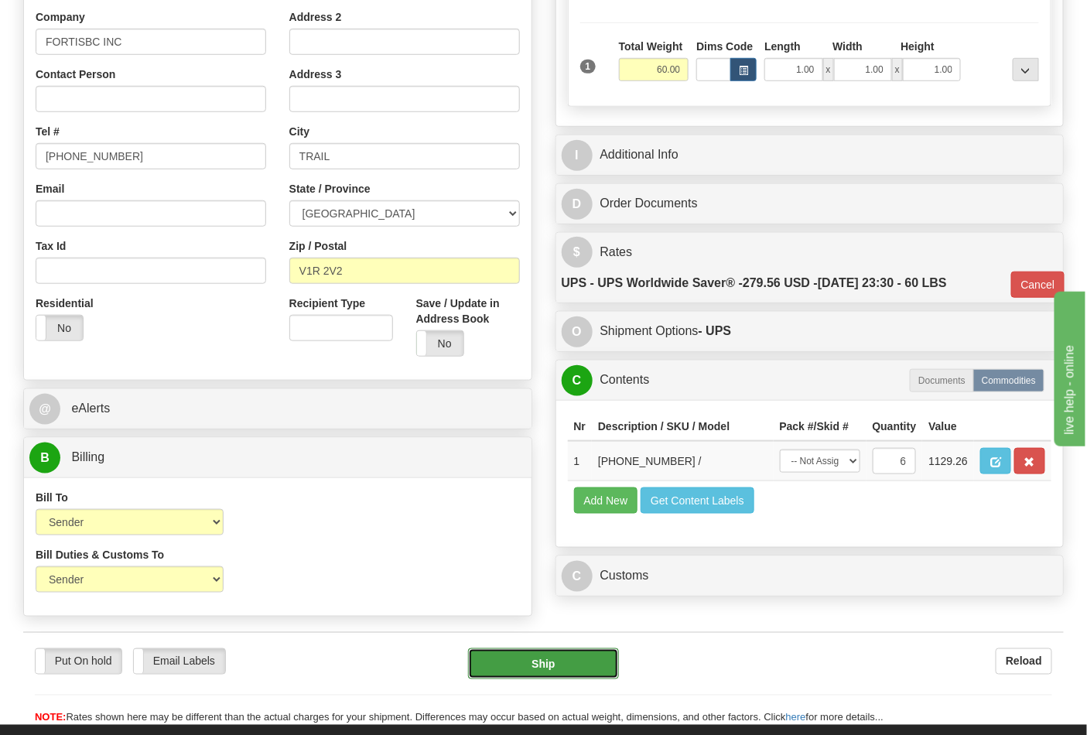
click at [506, 666] on button "Ship" at bounding box center [543, 663] width 150 height 31
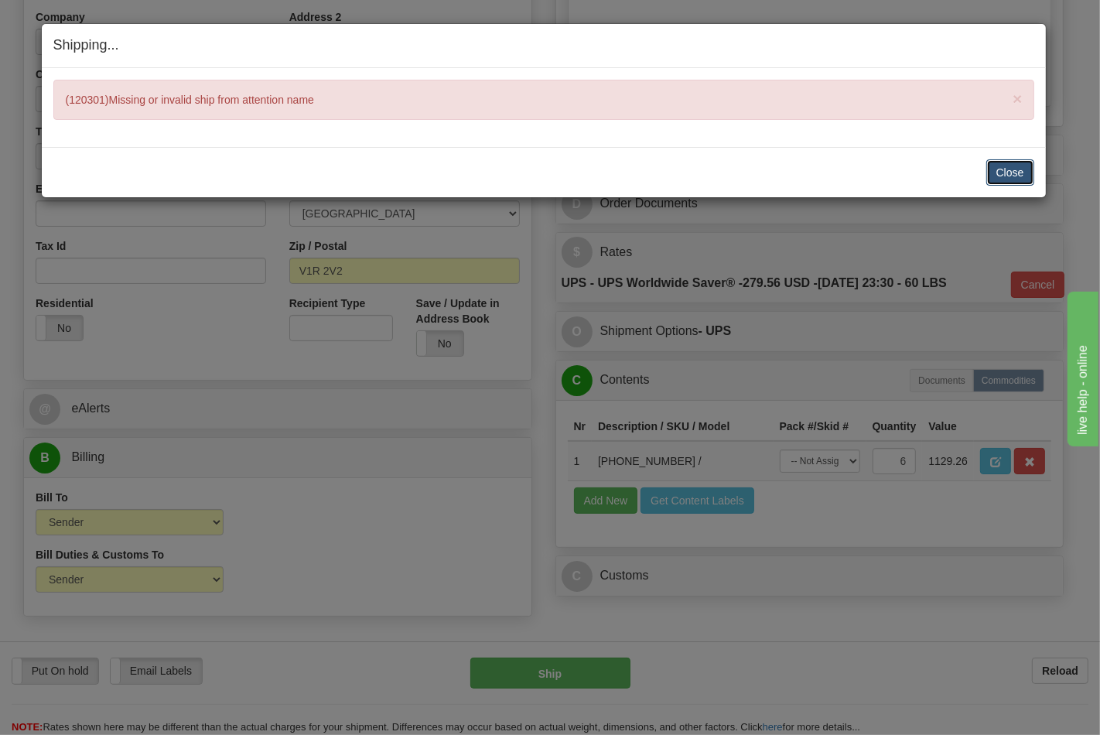
click at [998, 171] on button "Close" at bounding box center [1010, 172] width 48 height 26
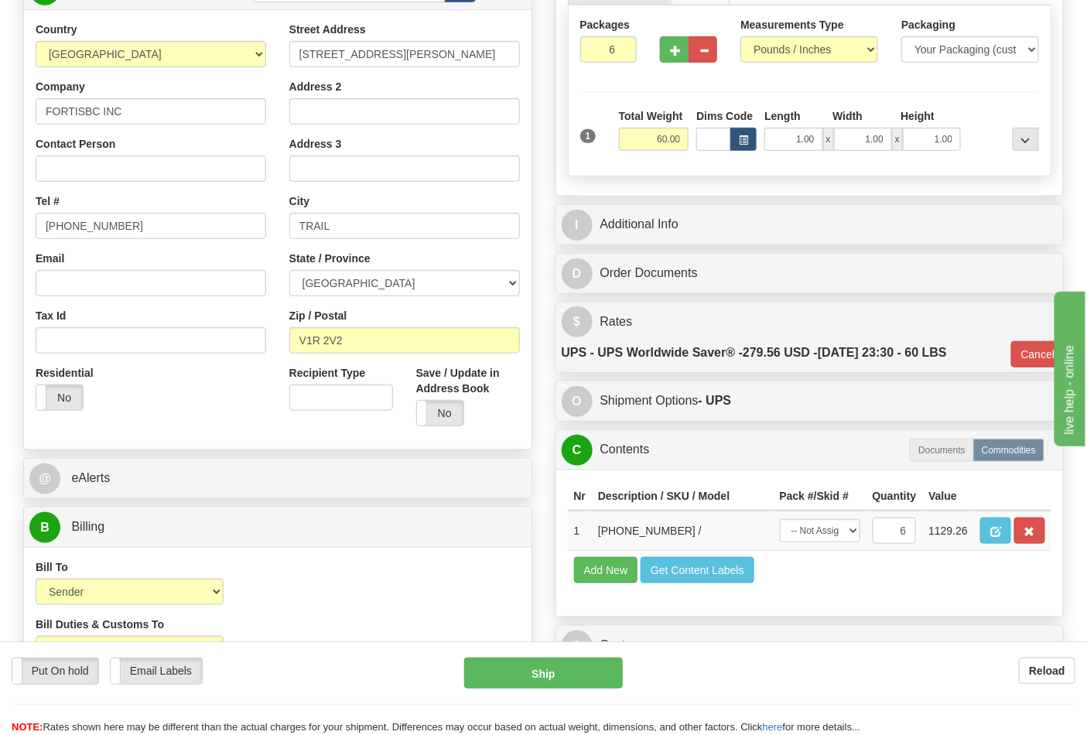
scroll to position [0, 0]
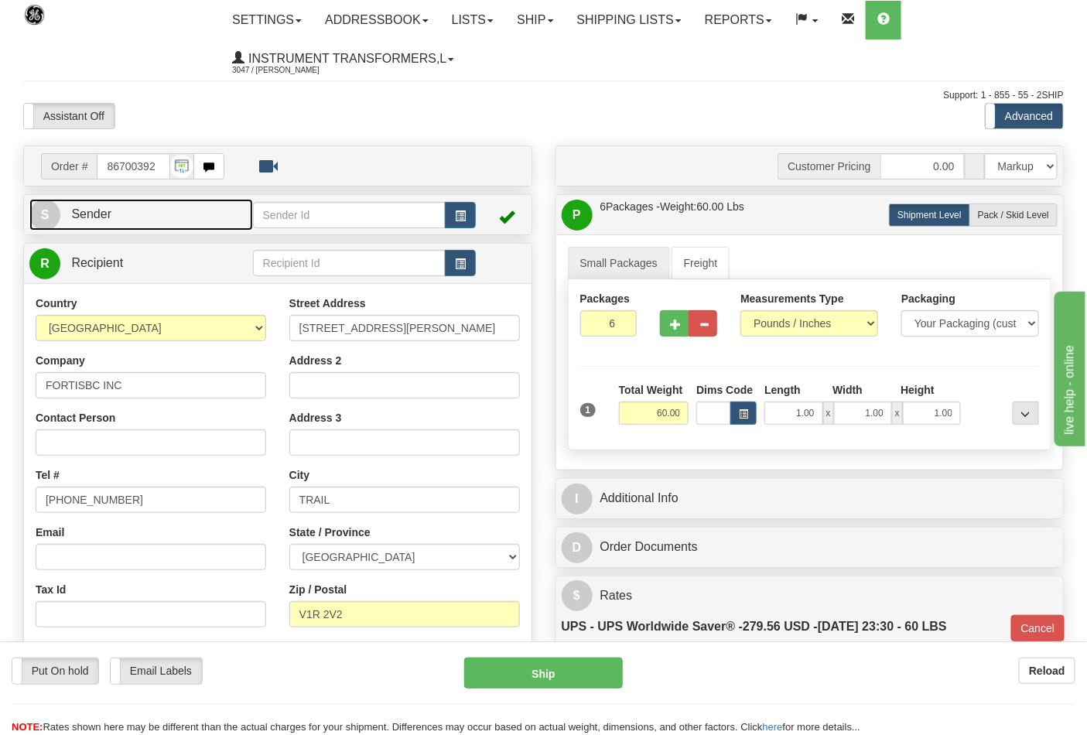
click at [163, 213] on link "S Sender" at bounding box center [141, 215] width 224 height 32
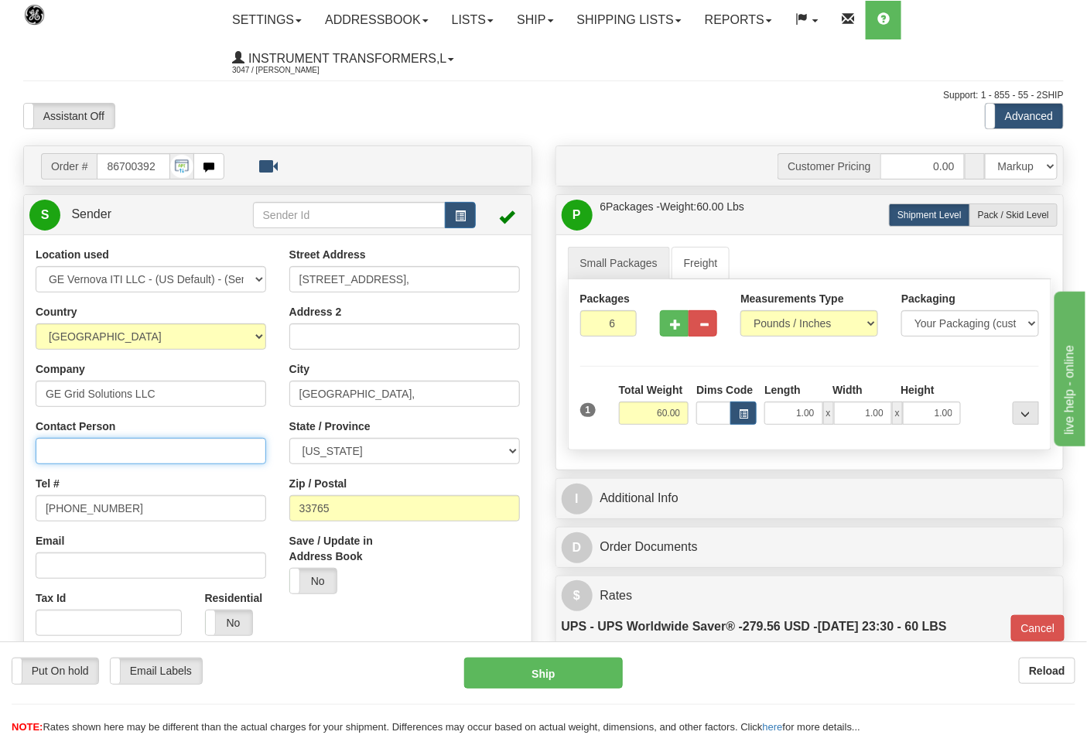
click at [118, 456] on input "Contact Person" at bounding box center [151, 451] width 231 height 26
click at [104, 447] on input "Contact Person" at bounding box center [151, 451] width 231 height 26
type input "Nephtali Linares"
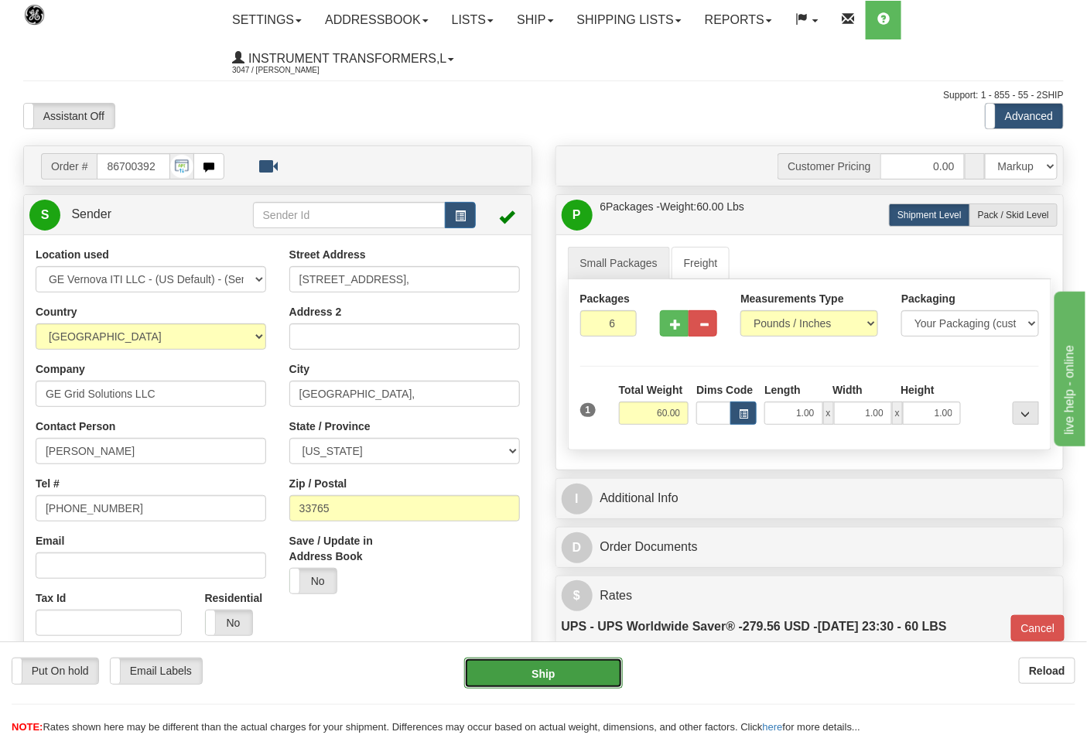
click at [495, 671] on button "Ship" at bounding box center [543, 672] width 158 height 31
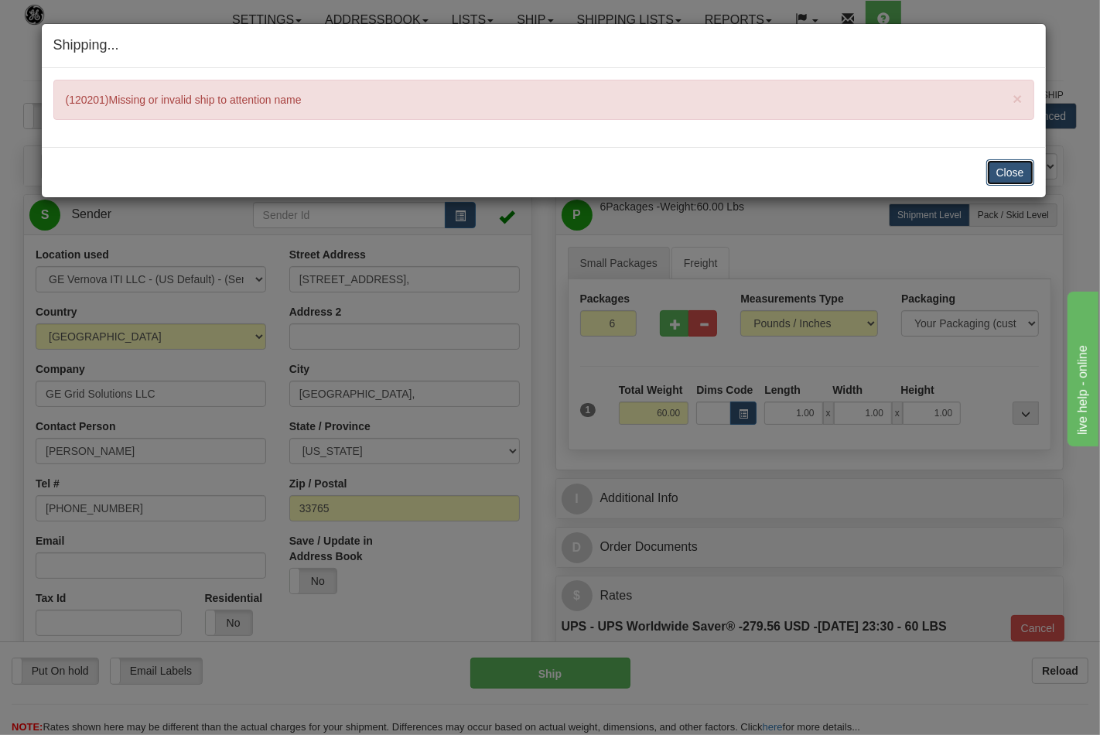
click at [1023, 175] on button "Close" at bounding box center [1010, 172] width 48 height 26
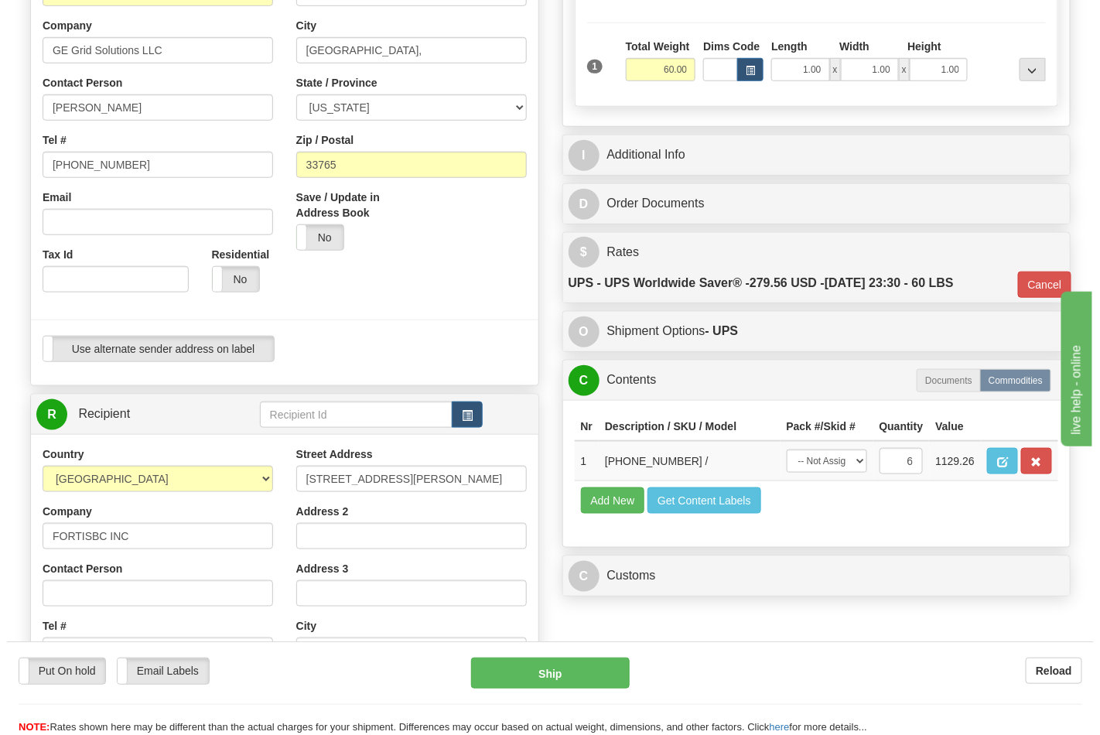
scroll to position [429, 0]
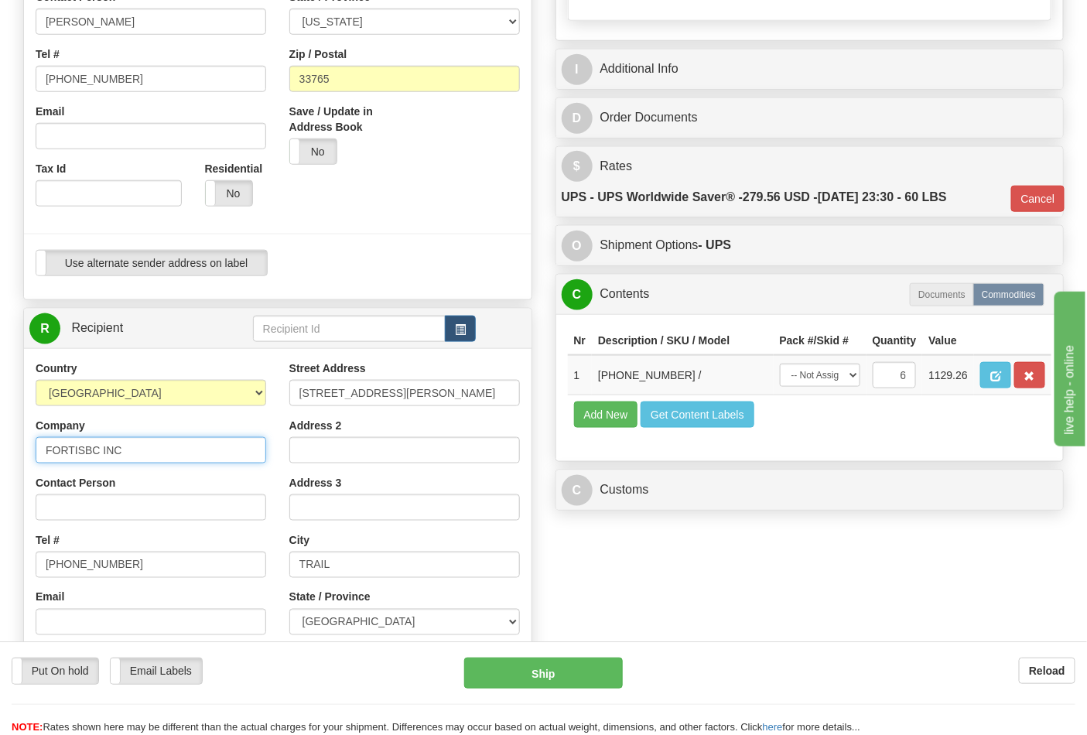
drag, startPoint x: 137, startPoint y: 453, endPoint x: 129, endPoint y: 452, distance: 7.9
click at [129, 452] on input "FORTISBC INC" at bounding box center [151, 450] width 231 height 26
click at [52, 514] on input "Contact Person" at bounding box center [151, 507] width 231 height 26
type input "F"
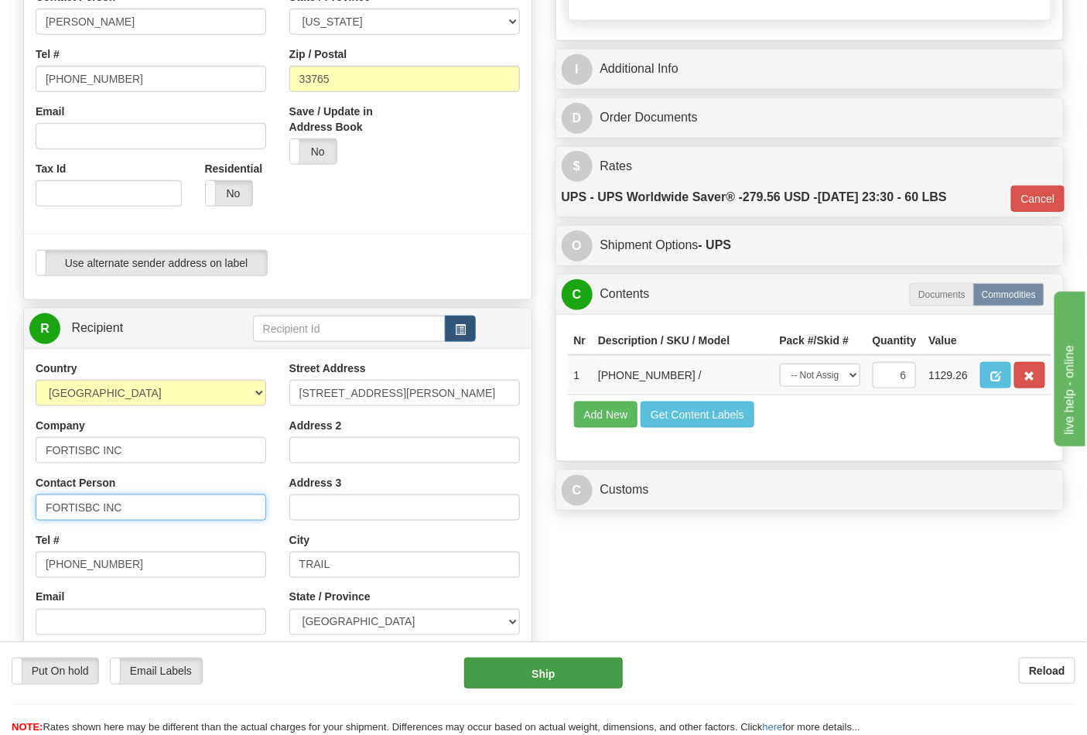
type input "FORTISBC INC"
click at [509, 663] on button "Ship" at bounding box center [543, 672] width 158 height 31
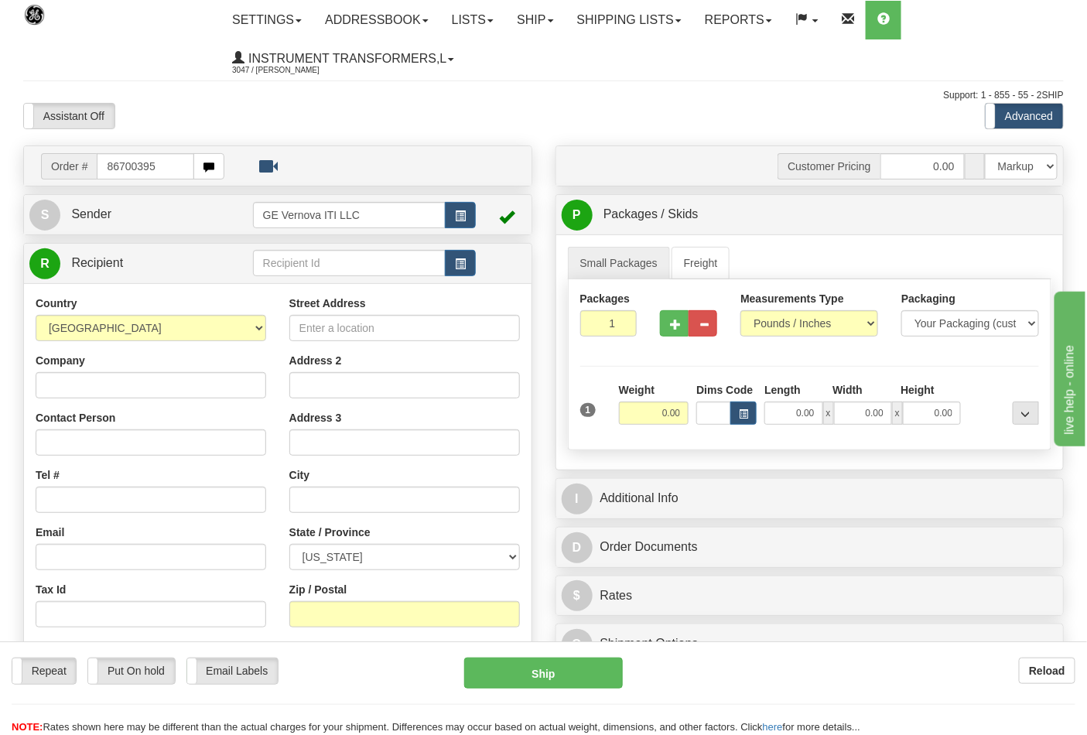
type input "86700395"
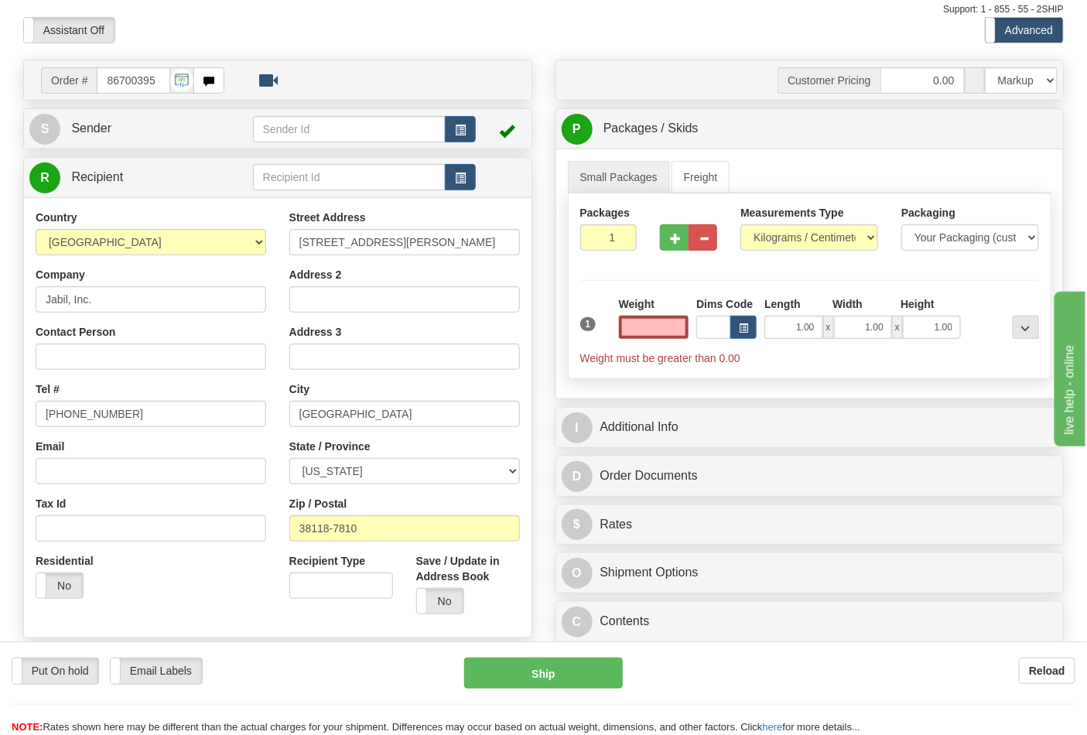
scroll to position [172, 0]
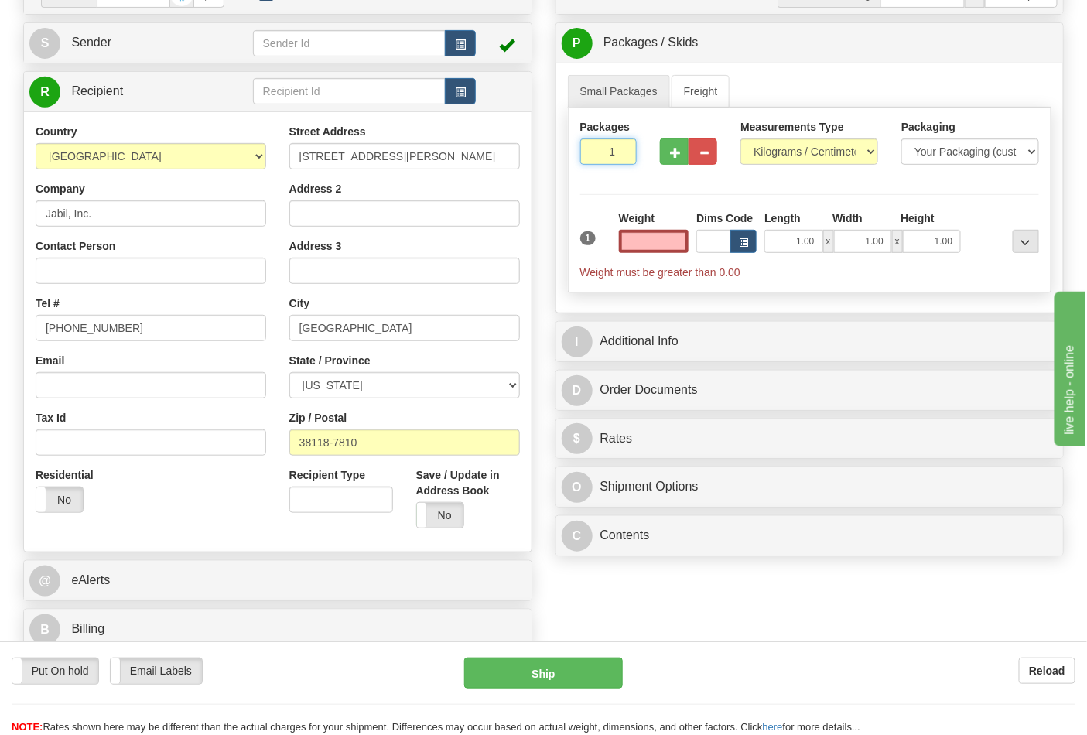
type input "0"
type input "0.00"
click at [622, 153] on input "0" at bounding box center [608, 151] width 57 height 26
click at [621, 149] on input "0" at bounding box center [608, 151] width 57 height 26
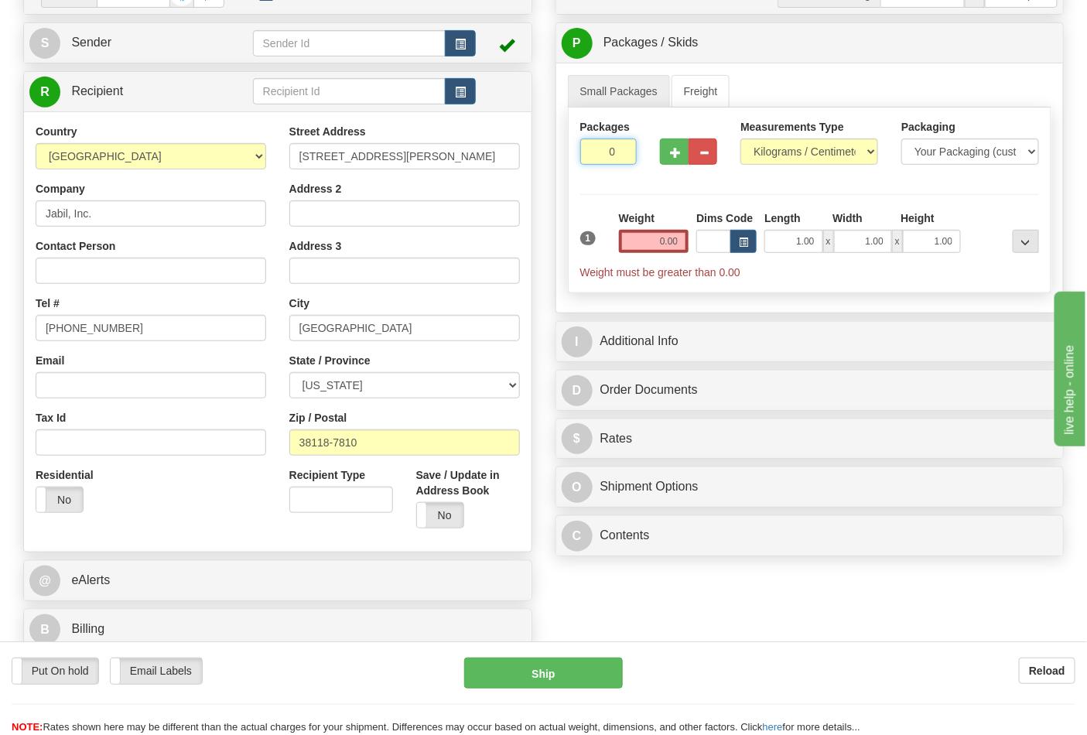
click at [621, 149] on input "0" at bounding box center [608, 151] width 57 height 26
click at [670, 148] on span "button" at bounding box center [675, 153] width 11 height 10
click at [674, 148] on span "button" at bounding box center [675, 153] width 11 height 10
type input "3"
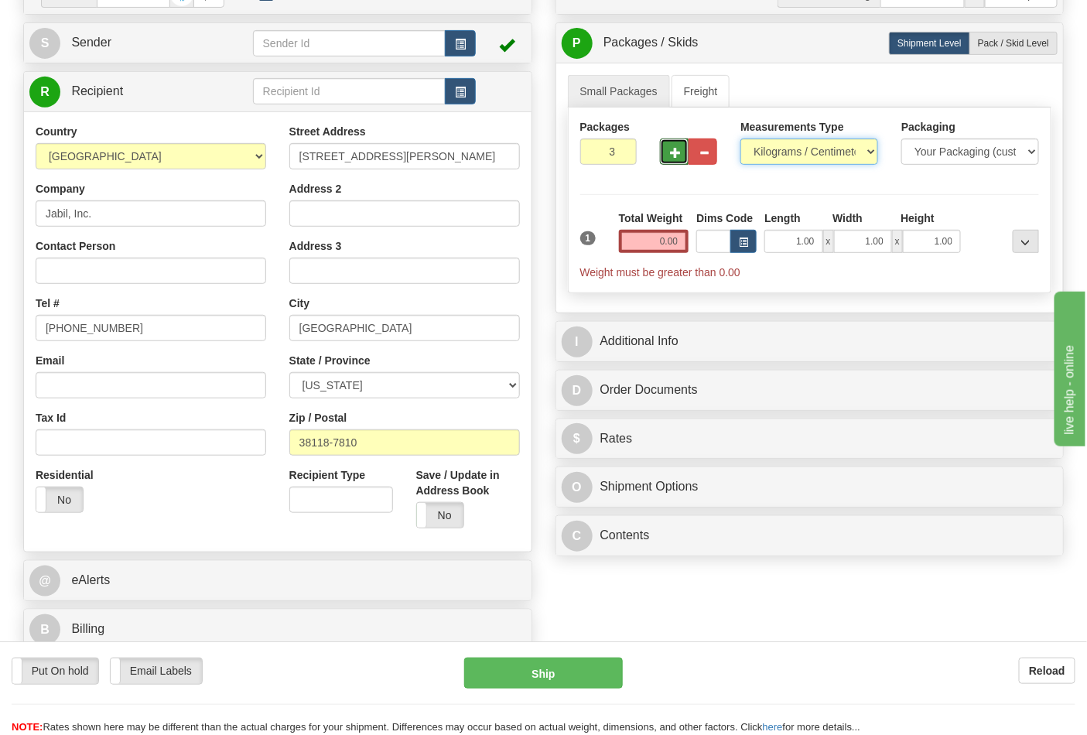
click at [798, 152] on select "Pounds / Inches Kilograms / Centimeters" at bounding box center [809, 151] width 138 height 26
select select "0"
click at [740, 139] on select "Pounds / Inches Kilograms / Centimeters" at bounding box center [809, 151] width 138 height 26
click at [1016, 45] on span "Pack / Skid Level" at bounding box center [1013, 43] width 71 height 11
radio input "true"
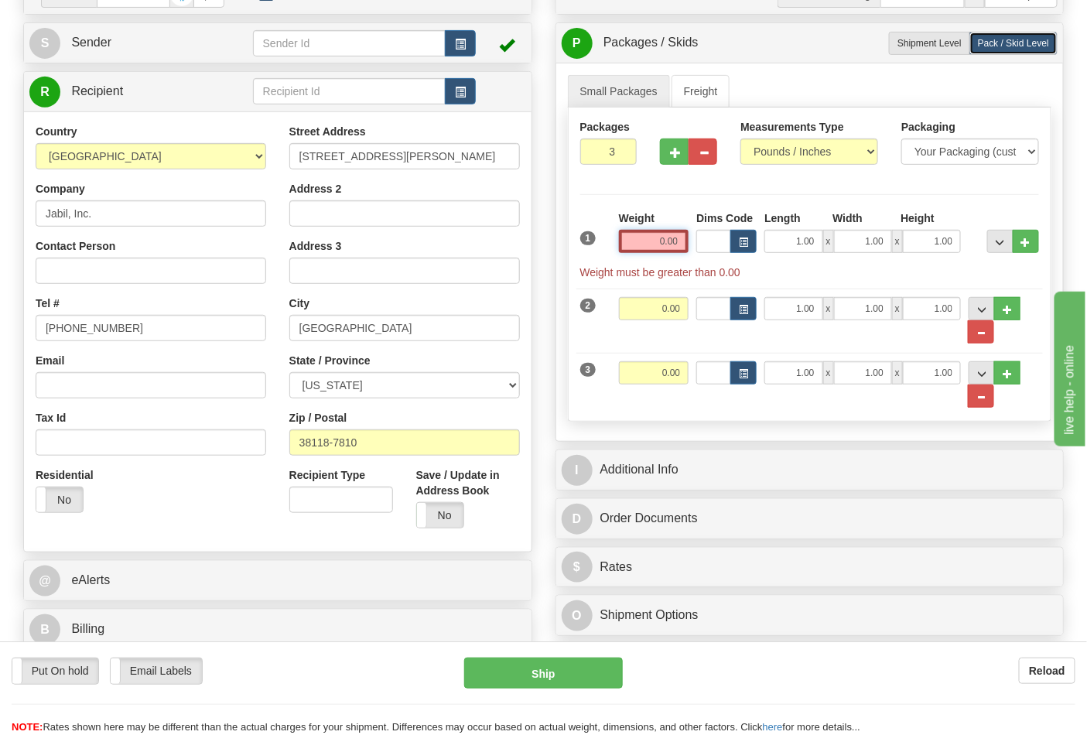
click at [647, 241] on input "0.00" at bounding box center [654, 241] width 70 height 23
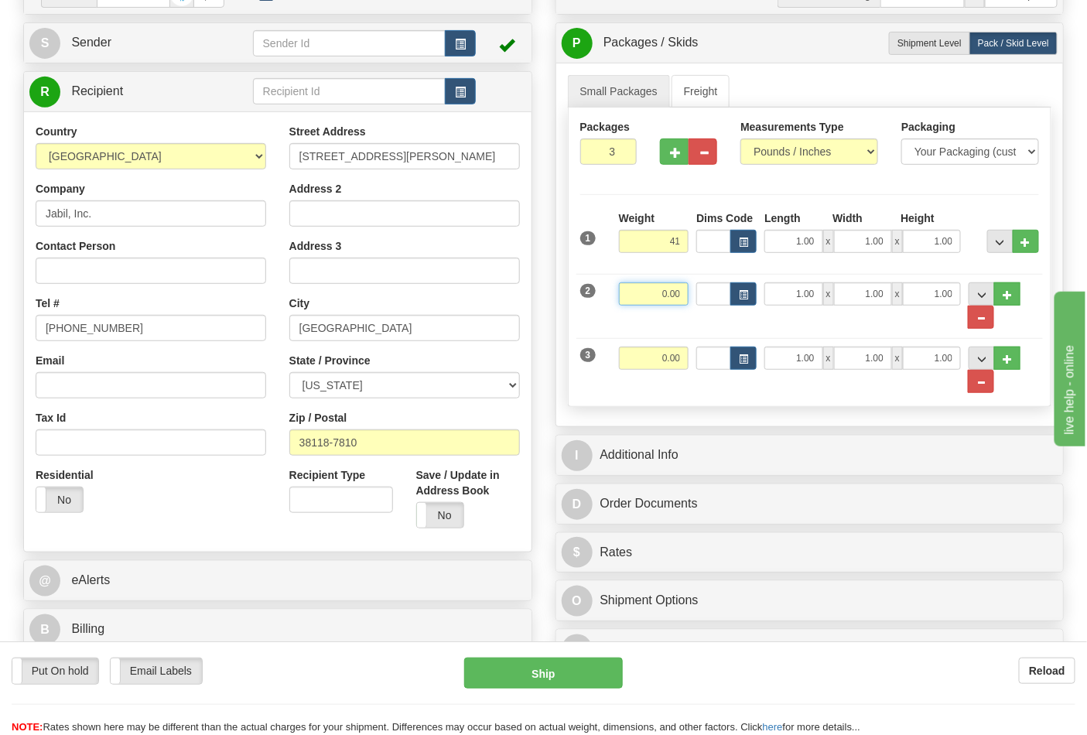
type input "41.00"
click at [678, 295] on input "0.00" at bounding box center [654, 293] width 70 height 23
type input "41.00"
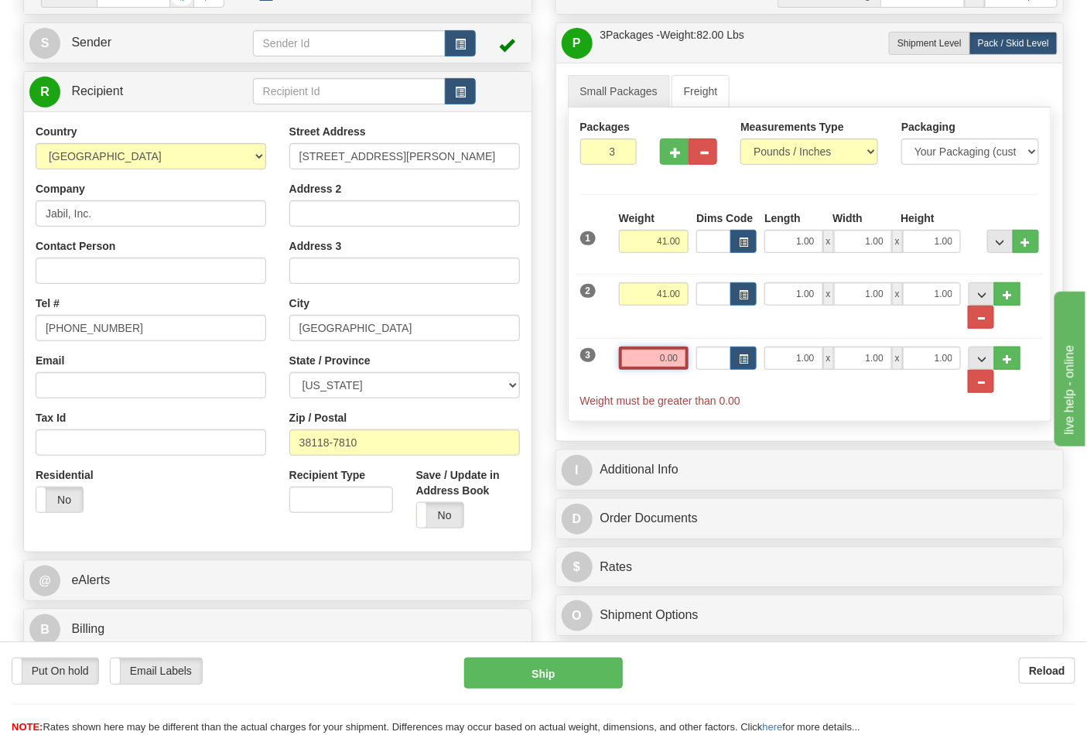
click at [670, 362] on input "0.00" at bounding box center [654, 358] width 70 height 23
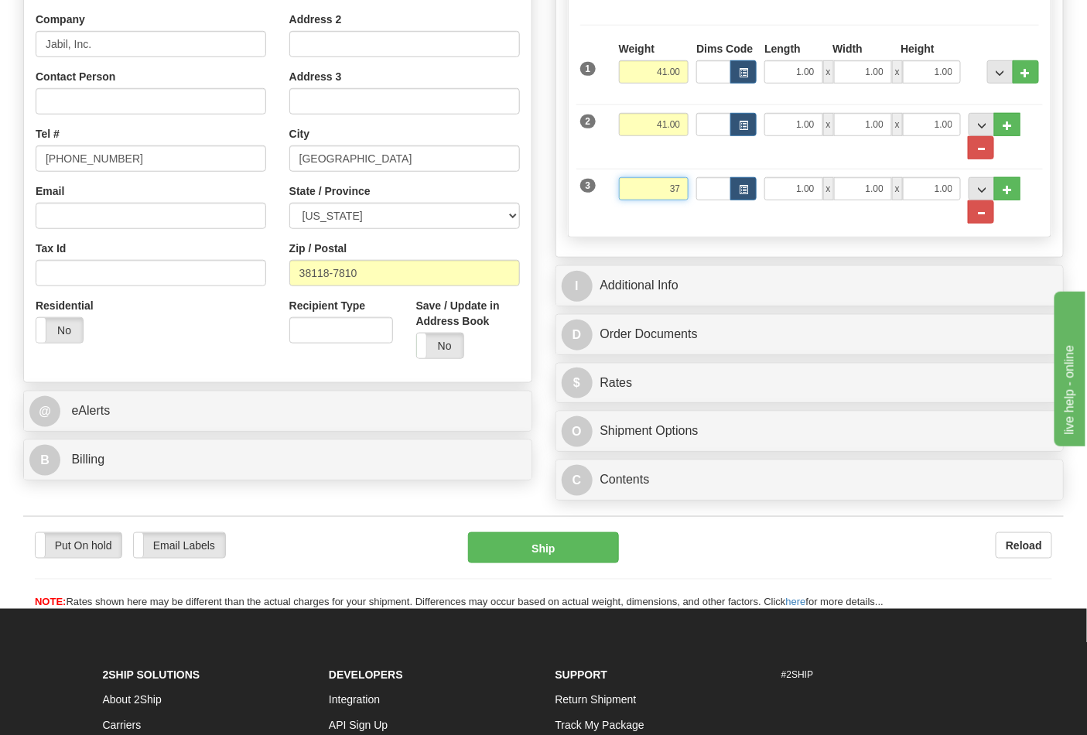
scroll to position [343, 0]
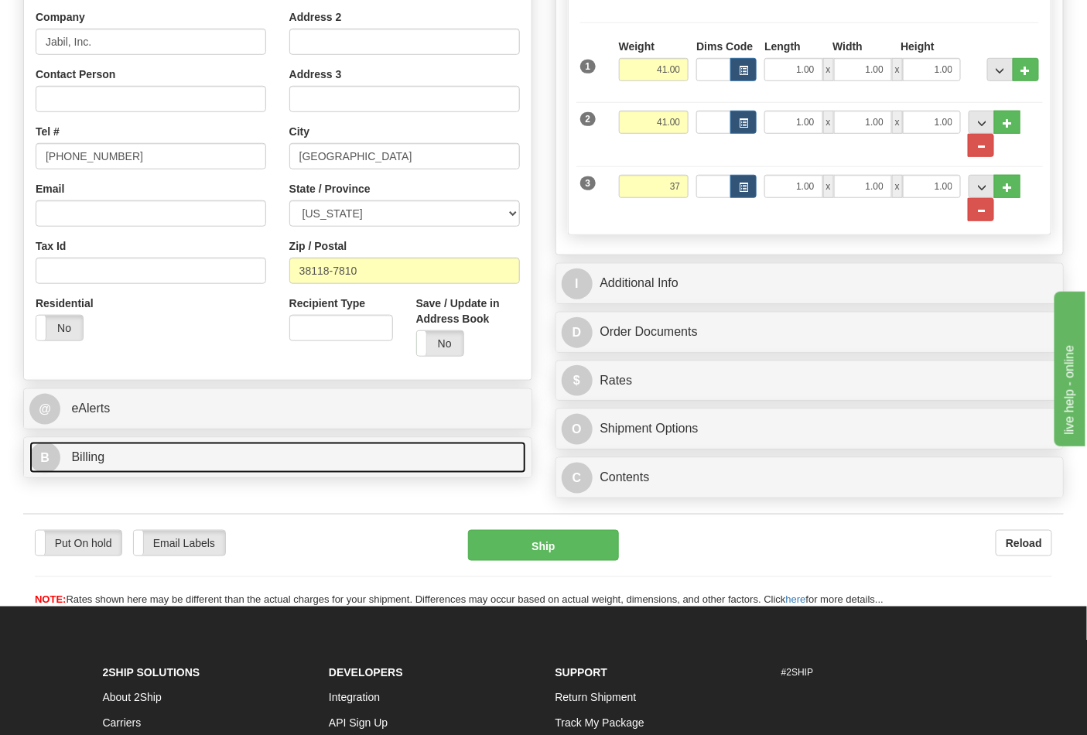
type input "37.00"
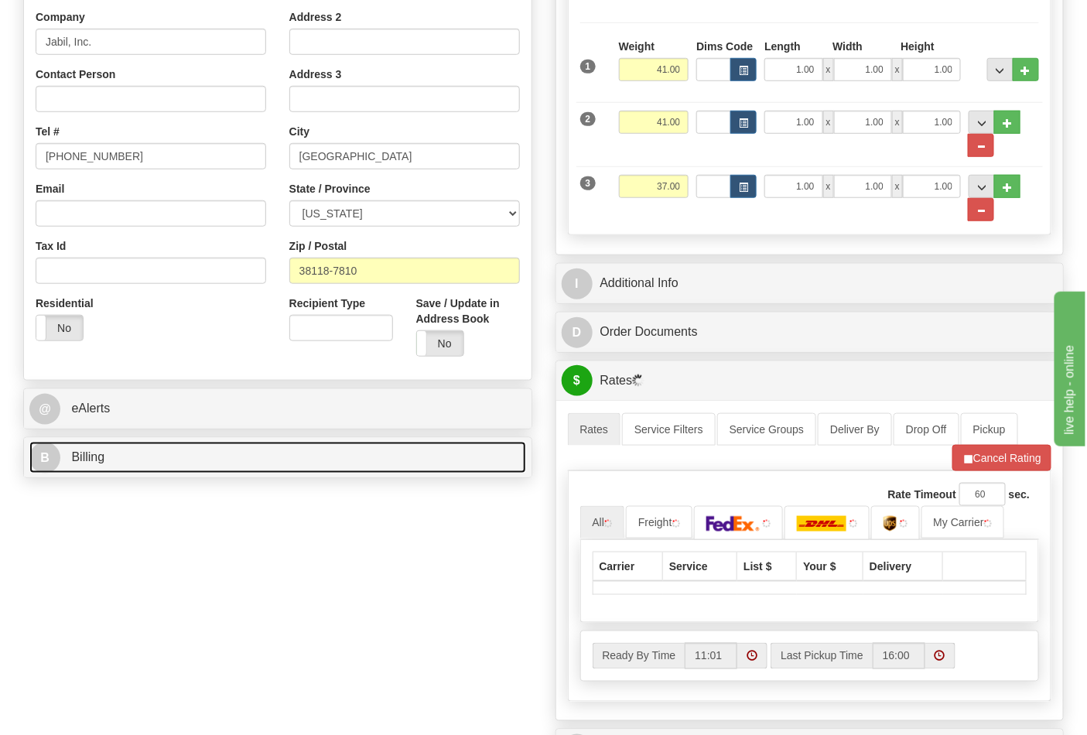
click at [176, 466] on link "B Billing" at bounding box center [277, 458] width 497 height 32
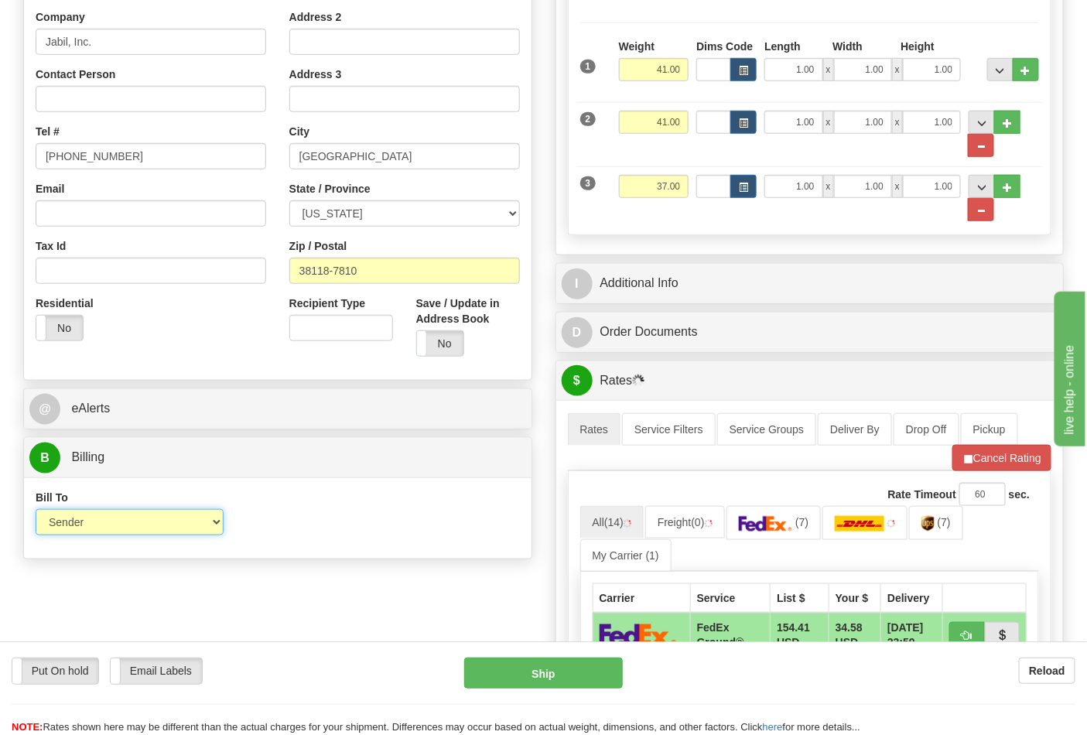
click at [213, 523] on select "Sender Recipient Third Party Collect" at bounding box center [130, 522] width 188 height 26
select select "2"
click at [36, 511] on select "Sender Recipient Third Party Collect" at bounding box center [130, 522] width 188 height 26
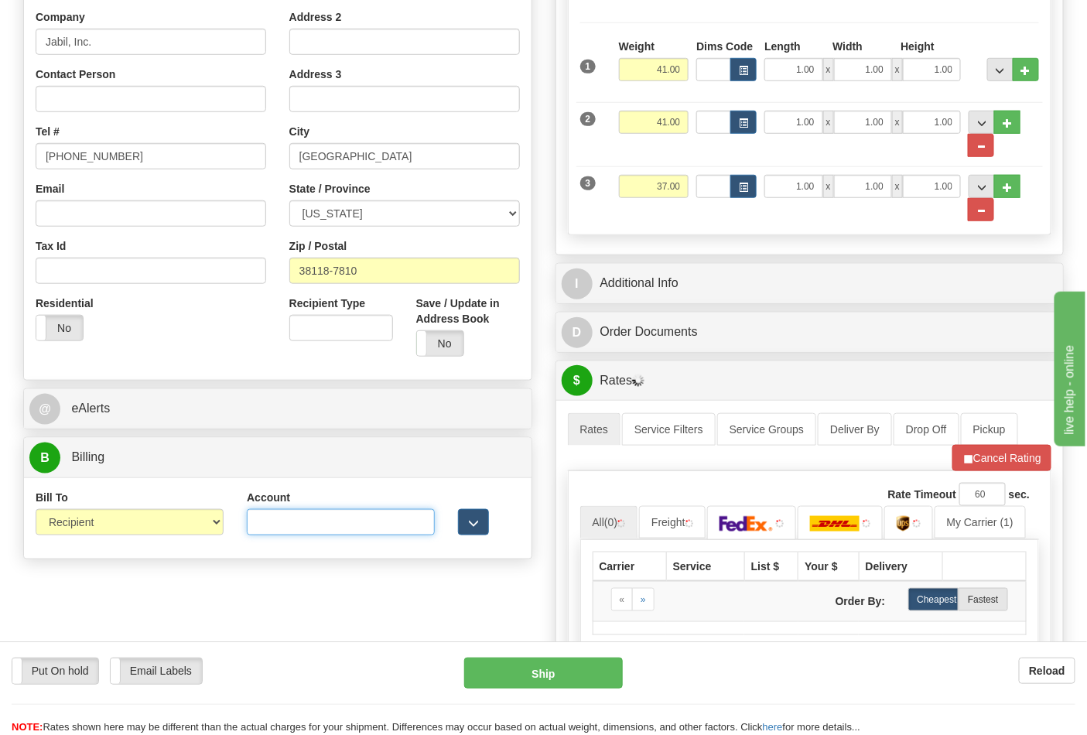
click at [267, 517] on input "Account" at bounding box center [341, 522] width 188 height 26
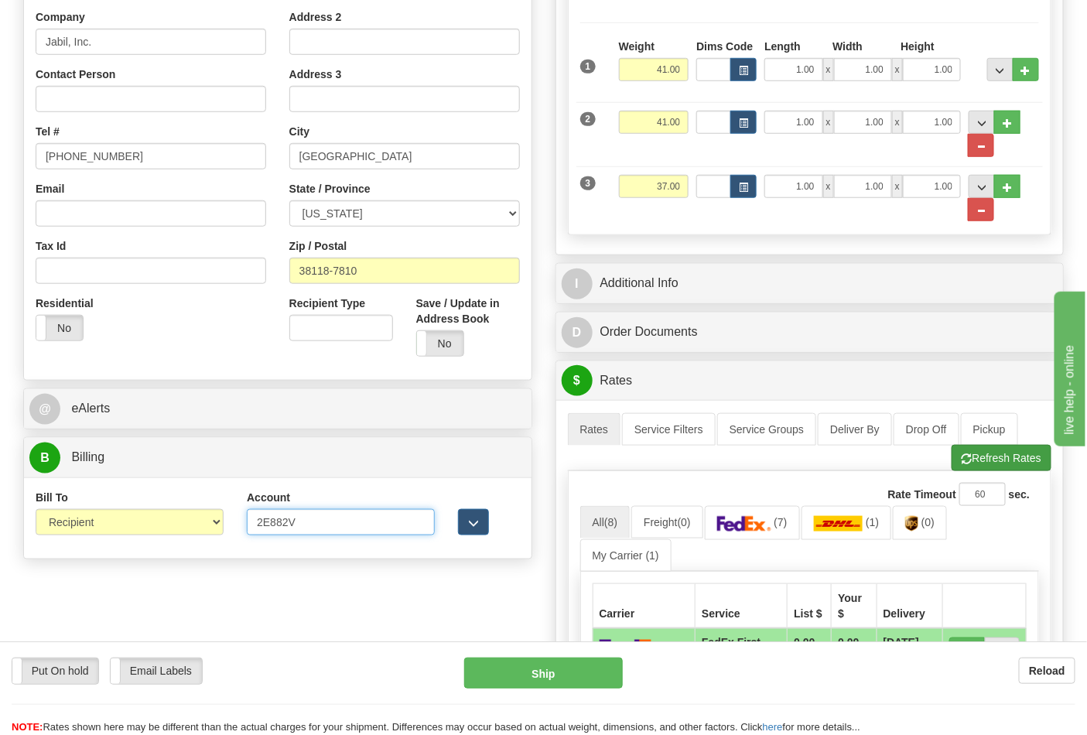
type input "2E882V"
click at [1008, 463] on button "Refresh Rates" at bounding box center [1001, 458] width 100 height 26
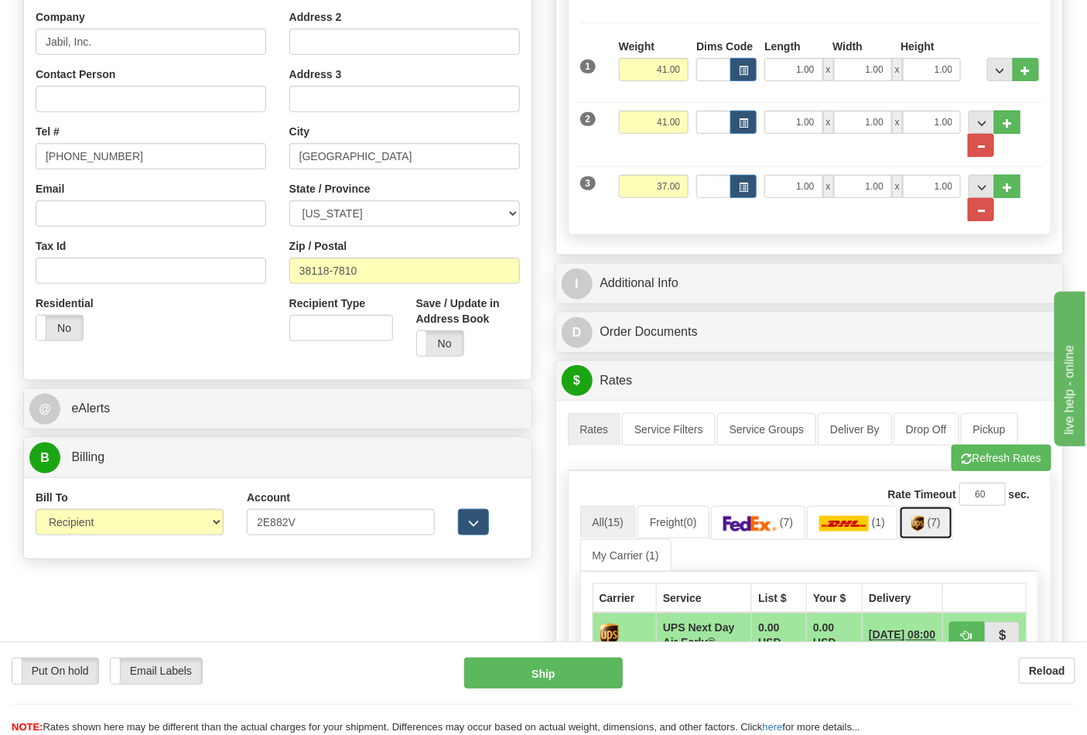
click at [917, 523] on link "(7)" at bounding box center [926, 522] width 54 height 33
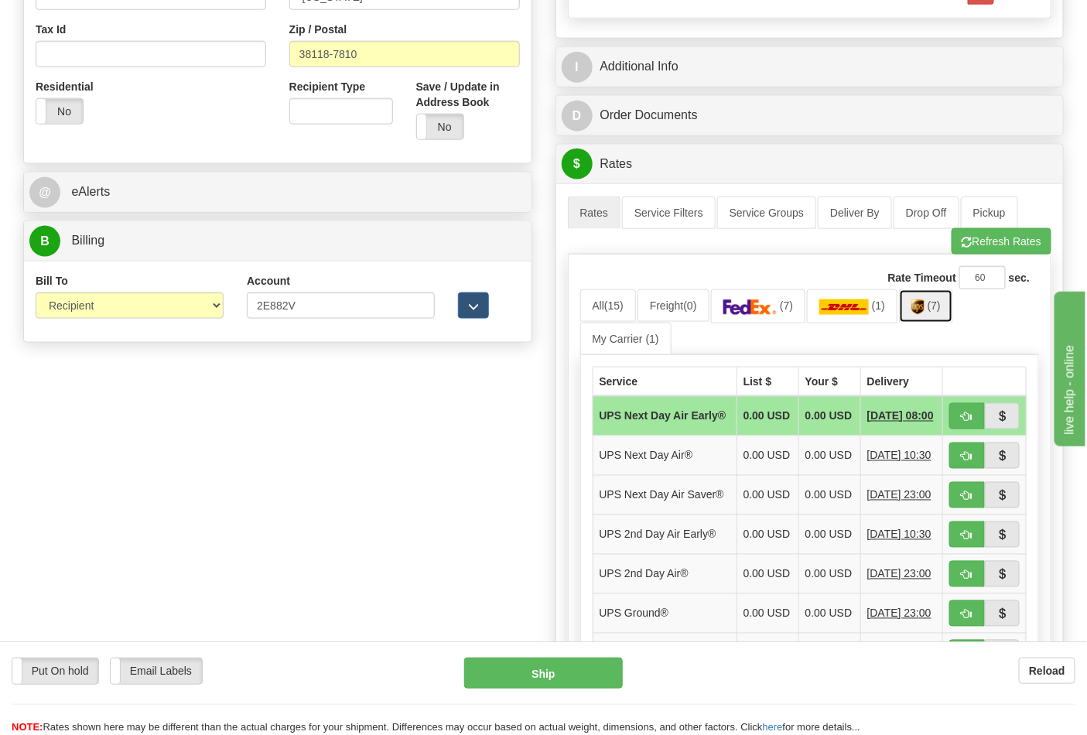
scroll to position [601, 0]
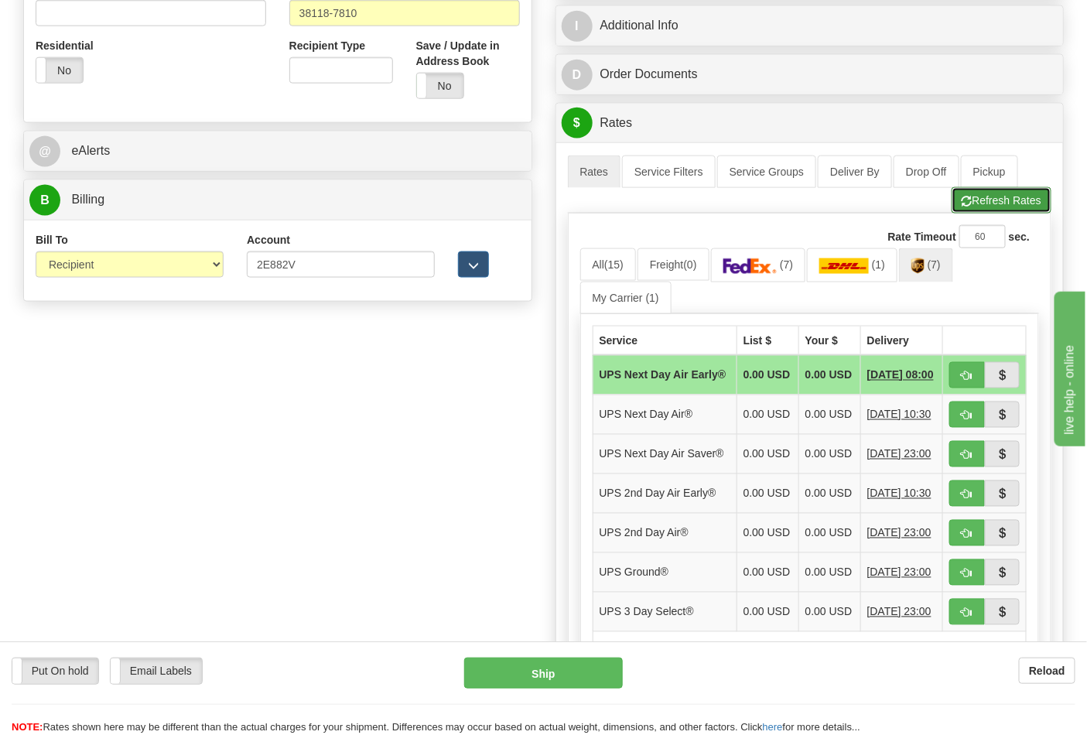
click at [977, 204] on button "Refresh Rates" at bounding box center [1001, 200] width 100 height 26
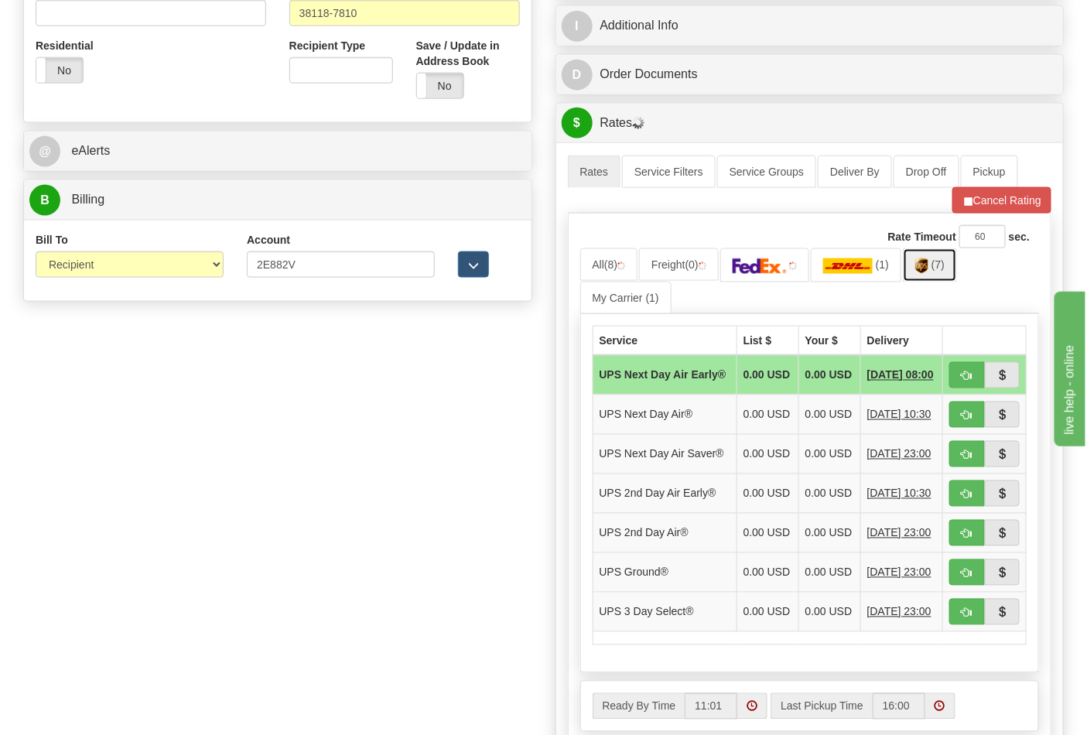
click at [928, 274] on img at bounding box center [921, 265] width 13 height 15
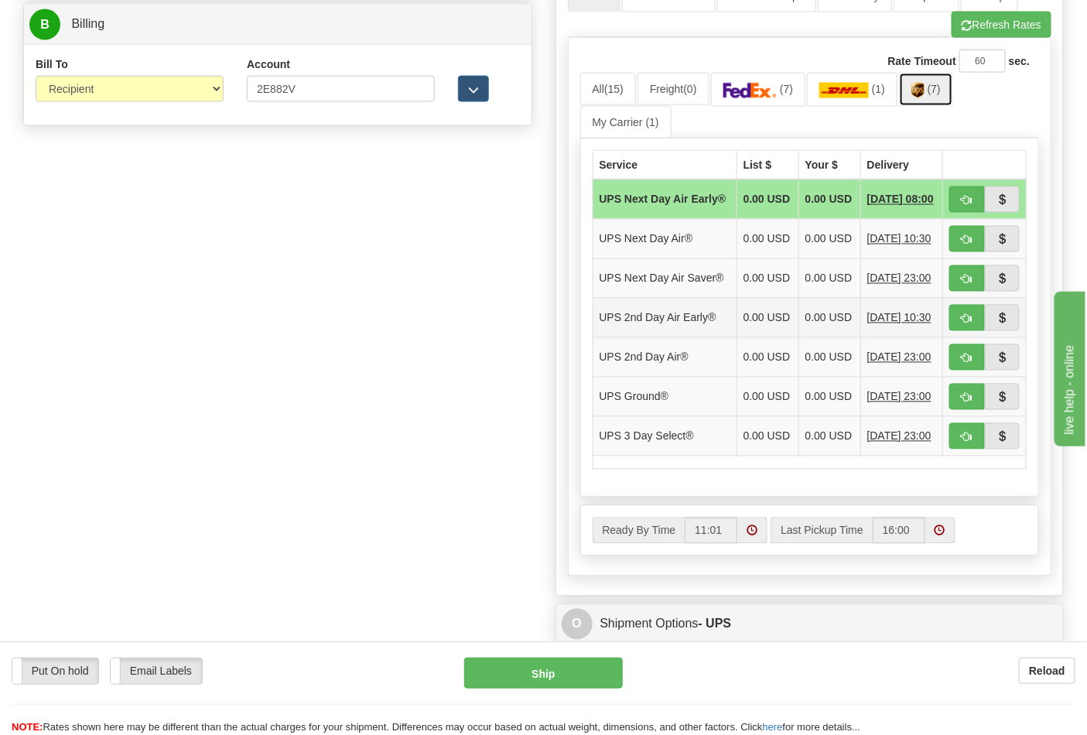
scroll to position [859, 0]
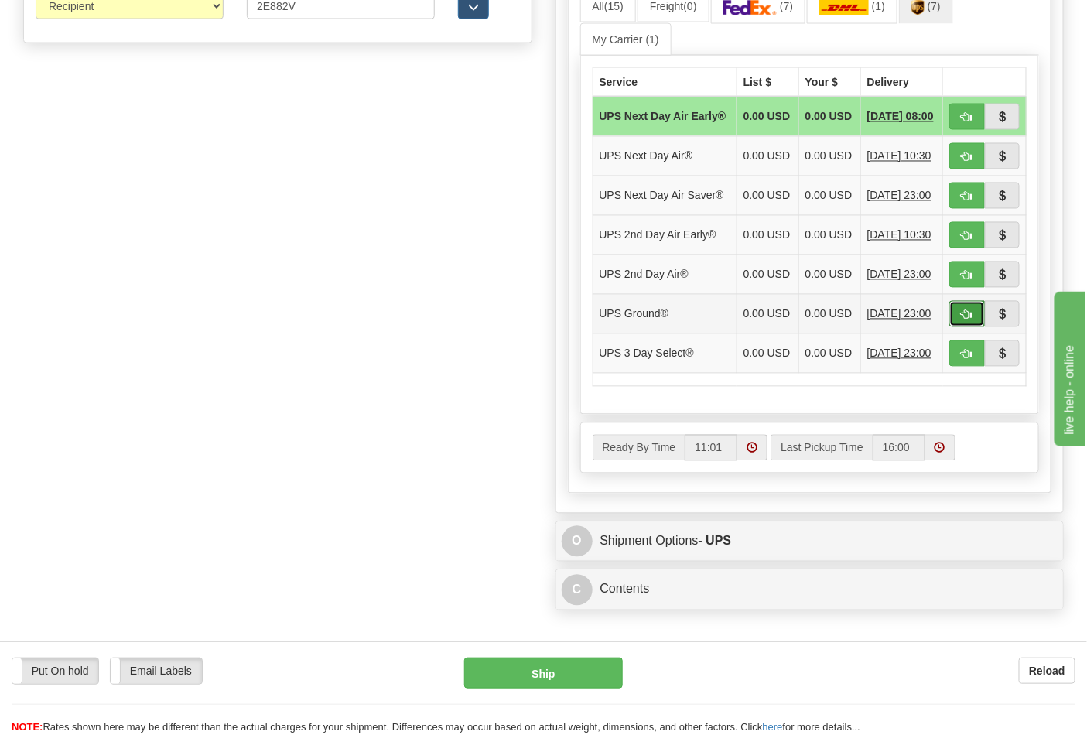
click at [965, 320] on span "button" at bounding box center [966, 315] width 11 height 10
type input "03"
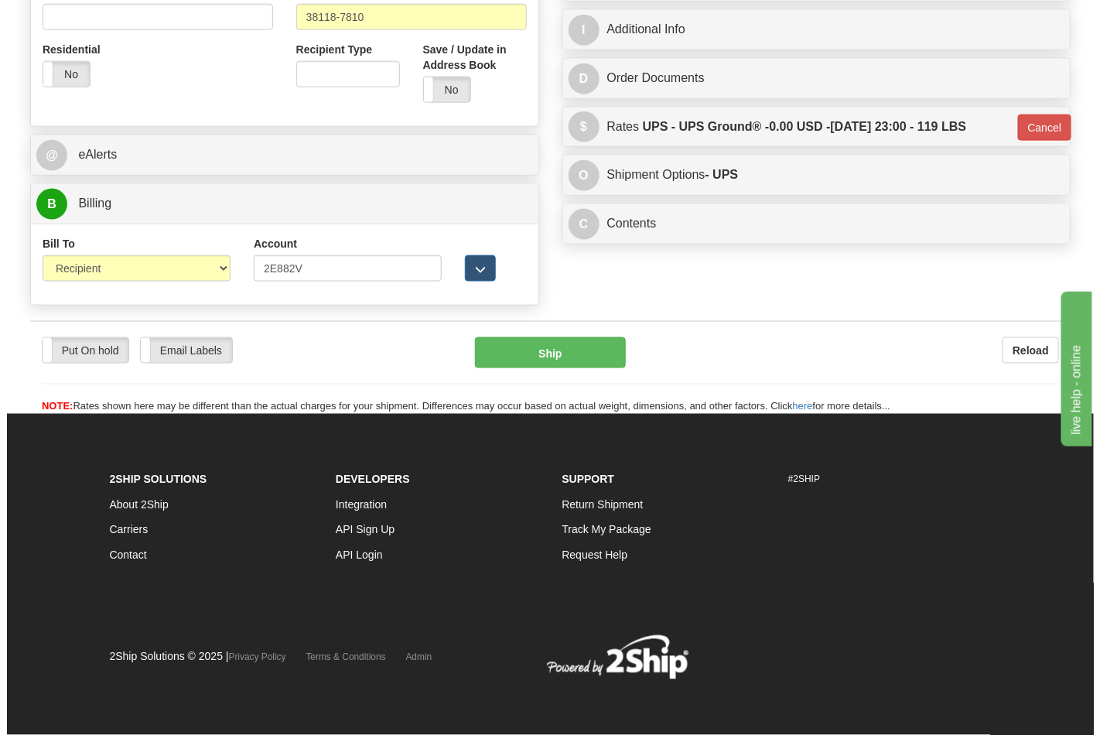
scroll to position [599, 0]
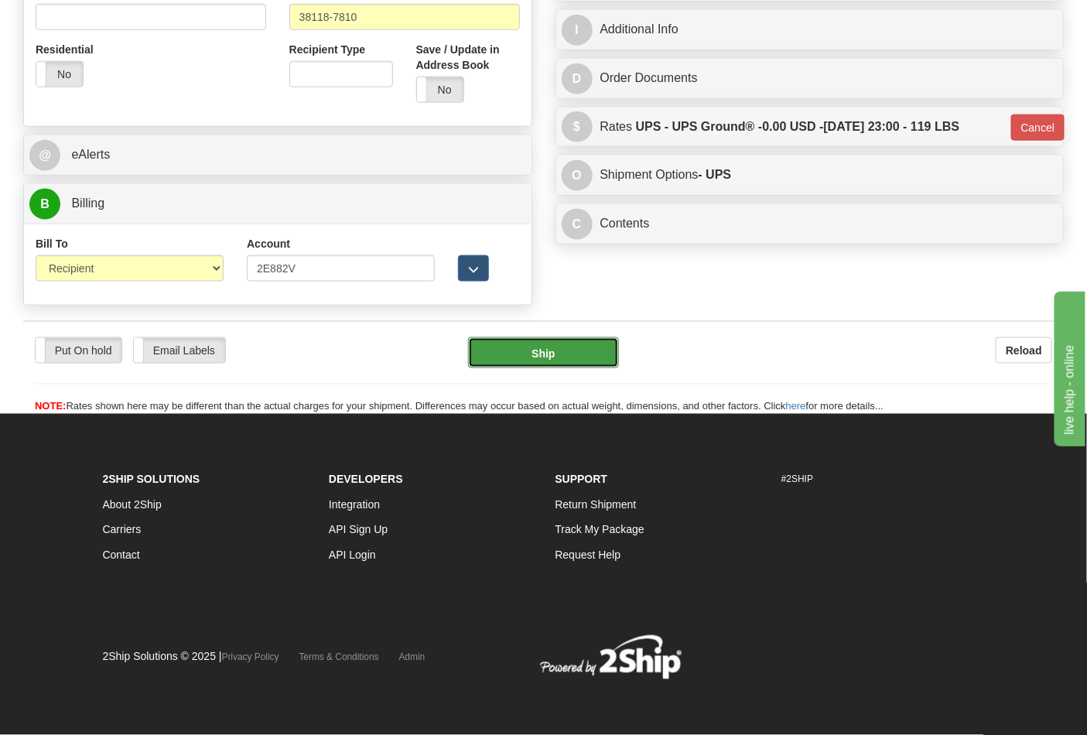
click at [569, 357] on button "Ship" at bounding box center [543, 352] width 150 height 31
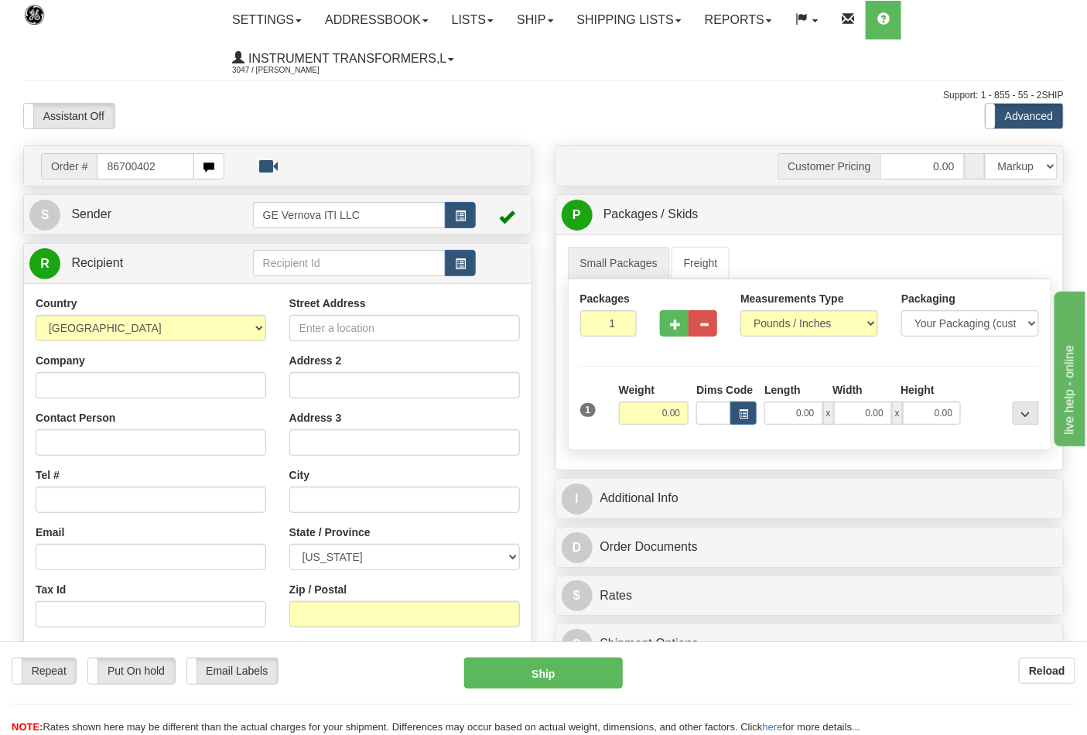
type input "86700402"
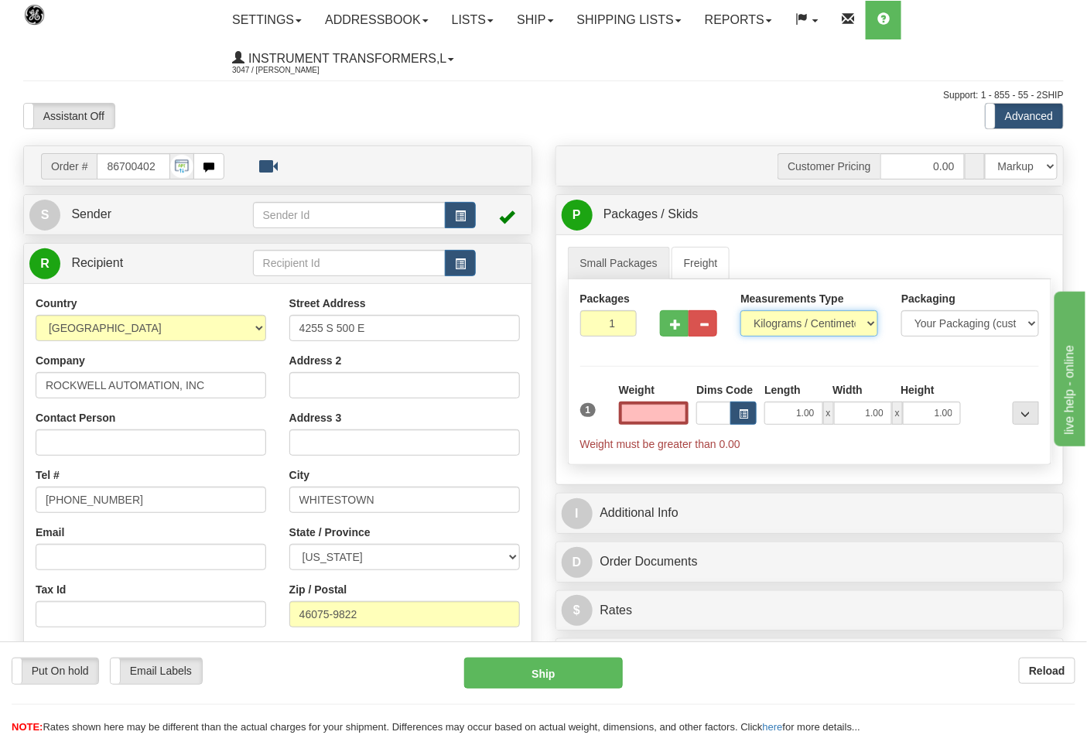
type input "0.00"
click at [830, 325] on select "Pounds / Inches Kilograms / Centimeters" at bounding box center [809, 323] width 138 height 26
select select "0"
click at [740, 311] on select "Pounds / Inches Kilograms / Centimeters" at bounding box center [809, 323] width 138 height 26
click at [661, 412] on input "0.00" at bounding box center [654, 412] width 70 height 23
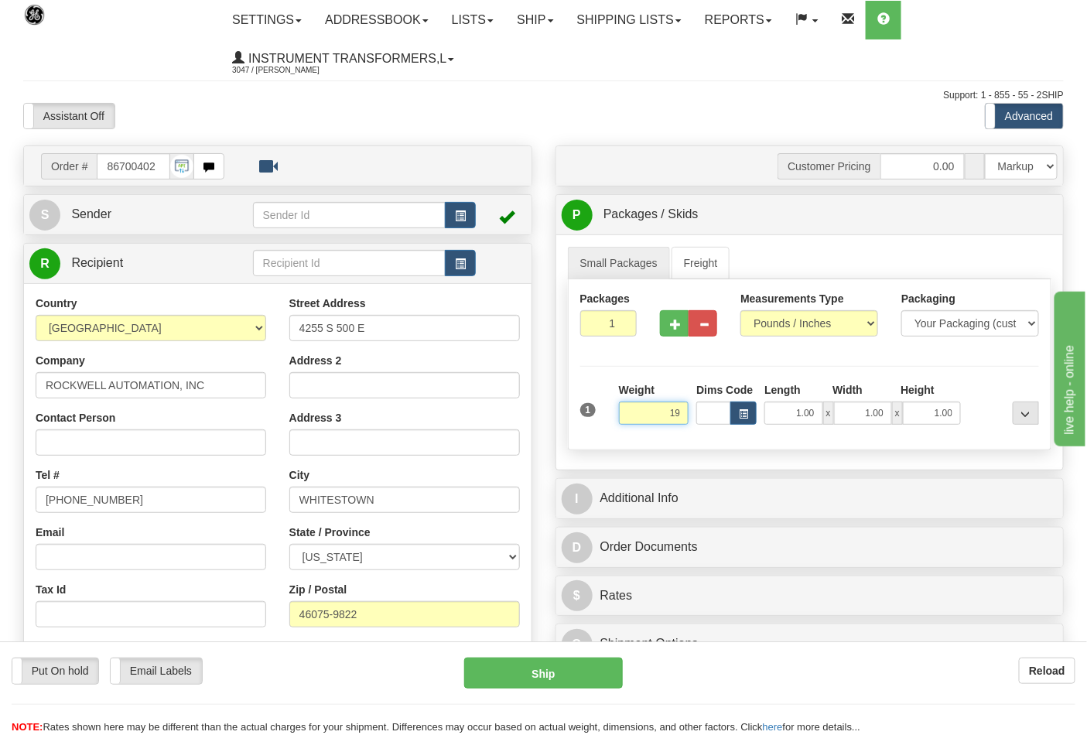
click button "Delete" at bounding box center [0, 0] width 0 height 0
type input "19.00"
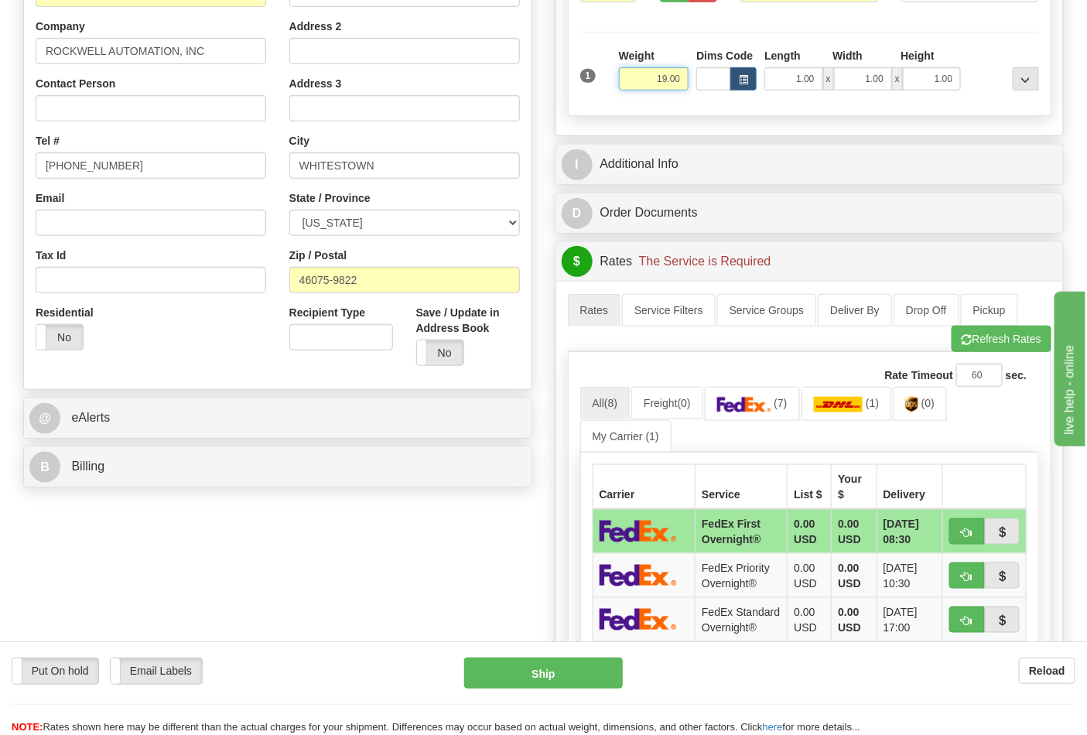
scroll to position [343, 0]
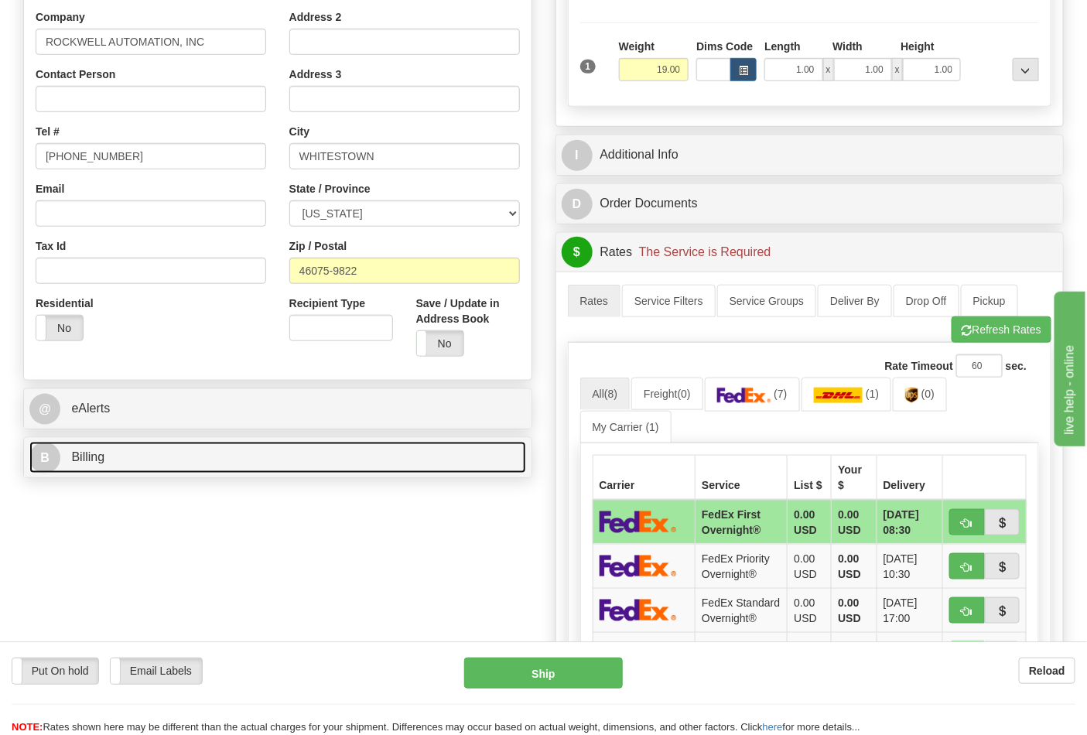
click at [203, 456] on link "B Billing" at bounding box center [277, 458] width 497 height 32
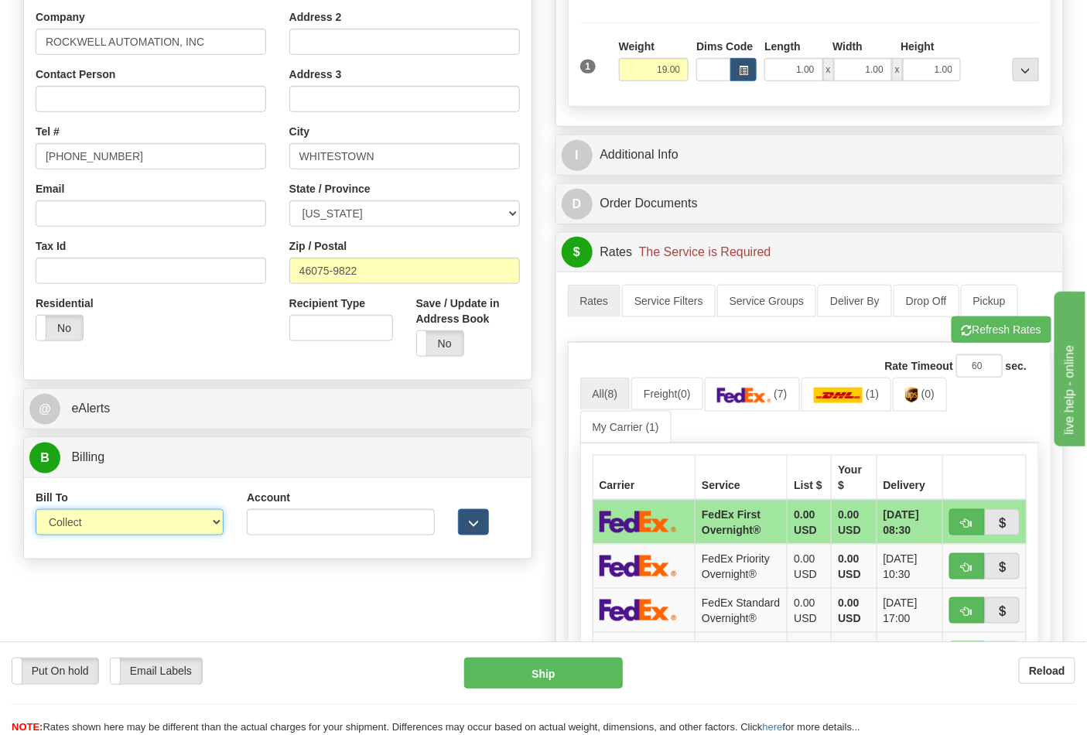
click at [200, 516] on select "Sender Recipient Third Party Collect" at bounding box center [130, 522] width 188 height 26
select select "2"
click at [36, 511] on select "Sender Recipient Third Party Collect" at bounding box center [130, 522] width 188 height 26
click at [282, 519] on input "Account" at bounding box center [341, 522] width 188 height 26
paste input "587102"
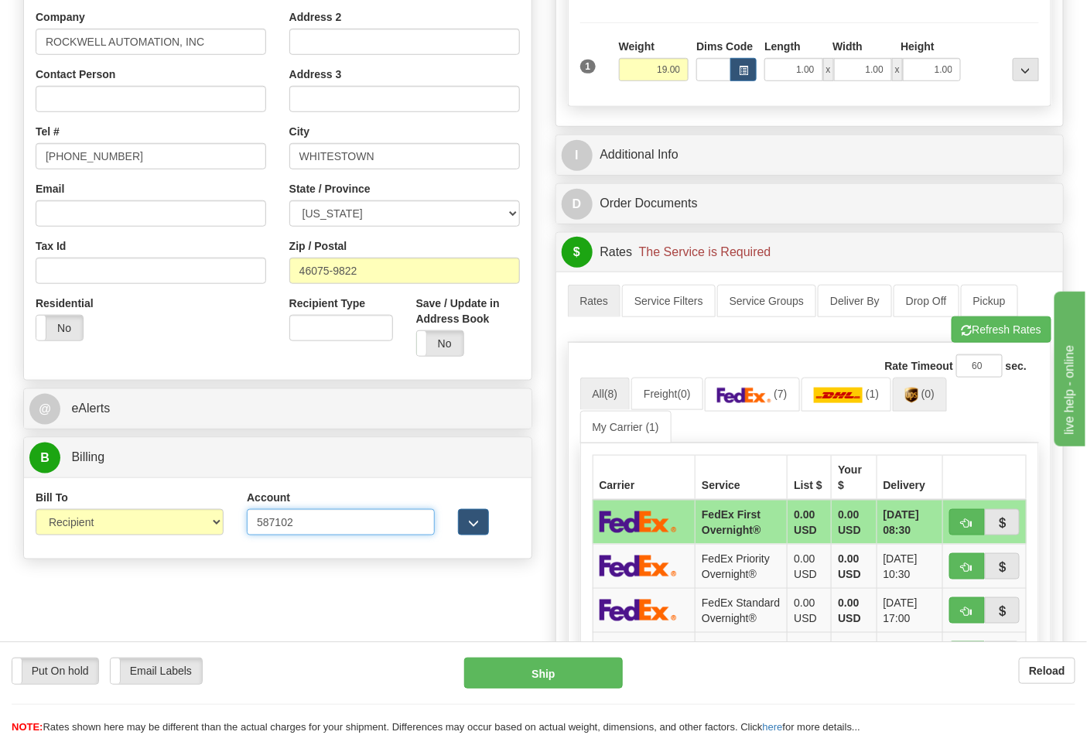
type input "587102"
click at [918, 400] on img at bounding box center [911, 395] width 13 height 15
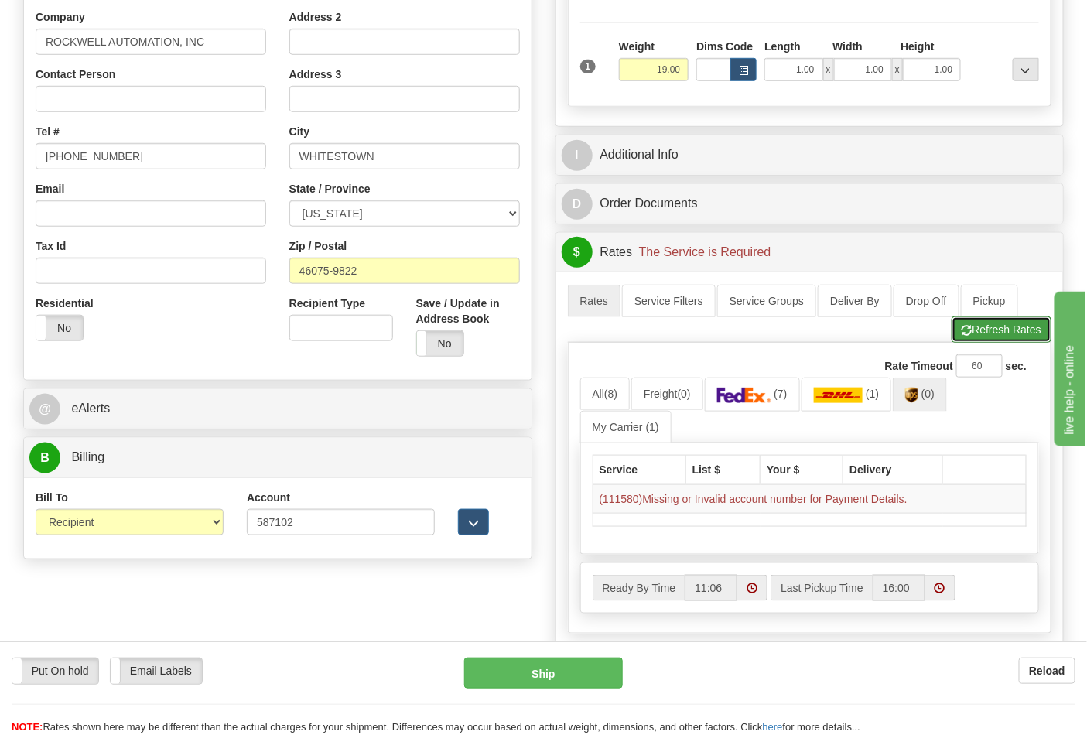
click at [988, 334] on button "Refresh Rates" at bounding box center [1001, 329] width 100 height 26
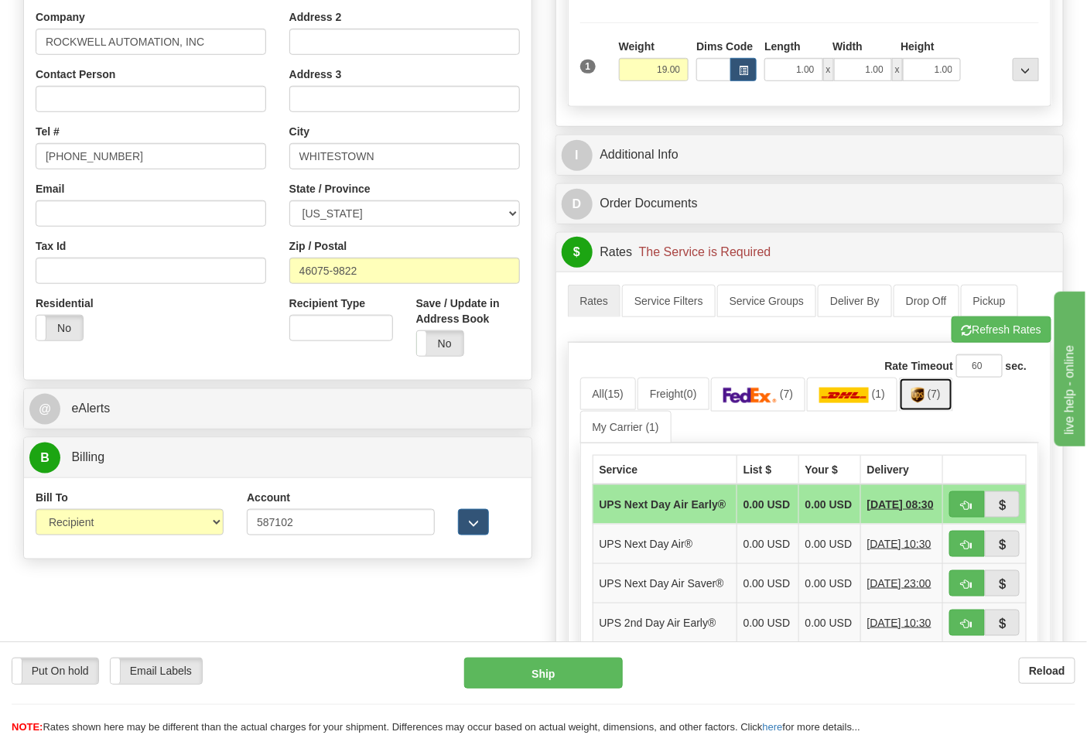
click at [922, 398] on img at bounding box center [917, 395] width 13 height 15
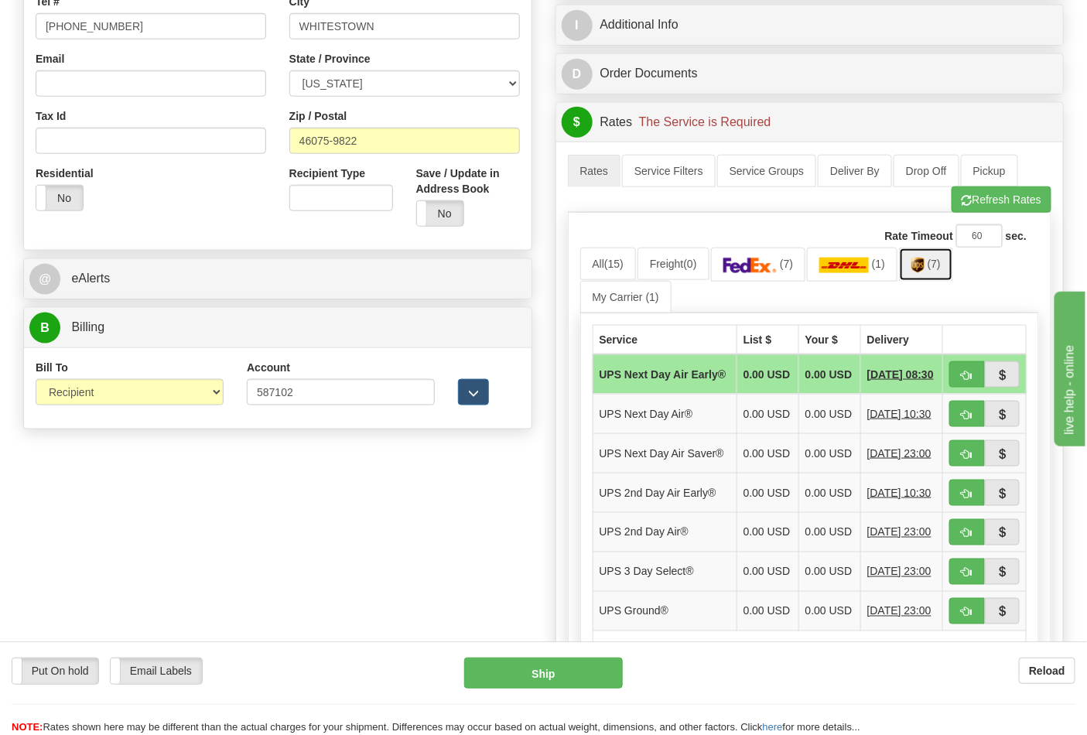
scroll to position [515, 0]
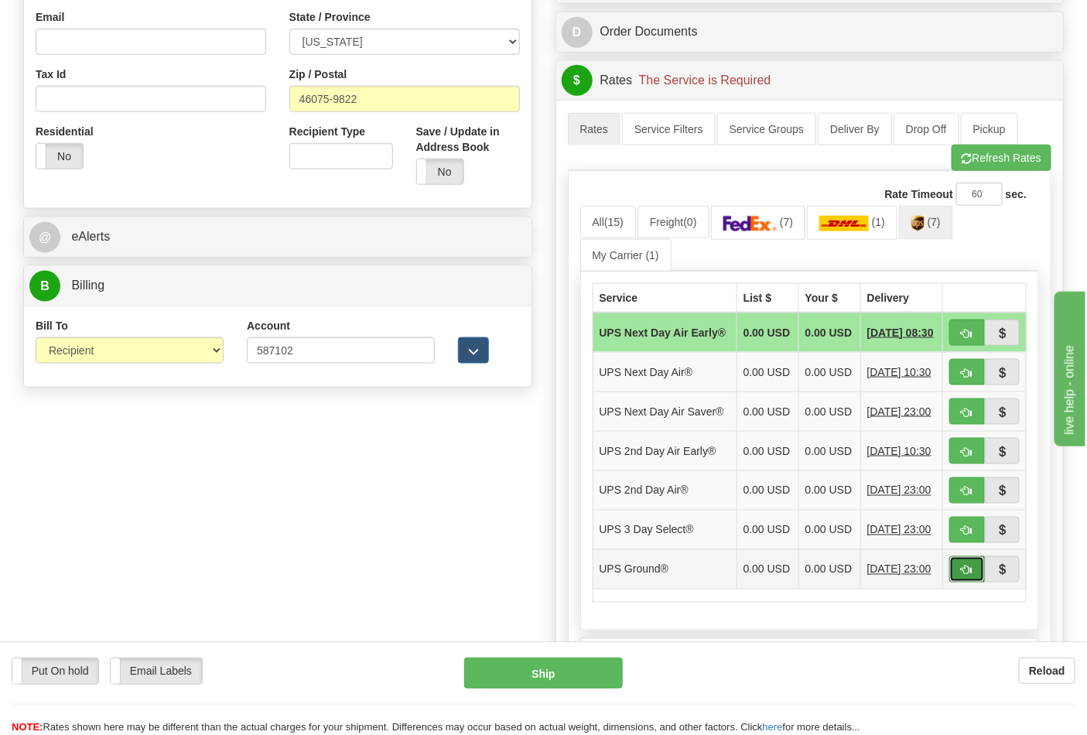
click at [956, 582] on button "button" at bounding box center [967, 569] width 36 height 26
type input "03"
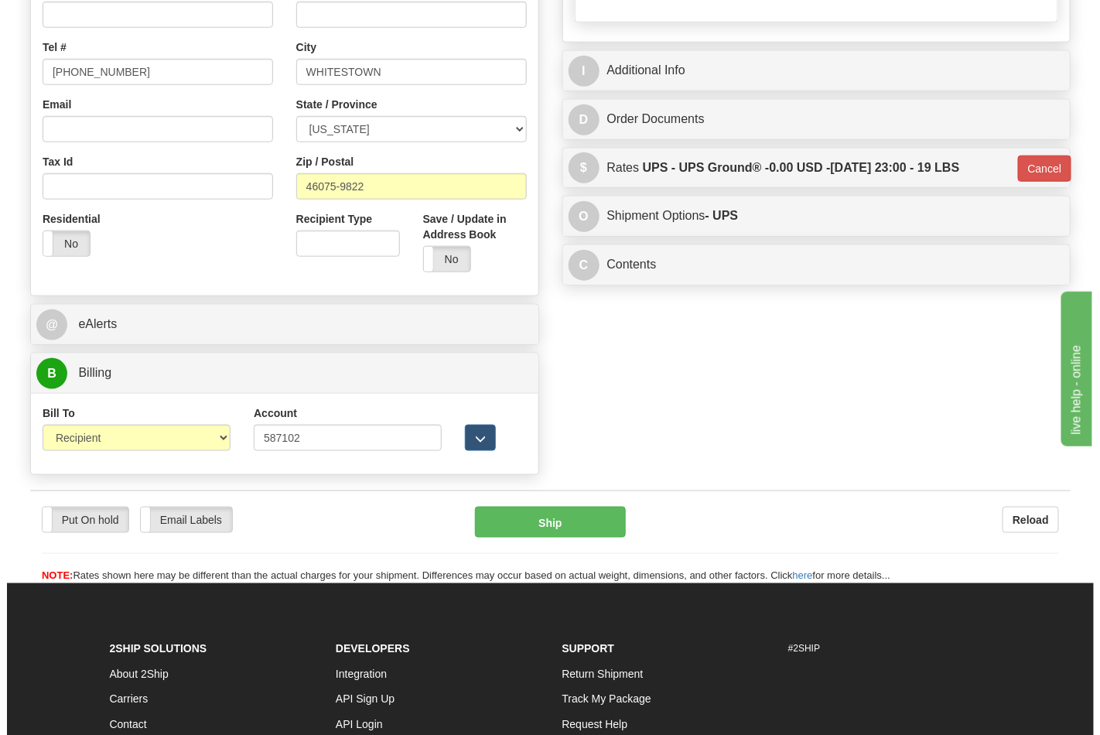
scroll to position [599, 0]
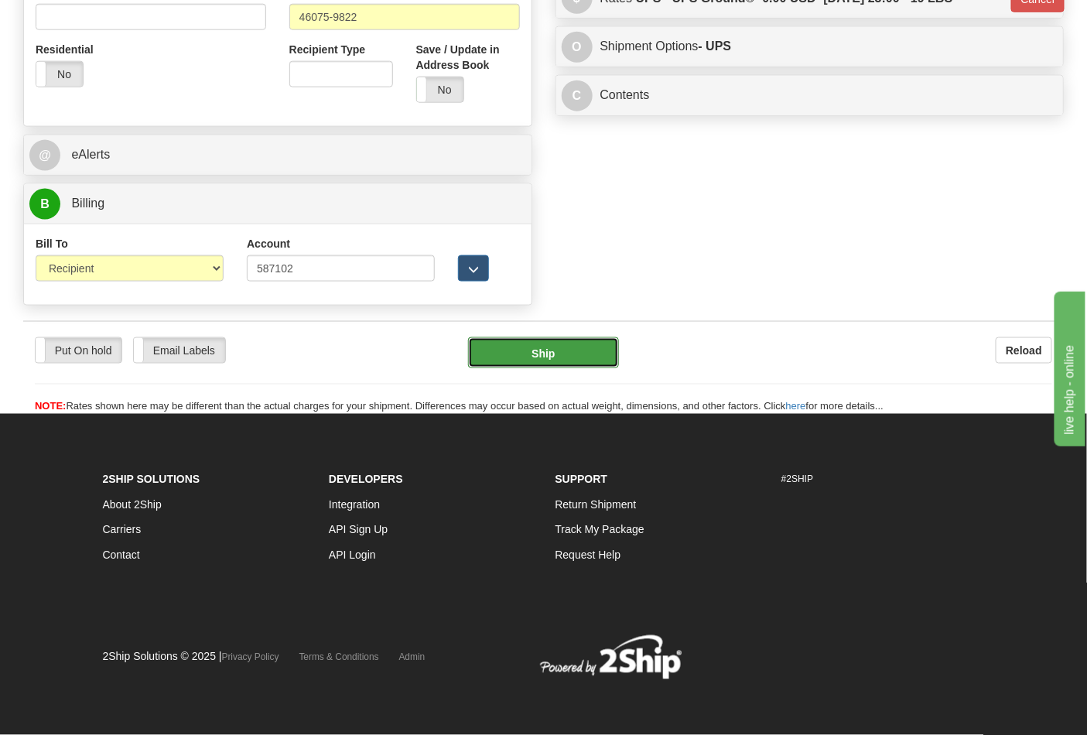
click at [574, 353] on button "Ship" at bounding box center [543, 352] width 150 height 31
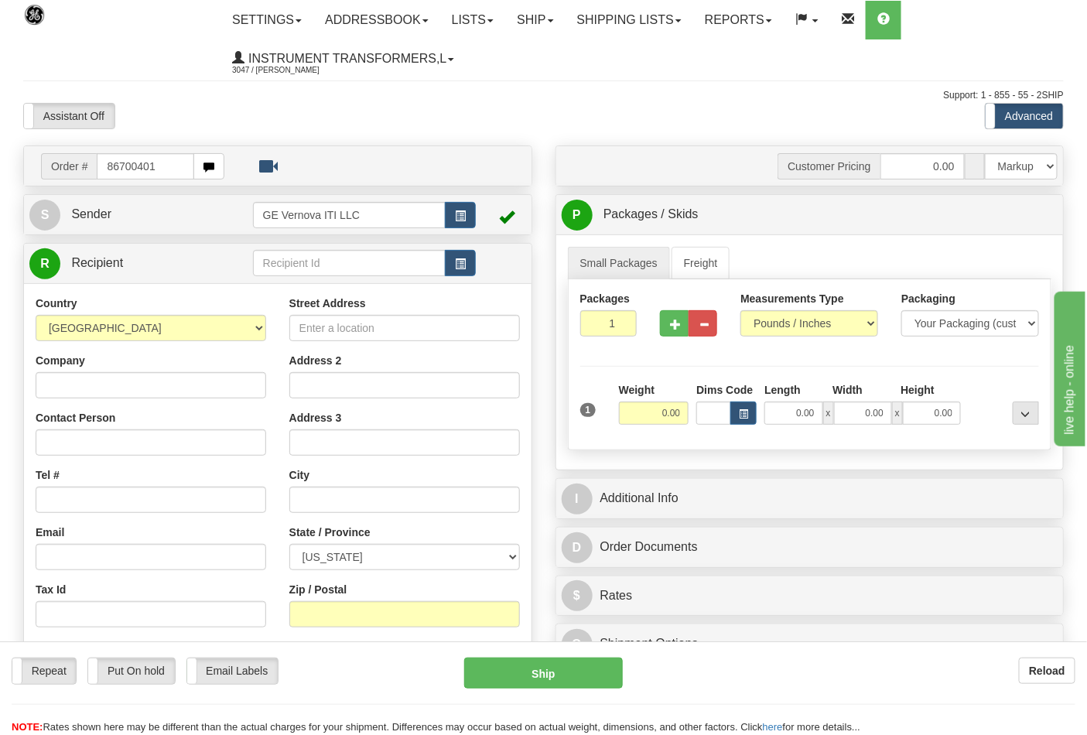
type input "86700401"
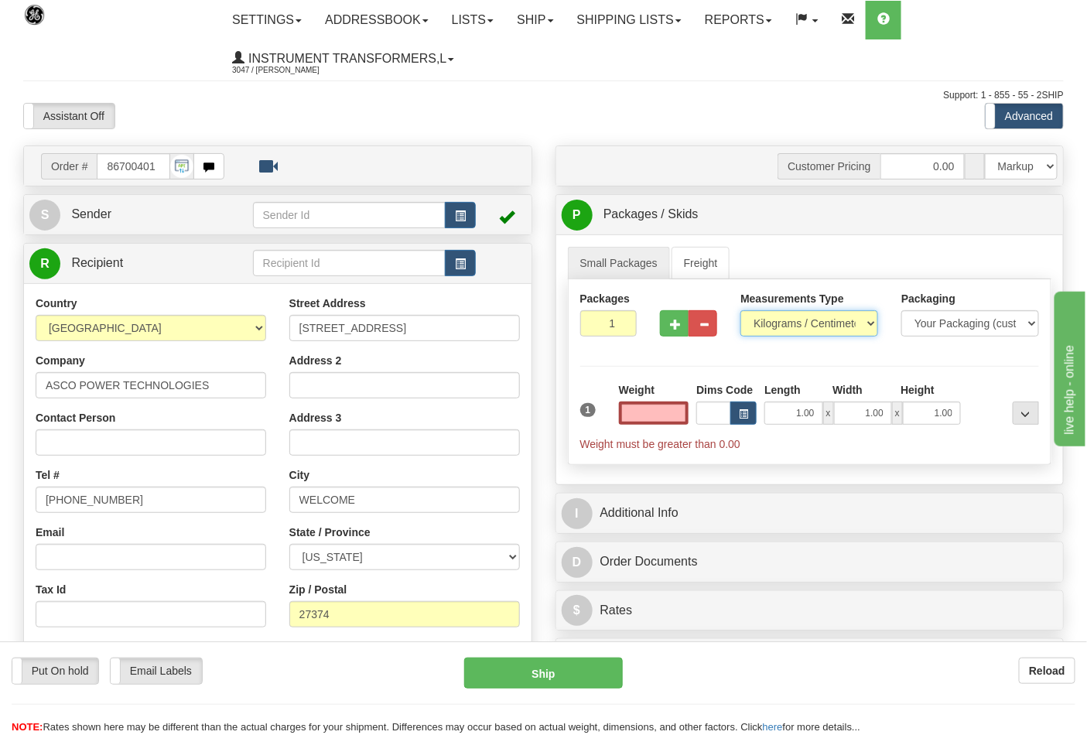
type input "0.00"
click at [838, 329] on select "Pounds / Inches Kilograms / Centimeters" at bounding box center [809, 323] width 138 height 26
select select "0"
click at [740, 311] on select "Pounds / Inches Kilograms / Centimeters" at bounding box center [809, 323] width 138 height 26
click at [658, 413] on input "0.00" at bounding box center [654, 412] width 70 height 23
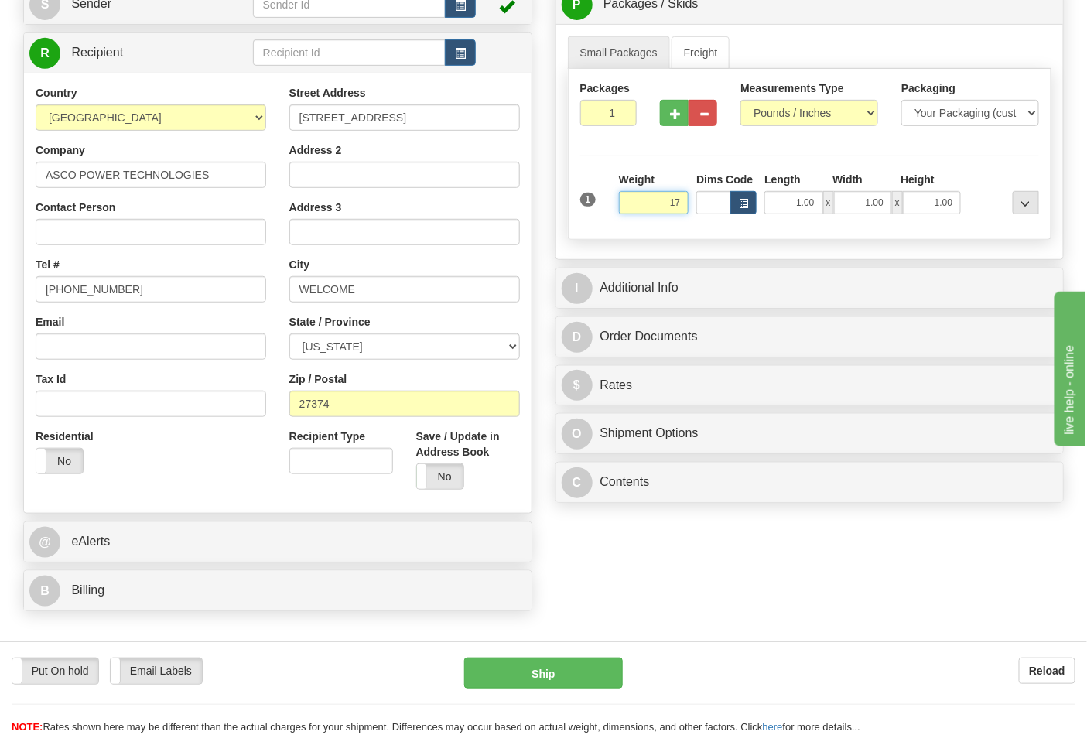
scroll to position [258, 0]
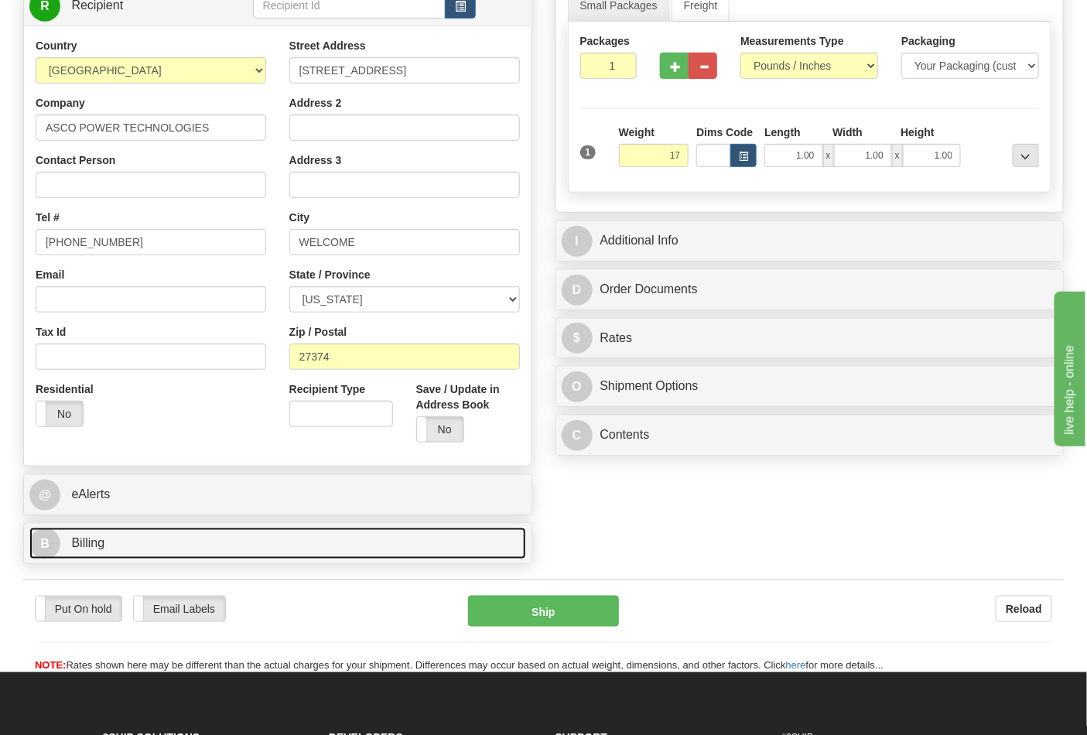
type input "17.00"
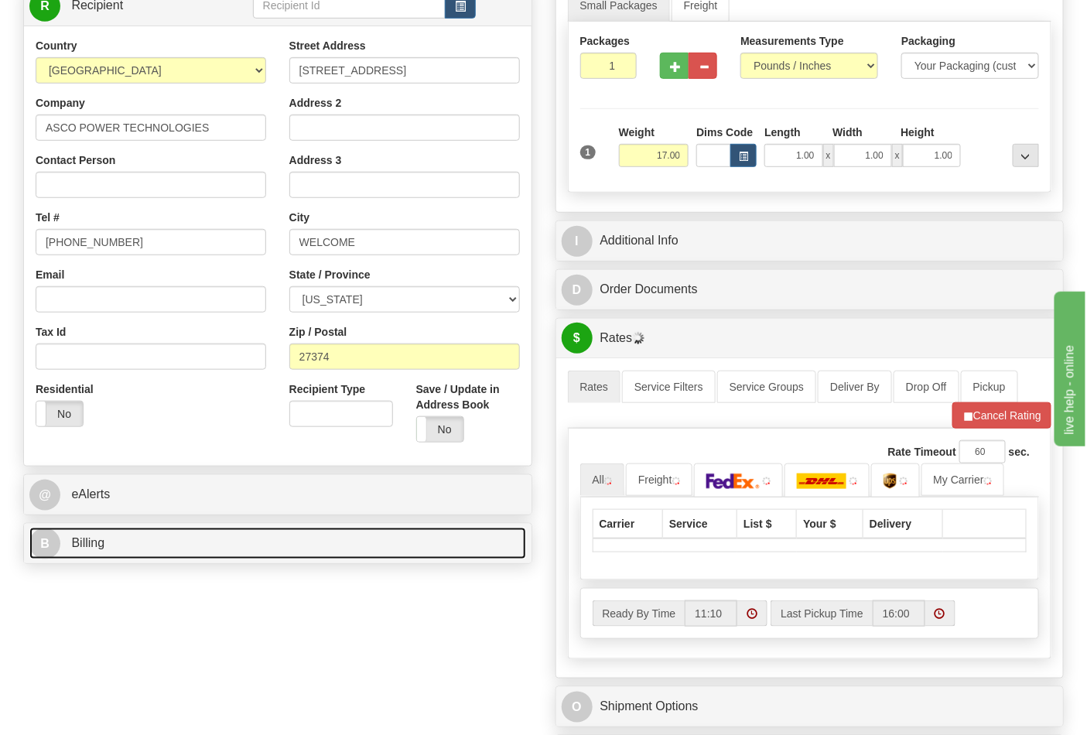
click at [328, 542] on link "B Billing" at bounding box center [277, 544] width 497 height 32
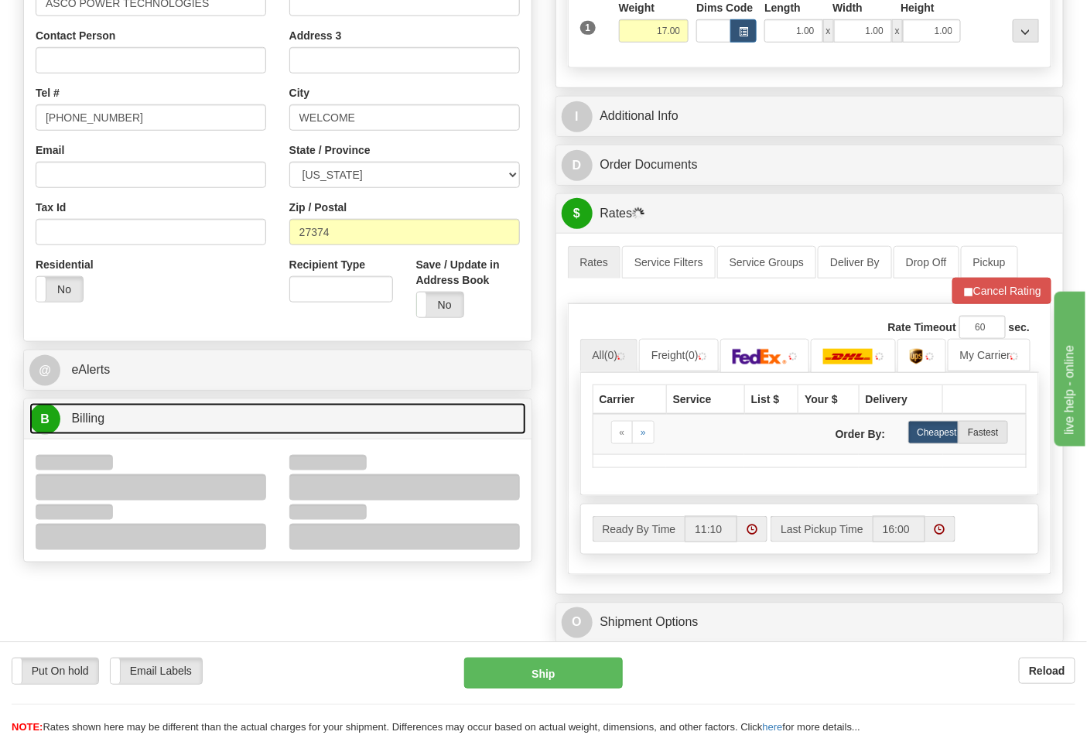
scroll to position [429, 0]
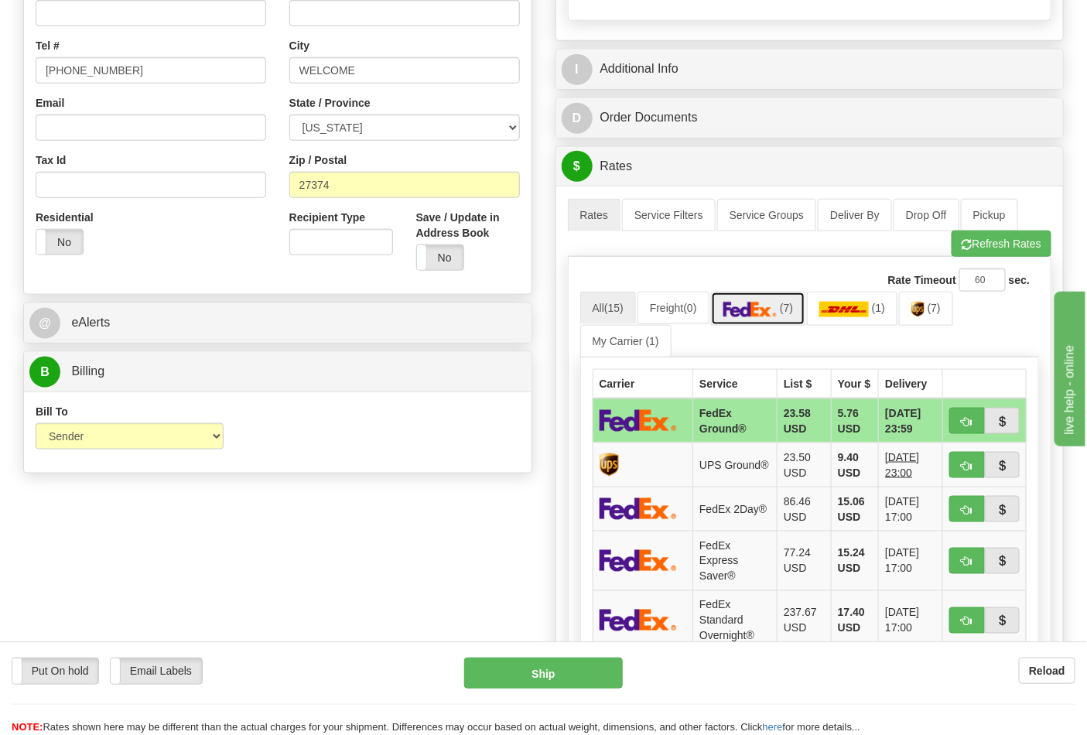
click at [760, 306] on img at bounding box center [750, 309] width 54 height 15
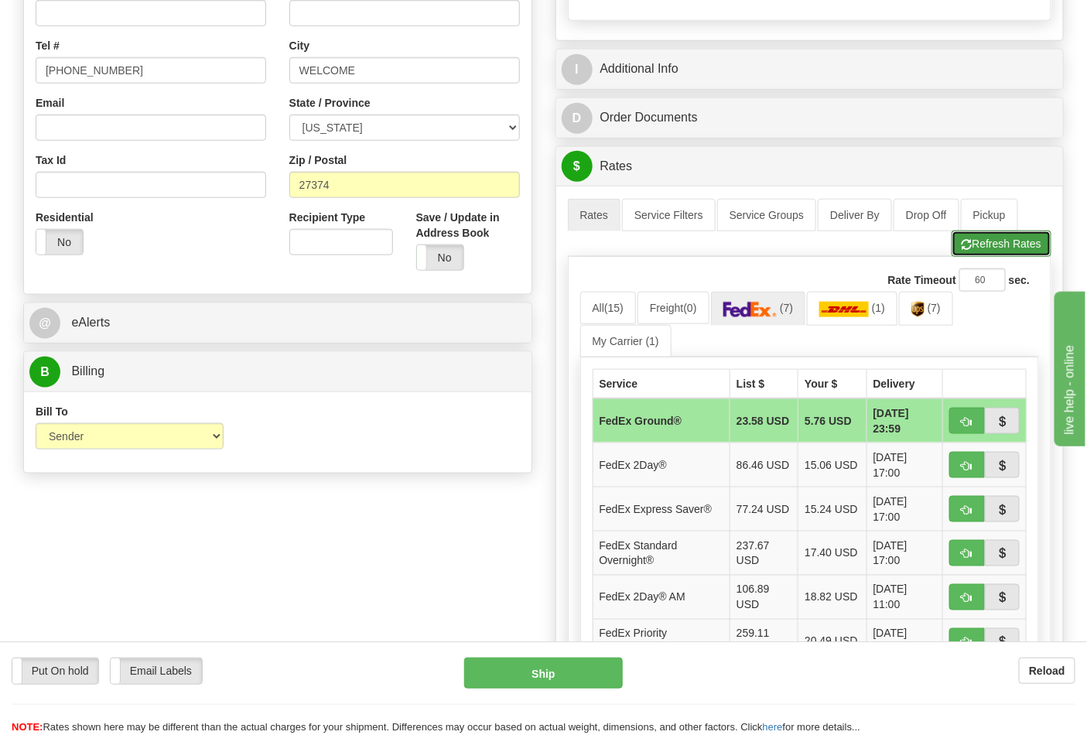
click at [986, 248] on button "Refresh Rates" at bounding box center [1001, 244] width 100 height 26
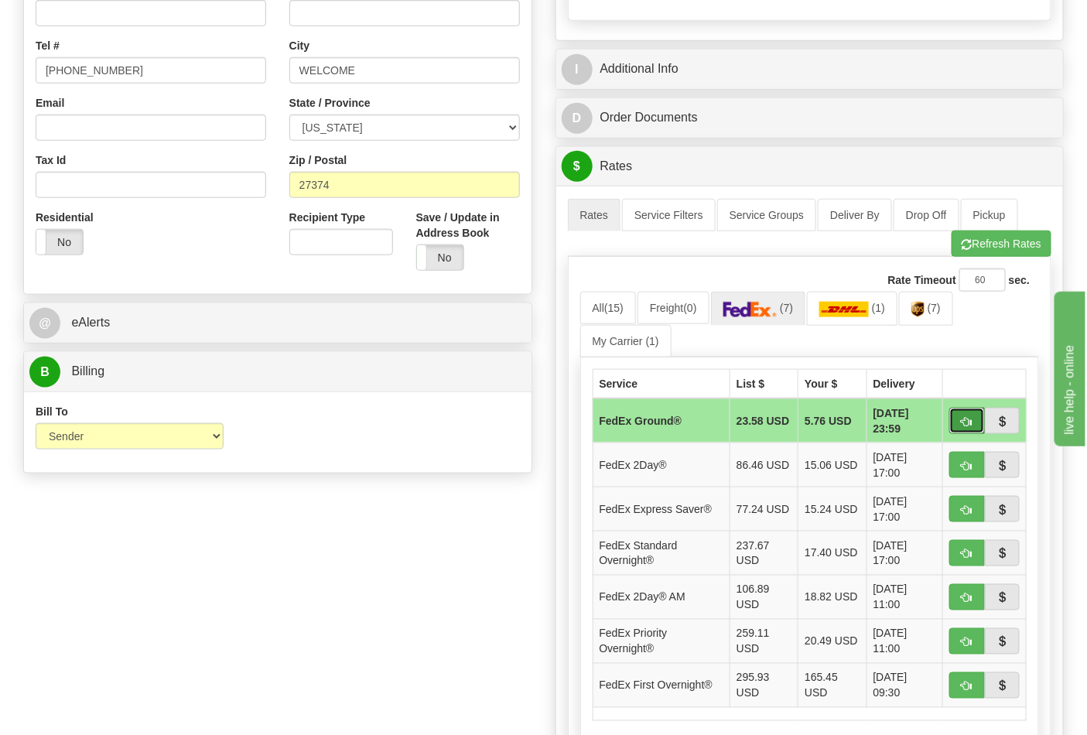
click at [955, 418] on button "button" at bounding box center [967, 421] width 36 height 26
type input "92"
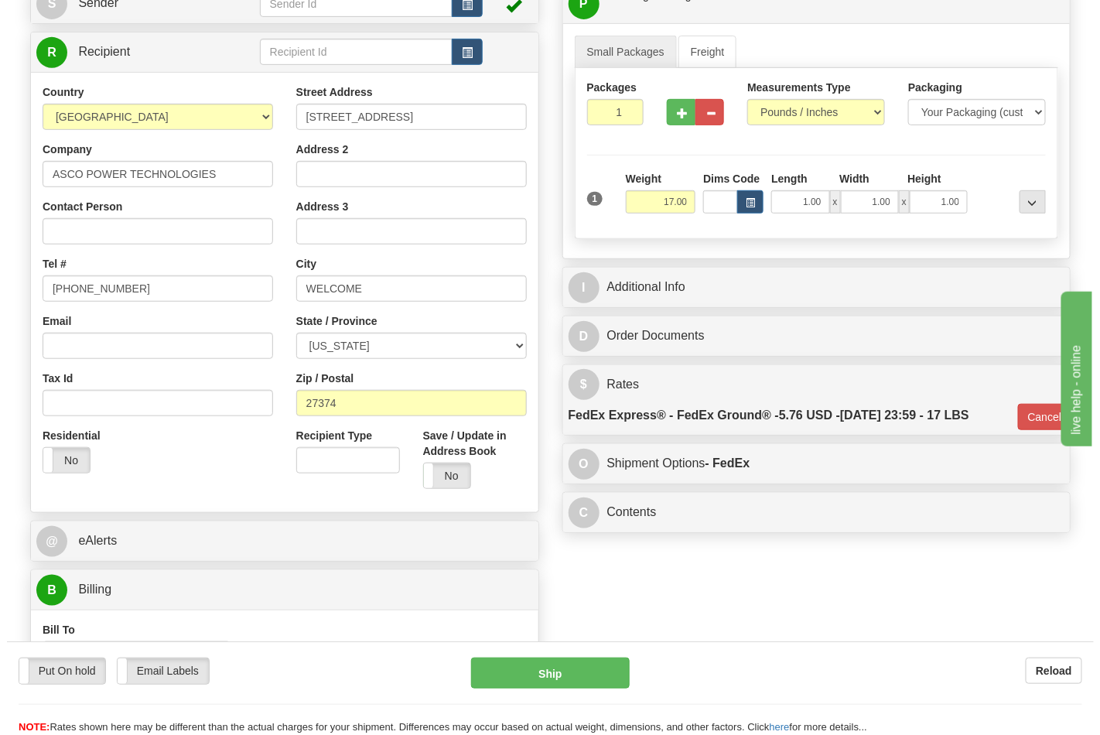
scroll to position [258, 0]
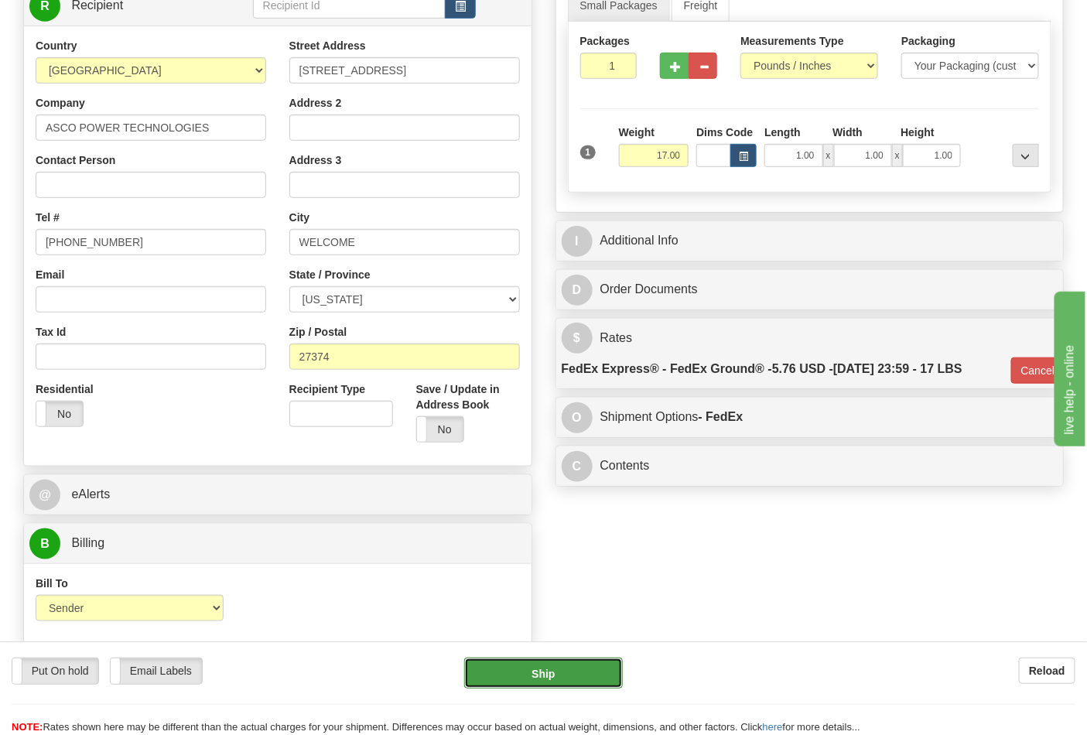
click at [549, 673] on button "Ship" at bounding box center [543, 672] width 158 height 31
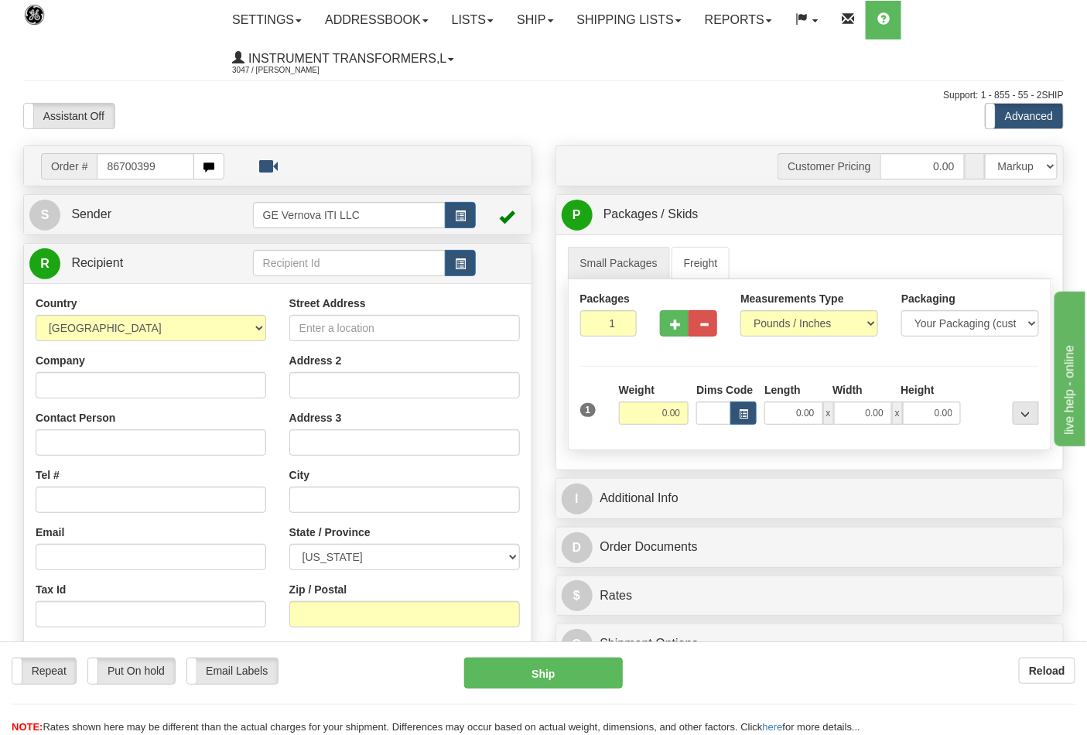
type input "86700399"
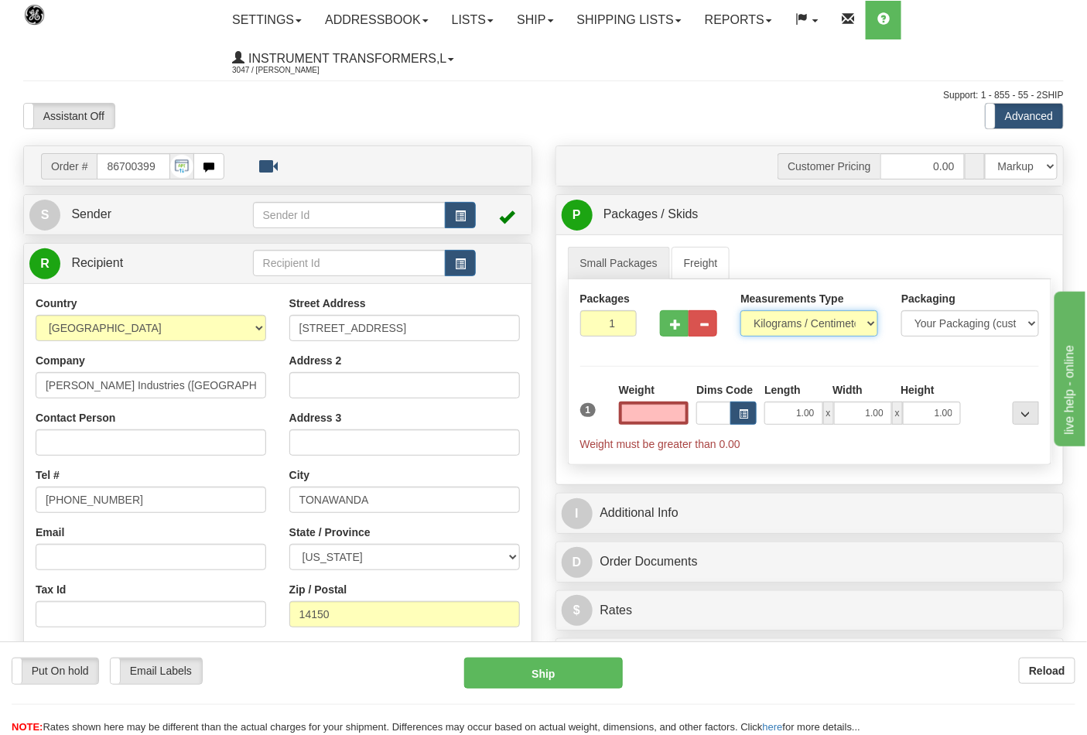
type input "0.00"
click at [826, 323] on select "Pounds / Inches Kilograms / Centimeters" at bounding box center [809, 323] width 138 height 26
select select "0"
click at [740, 311] on select "Pounds / Inches Kilograms / Centimeters" at bounding box center [809, 323] width 138 height 26
click at [679, 411] on input "0.00" at bounding box center [654, 412] width 70 height 23
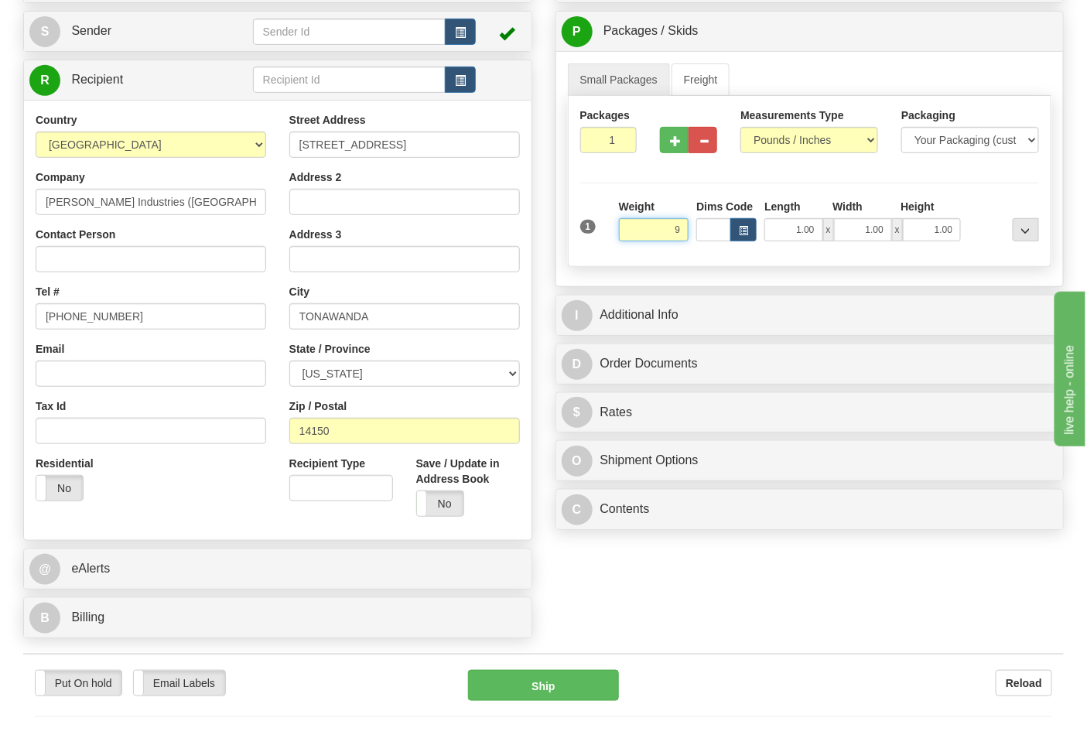
scroll to position [258, 0]
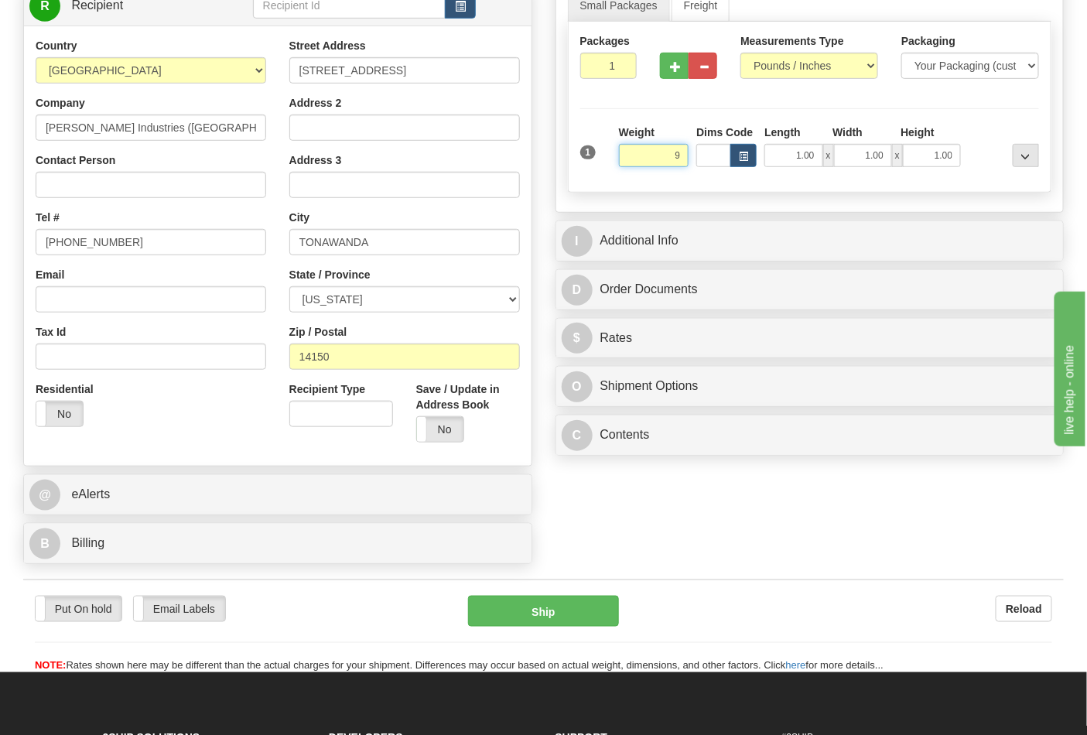
click button "Delete" at bounding box center [0, 0] width 0 height 0
type input "9.00"
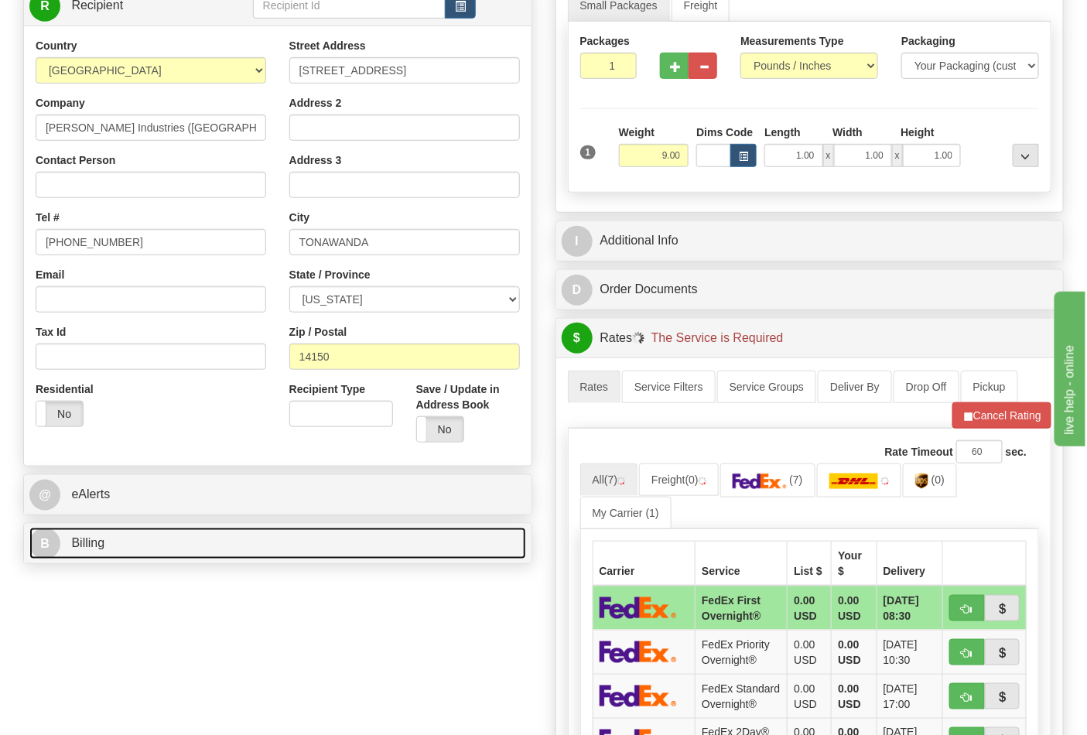
click at [190, 548] on link "B Billing" at bounding box center [277, 544] width 497 height 32
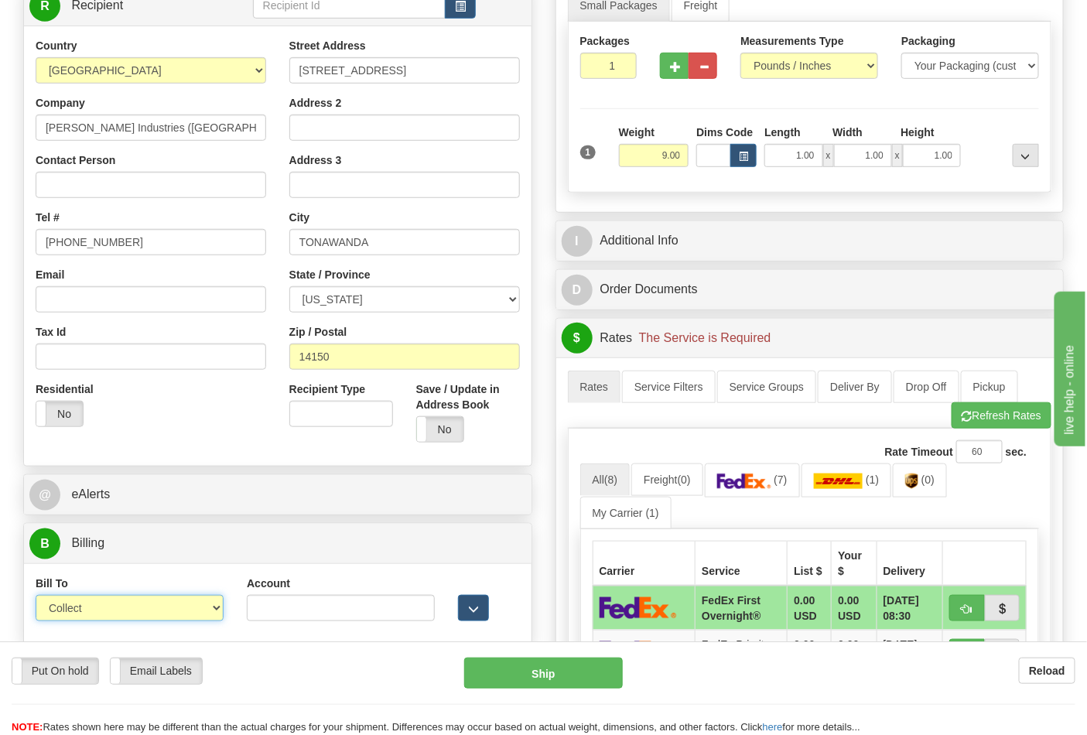
click at [176, 617] on select "Sender Recipient Third Party Collect" at bounding box center [130, 608] width 188 height 26
select select "2"
click at [36, 597] on select "Sender Recipient Third Party Collect" at bounding box center [130, 608] width 188 height 26
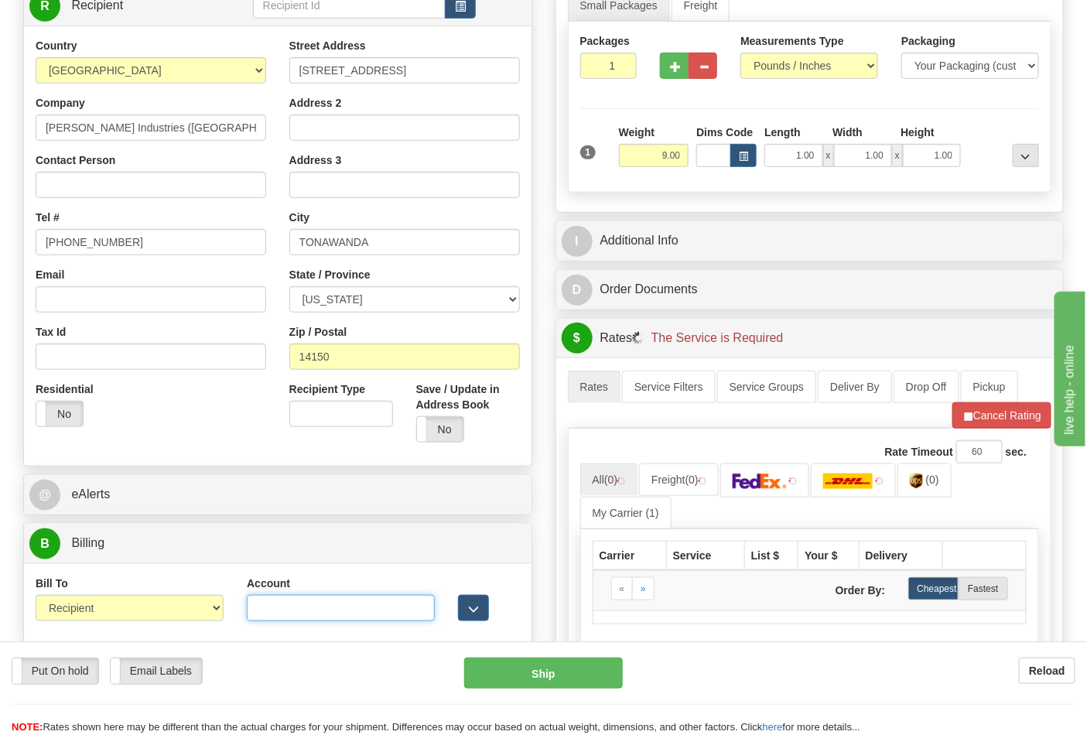
click at [281, 606] on input "Account" at bounding box center [341, 608] width 188 height 26
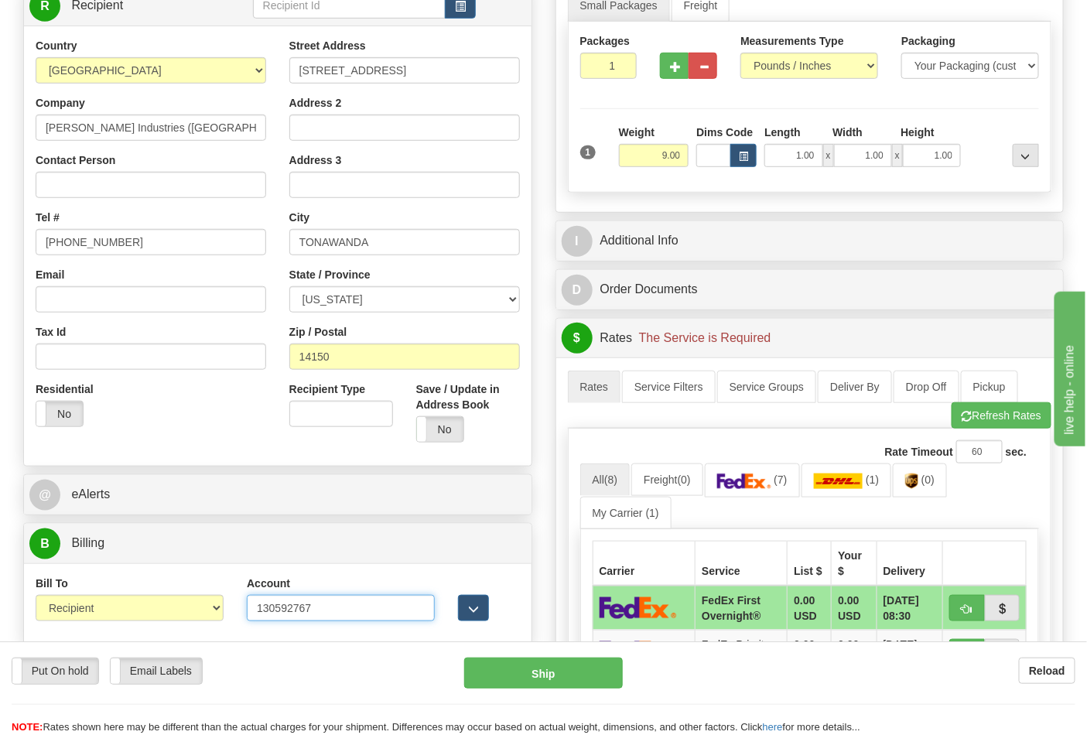
type input "130592767"
click button "Delete" at bounding box center [0, 0] width 0 height 0
click at [782, 473] on link "(7)" at bounding box center [752, 479] width 95 height 33
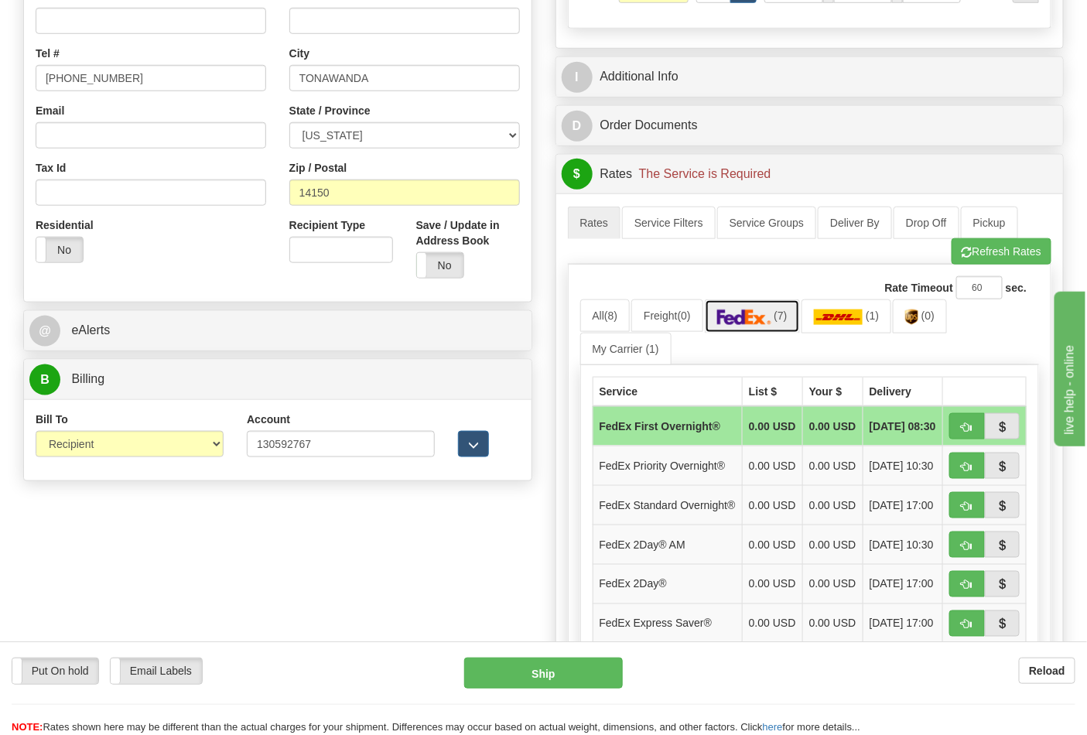
scroll to position [429, 0]
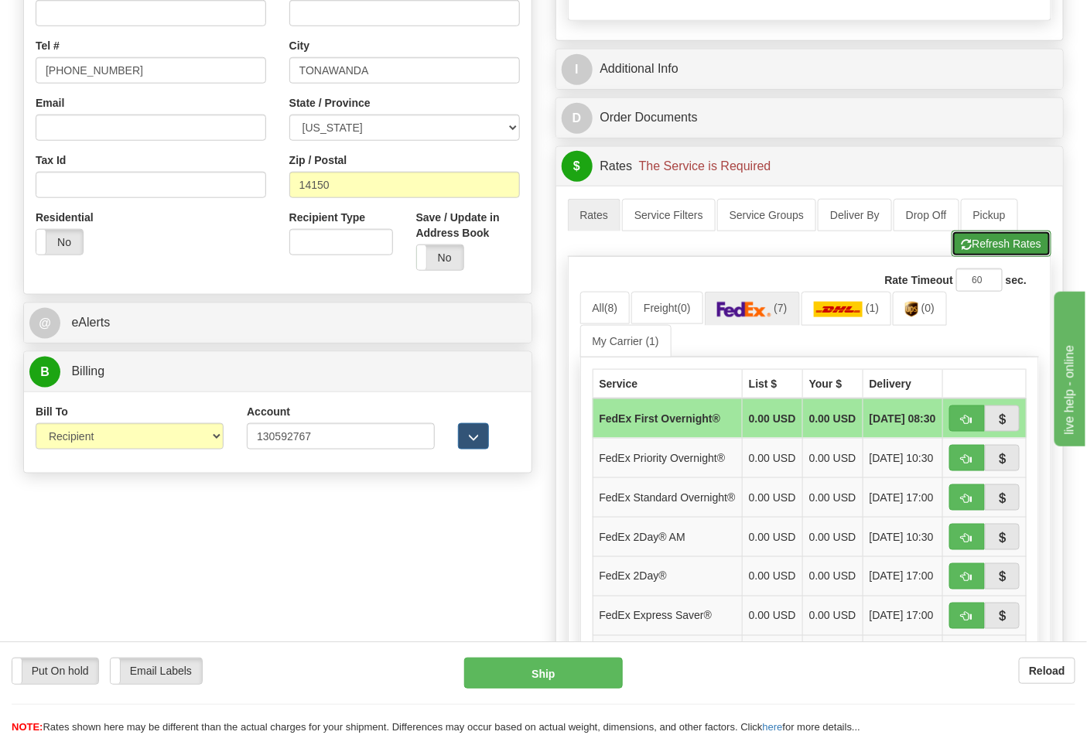
click at [1006, 244] on button "Refresh Rates" at bounding box center [1001, 244] width 100 height 26
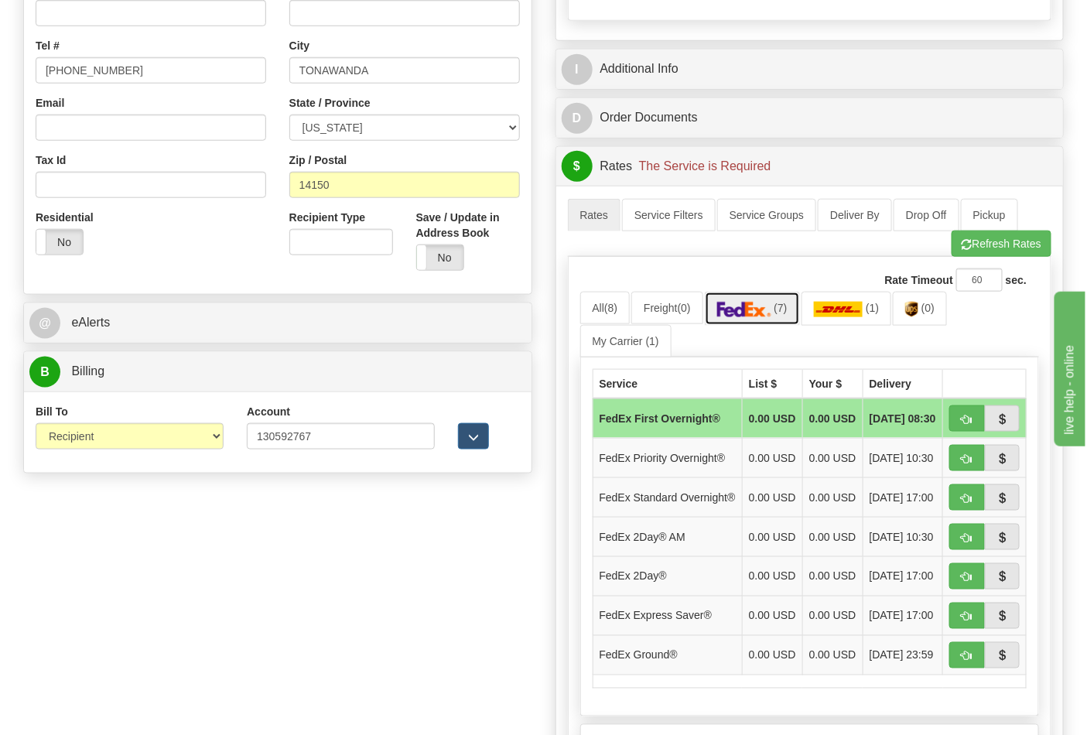
click at [784, 318] on link "(7)" at bounding box center [752, 308] width 95 height 33
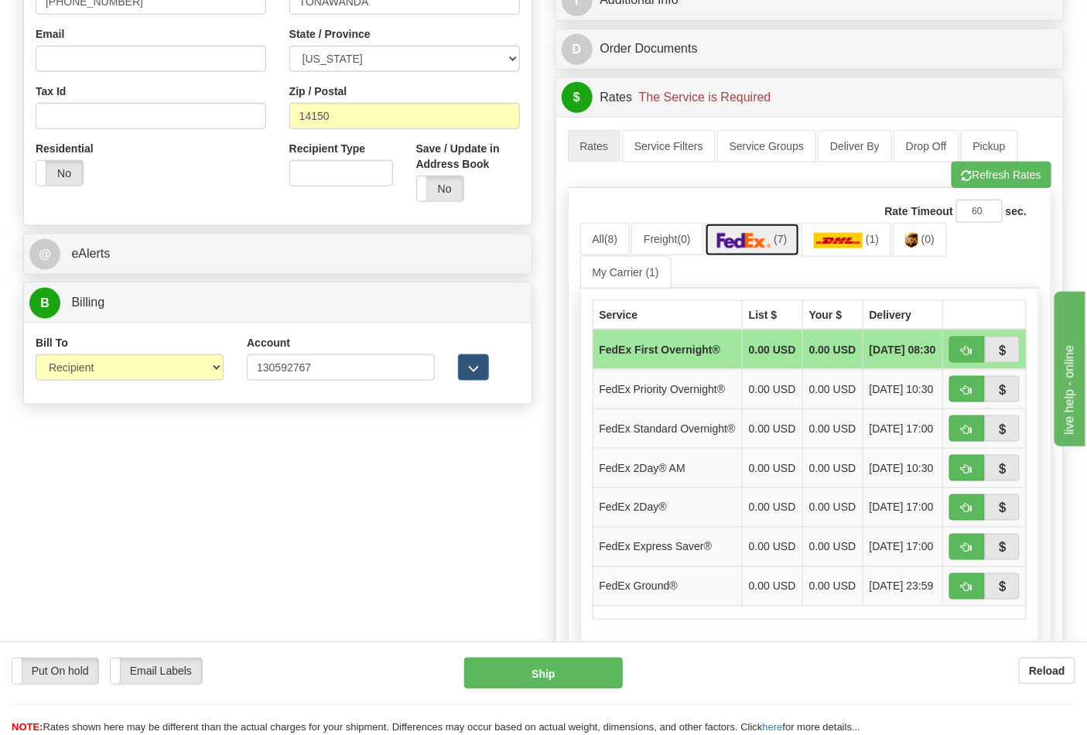
scroll to position [601, 0]
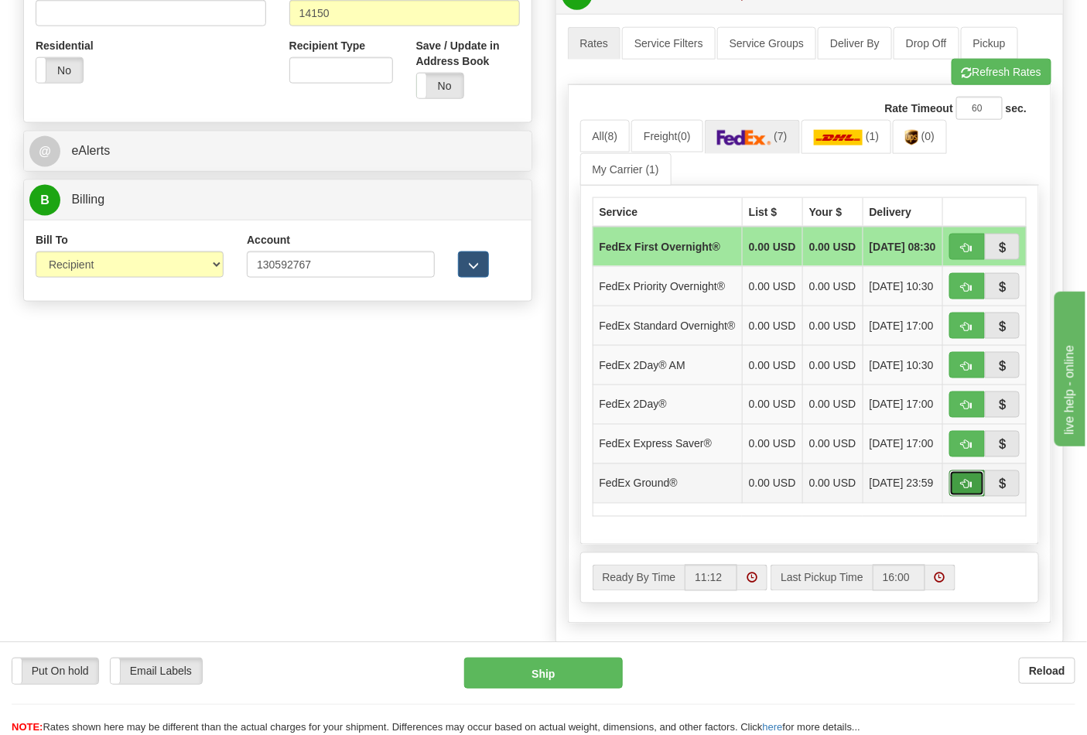
click at [967, 490] on span "button" at bounding box center [966, 485] width 11 height 10
type input "92"
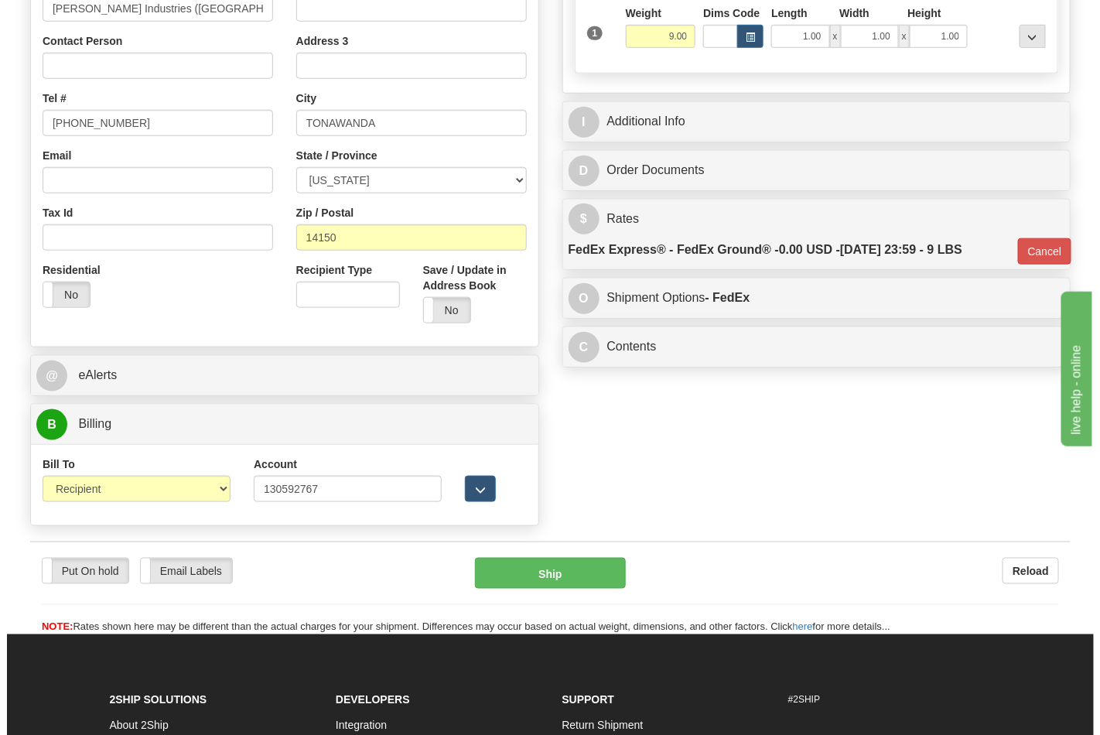
scroll to position [491, 0]
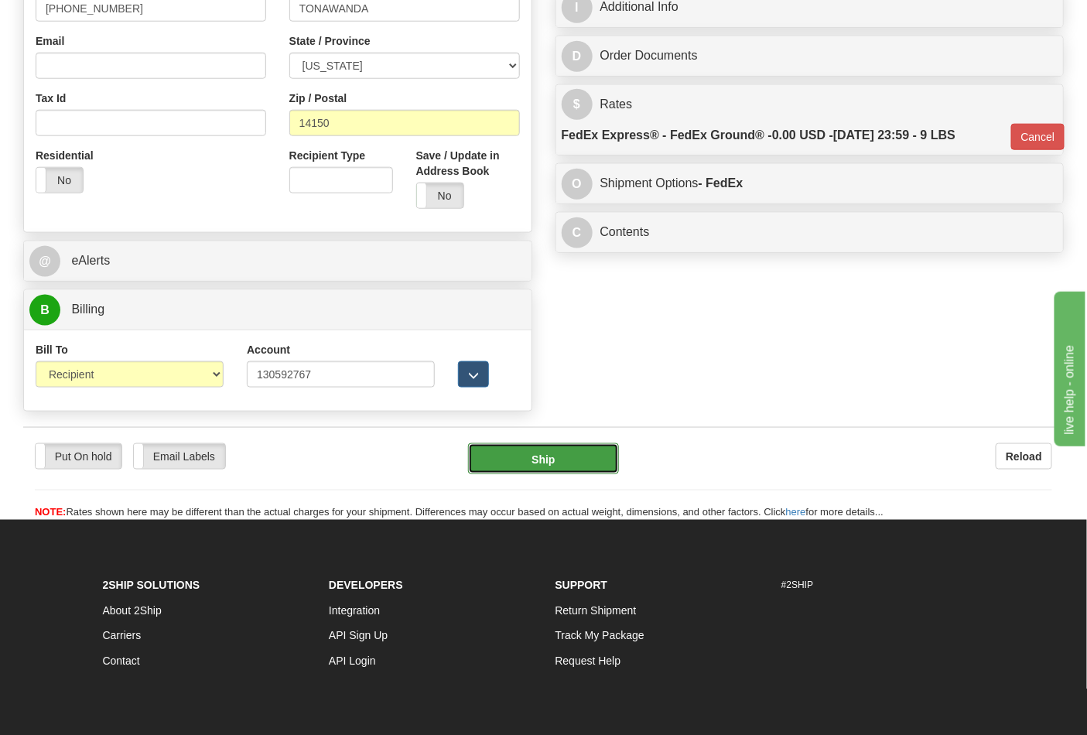
click at [560, 451] on button "Ship" at bounding box center [543, 458] width 150 height 31
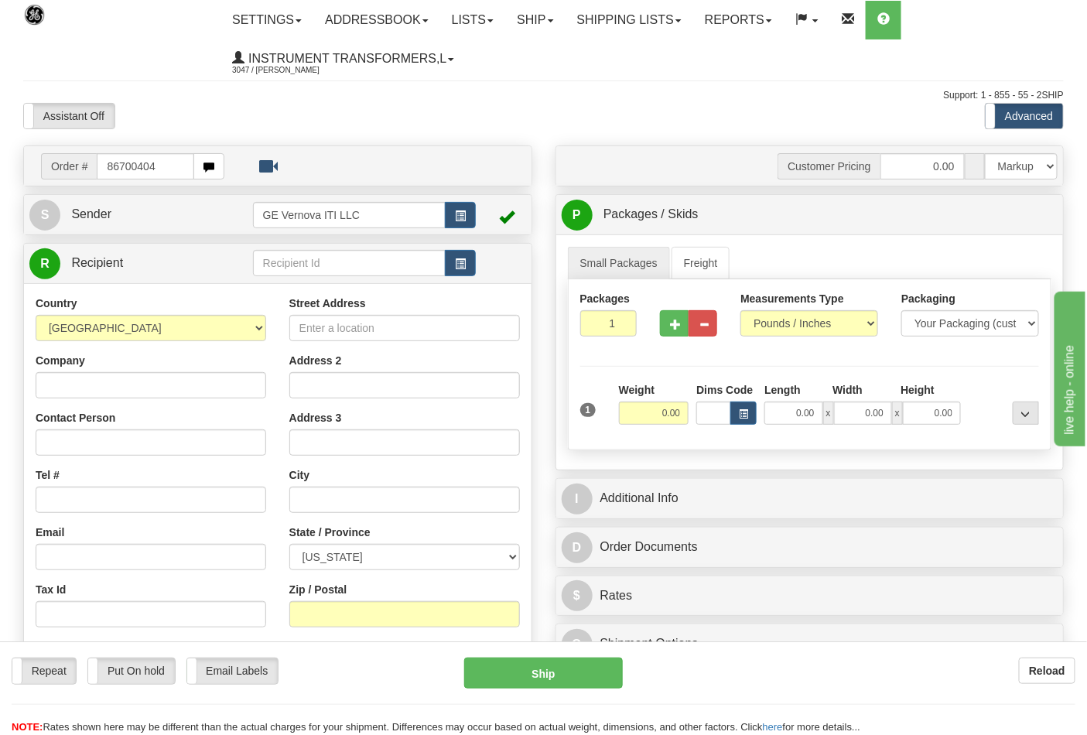
type input "86700404"
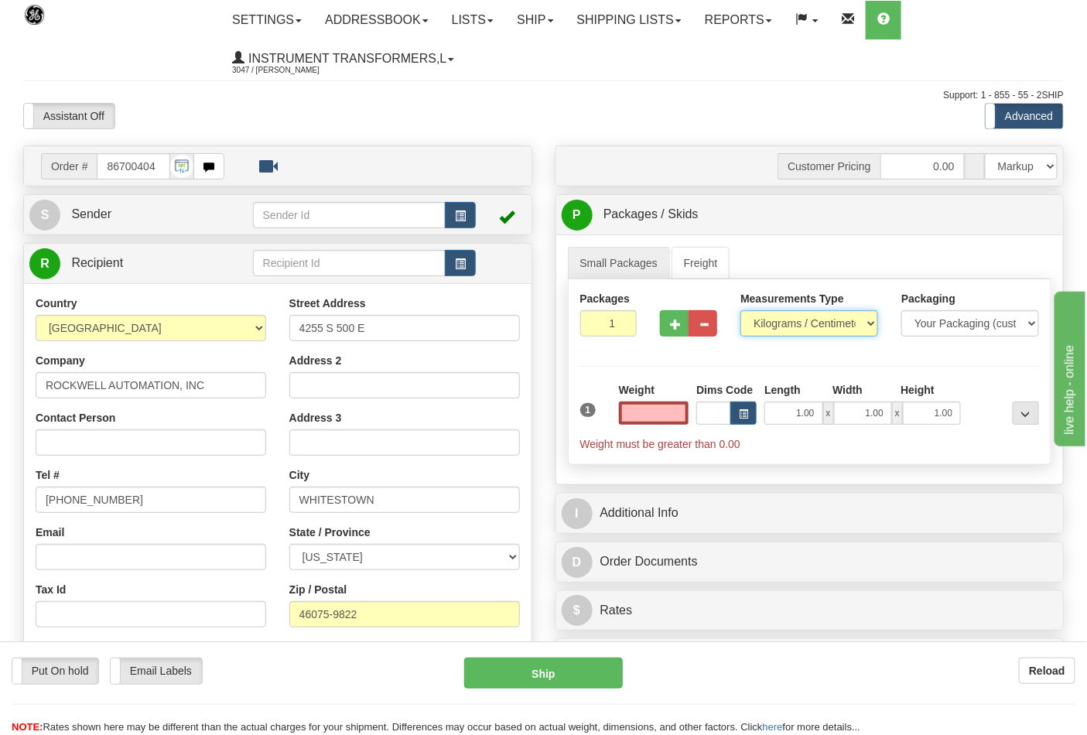
type input "0.00"
click at [857, 323] on select "Pounds / Inches Kilograms / Centimeters" at bounding box center [809, 323] width 138 height 26
select select "0"
click at [740, 311] on select "Pounds / Inches Kilograms / Centimeters" at bounding box center [809, 323] width 138 height 26
click at [658, 413] on input "0.00" at bounding box center [654, 412] width 70 height 23
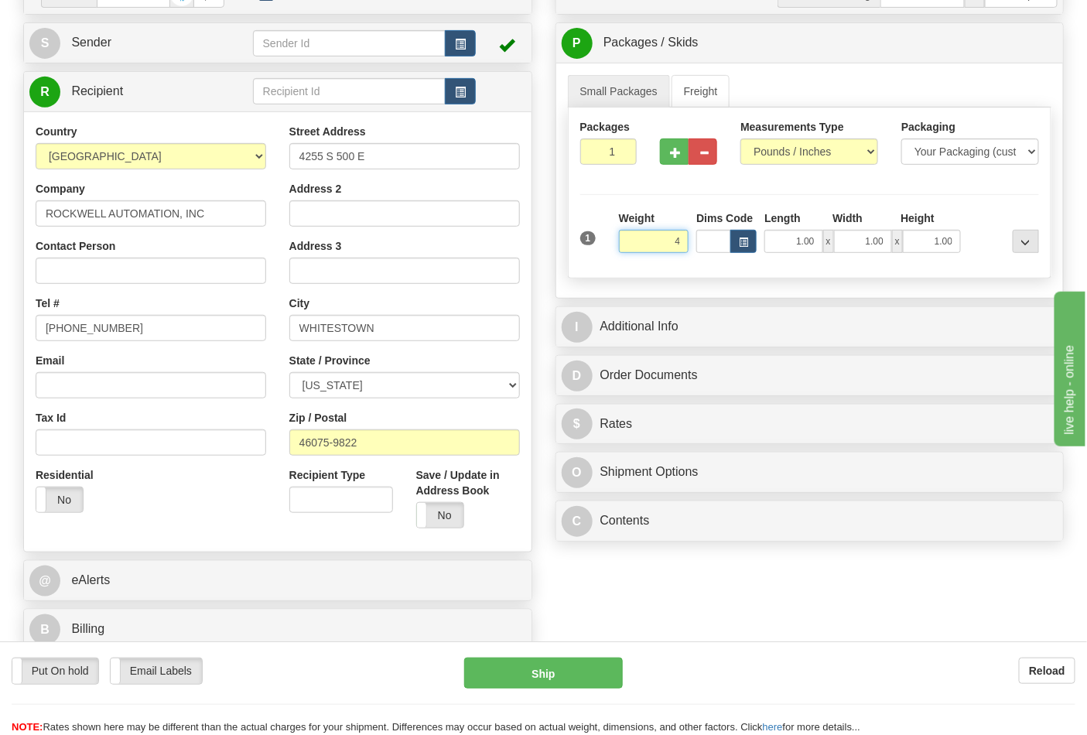
scroll to position [258, 0]
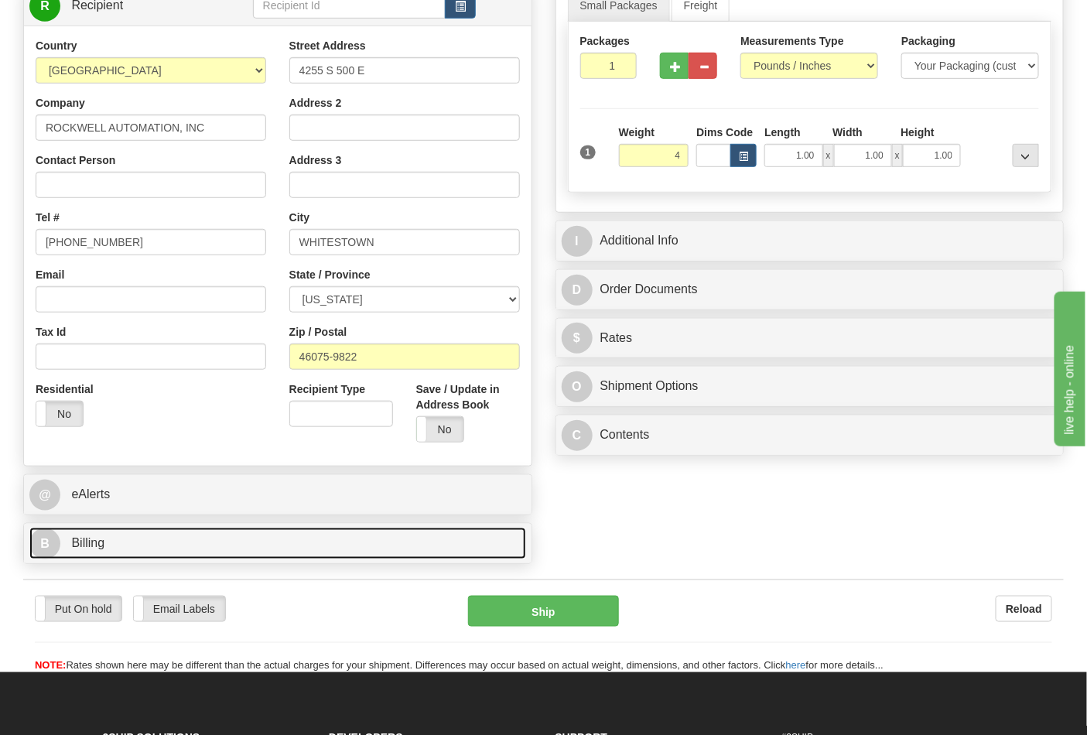
type input "4.00"
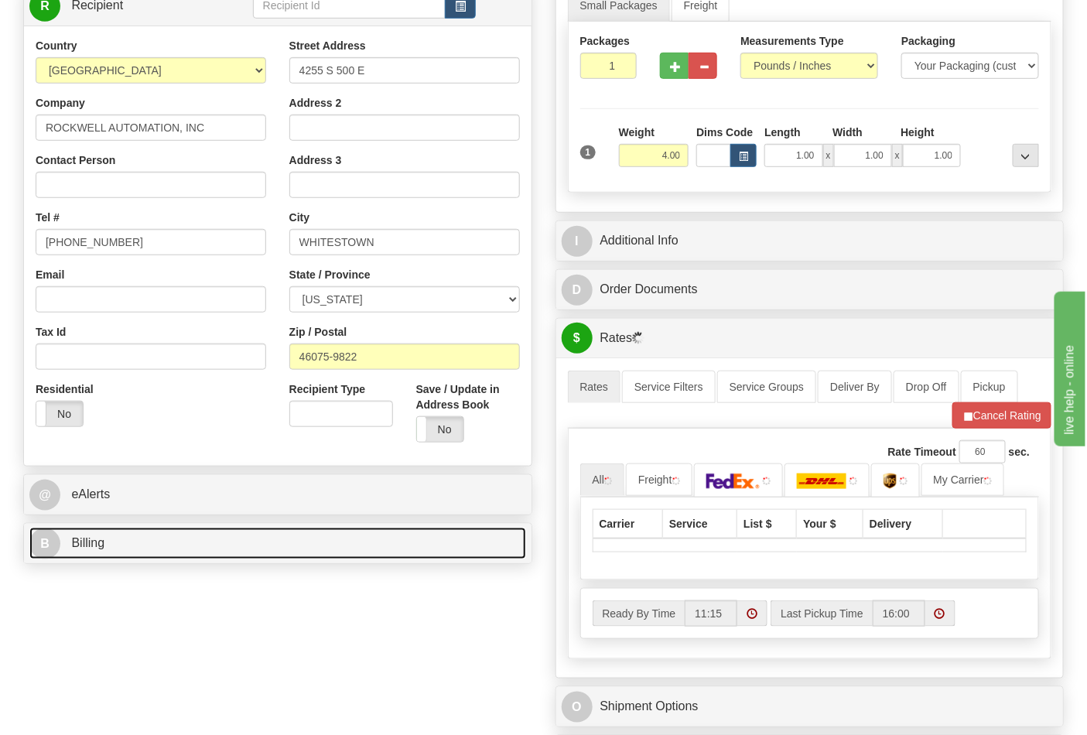
click at [213, 552] on link "B Billing" at bounding box center [277, 544] width 497 height 32
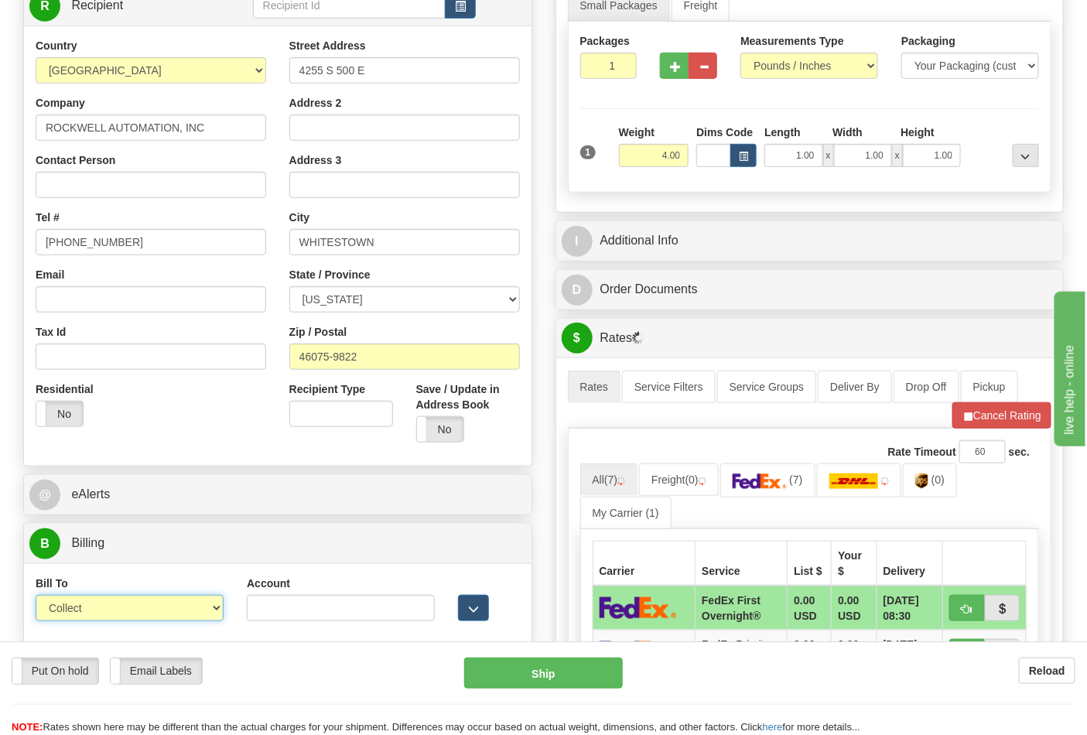
click at [160, 620] on select "Sender Recipient Third Party Collect" at bounding box center [130, 608] width 188 height 26
select select "2"
click at [36, 597] on select "Sender Recipient Third Party Collect" at bounding box center [130, 608] width 188 height 26
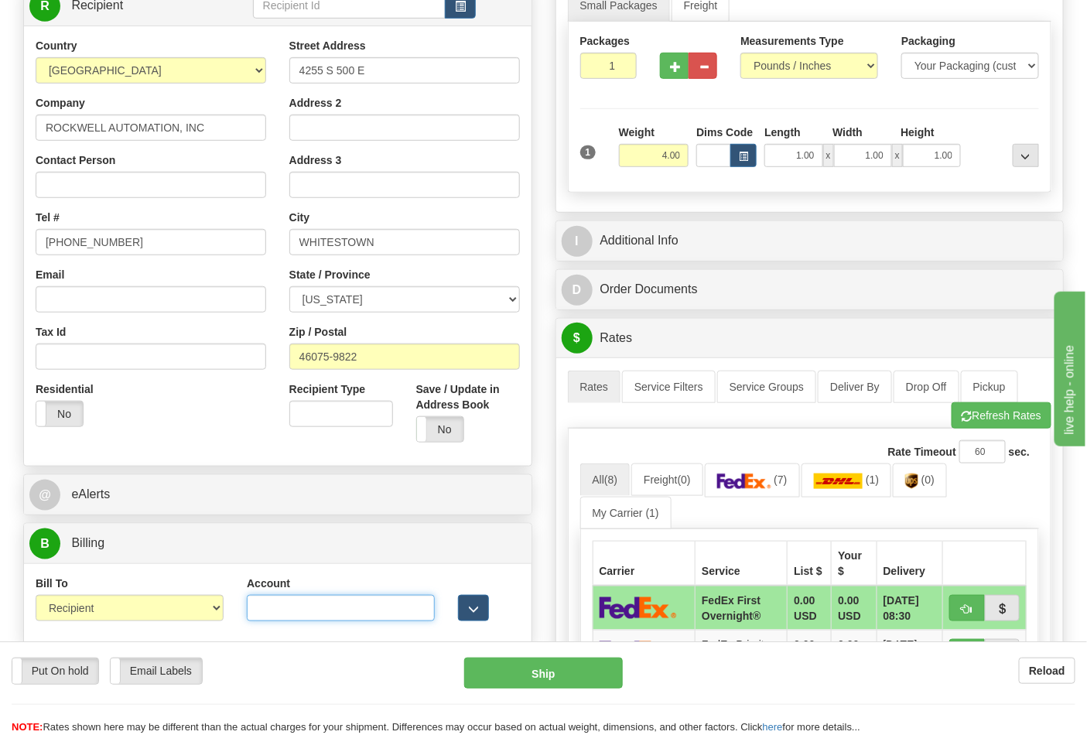
click at [282, 603] on input "Account" at bounding box center [341, 608] width 188 height 26
click at [333, 600] on input "Account" at bounding box center [341, 608] width 188 height 26
type input "587102"
click at [976, 420] on button "Refresh Rates" at bounding box center [1001, 415] width 100 height 26
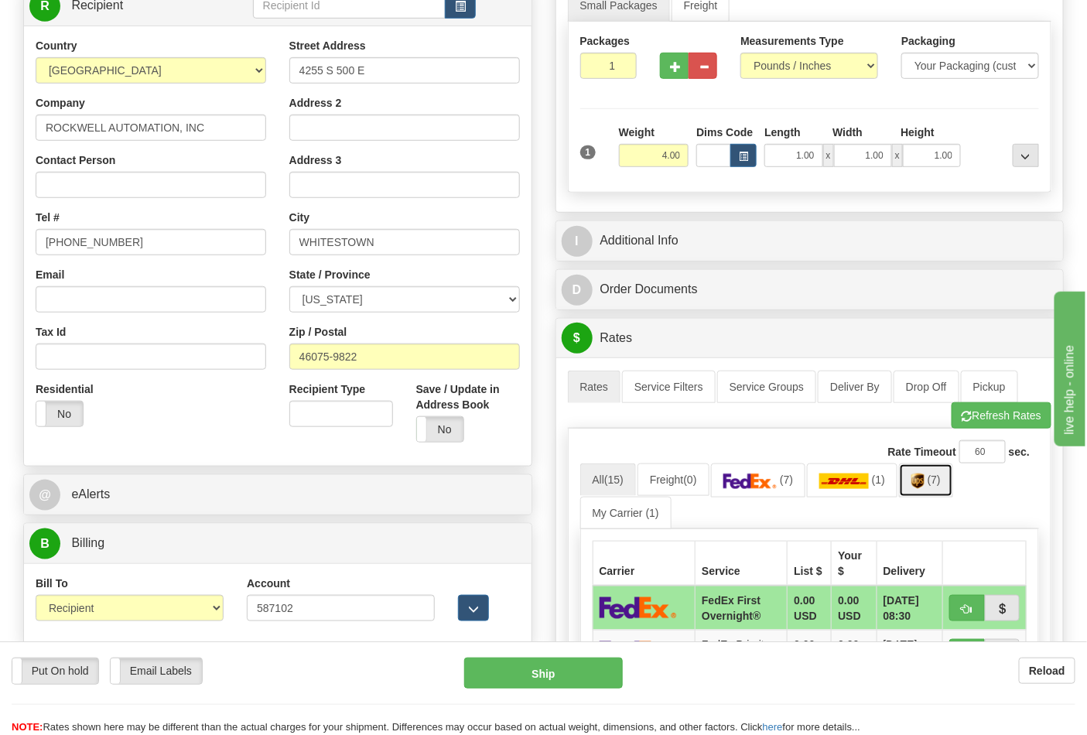
click at [921, 486] on img at bounding box center [917, 480] width 13 height 15
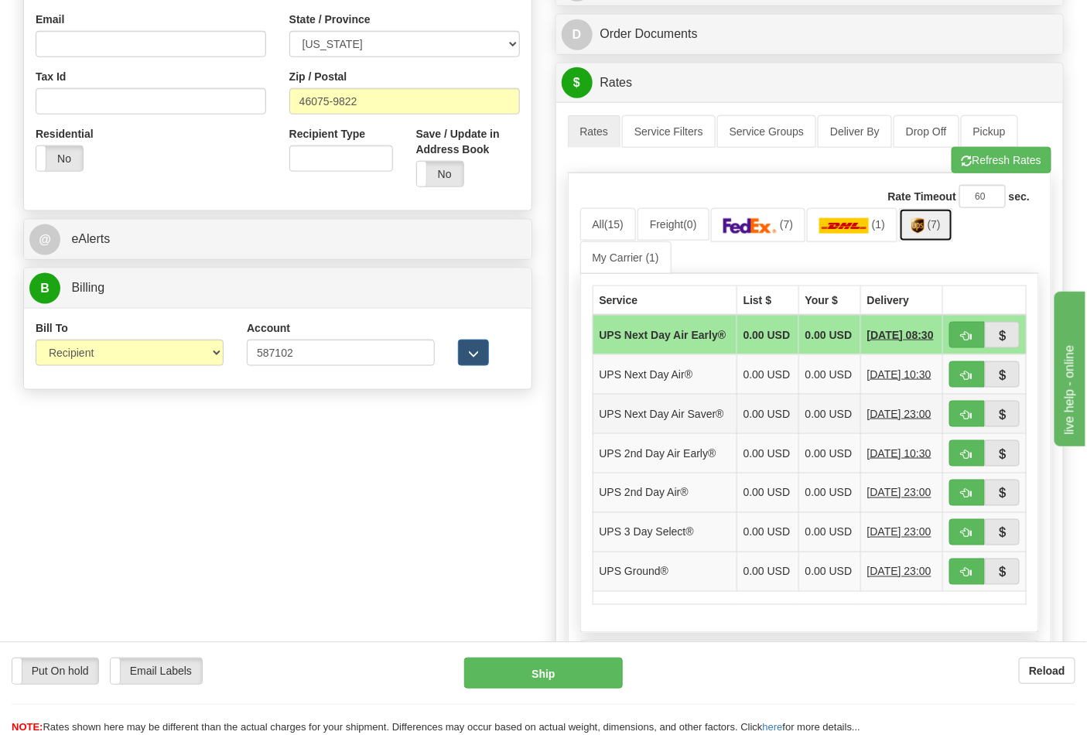
scroll to position [515, 0]
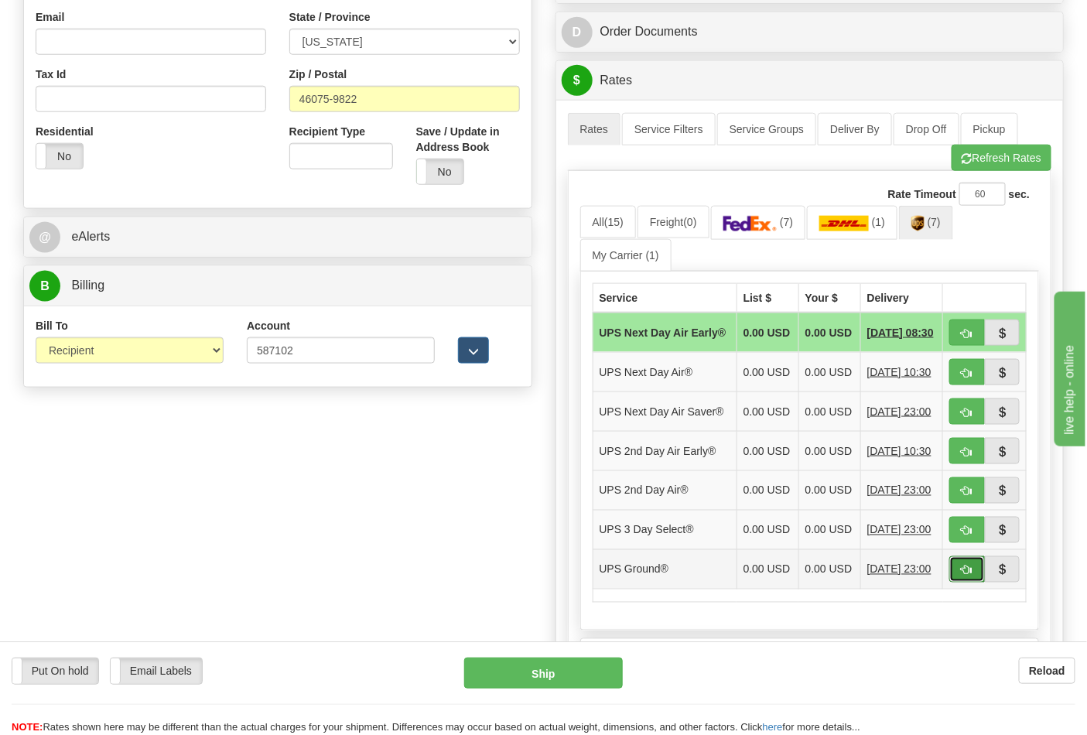
click at [963, 582] on button "button" at bounding box center [967, 569] width 36 height 26
type input "03"
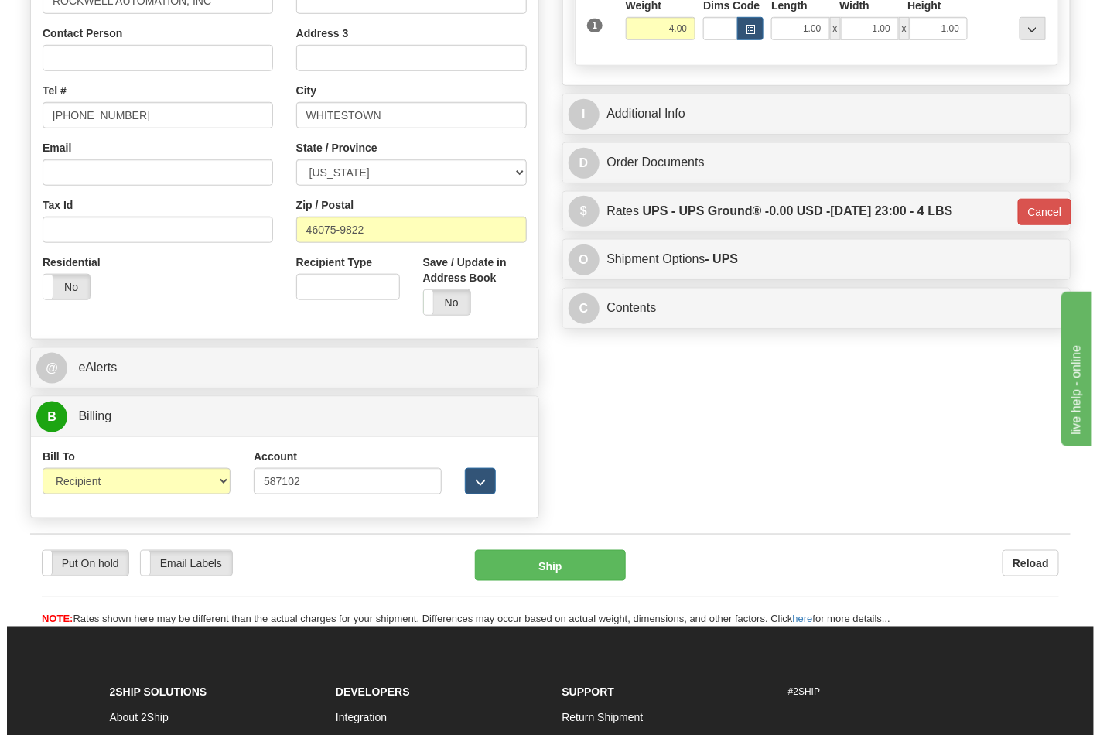
scroll to position [405, 0]
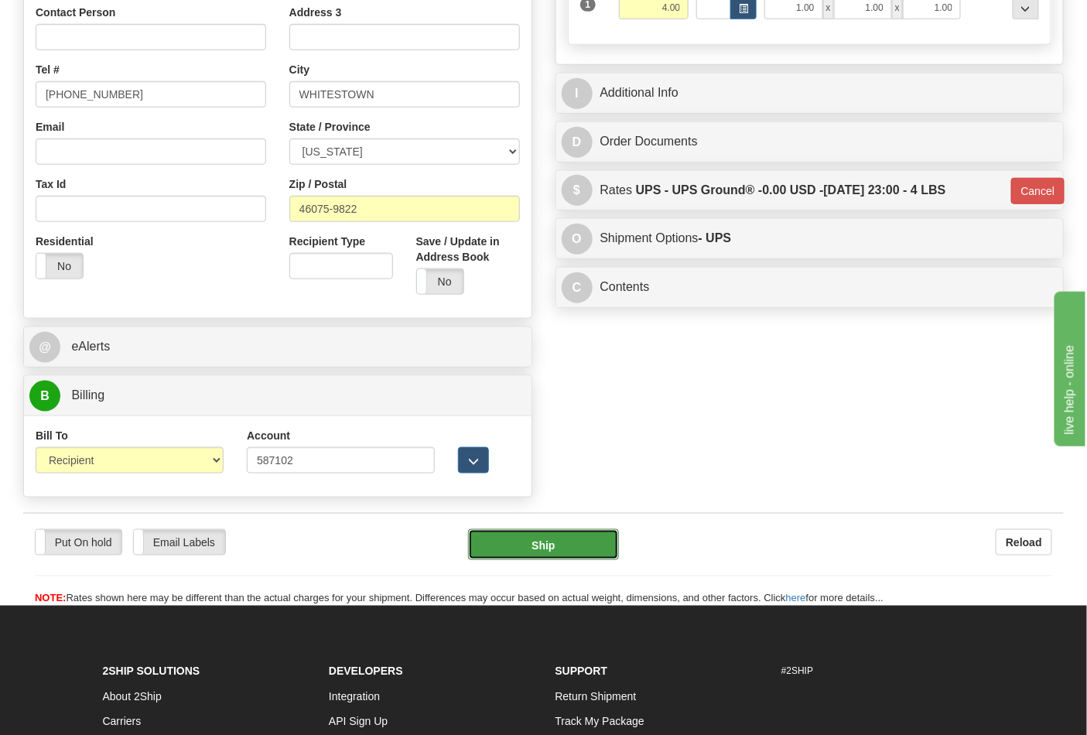
click at [573, 541] on button "Ship" at bounding box center [543, 544] width 150 height 31
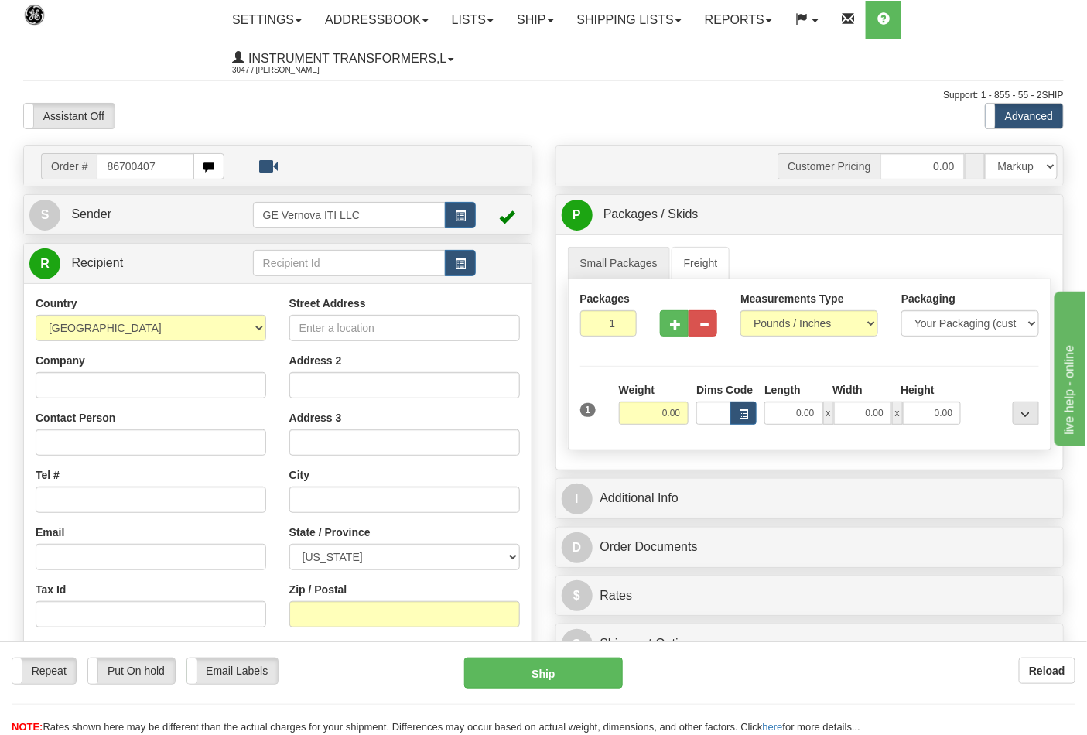
type input "86700407"
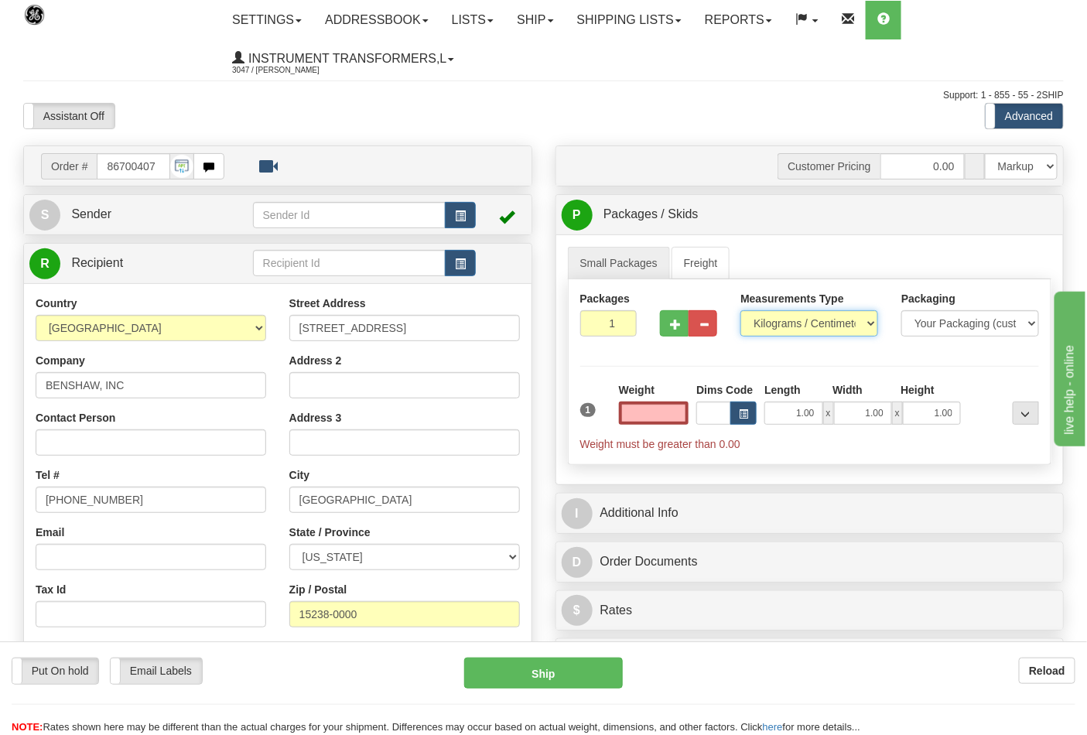
type input "0.00"
click at [830, 326] on select "Pounds / Inches Kilograms / Centimeters" at bounding box center [809, 323] width 138 height 26
select select "0"
click at [740, 311] on select "Pounds / Inches Kilograms / Centimeters" at bounding box center [809, 323] width 138 height 26
click at [661, 414] on input "0.00" at bounding box center [654, 412] width 70 height 23
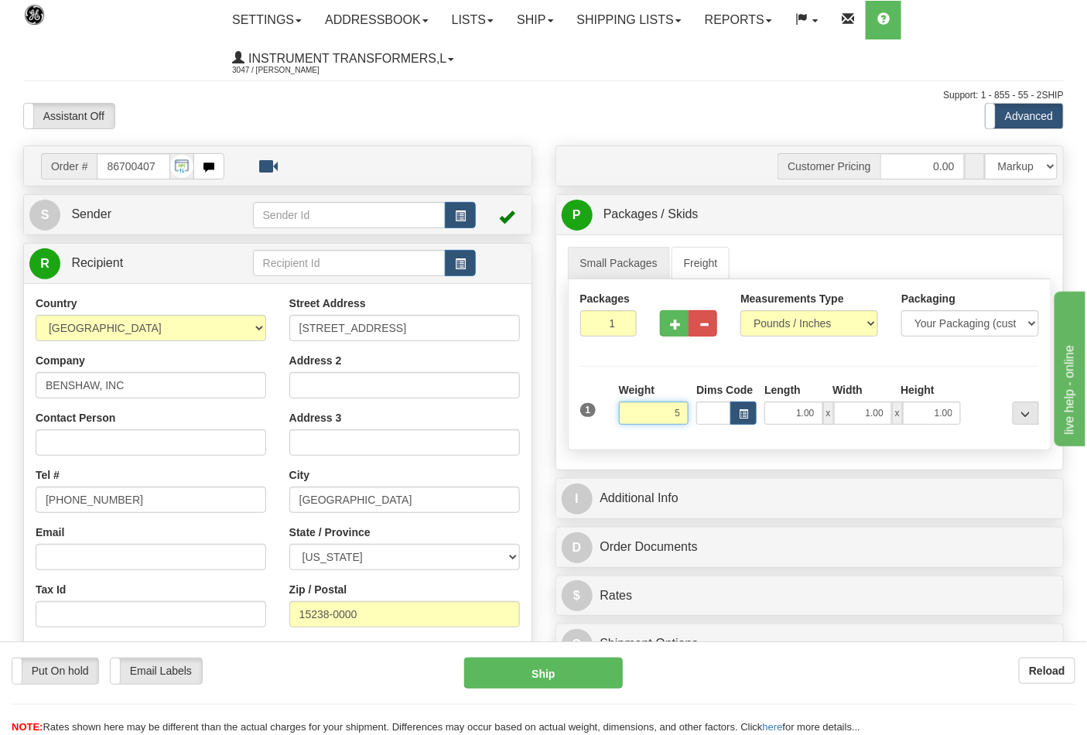
scroll to position [258, 0]
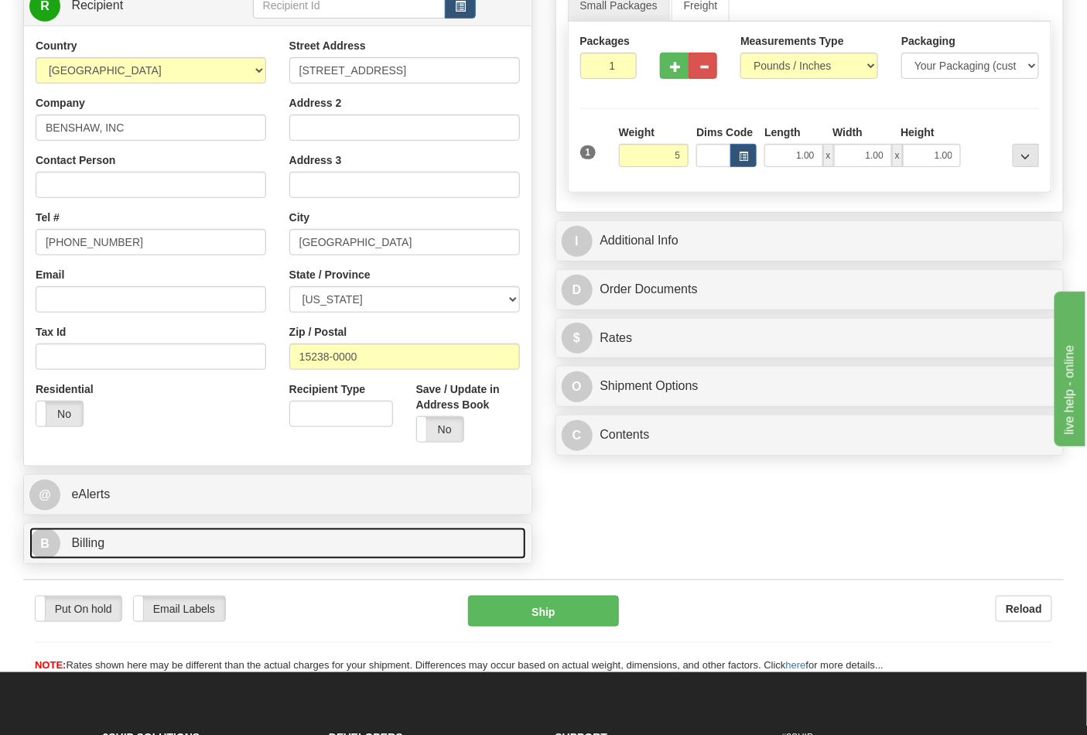
type input "5.00"
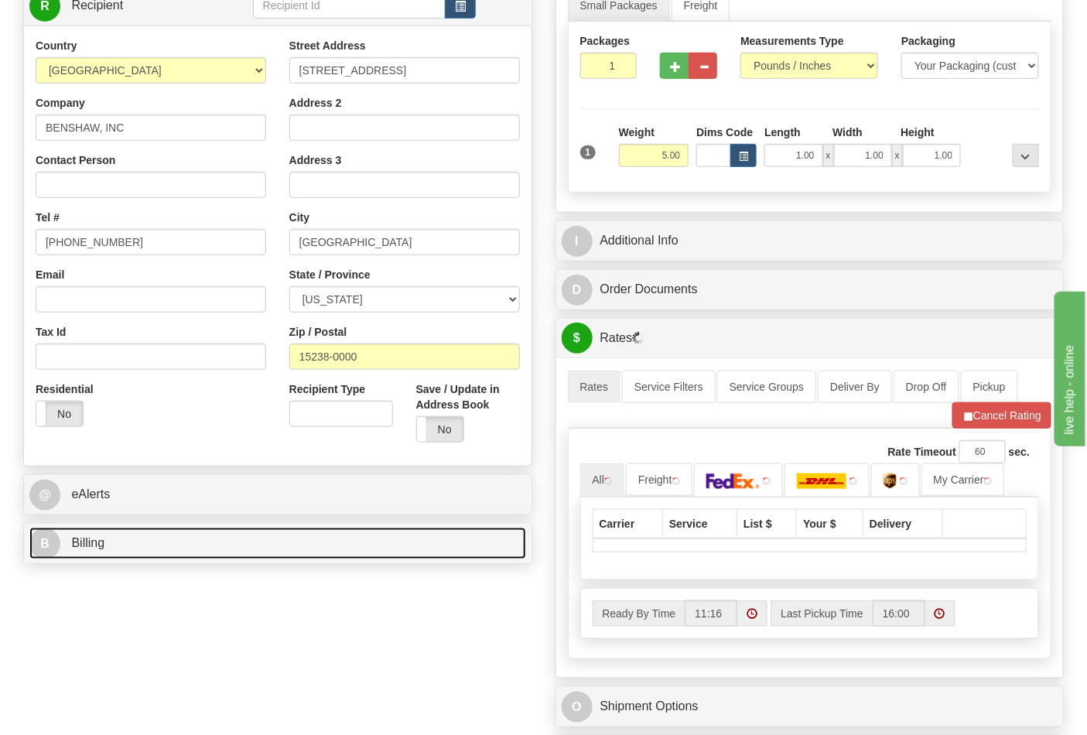
click at [205, 538] on link "B Billing" at bounding box center [277, 544] width 497 height 32
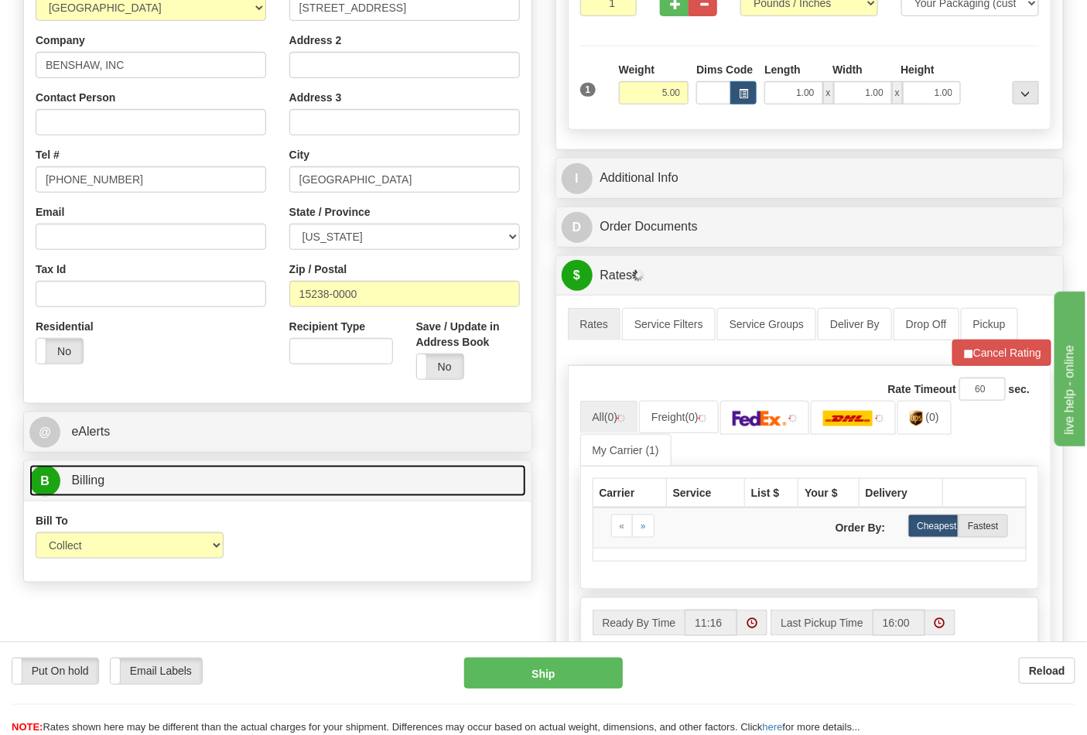
scroll to position [429, 0]
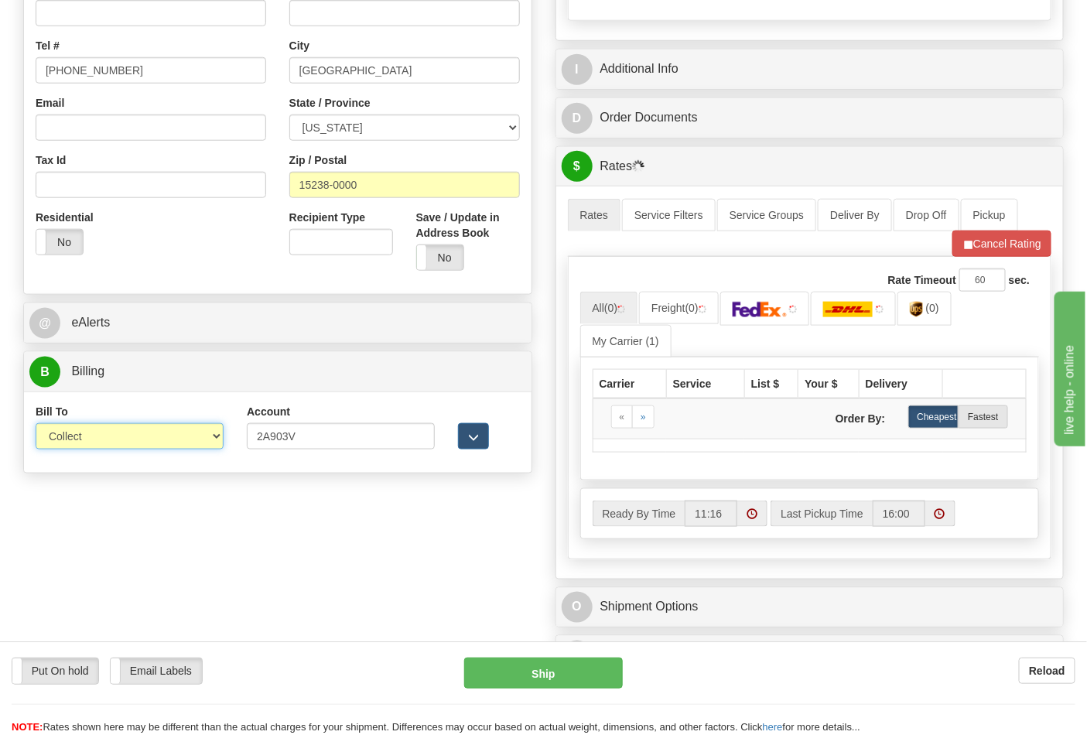
click at [150, 429] on select "Sender Recipient Third Party Collect" at bounding box center [130, 436] width 188 height 26
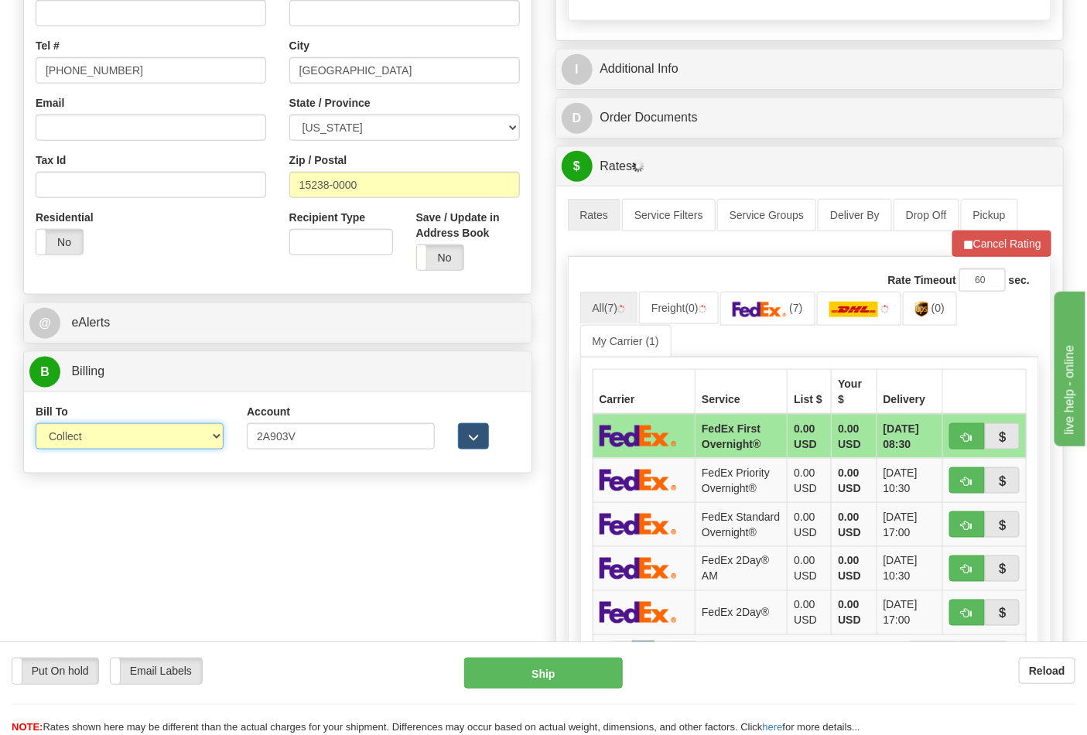
select select "2"
click at [36, 425] on select "Sender Recipient Third Party Collect" at bounding box center [130, 436] width 188 height 26
click at [307, 435] on input "2A903V" at bounding box center [341, 436] width 188 height 26
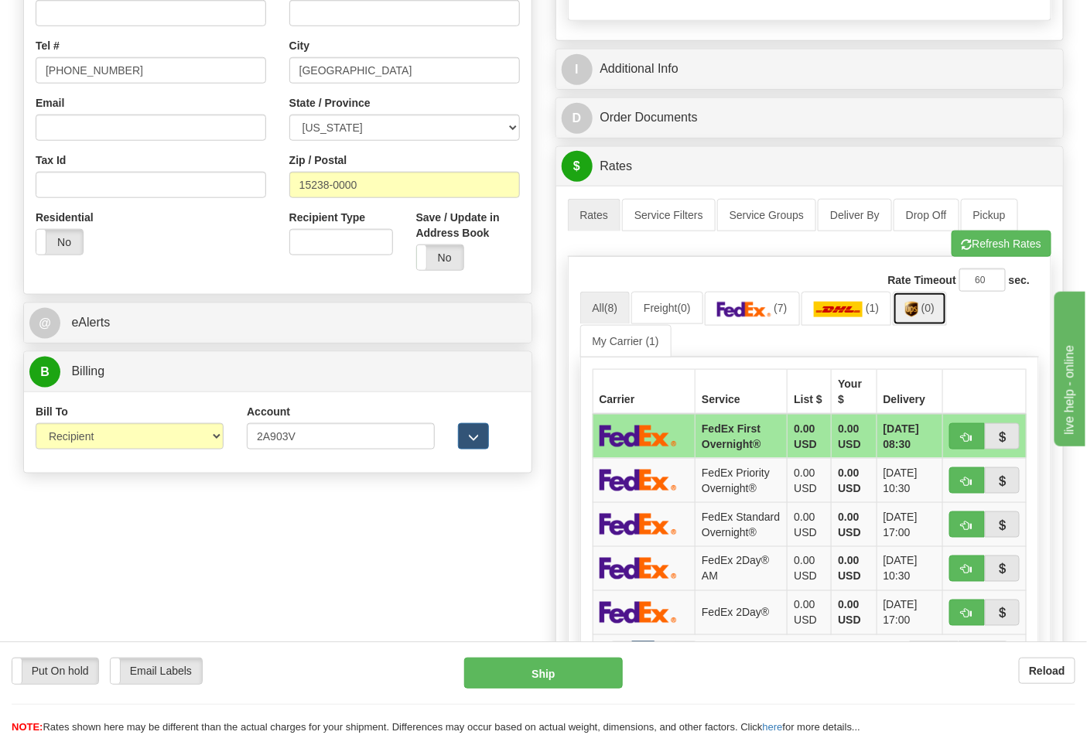
click at [931, 309] on span "(0)" at bounding box center [927, 308] width 13 height 12
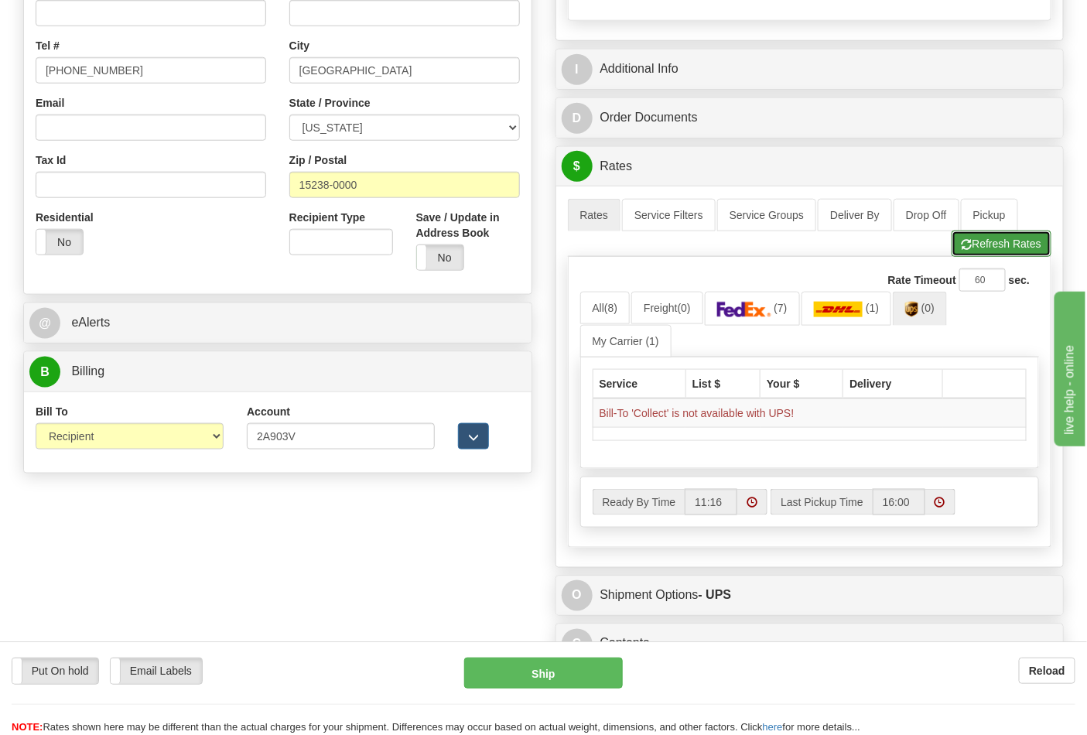
click at [996, 248] on button "Refresh Rates" at bounding box center [1001, 244] width 100 height 26
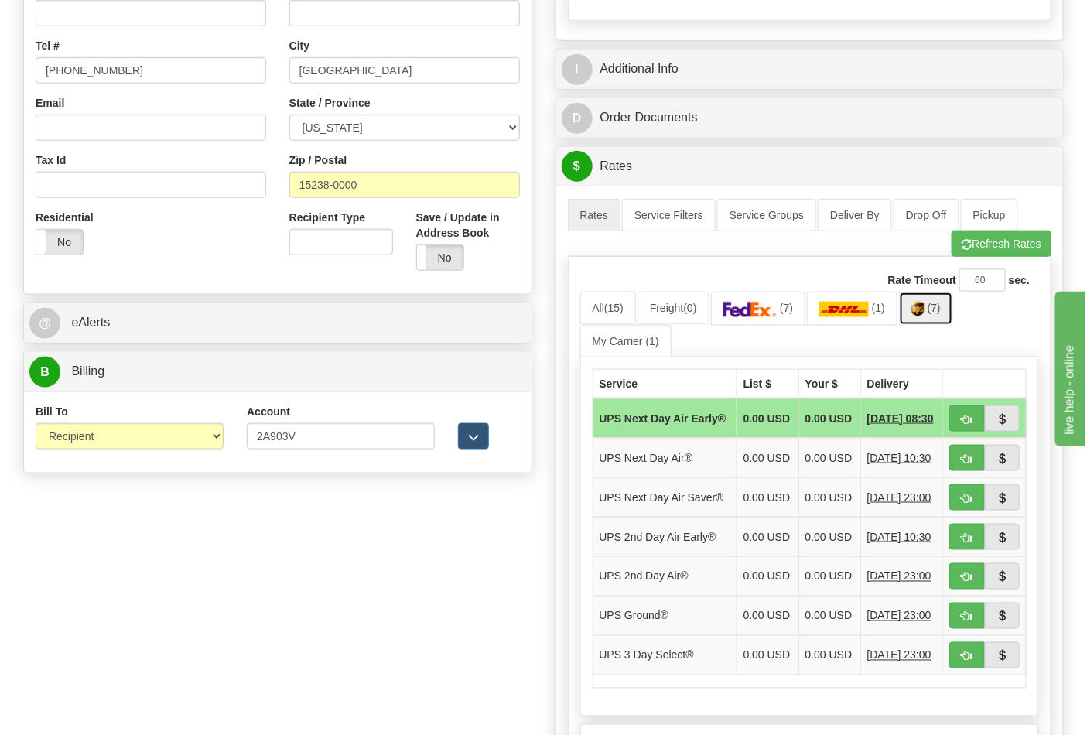
click at [916, 310] on link "(7)" at bounding box center [926, 308] width 54 height 33
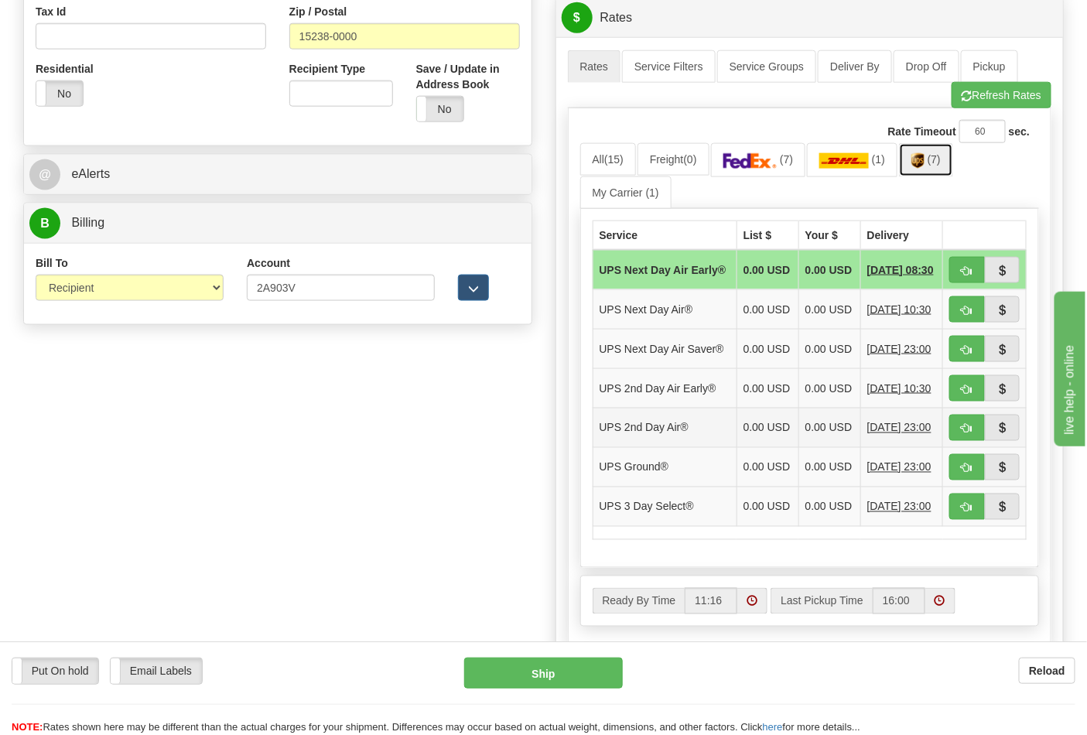
scroll to position [601, 0]
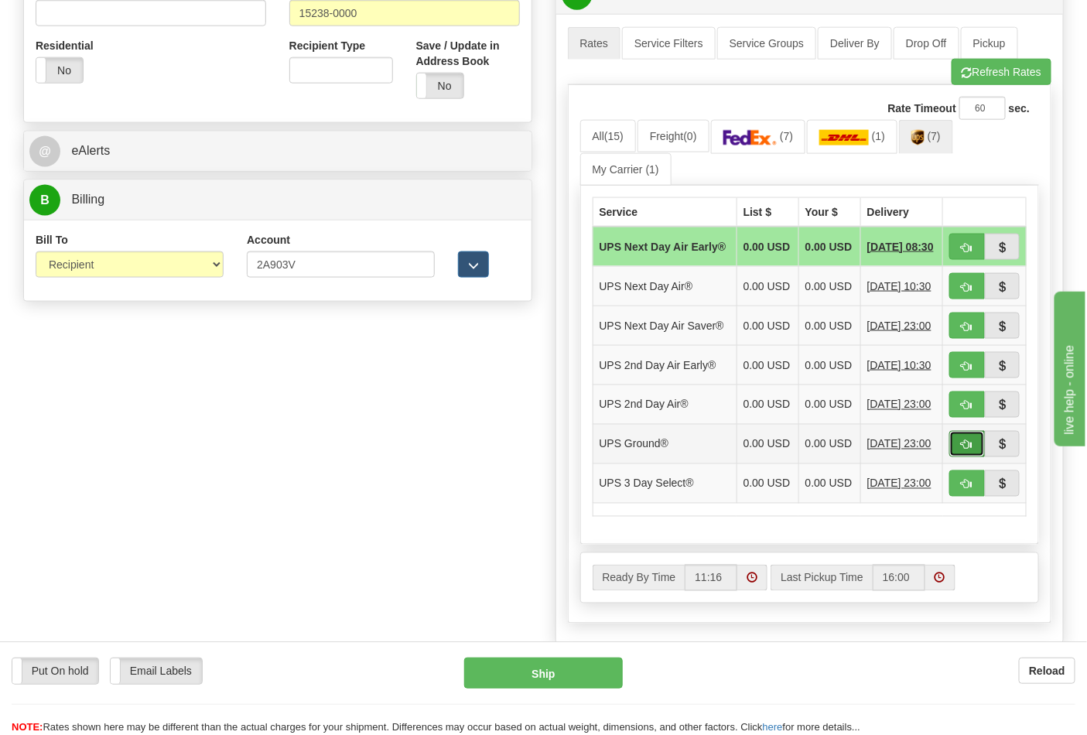
click at [960, 457] on button "button" at bounding box center [967, 444] width 36 height 26
type input "03"
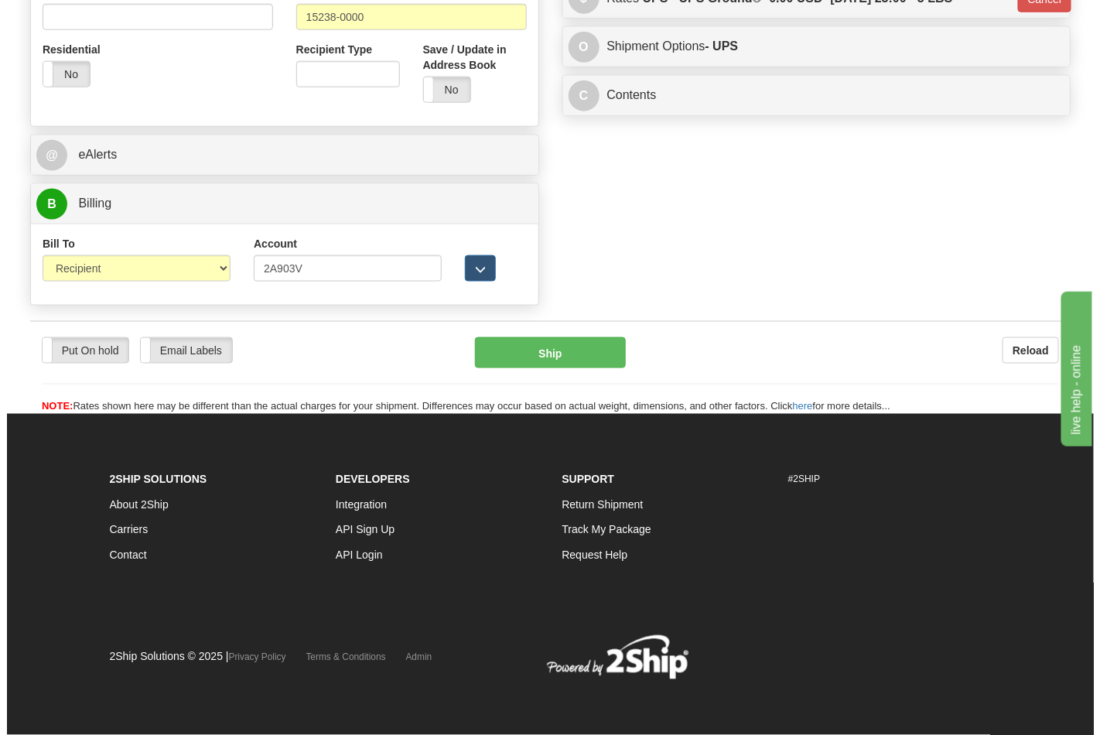
scroll to position [577, 0]
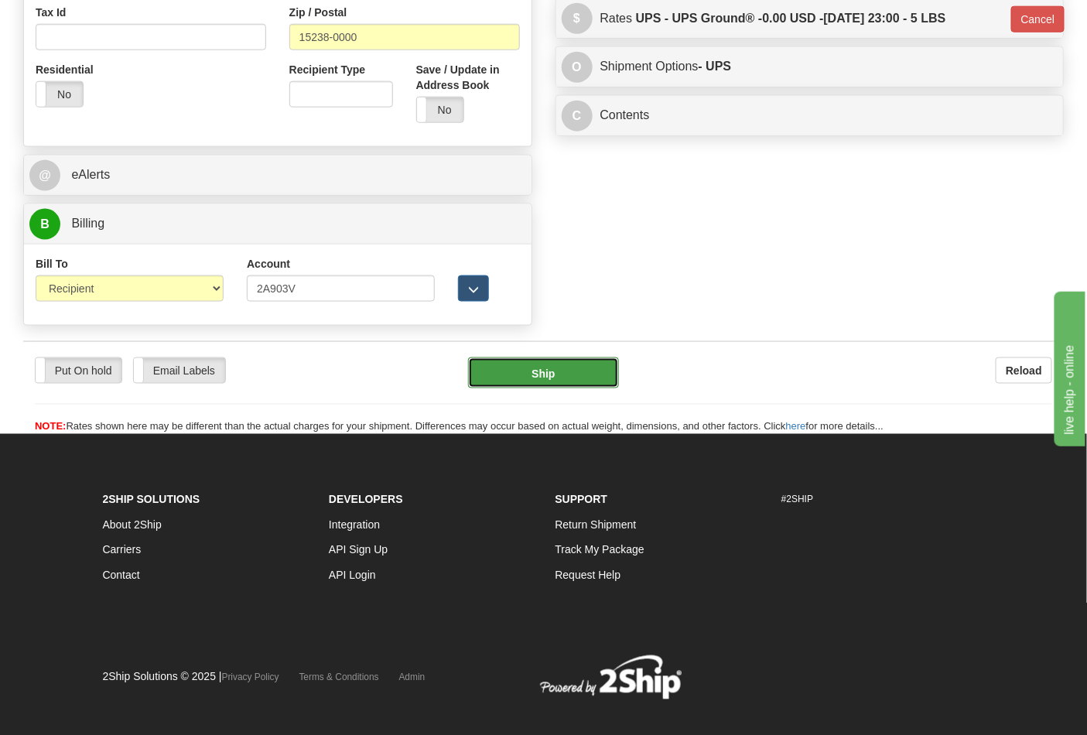
click at [598, 377] on button "Ship" at bounding box center [543, 372] width 150 height 31
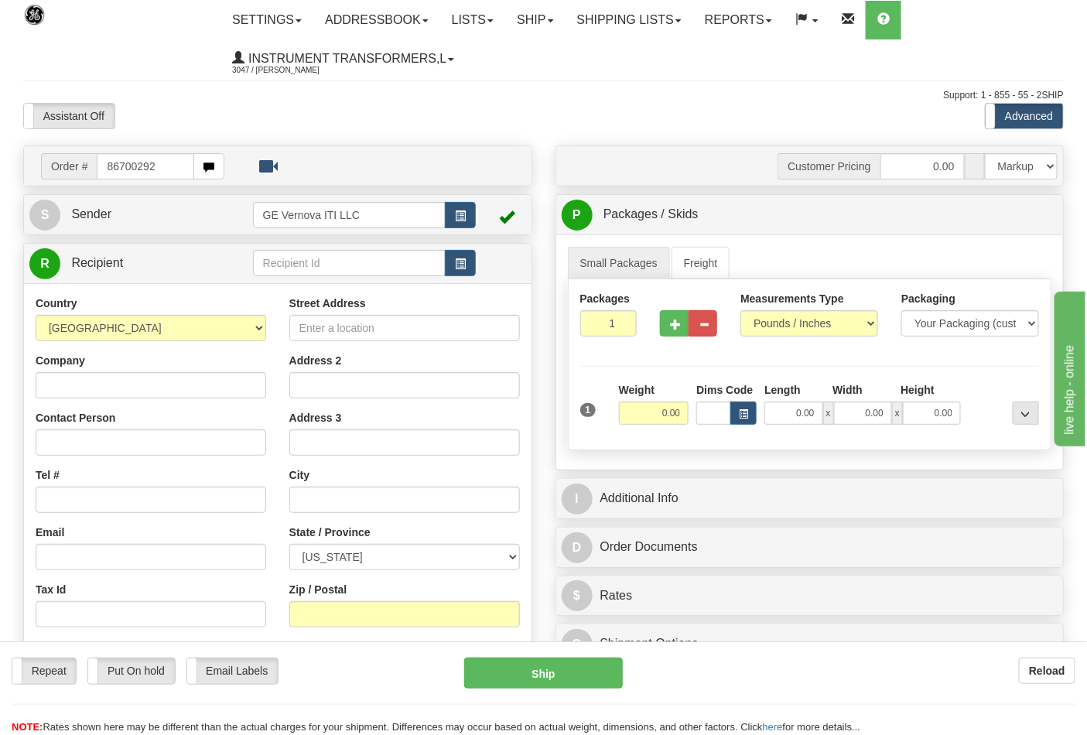
type input "86700292"
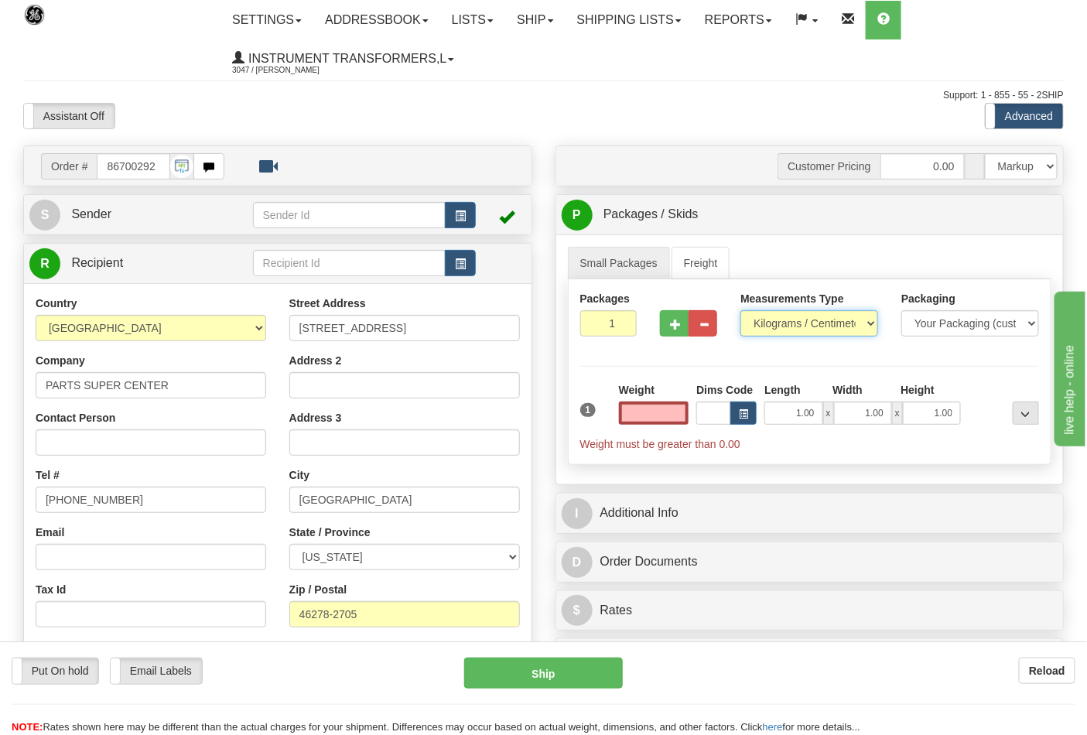
type input "0.00"
click at [872, 329] on select "Pounds / Inches Kilograms / Centimeters" at bounding box center [809, 323] width 138 height 26
select select "0"
click at [740, 311] on select "Pounds / Inches Kilograms / Centimeters" at bounding box center [809, 323] width 138 height 26
click at [664, 408] on input "0.00" at bounding box center [654, 412] width 70 height 23
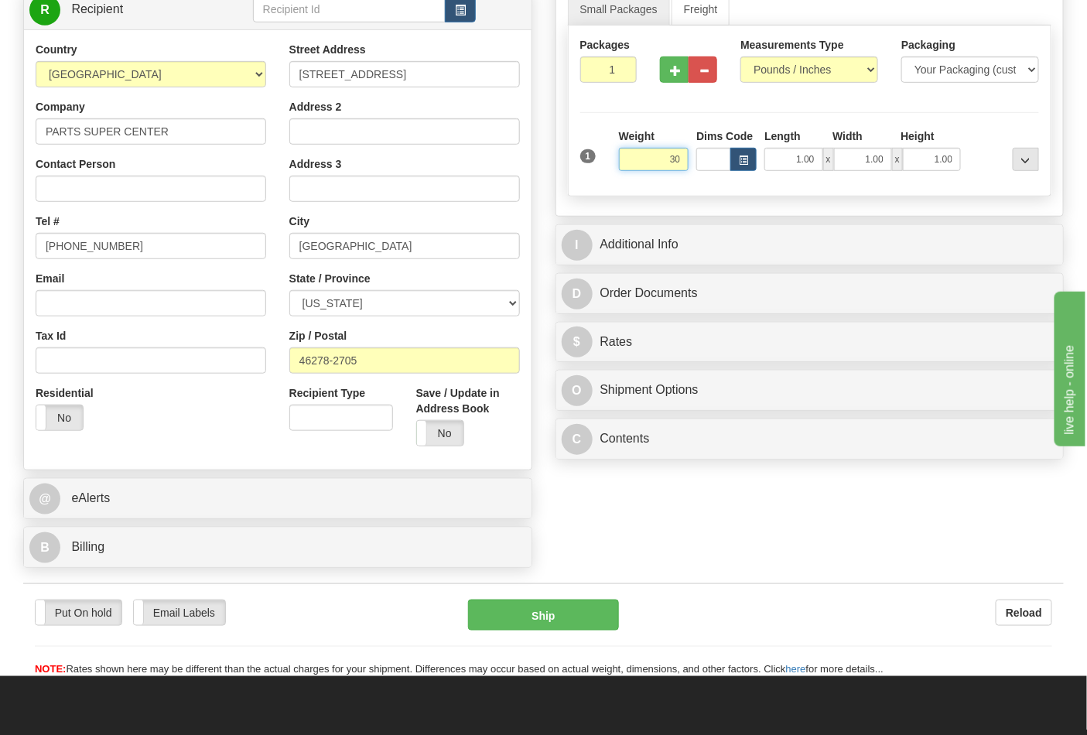
scroll to position [258, 0]
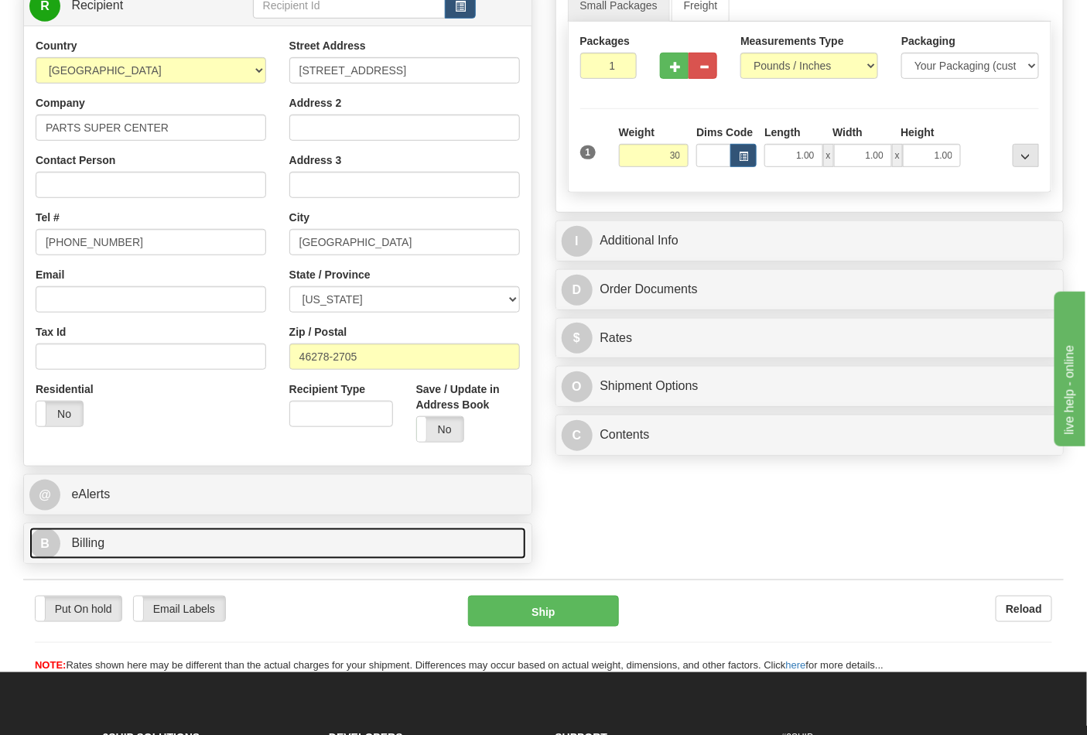
type input "30.00"
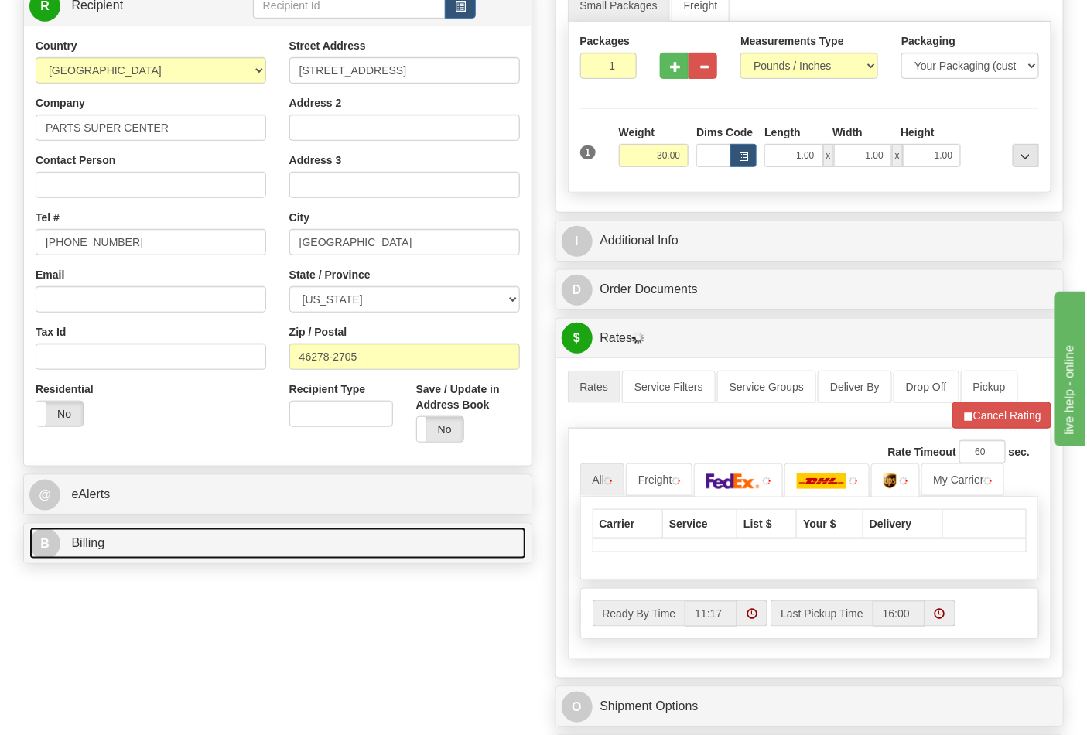
click at [354, 540] on link "B Billing" at bounding box center [277, 544] width 497 height 32
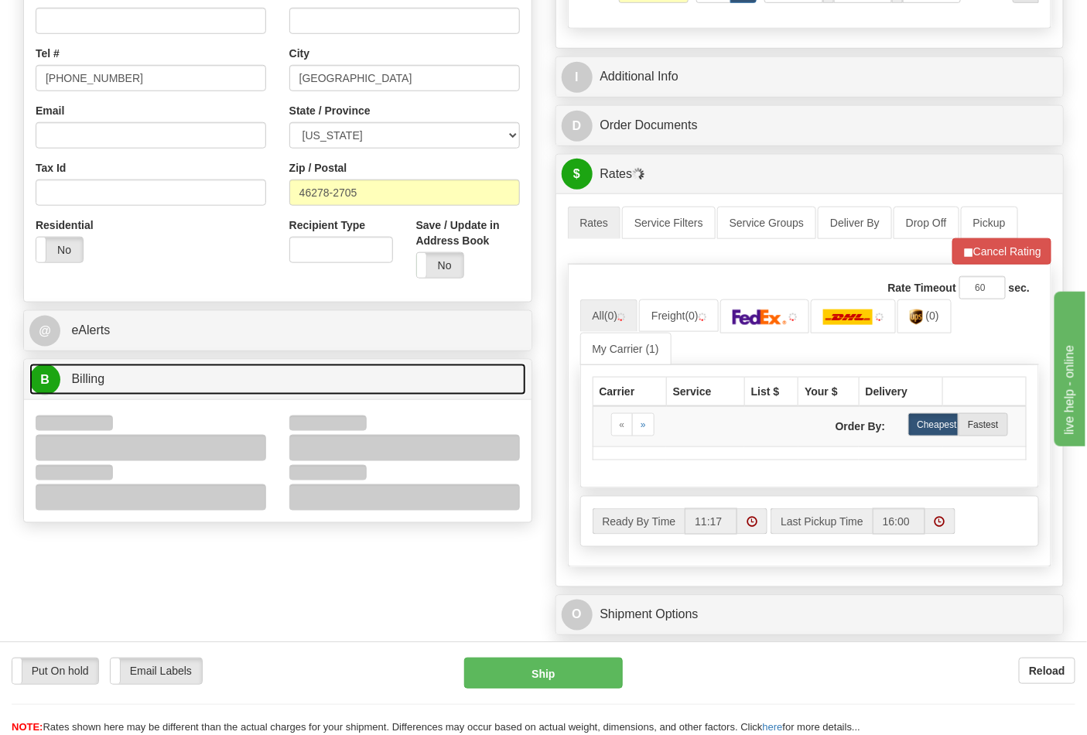
scroll to position [429, 0]
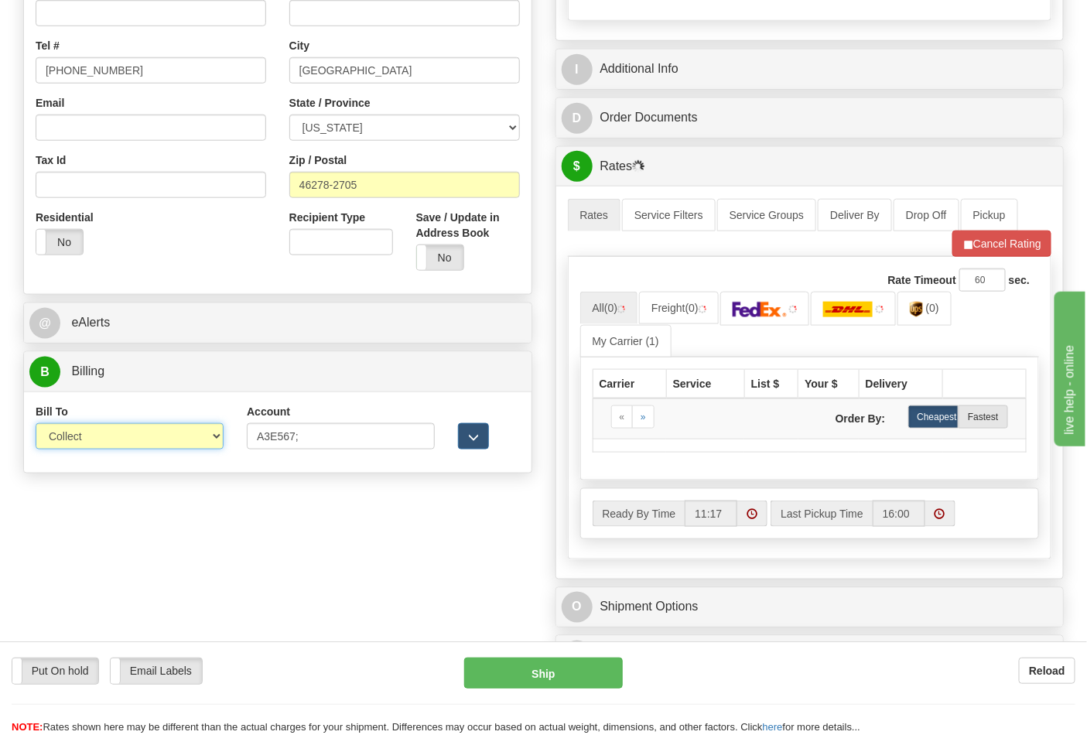
click at [200, 442] on select "Sender Recipient Third Party Collect" at bounding box center [130, 436] width 188 height 26
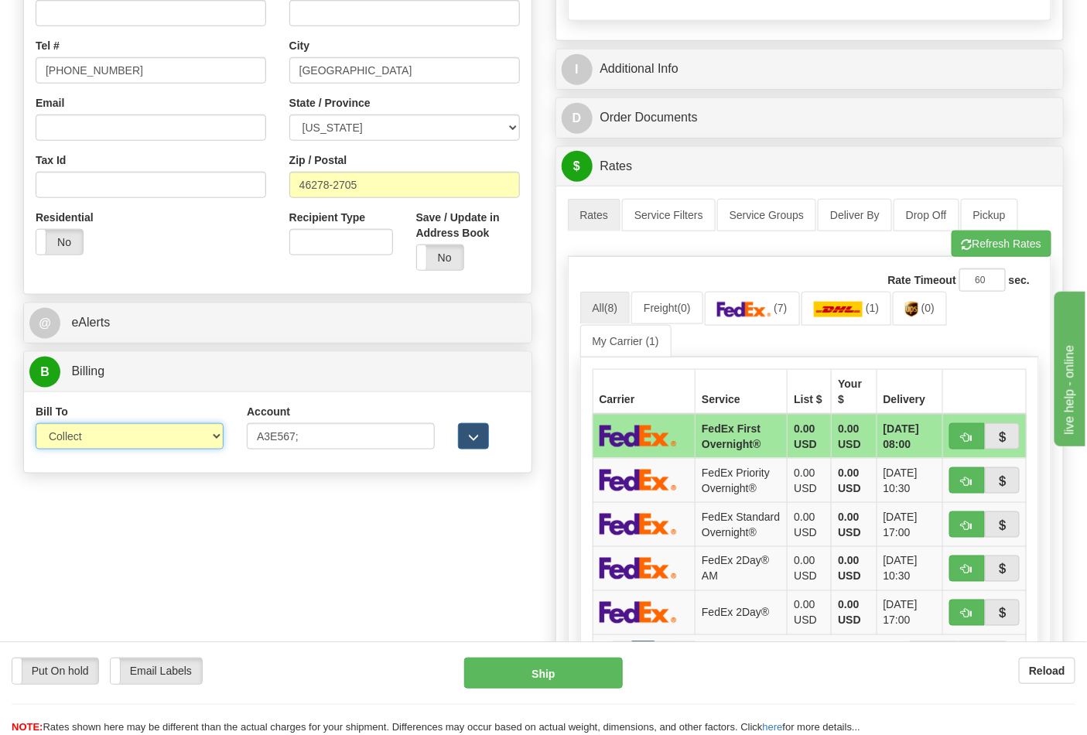
select select "2"
click at [36, 425] on select "Sender Recipient Third Party Collect" at bounding box center [130, 436] width 188 height 26
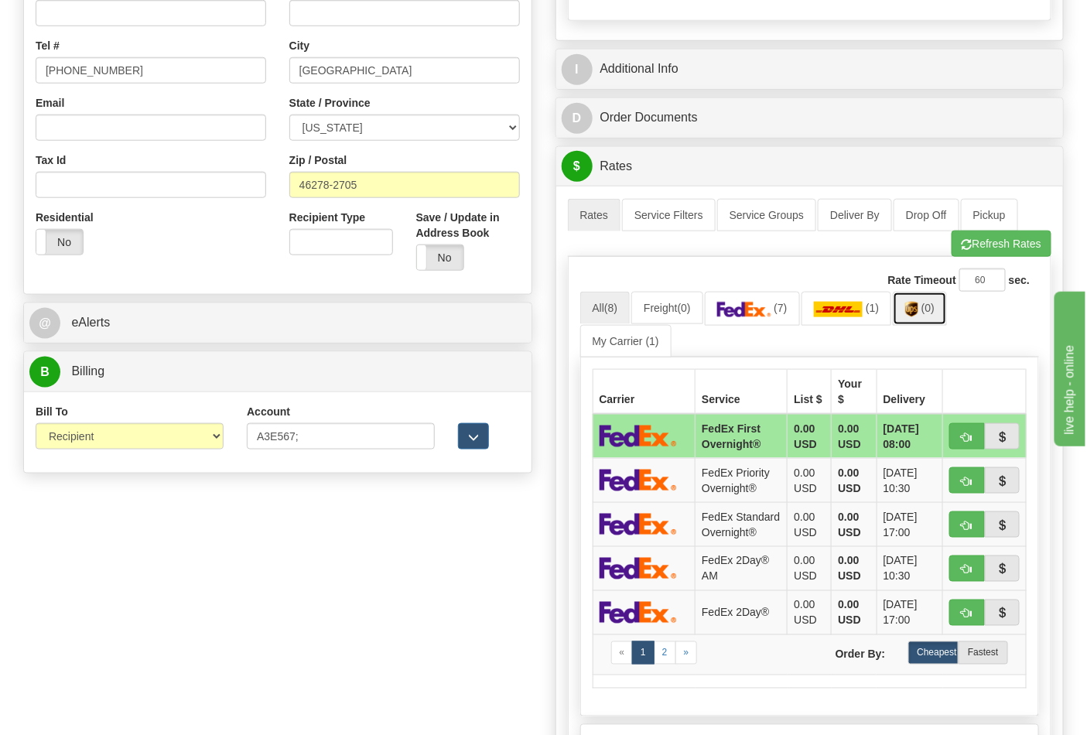
click at [923, 299] on link "(0)" at bounding box center [920, 308] width 54 height 33
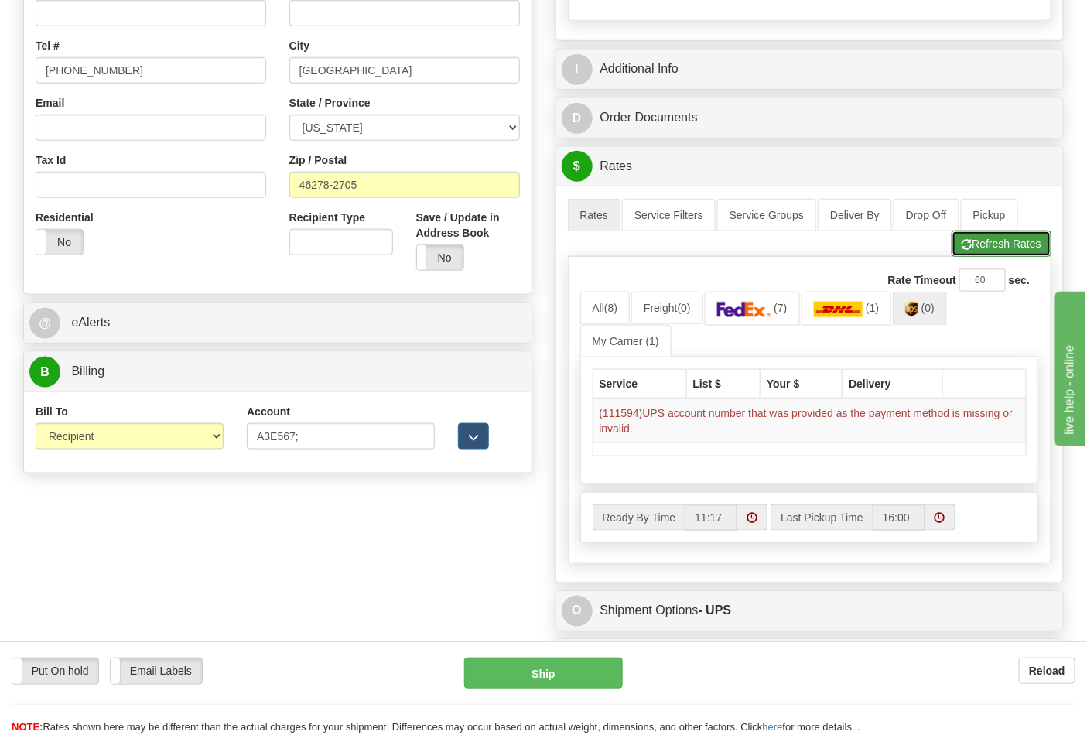
click at [969, 245] on button "Refresh Rates" at bounding box center [1001, 244] width 100 height 26
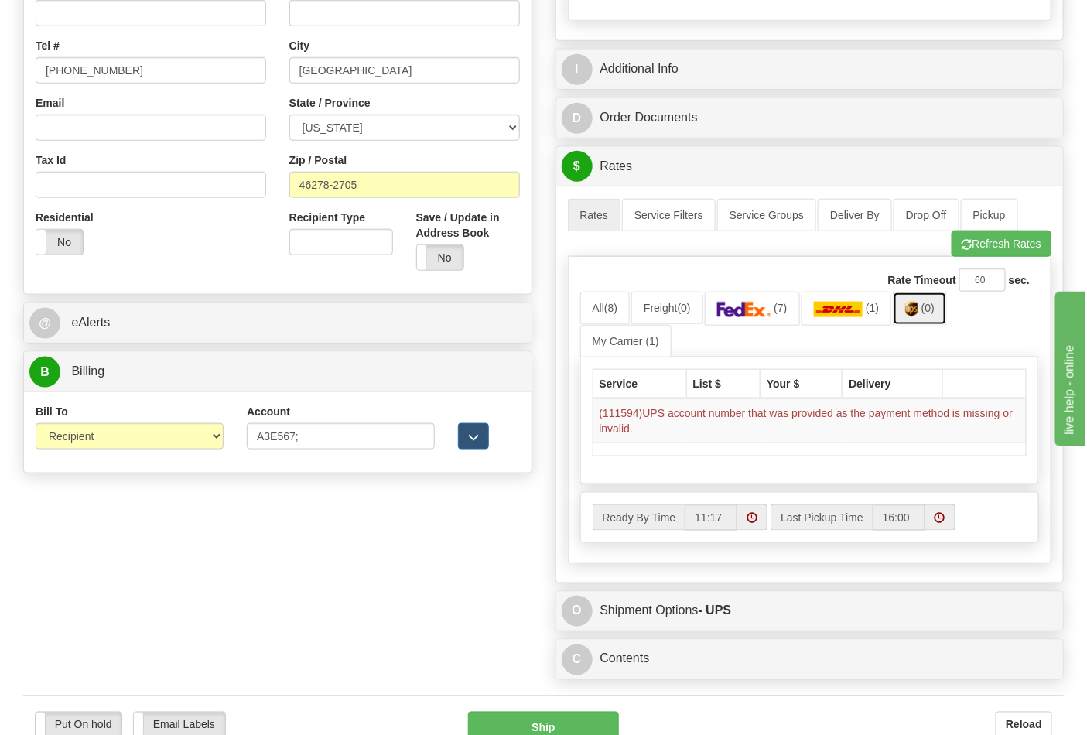
click at [917, 313] on img at bounding box center [911, 309] width 13 height 15
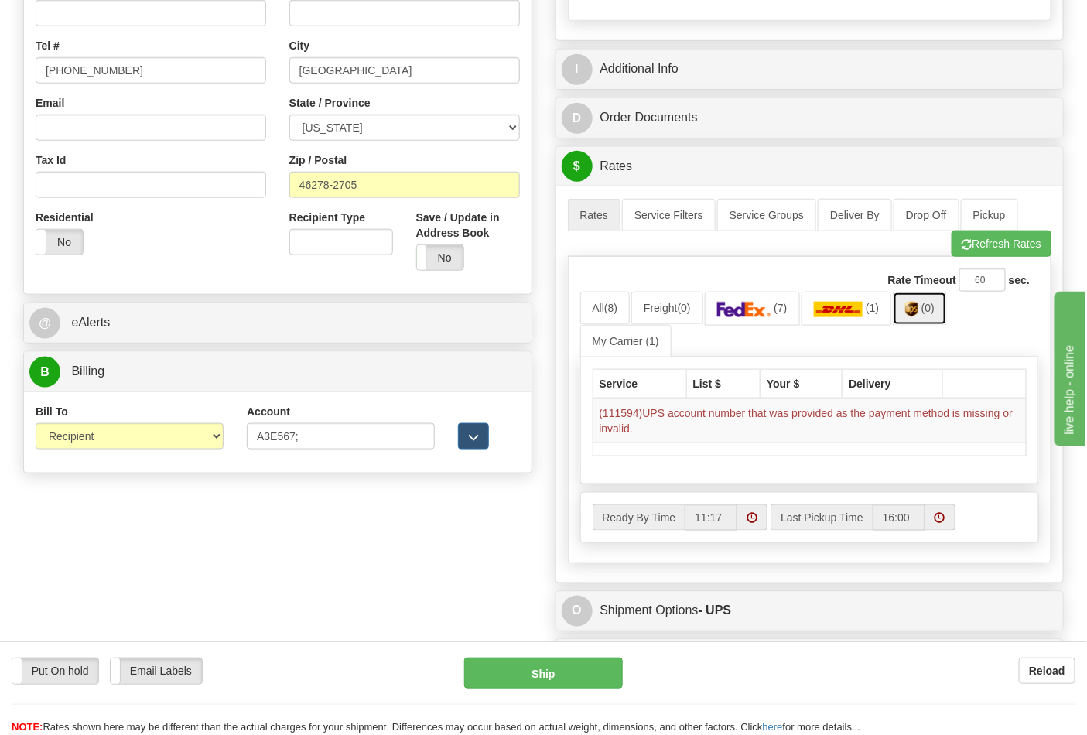
click at [926, 303] on link "(0)" at bounding box center [920, 308] width 54 height 33
click at [985, 237] on button "Refresh Rates" at bounding box center [1001, 244] width 100 height 26
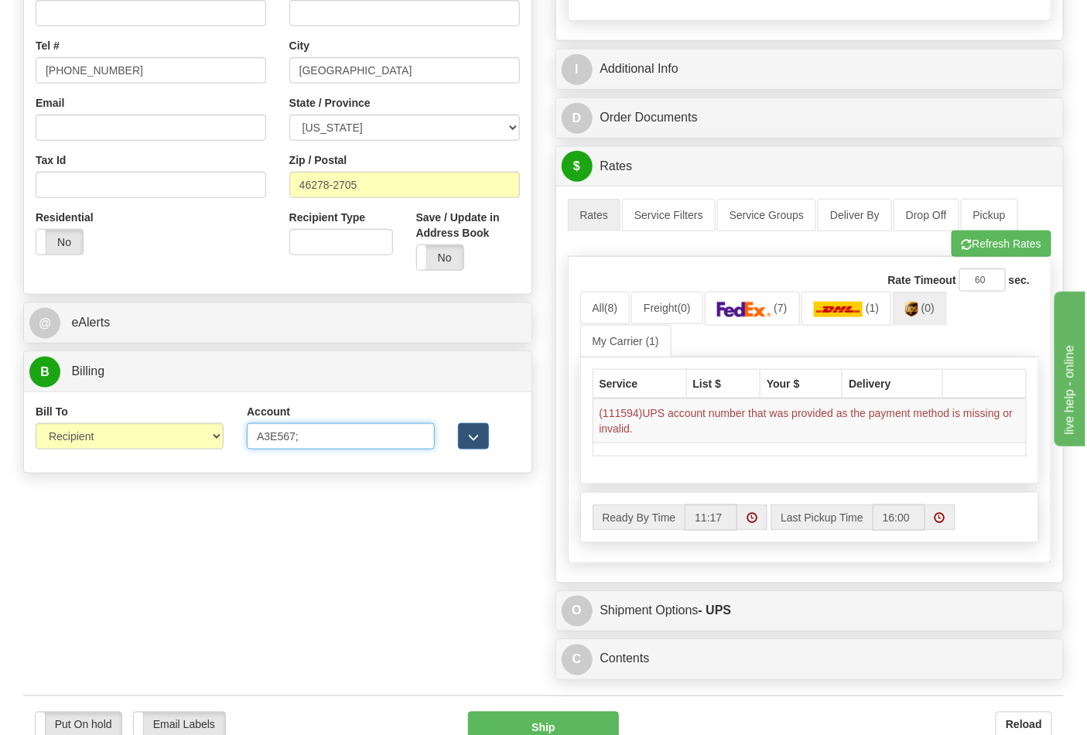
click at [358, 433] on input "A3E567;" at bounding box center [341, 436] width 188 height 26
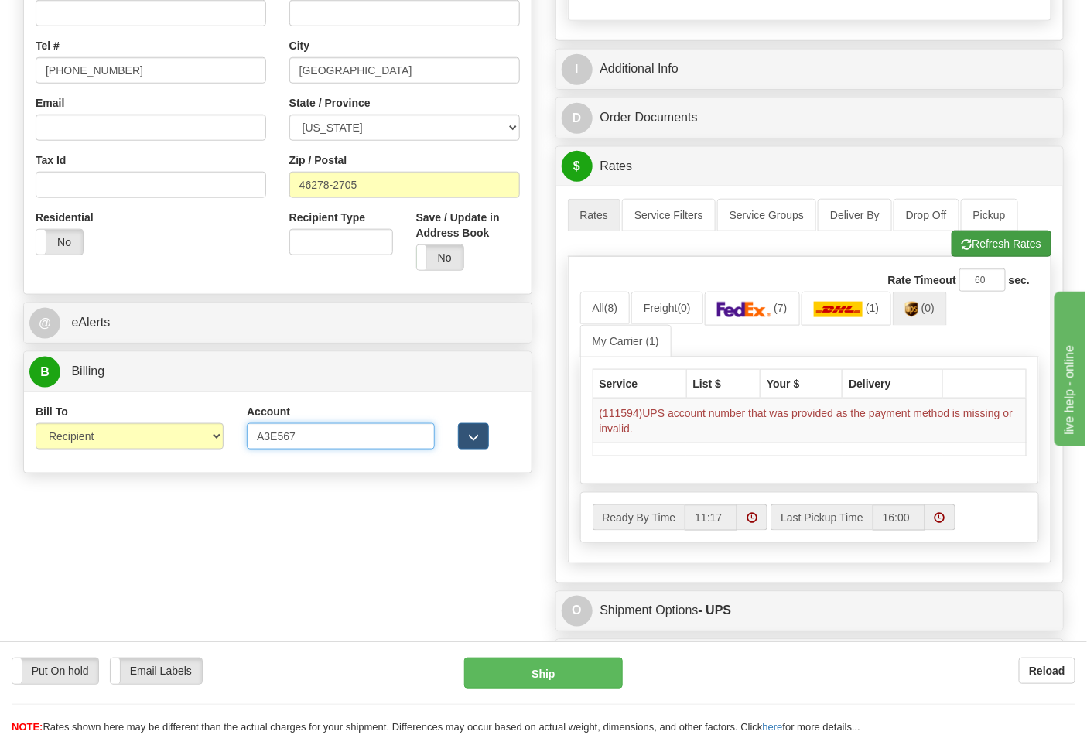
type input "A3E567"
click at [992, 246] on button "Refresh Rates" at bounding box center [1001, 244] width 100 height 26
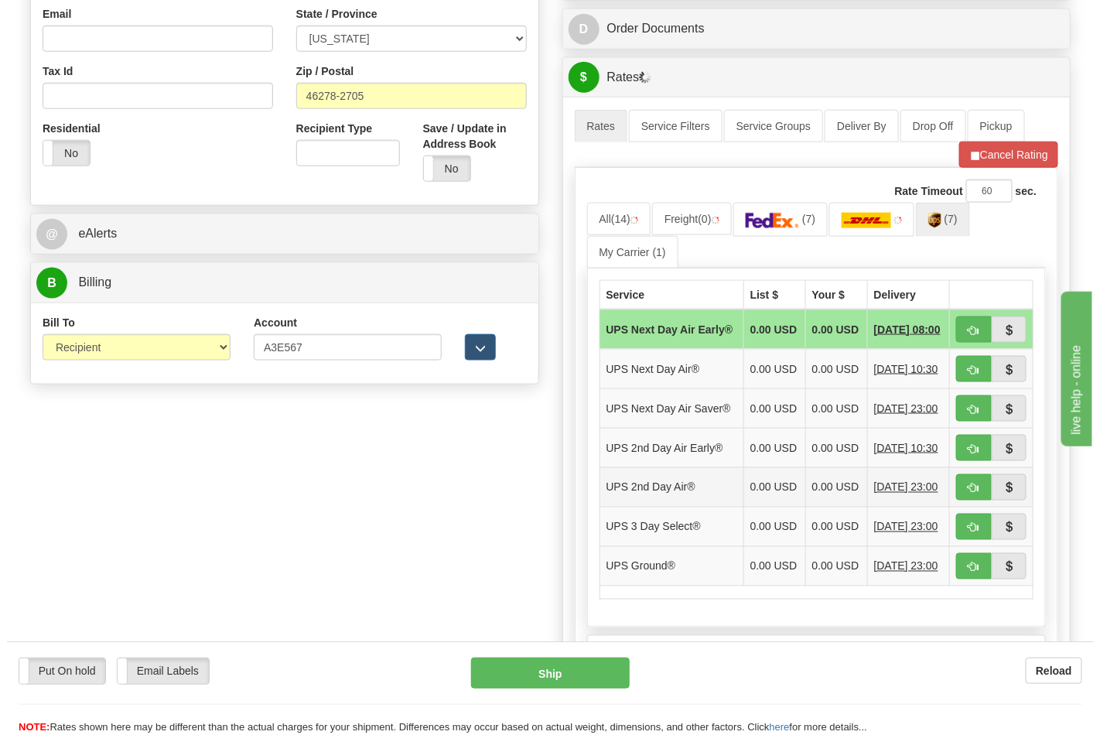
scroll to position [601, 0]
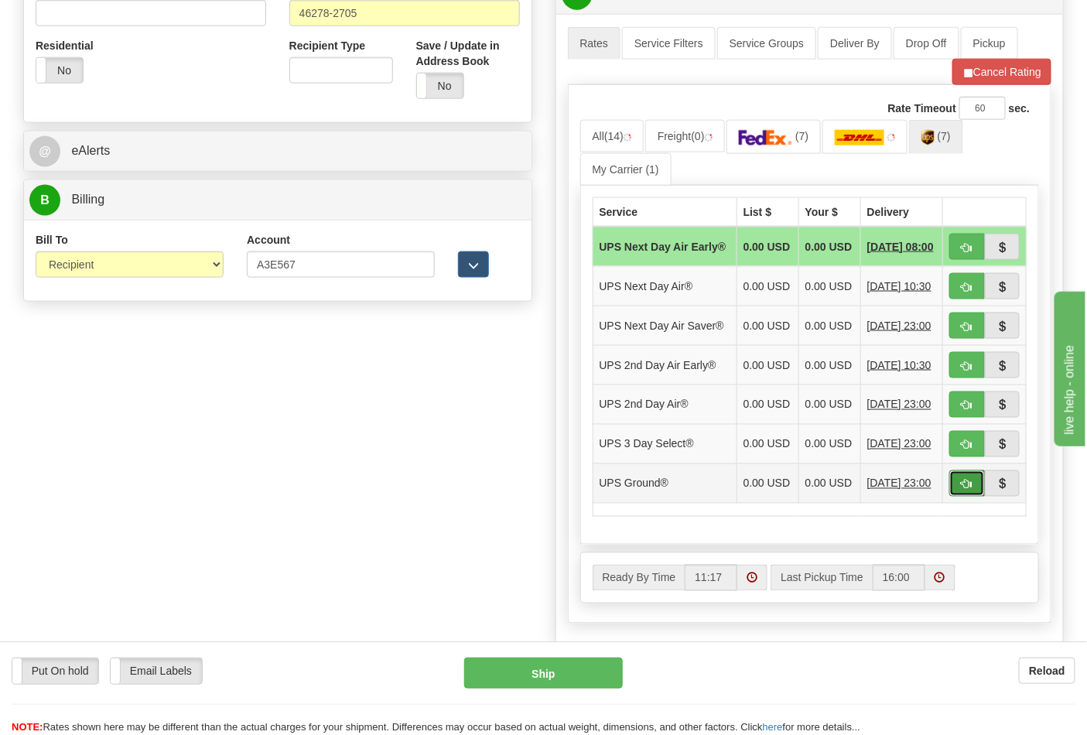
click at [957, 497] on button "button" at bounding box center [967, 483] width 36 height 26
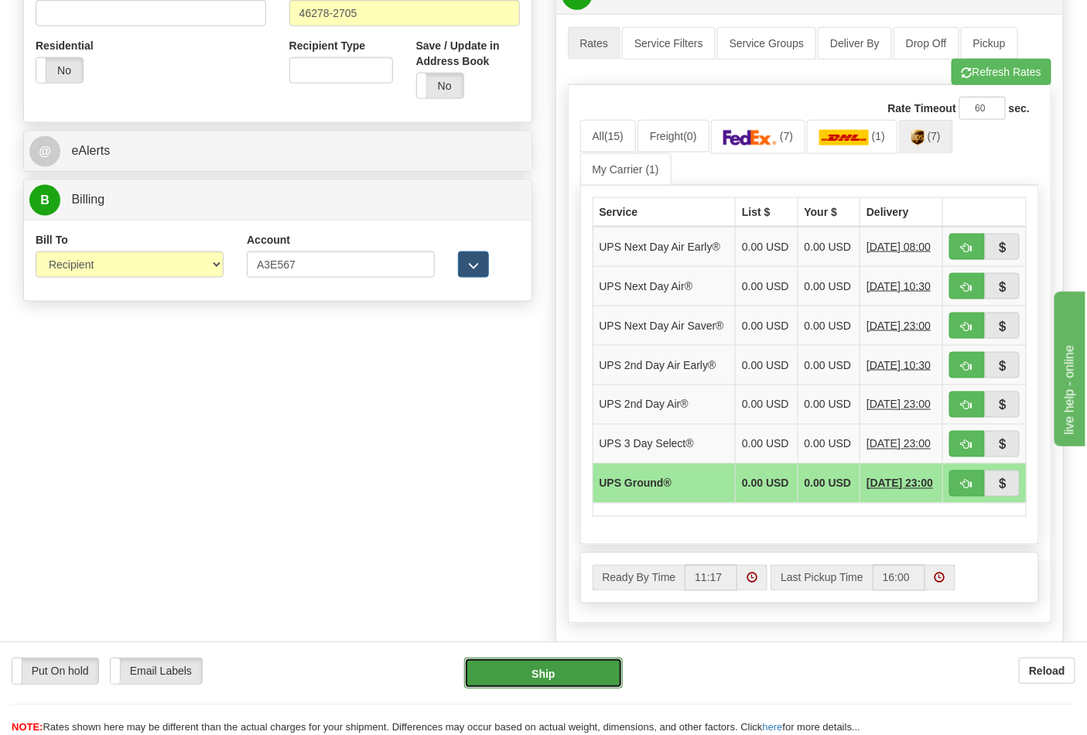
click at [568, 679] on button "Ship" at bounding box center [543, 672] width 158 height 31
type input "03"
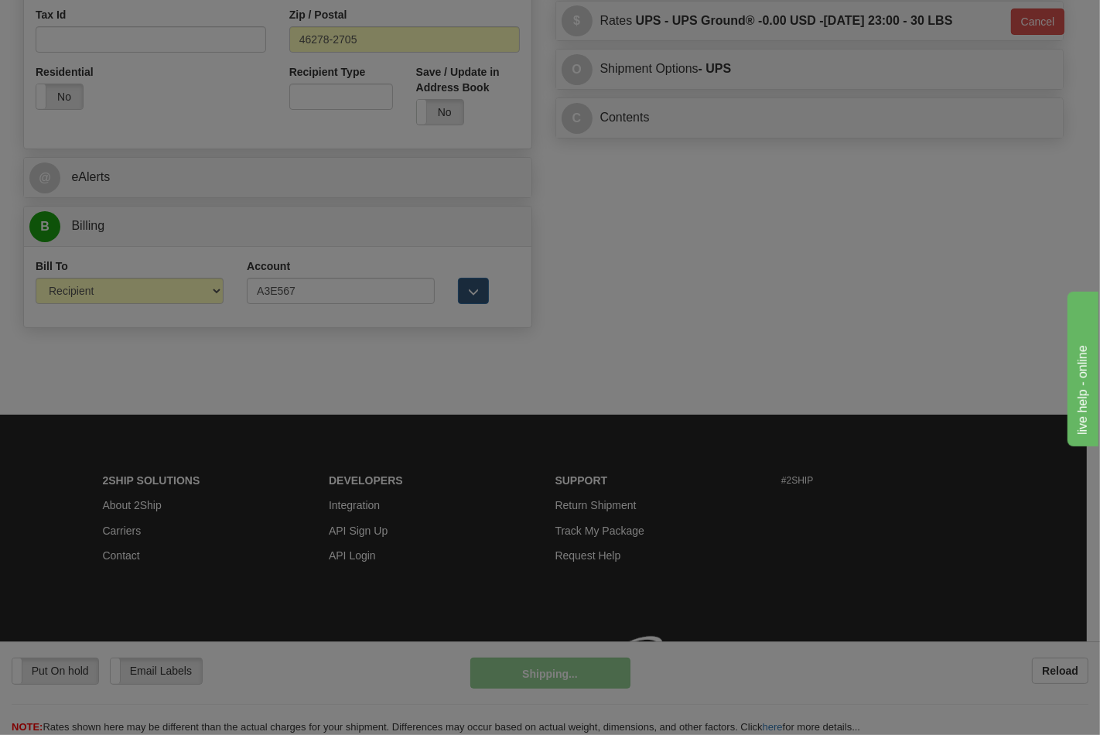
scroll to position [577, 0]
